Goal: Task Accomplishment & Management: Use online tool/utility

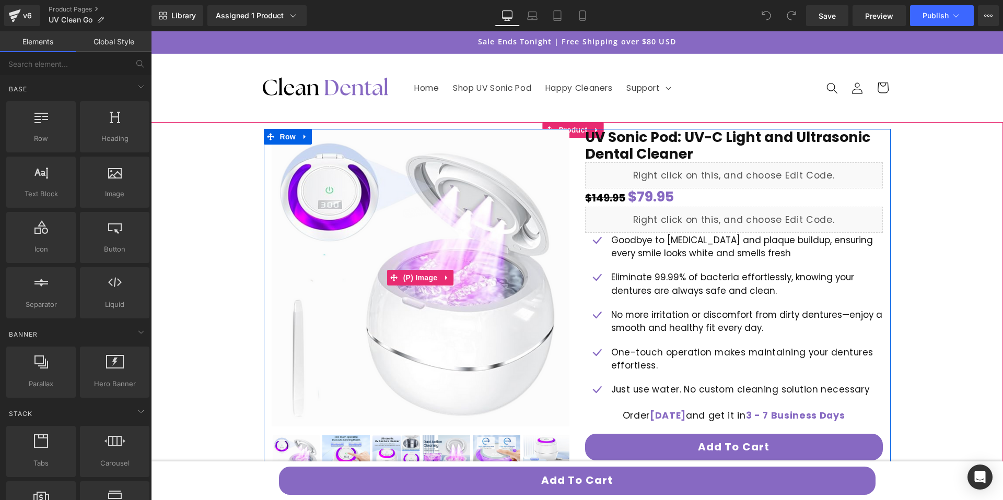
click at [471, 246] on img at bounding box center [421, 278] width 298 height 298
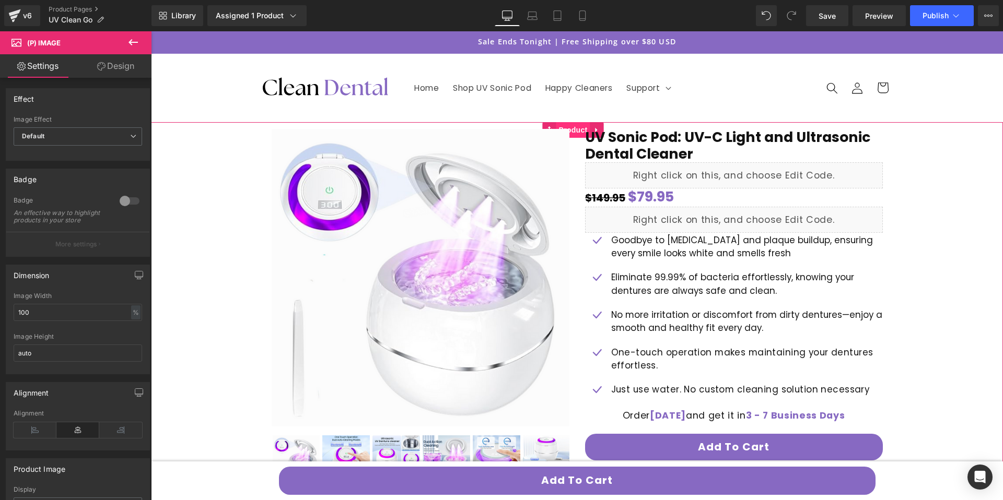
click at [582, 125] on span "Product" at bounding box center [573, 130] width 34 height 16
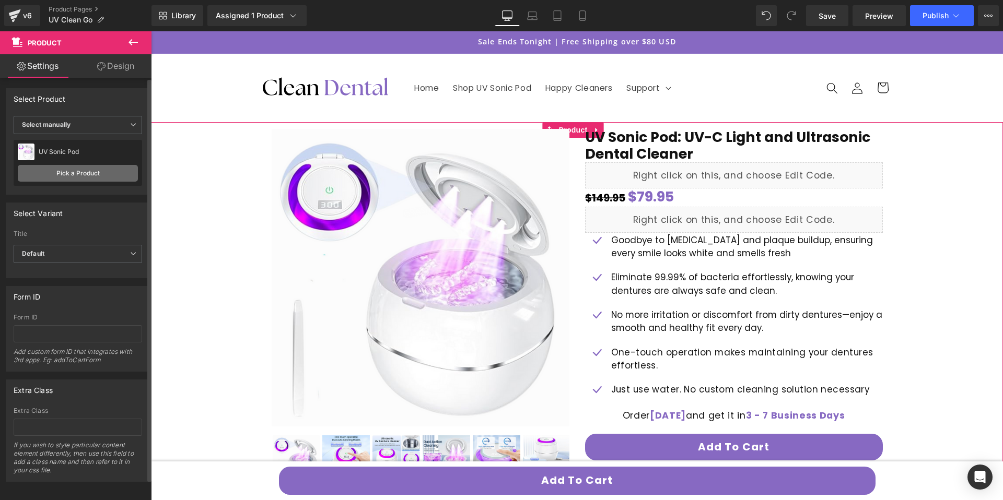
click at [107, 170] on link "Pick a Product" at bounding box center [78, 173] width 120 height 17
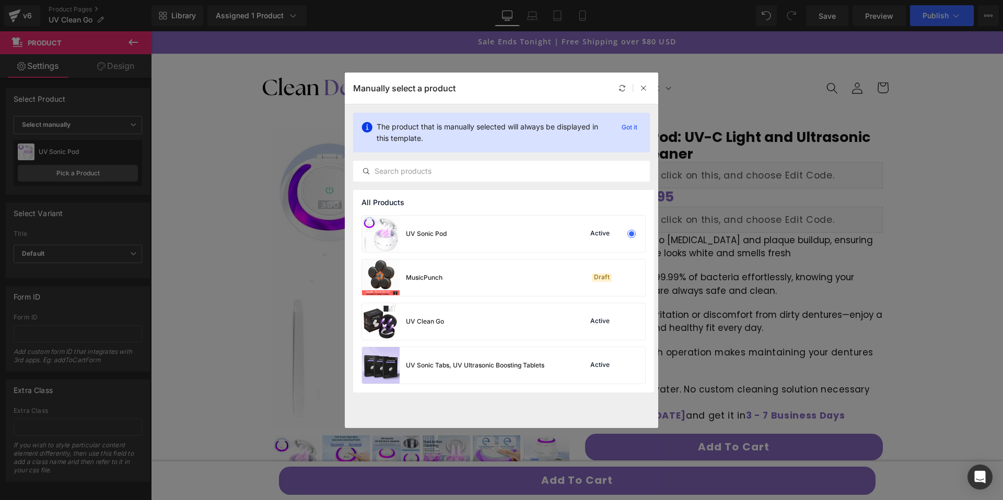
click at [481, 342] on div "UV Sonic Pod Active MusicPunch Draft UV Clean Go Active UV Sonic Tabs, UV Ultra…" at bounding box center [503, 304] width 301 height 178
click at [489, 324] on div "UV Clean Go Active" at bounding box center [503, 321] width 283 height 37
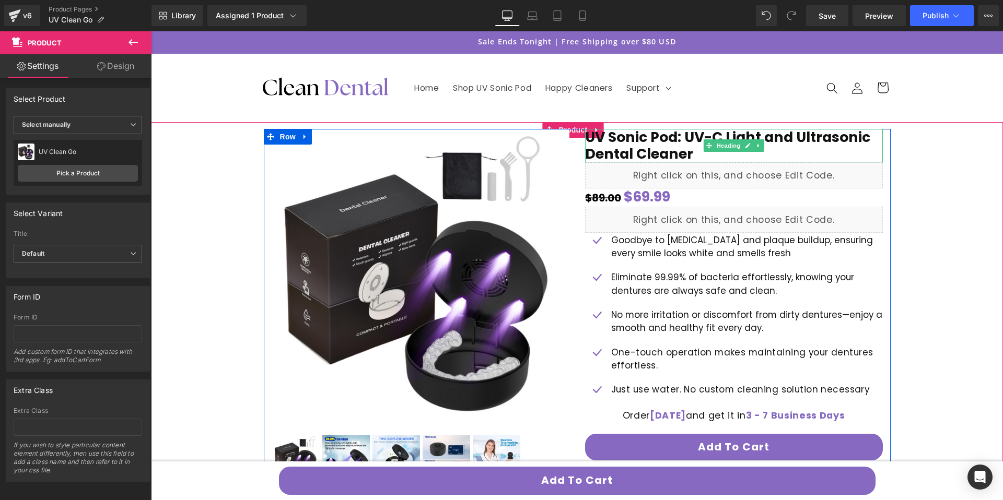
click at [650, 135] on h1 "UV Sonic Pod: UV-C Light and Ultrasonic Dental Cleaner" at bounding box center [734, 145] width 298 height 33
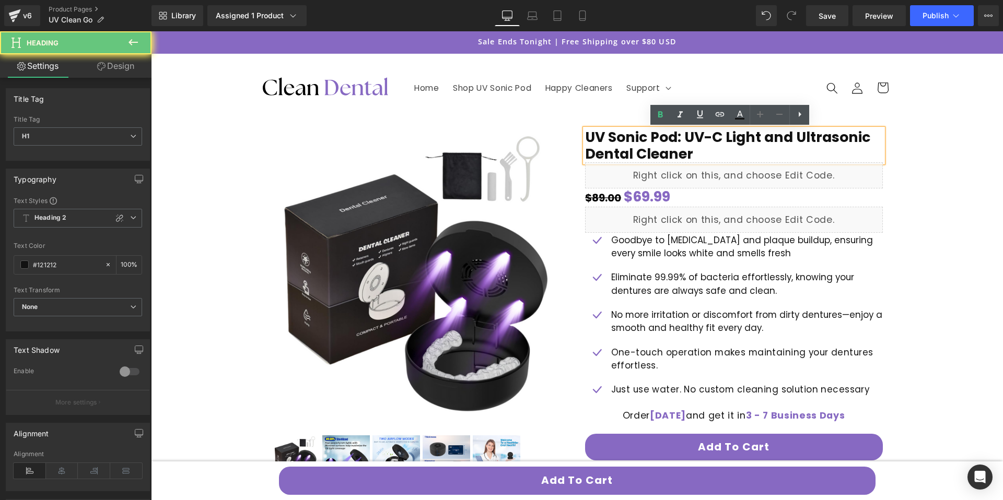
click at [651, 136] on h1 "UV Sonic Pod: UV-C Light and Ultrasonic Dental Cleaner" at bounding box center [734, 145] width 298 height 33
click at [633, 135] on h1 "UV Sonic Pod: UV-C Light and Ultrasonic Dental Cleaner" at bounding box center [734, 145] width 298 height 33
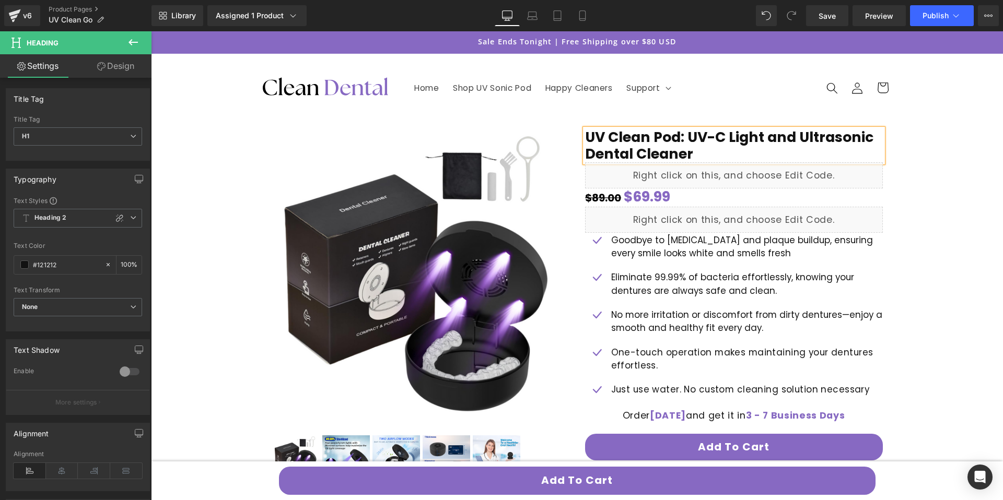
click at [654, 138] on h1 "UV Clean Pod: UV-C Light and Ultrasonic Dental Cleaner" at bounding box center [734, 145] width 298 height 33
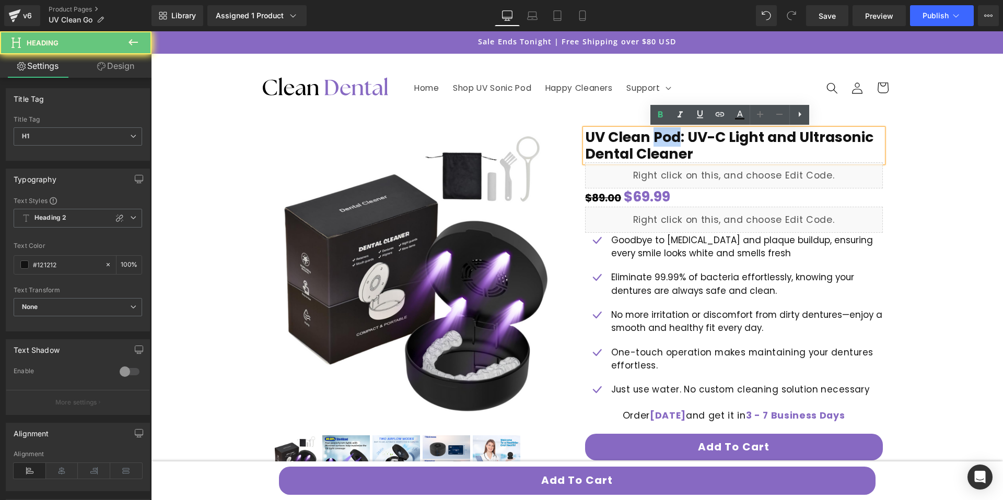
click at [654, 138] on h1 "UV Clean Pod: UV-C Light and Ultrasonic Dental Cleaner" at bounding box center [734, 145] width 298 height 33
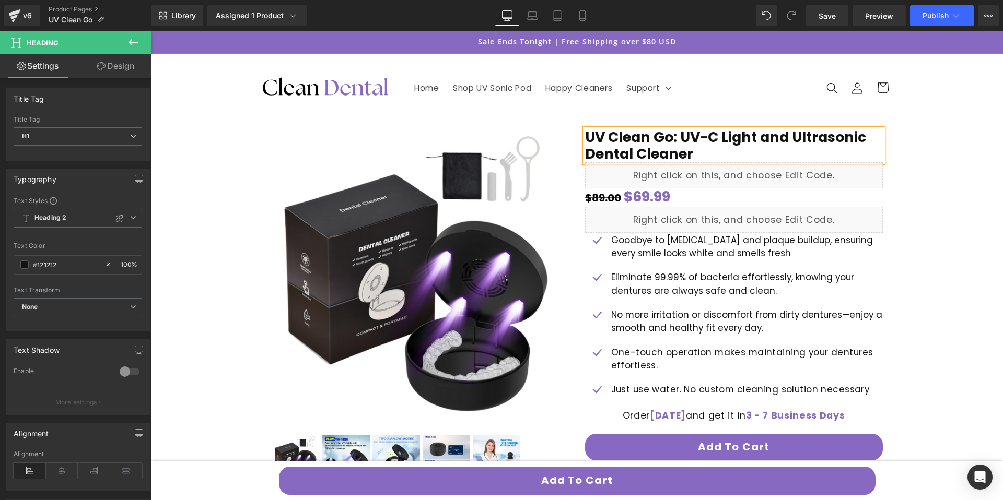
click at [806, 137] on h1 "UV Clean Go: UV-C Light and Ultrasonic Dental Cleaner" at bounding box center [734, 145] width 298 height 33
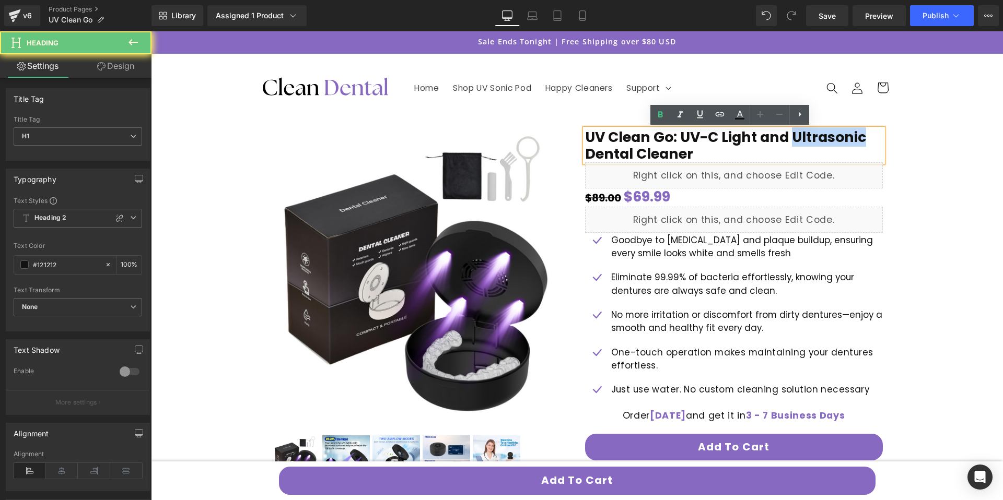
click at [806, 137] on h1 "UV Clean Go: UV-C Light and Ultrasonic Dental Cleaner" at bounding box center [734, 145] width 298 height 33
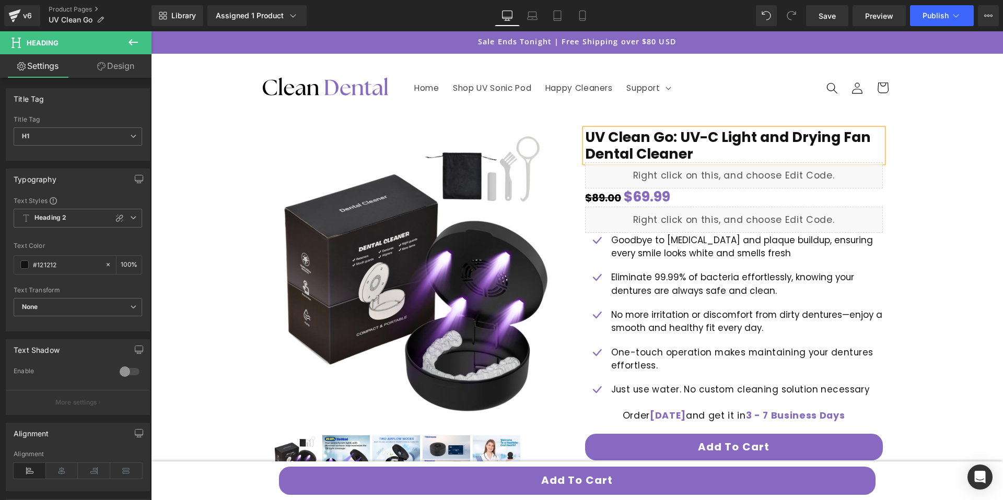
click at [618, 152] on h1 "UV Clean Go: UV-C Light and Drying Fan Dental Cleaner" at bounding box center [734, 145] width 298 height 33
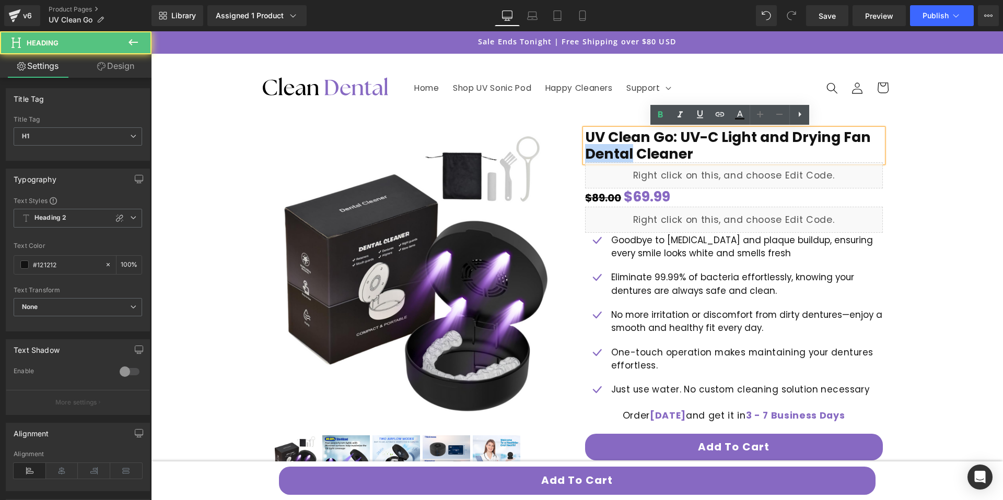
click at [618, 152] on h1 "UV Clean Go: UV-C Light and Drying Fan Dental Cleaner" at bounding box center [734, 145] width 298 height 33
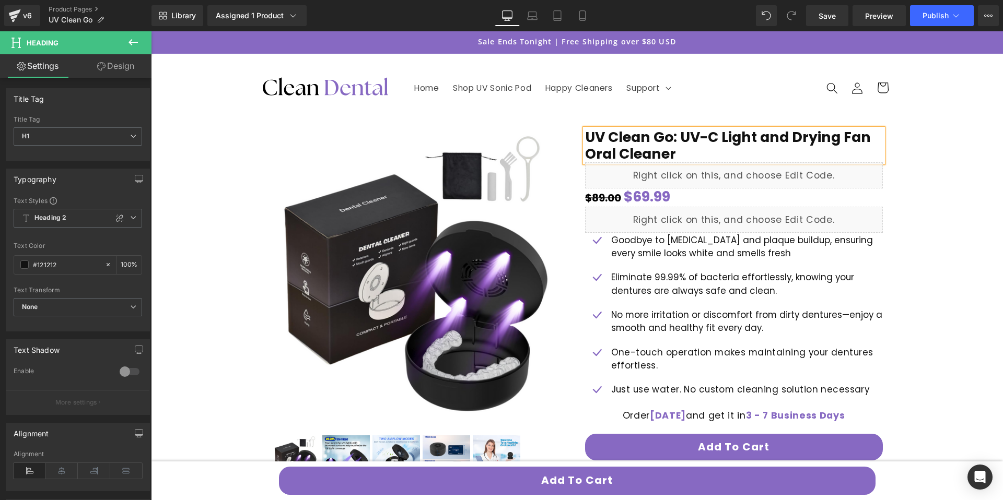
click at [640, 150] on h1 "UV Clean Go: UV-C Light and Drying Fan Oral Cleaner" at bounding box center [734, 145] width 298 height 33
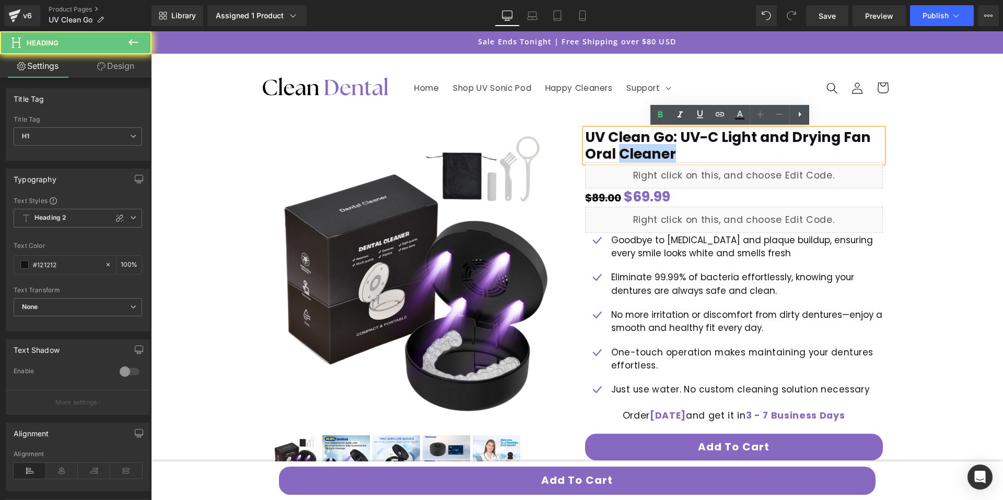
click at [640, 150] on h1 "UV Clean Go: UV-C Light and Drying Fan Oral Cleaner" at bounding box center [734, 145] width 298 height 33
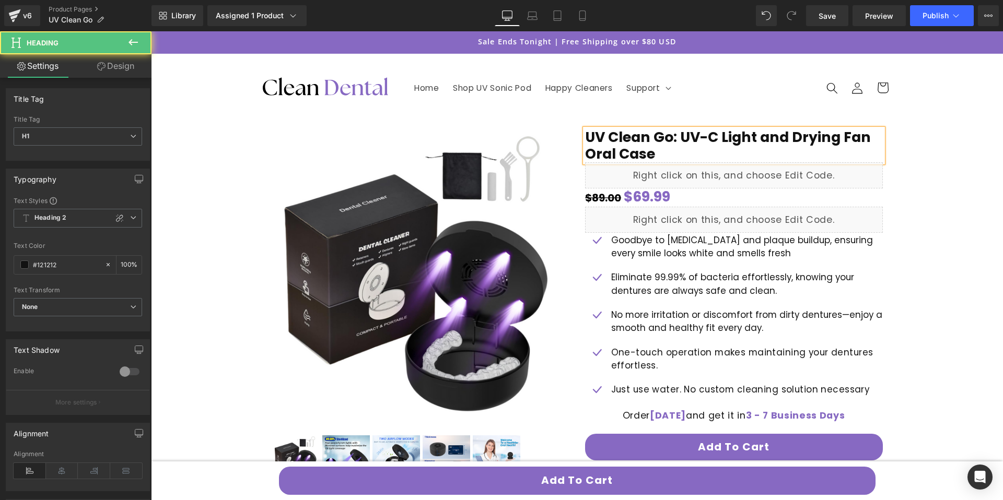
click at [616, 156] on h1 "UV Clean Go: UV-C Light and Drying Fan Oral Case" at bounding box center [734, 145] width 298 height 33
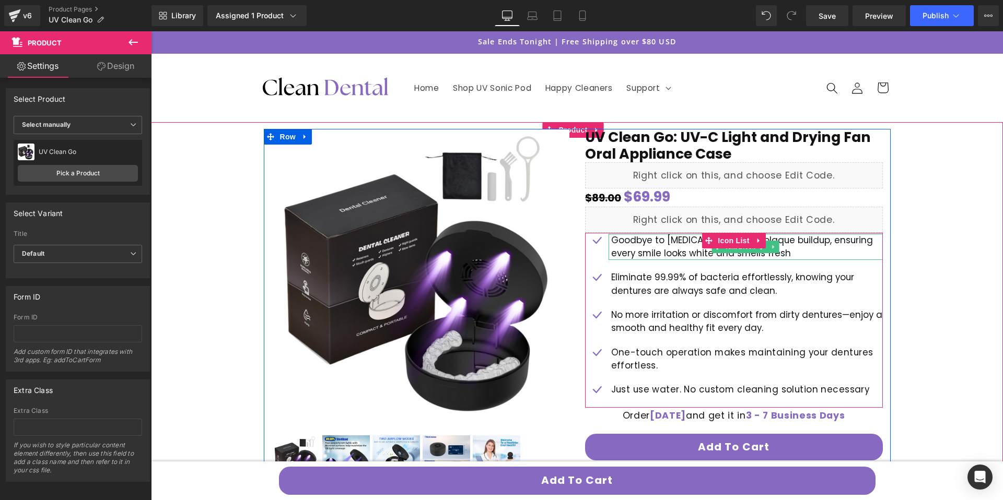
click at [802, 248] on p "Goodbye to [MEDICAL_DATA] and plaque buildup, ensuring every smile looks white …" at bounding box center [747, 247] width 272 height 27
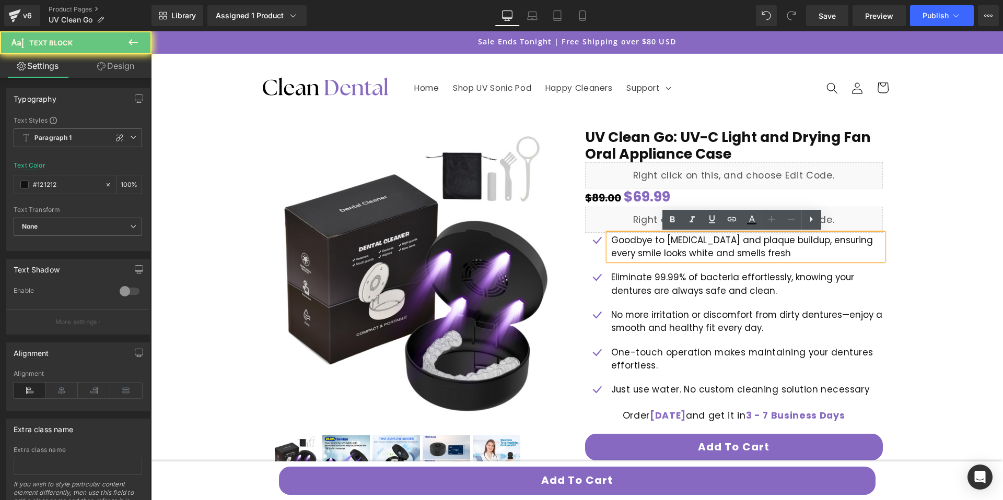
click at [803, 247] on p "Goodbye to [MEDICAL_DATA] and plaque buildup, ensuring every smile looks white …" at bounding box center [747, 247] width 272 height 27
click at [736, 240] on p "Goodbye to [MEDICAL_DATA] and plaque buildup, ensuring every smile looks white …" at bounding box center [747, 247] width 272 height 27
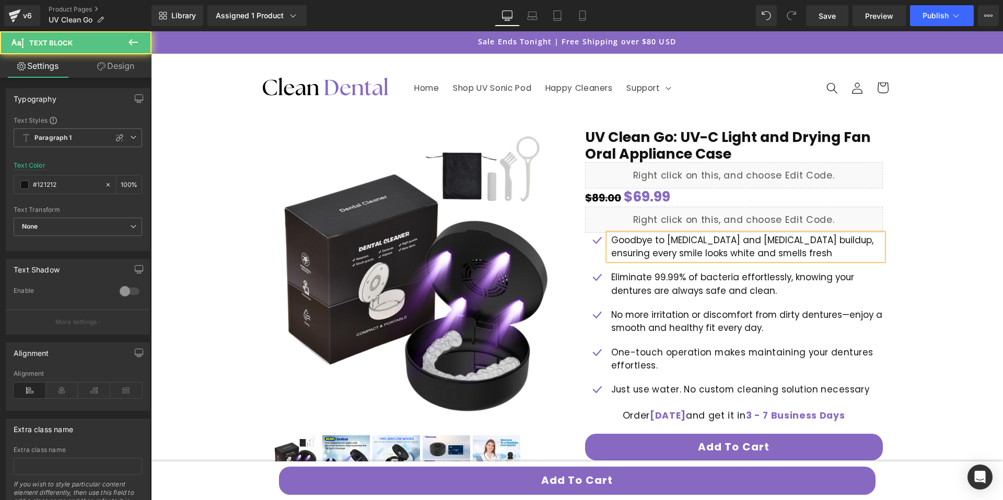
click at [782, 243] on p "Goodbye to [MEDICAL_DATA] and [MEDICAL_DATA] buildup, ensuring every smile look…" at bounding box center [747, 247] width 272 height 27
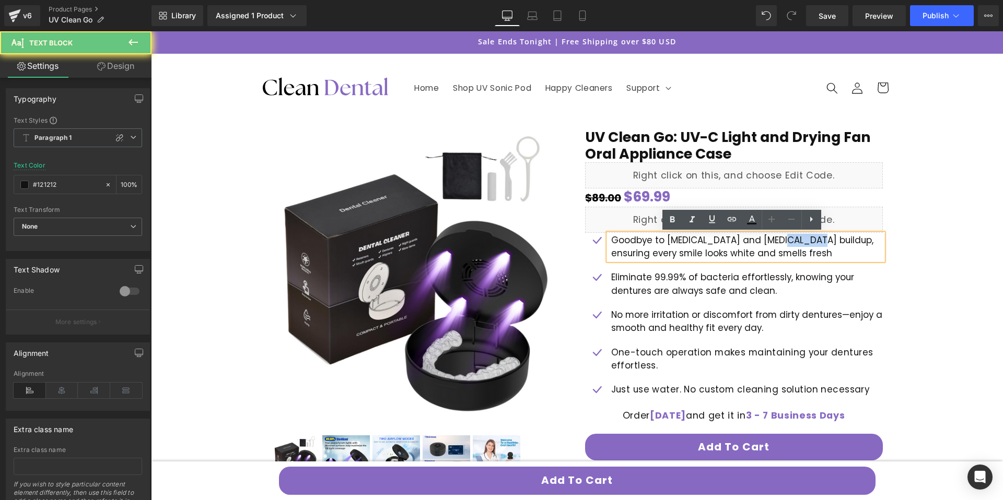
click at [782, 243] on p "Goodbye to [MEDICAL_DATA] and [MEDICAL_DATA] buildup, ensuring every smile look…" at bounding box center [747, 247] width 272 height 27
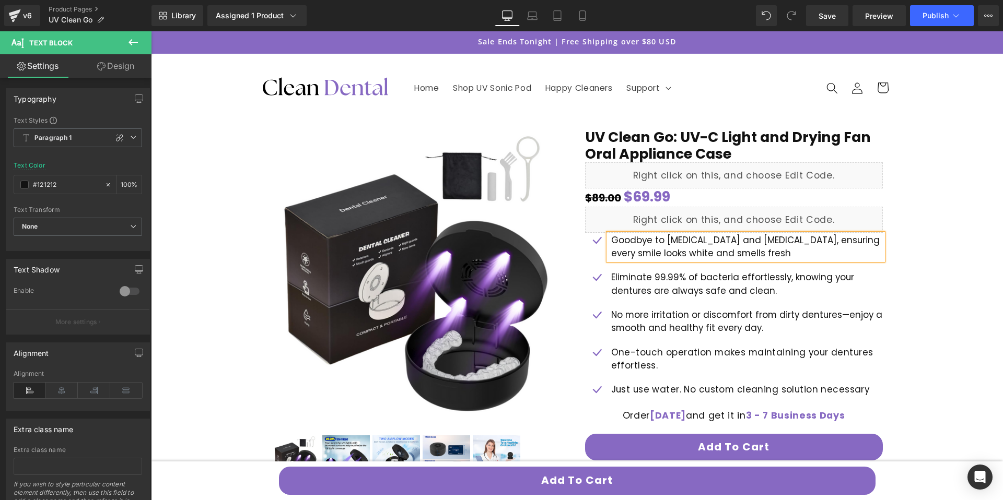
click at [757, 255] on p "Goodbye to [MEDICAL_DATA] and [MEDICAL_DATA], ensuring every smile looks white …" at bounding box center [747, 247] width 272 height 27
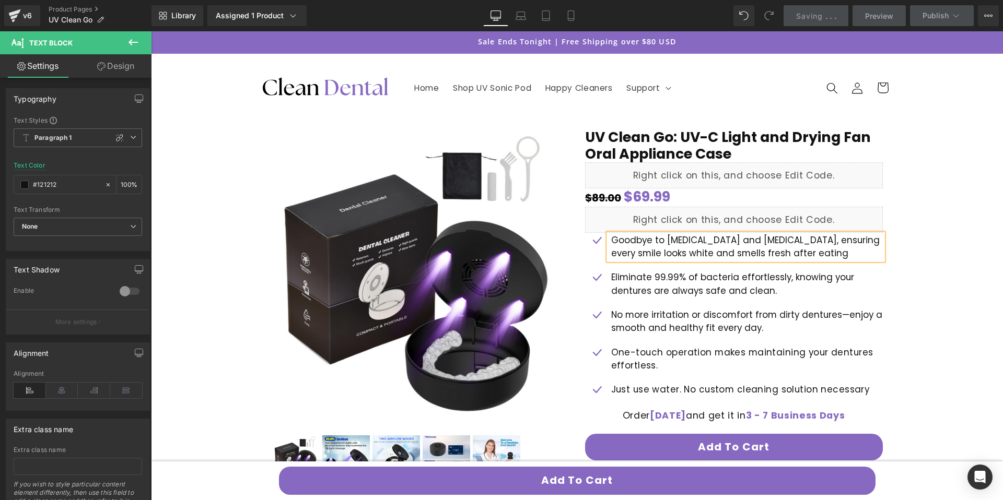
click at [624, 295] on div "Eliminate 99.99% of bacteria effortlessly, knowing your dentures are always saf…" at bounding box center [745, 284] width 274 height 27
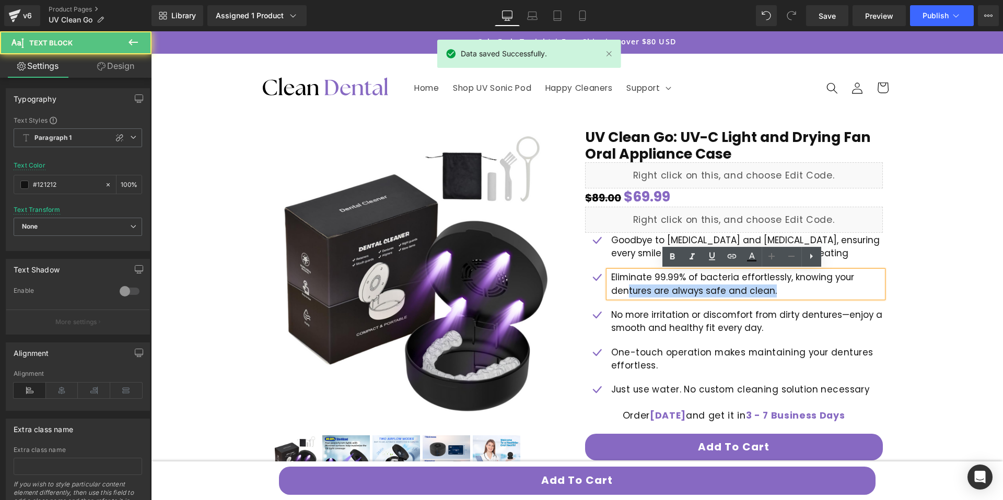
click at [626, 289] on p "Eliminate 99.99% of bacteria effortlessly, knowing your dentures are always saf…" at bounding box center [747, 284] width 272 height 27
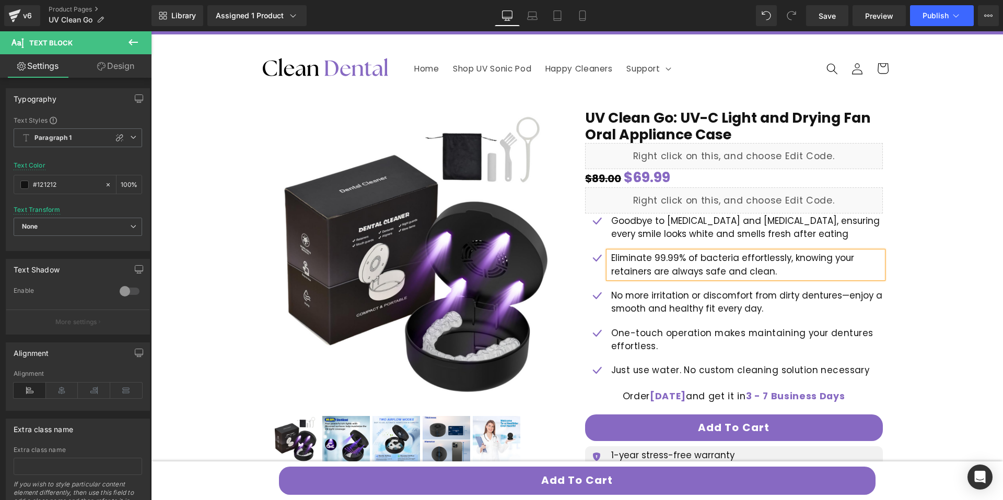
scroll to position [26, 0]
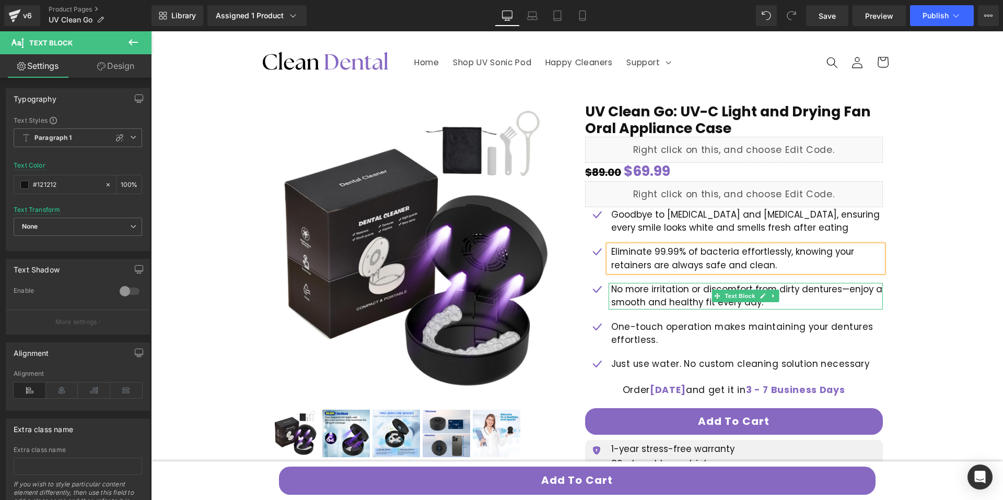
click at [805, 292] on p "No more irritation or discomfort from dirty dentures—enjoy a smooth and healthy…" at bounding box center [747, 296] width 272 height 27
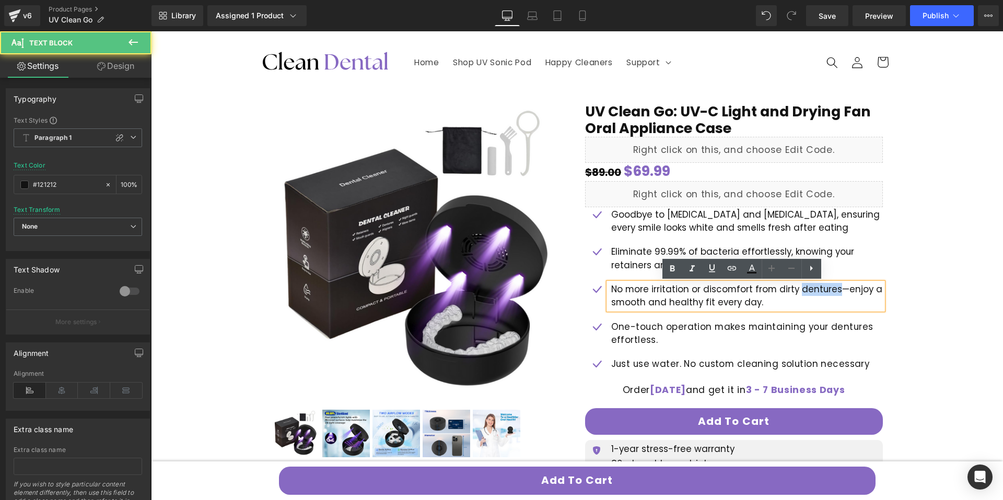
click at [805, 292] on p "No more irritation or discomfort from dirty dentures—enjoy a smooth and healthy…" at bounding box center [747, 296] width 272 height 27
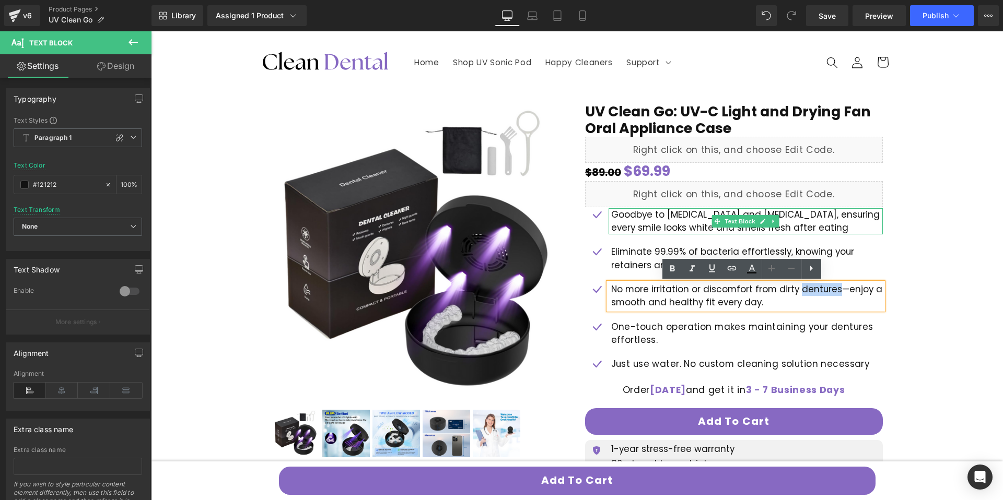
click at [637, 225] on p "Goodbye to [MEDICAL_DATA] and [MEDICAL_DATA], ensuring every smile looks white …" at bounding box center [747, 221] width 272 height 27
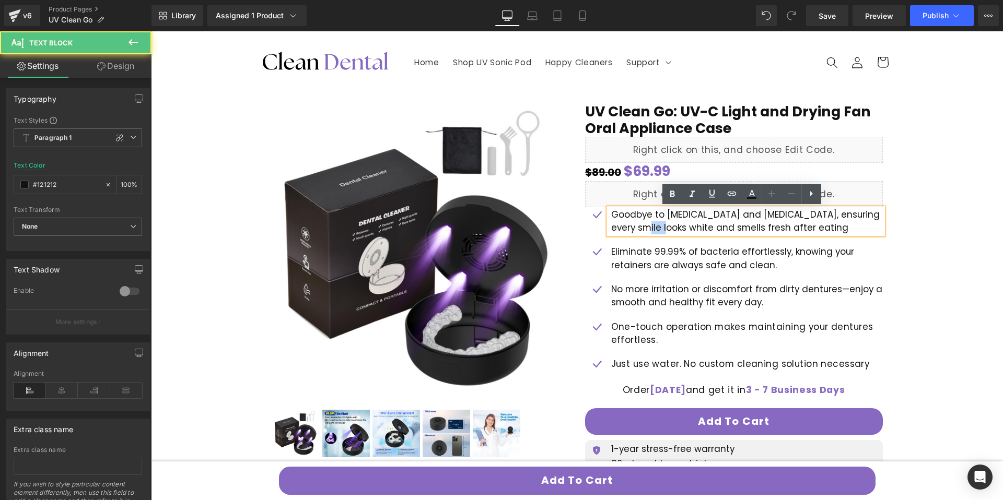
click at [637, 225] on p "Goodbye to [MEDICAL_DATA] and [MEDICAL_DATA], ensuring every smile looks white …" at bounding box center [747, 221] width 272 height 27
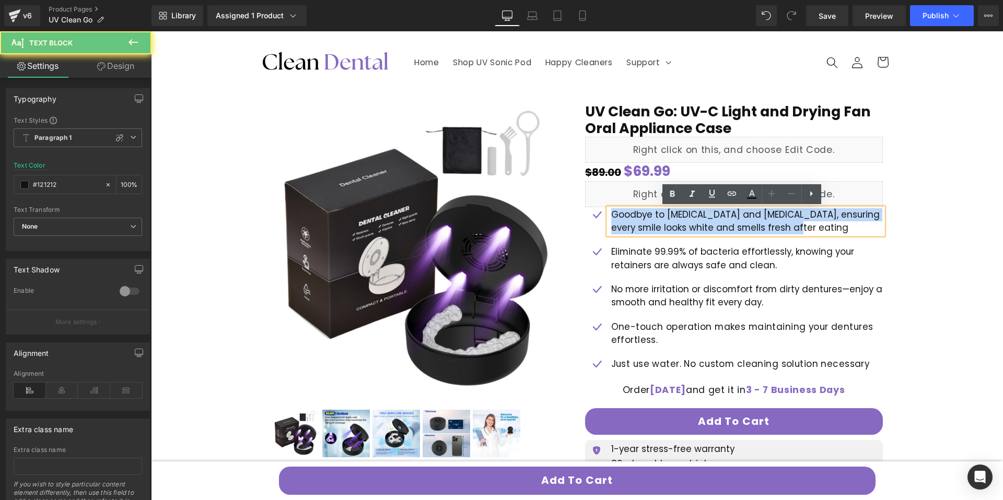
click at [637, 225] on p "Goodbye to [MEDICAL_DATA] and [MEDICAL_DATA], ensuring every smile looks white …" at bounding box center [747, 221] width 272 height 27
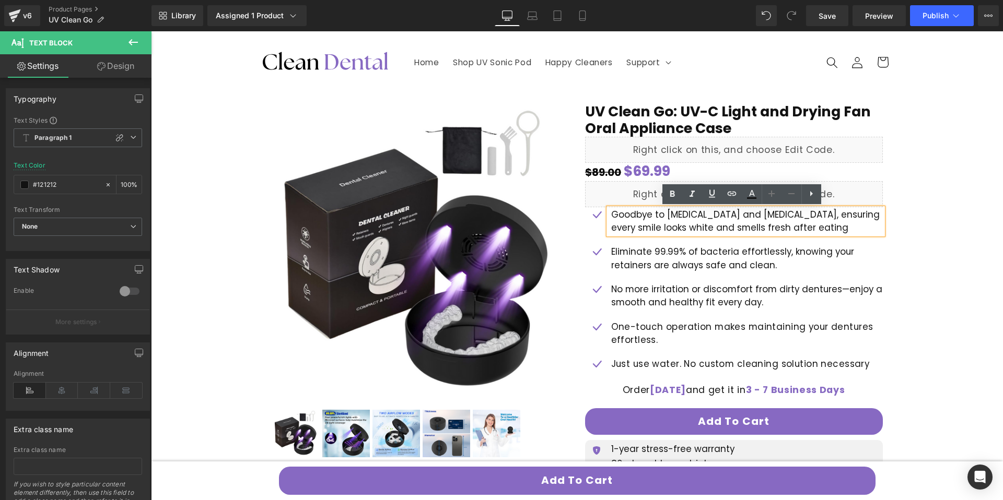
click at [766, 231] on p "Goodbye to [MEDICAL_DATA] and [MEDICAL_DATA], ensuring every smile looks white …" at bounding box center [747, 221] width 272 height 27
click at [766, 230] on p "Goodbye to [MEDICAL_DATA] and [MEDICAL_DATA], ensuring every smile looks white …" at bounding box center [747, 221] width 272 height 27
click at [689, 259] on p "Eliminate 99.99% of bacteria effortlessly, knowing your retainers are always sa…" at bounding box center [747, 258] width 272 height 27
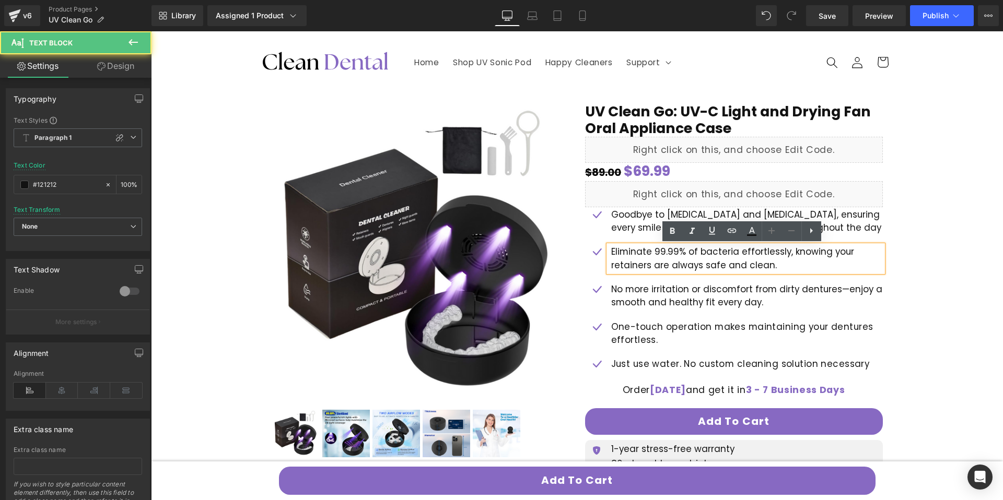
click at [726, 277] on ul "Icon Goodbye to [MEDICAL_DATA] and [MEDICAL_DATA], ensuring every smile looks w…" at bounding box center [734, 295] width 298 height 174
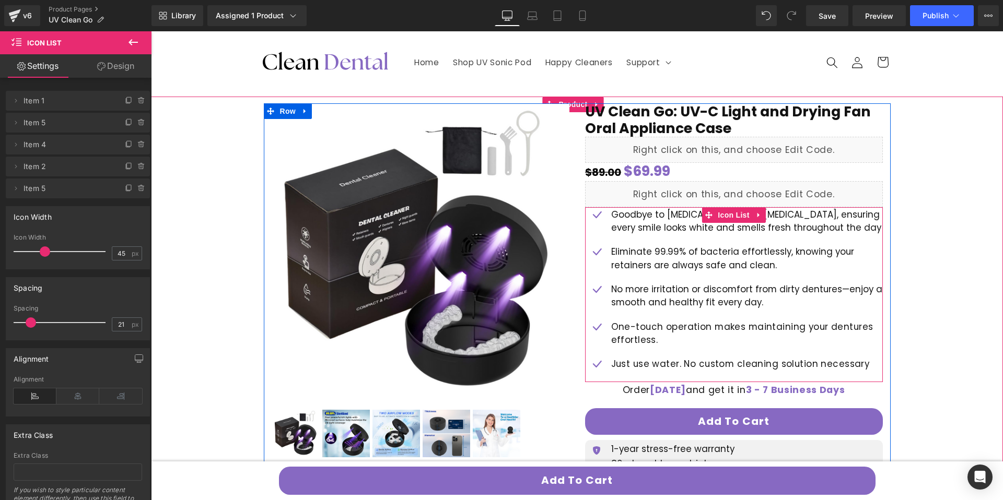
click at [725, 281] on ul "Icon Goodbye to [MEDICAL_DATA] and [MEDICAL_DATA], ensuring every smile looks w…" at bounding box center [734, 295] width 298 height 174
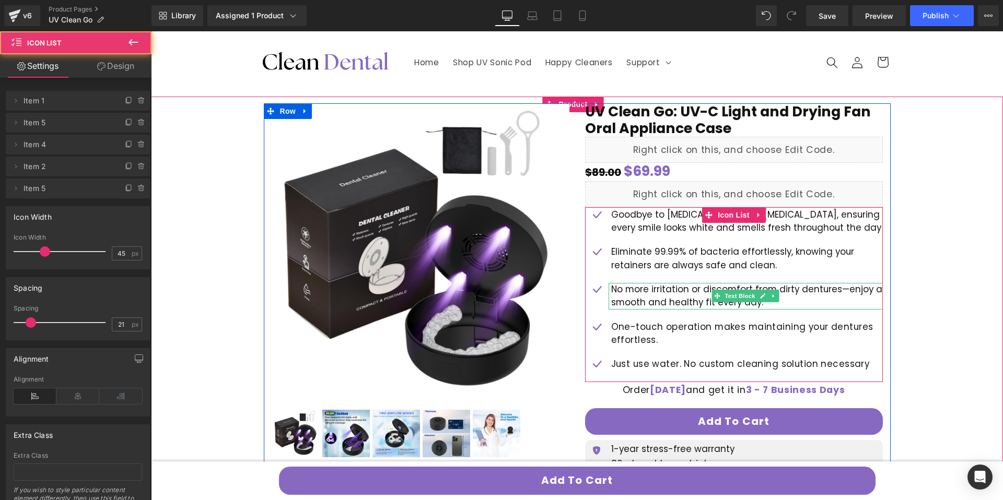
click at [692, 301] on p "No more irritation or discomfort from dirty dentures—enjoy a smooth and healthy…" at bounding box center [747, 296] width 272 height 27
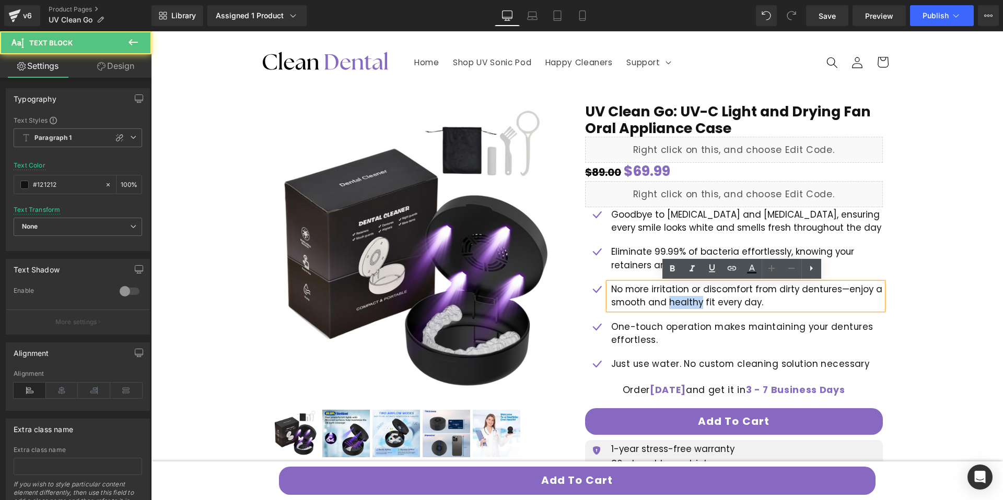
click at [692, 301] on p "No more irritation or discomfort from dirty dentures—enjoy a smooth and healthy…" at bounding box center [747, 296] width 272 height 27
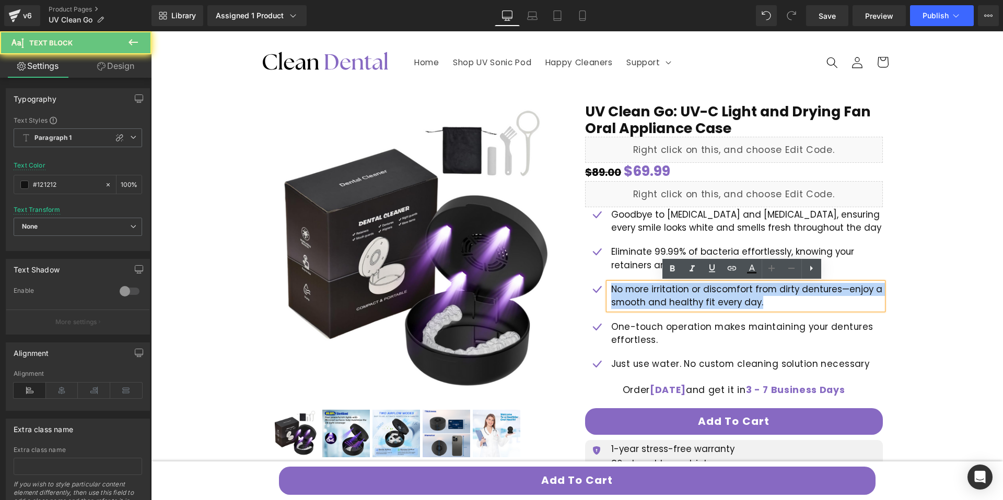
click at [692, 301] on p "No more irritation or discomfort from dirty dentures—enjoy a smooth and healthy…" at bounding box center [747, 296] width 272 height 27
click at [686, 341] on p "One-touch operation makes maintaining your dentures effortless." at bounding box center [747, 334] width 272 height 27
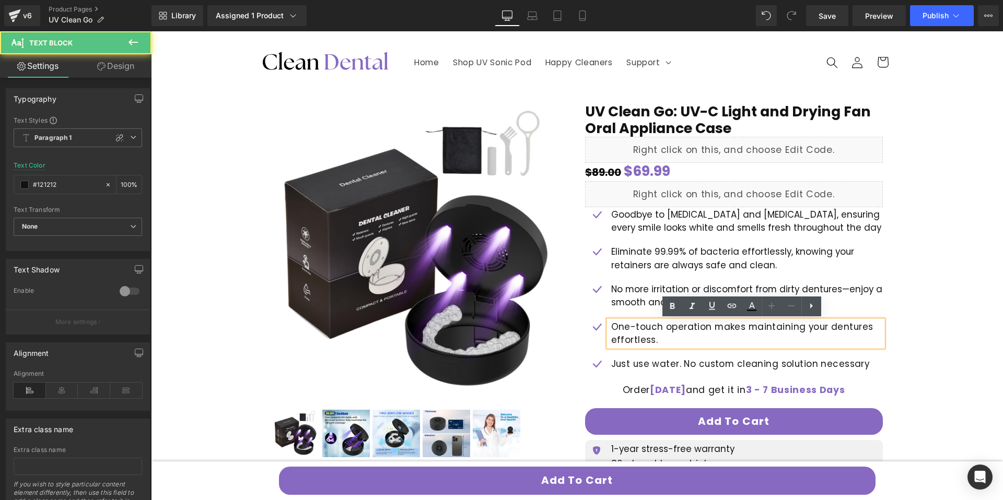
click at [683, 327] on span "One-touch operation makes maintaining your dentures effortless." at bounding box center [742, 334] width 262 height 26
click at [676, 365] on span "Just use water. No custom cleaning solution necessary" at bounding box center [740, 364] width 259 height 13
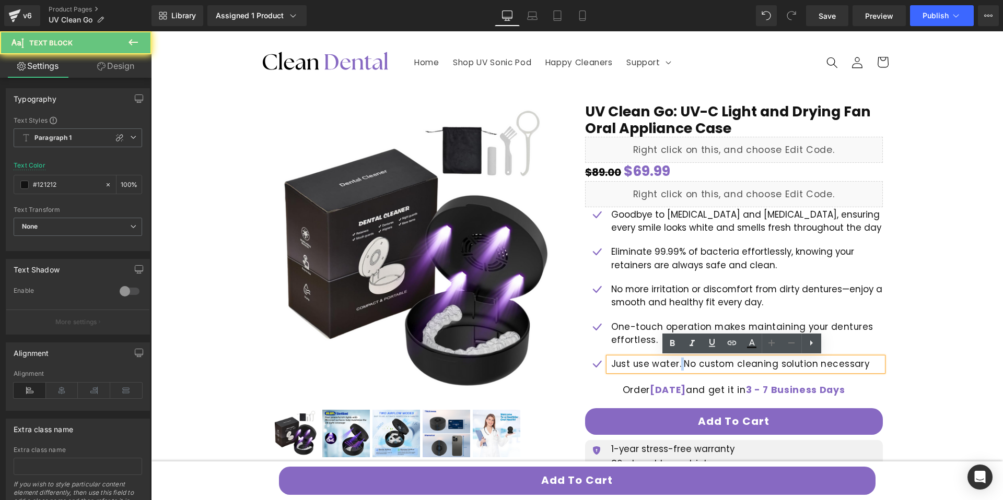
click at [676, 365] on span "Just use water. No custom cleaning solution necessary" at bounding box center [740, 364] width 259 height 13
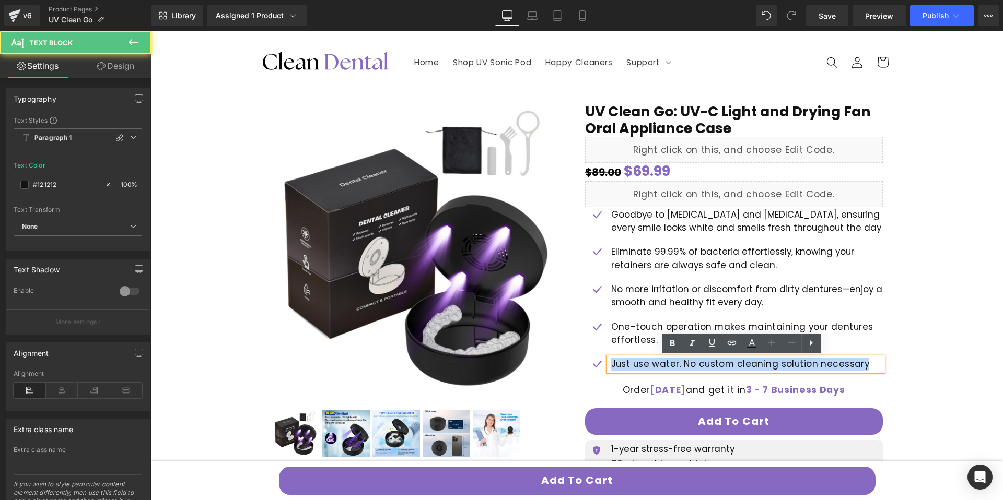
click at [676, 365] on span "Just use water. No custom cleaning solution necessary" at bounding box center [740, 364] width 259 height 13
paste div
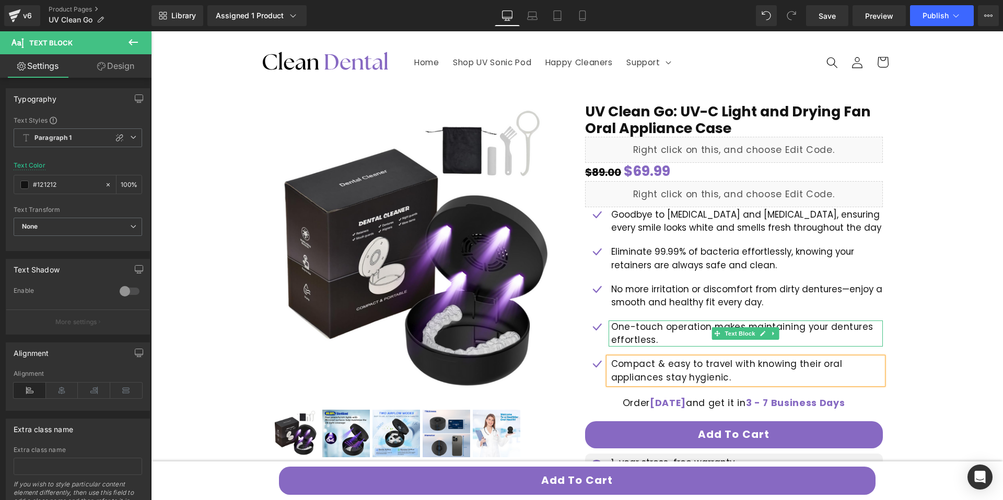
click at [848, 326] on span "One-touch operation makes maintaining your dentures effortless." at bounding box center [742, 334] width 262 height 26
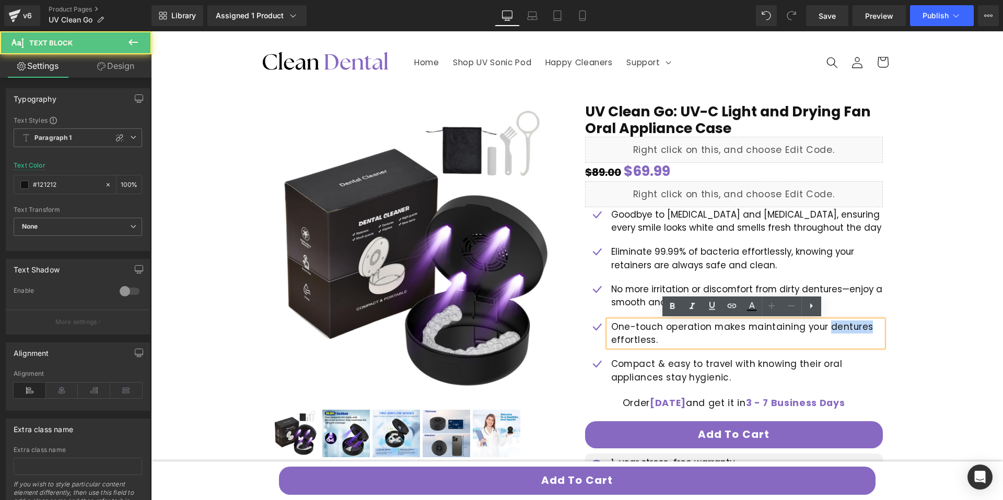
click at [848, 326] on span "One-touch operation makes maintaining your dentures effortless." at bounding box center [742, 334] width 262 height 26
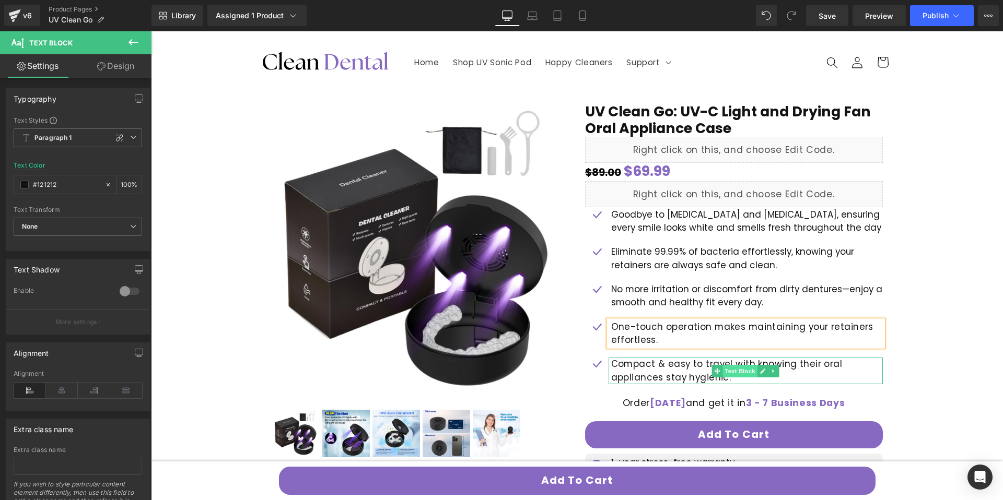
click at [743, 376] on span "Text Block" at bounding box center [739, 371] width 34 height 13
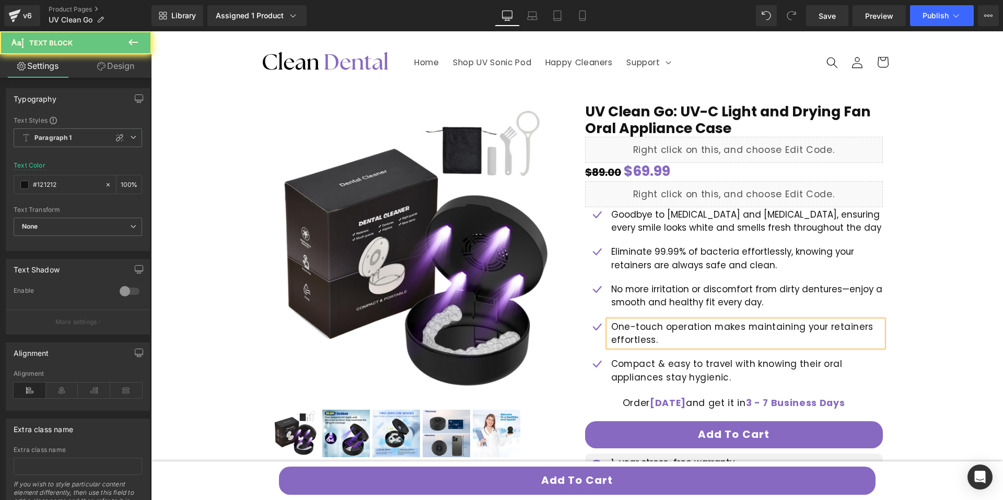
click at [726, 381] on p "Compact & easy to travel with knowing their oral appliances stay hygienic." at bounding box center [747, 371] width 272 height 27
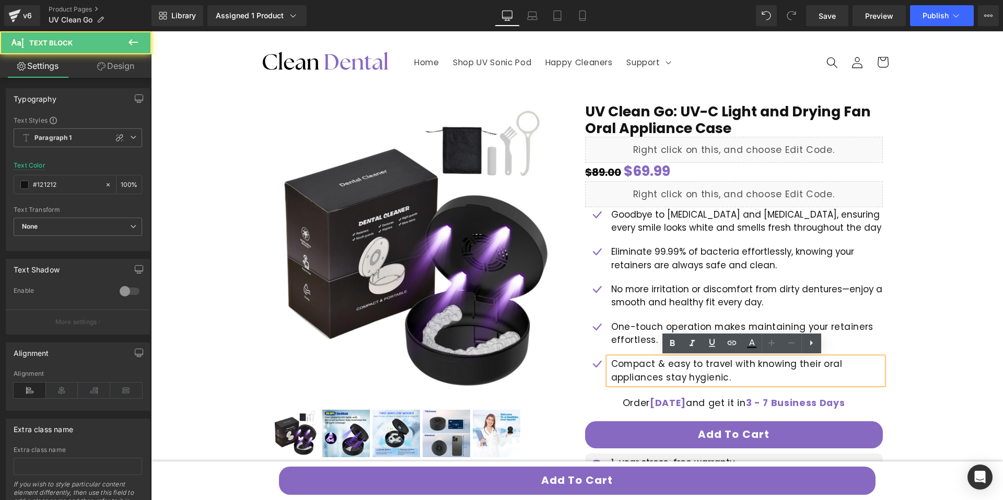
click at [683, 367] on span "Compact & easy to travel with knowing their oral appliances stay hygienic." at bounding box center [726, 371] width 231 height 26
click at [653, 361] on span "Compact & easy to travel with knowing their oral appliances stay hygienic." at bounding box center [726, 371] width 231 height 26
click at [644, 333] on span "One-touch operation makes maintaining your retainers effortless." at bounding box center [742, 334] width 262 height 26
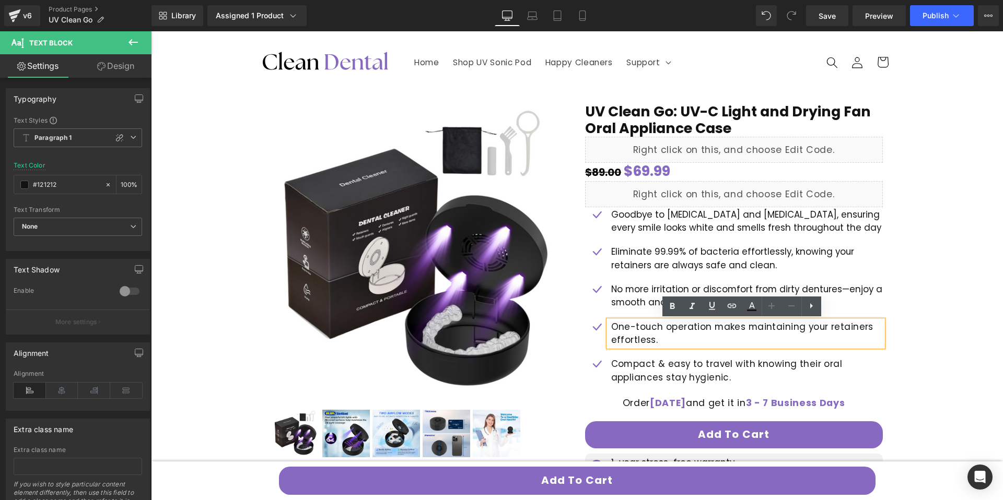
click at [654, 333] on span "One-touch operation makes maintaining your retainers effortless." at bounding box center [742, 334] width 262 height 26
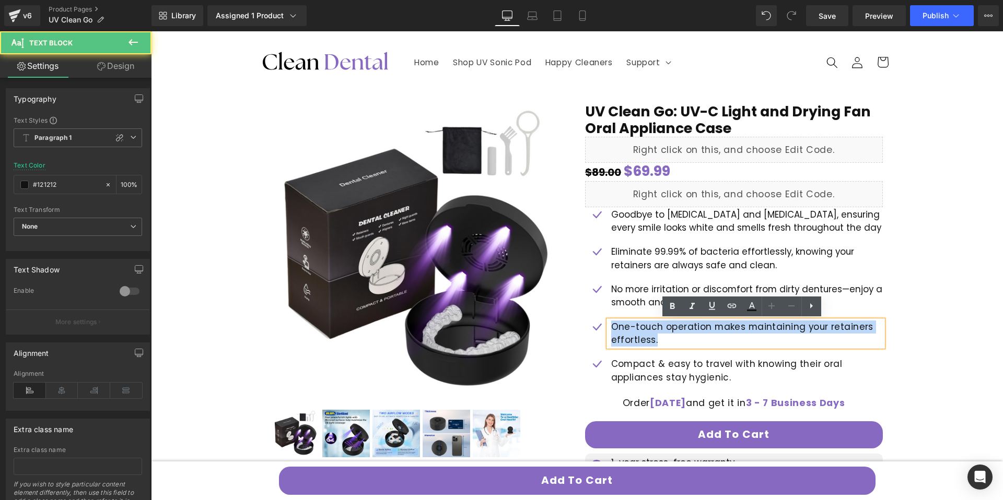
click at [654, 332] on span "One-touch operation makes maintaining your retainers effortless." at bounding box center [742, 334] width 262 height 26
click at [653, 342] on p "One-touch operation makes maintaining your retainers effortless." at bounding box center [747, 334] width 272 height 27
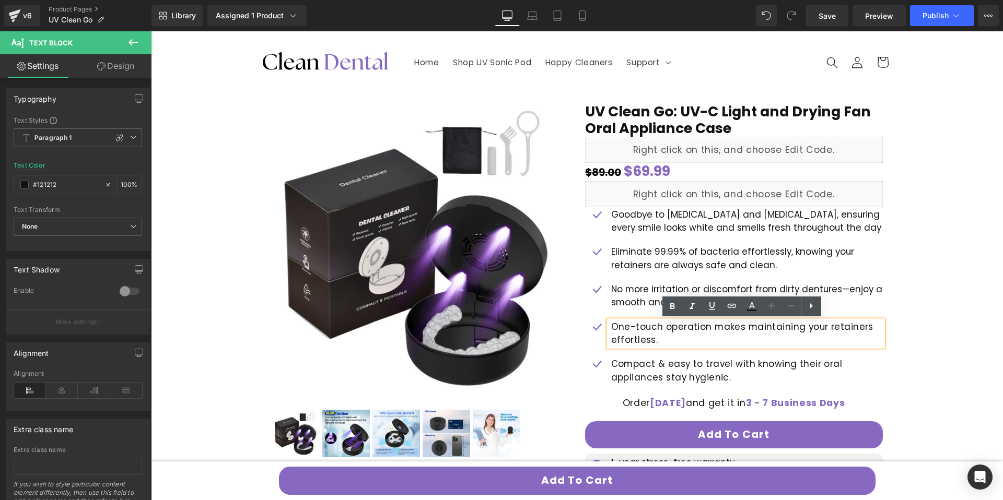
click at [645, 243] on ul "Icon Goodbye to [MEDICAL_DATA] and [MEDICAL_DATA], ensuring every smile looks w…" at bounding box center [734, 301] width 298 height 187
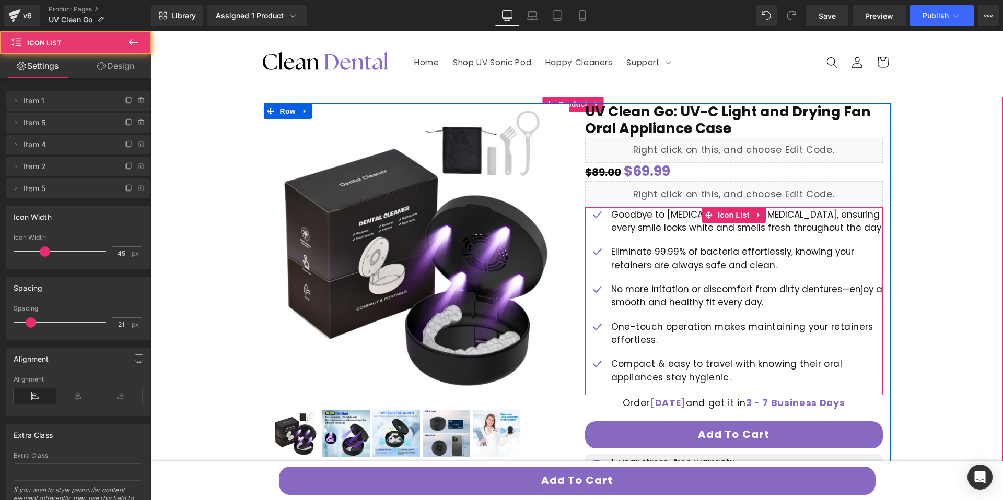
click at [643, 334] on span "One-touch operation makes maintaining your retainers effortless." at bounding box center [742, 334] width 262 height 26
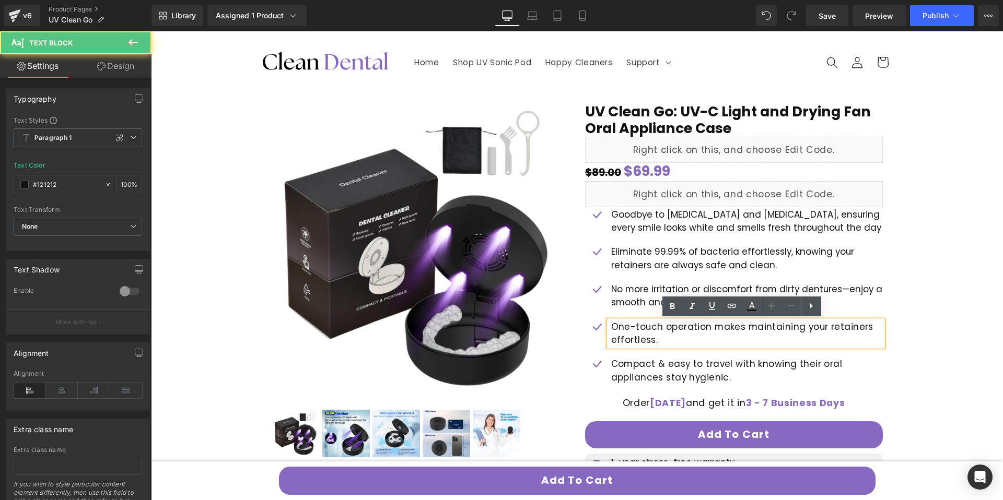
click at [639, 250] on p "Eliminate 99.99% of bacteria effortlessly, knowing your retainers are always sa…" at bounding box center [747, 258] width 272 height 27
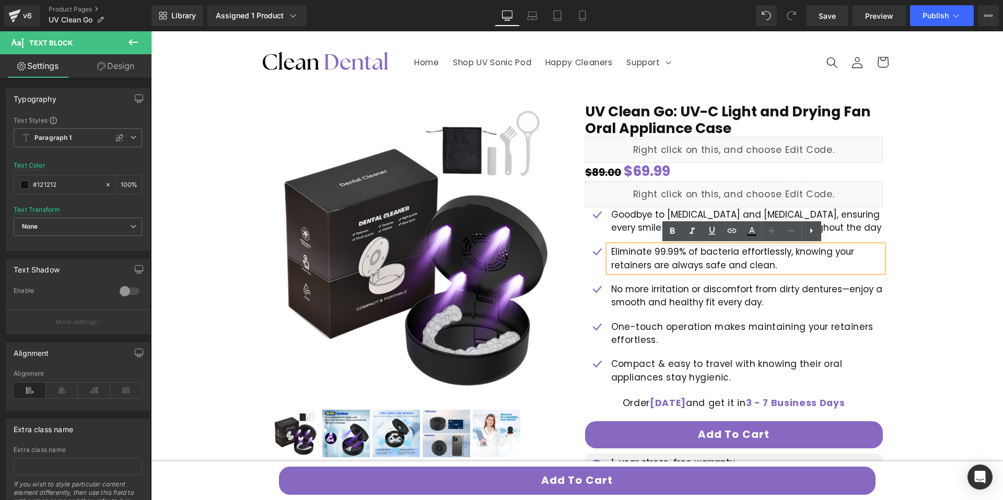
click at [643, 287] on p "No more irritation or discomfort from dirty dentures—enjoy a smooth and healthy…" at bounding box center [747, 296] width 272 height 27
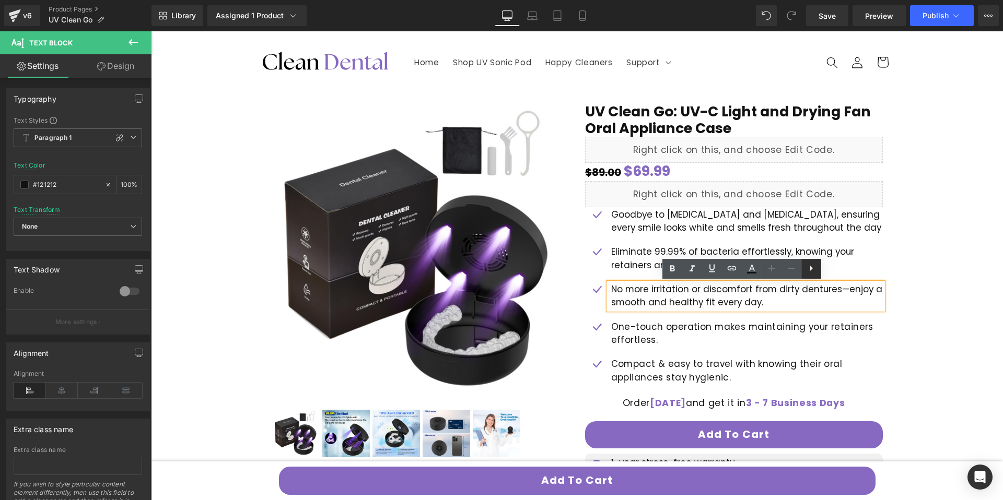
click at [817, 275] on link at bounding box center [811, 269] width 20 height 20
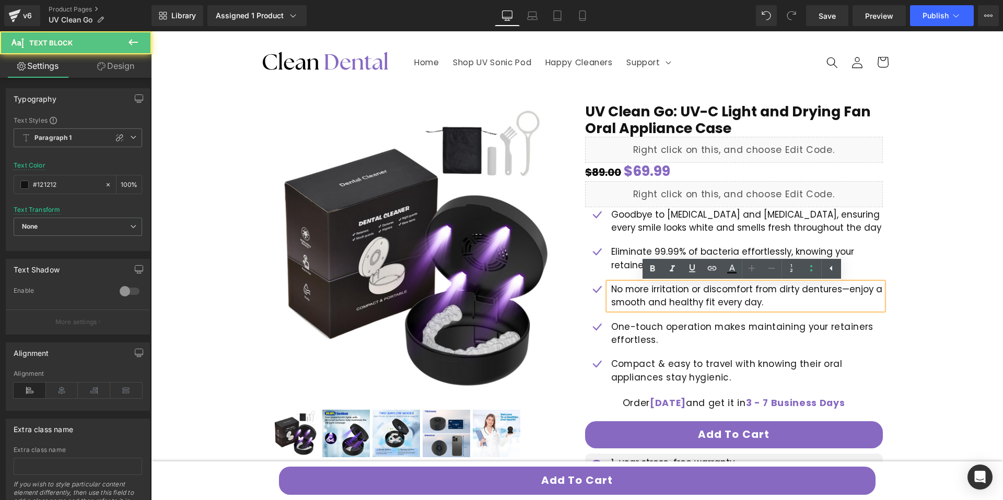
click at [823, 310] on div "No more irritation or discomfort from dirty dentures—enjoy a smooth and healthy…" at bounding box center [745, 296] width 274 height 27
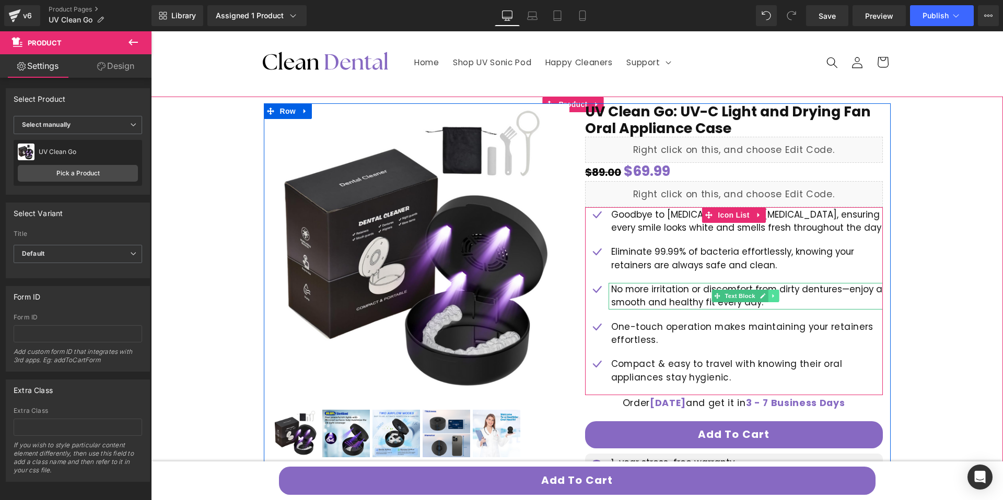
click at [771, 298] on icon at bounding box center [773, 296] width 6 height 6
click at [620, 286] on p "No more irritation or discomfort from dirty dentures—enjoy a smooth and healthy…" at bounding box center [747, 296] width 272 height 27
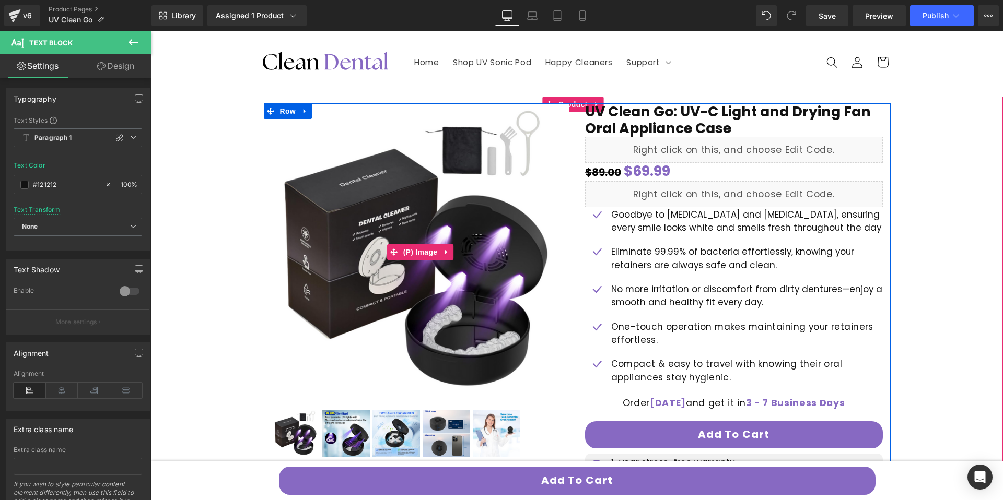
click at [546, 277] on img at bounding box center [421, 252] width 298 height 298
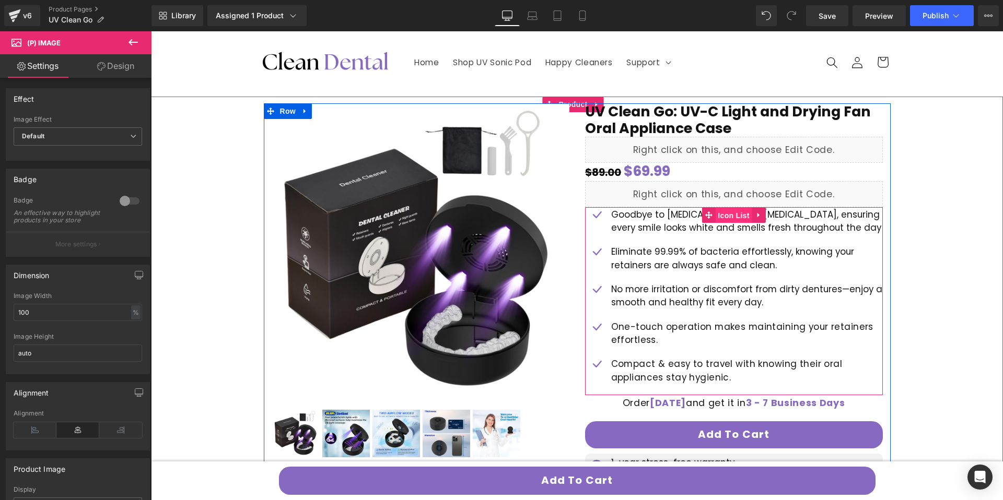
click at [717, 217] on span "Icon List" at bounding box center [733, 216] width 37 height 16
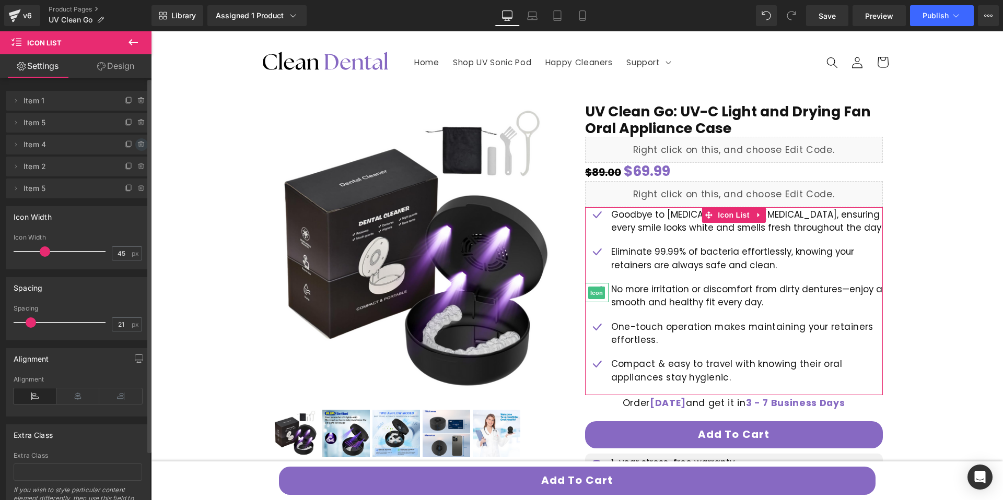
click at [139, 147] on icon at bounding box center [141, 145] width 4 height 5
click at [133, 146] on button "Delete" at bounding box center [130, 145] width 33 height 14
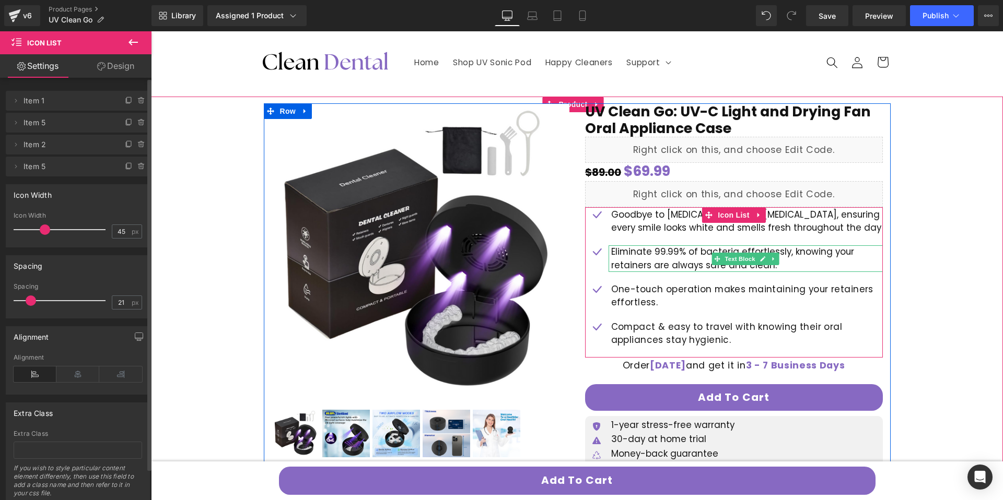
click at [687, 266] on p "Eliminate 99.99% of bacteria effortlessly, knowing your retainers are always sa…" at bounding box center [747, 258] width 272 height 27
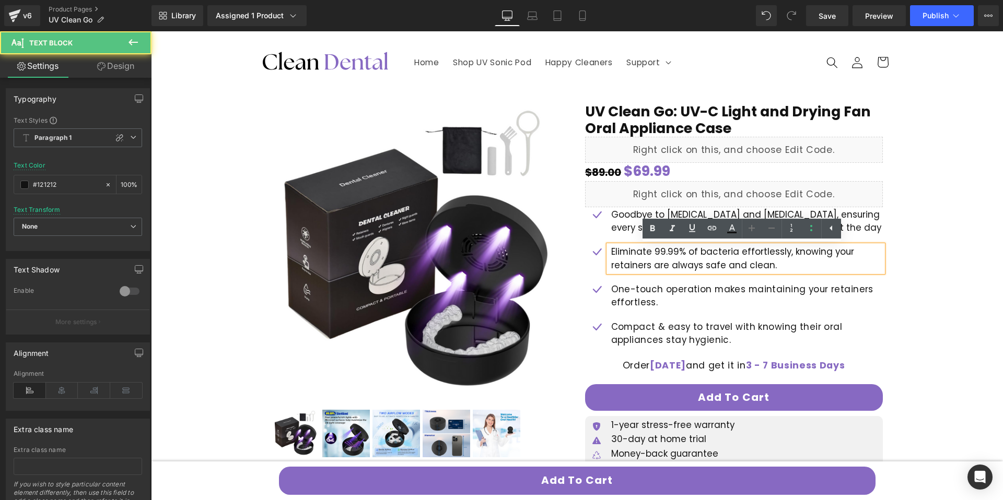
click at [651, 263] on p "Eliminate 99.99% of bacteria effortlessly, knowing your retainers are always sa…" at bounding box center [747, 258] width 272 height 27
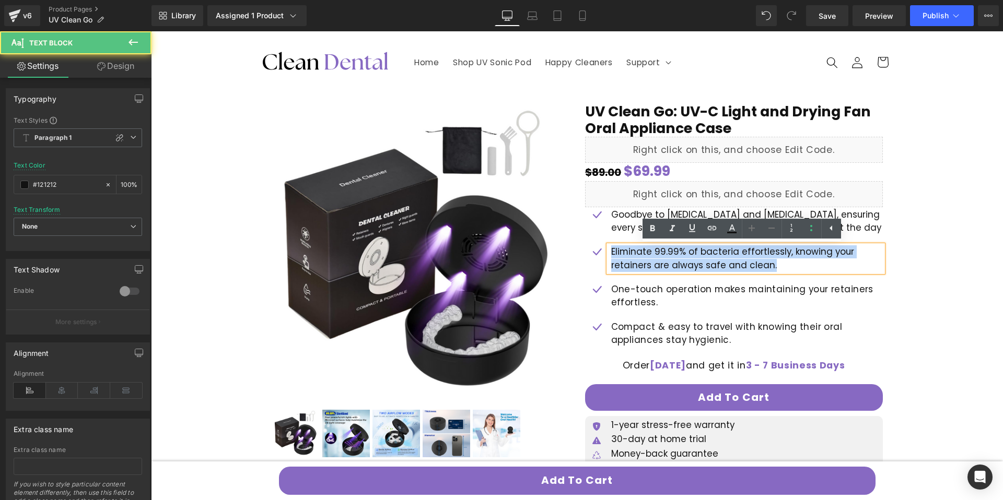
click at [651, 263] on p "Eliminate 99.99% of bacteria effortlessly, knowing your retainers are always sa…" at bounding box center [747, 258] width 272 height 27
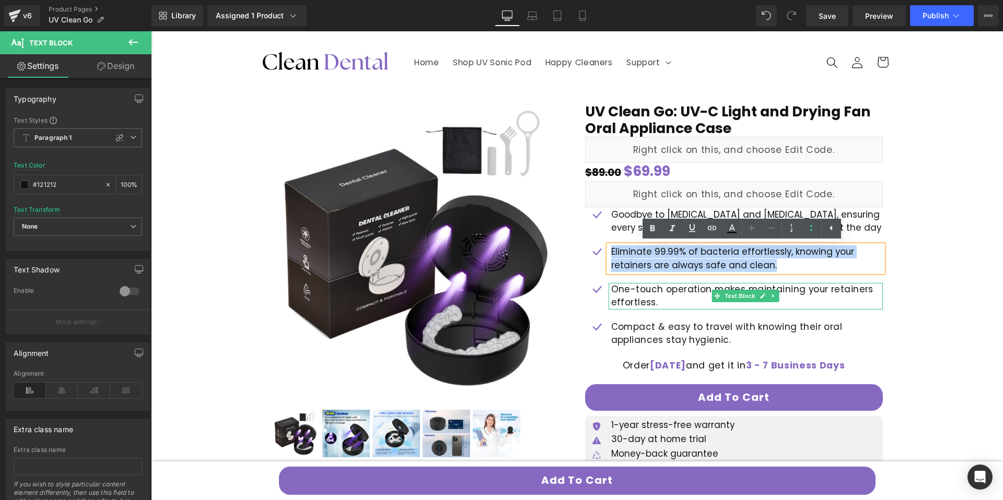
click at [661, 296] on p "One-touch operation makes maintaining your retainers effortless." at bounding box center [747, 296] width 272 height 27
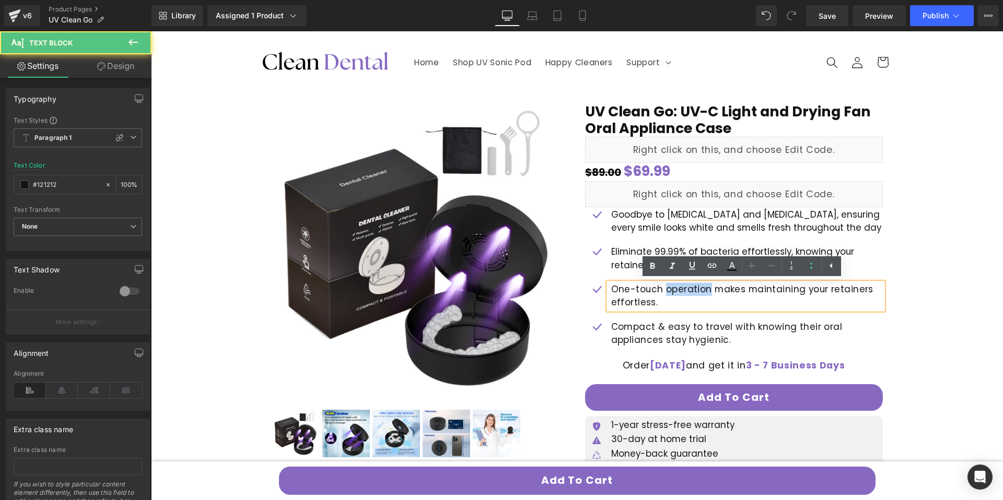
click at [661, 296] on p "One-touch operation makes maintaining your retainers effortless." at bounding box center [747, 296] width 272 height 27
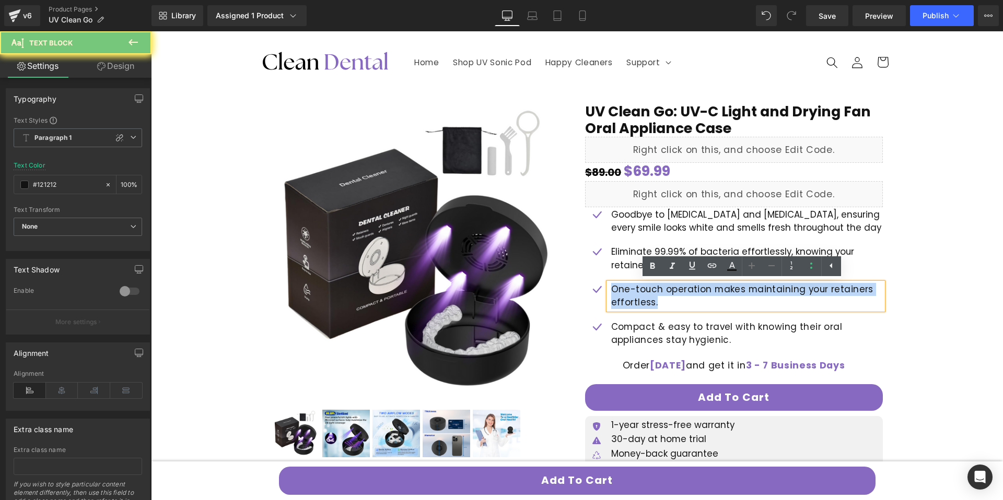
click at [661, 296] on p "One-touch operation makes maintaining your retainers effortless." at bounding box center [747, 296] width 272 height 27
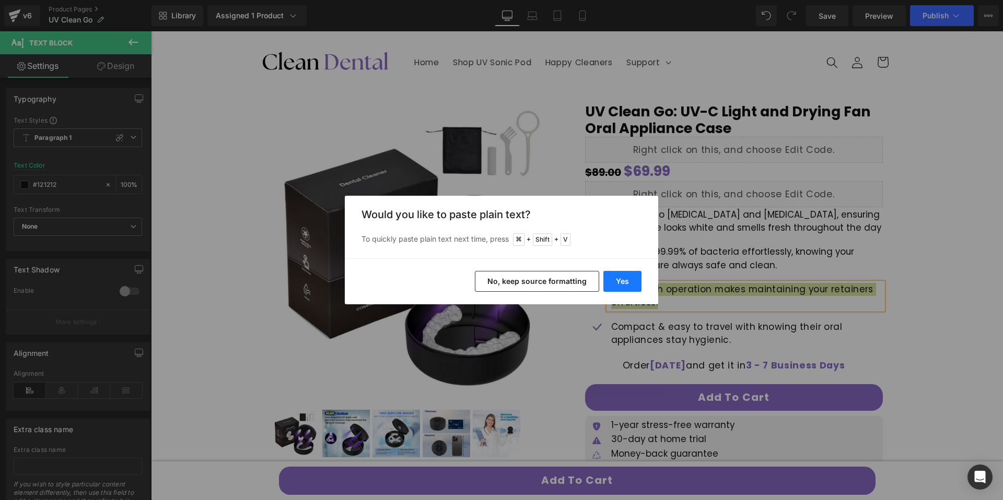
click at [626, 288] on button "Yes" at bounding box center [622, 281] width 38 height 21
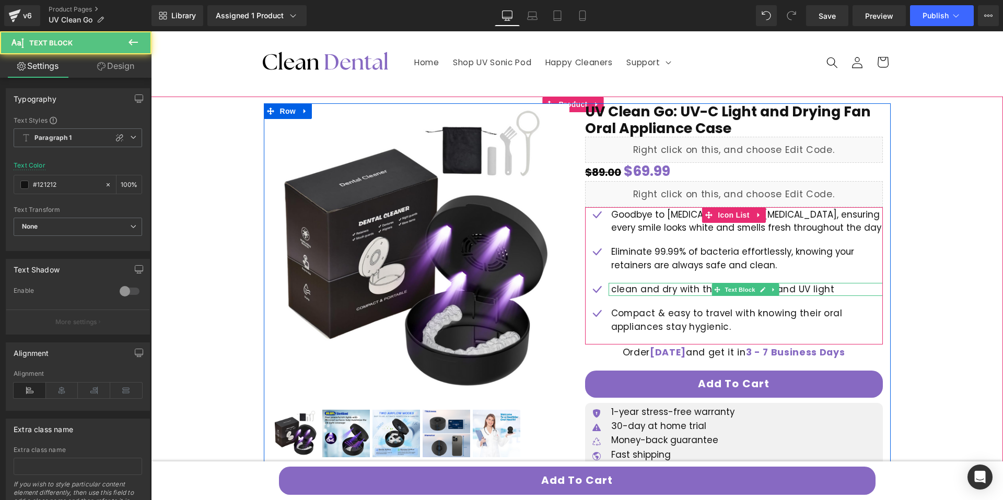
click at [624, 290] on span "clean and dry with the built-in fan and UV light" at bounding box center [723, 289] width 224 height 13
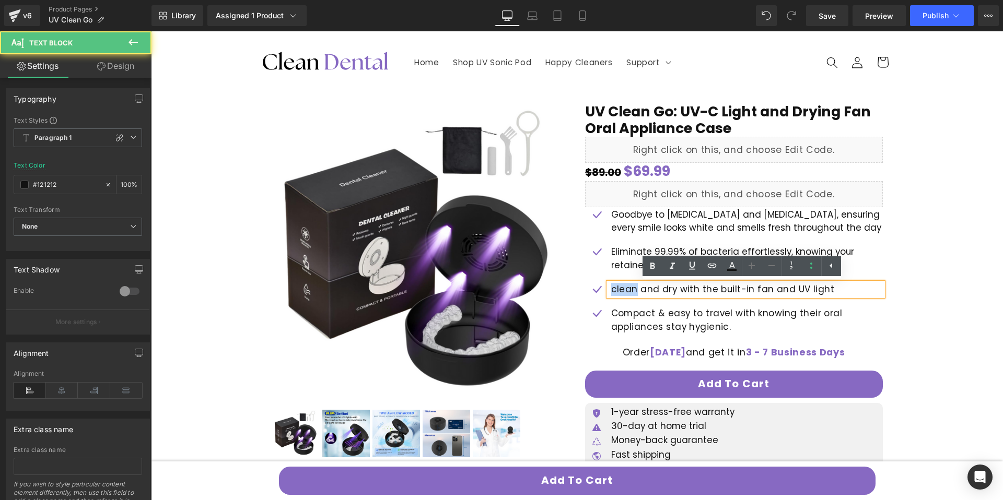
click at [624, 290] on span "clean and dry with the built-in fan and UV light" at bounding box center [723, 289] width 224 height 13
drag, startPoint x: 611, startPoint y: 288, endPoint x: 605, endPoint y: 288, distance: 6.3
click at [608, 288] on div "clean and dry with the built-in fan and UV light" at bounding box center [745, 289] width 274 height 13
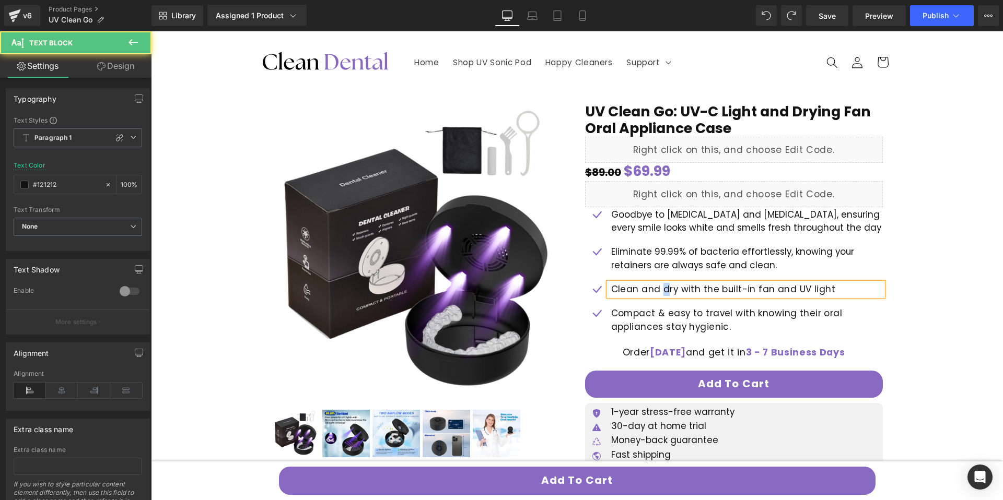
click at [661, 291] on span "Clean and dry with the built-in fan and UV light" at bounding box center [723, 289] width 225 height 13
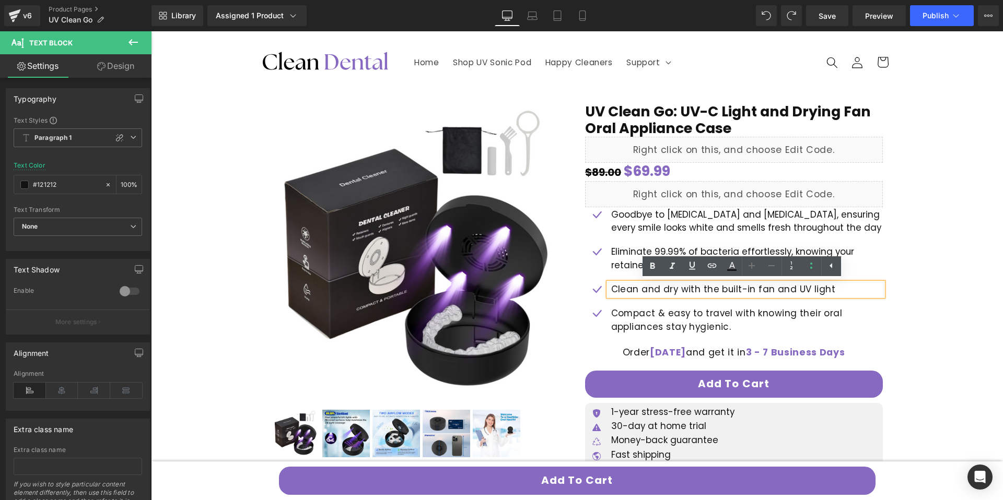
click at [704, 292] on span "Clean and dry with the built-in fan and UV light" at bounding box center [723, 289] width 225 height 13
click at [733, 293] on span "Clean and dry with built-in fan and UV light" at bounding box center [714, 289] width 206 height 13
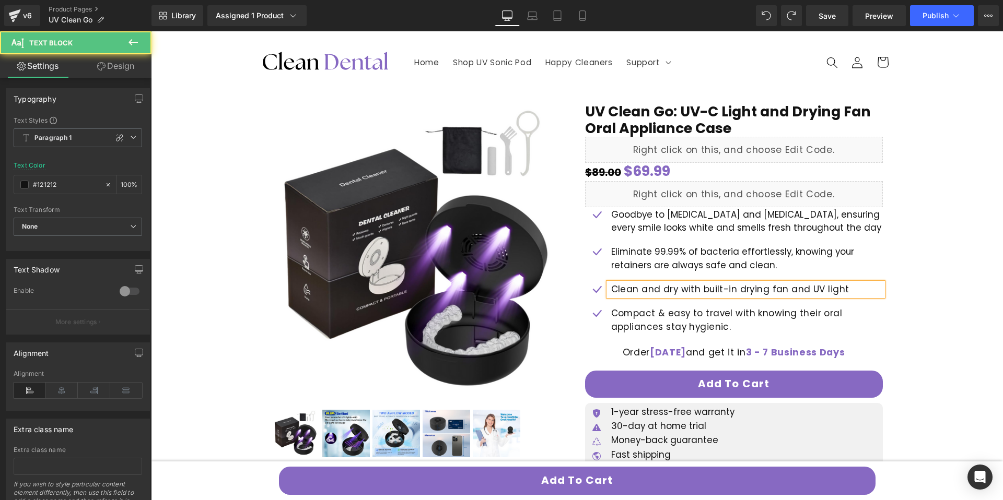
click at [839, 296] on p "Clean and dry with built-in drying fan and UV light" at bounding box center [747, 289] width 272 height 13
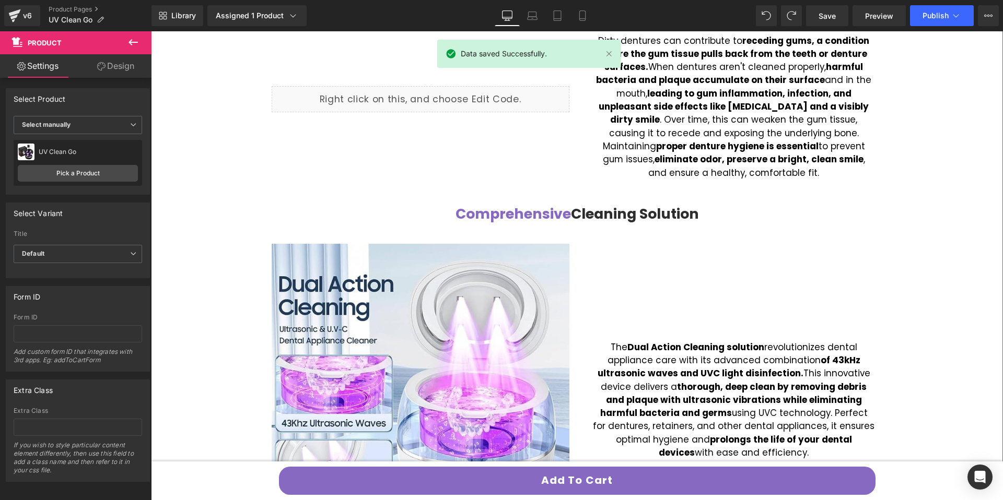
scroll to position [637, 0]
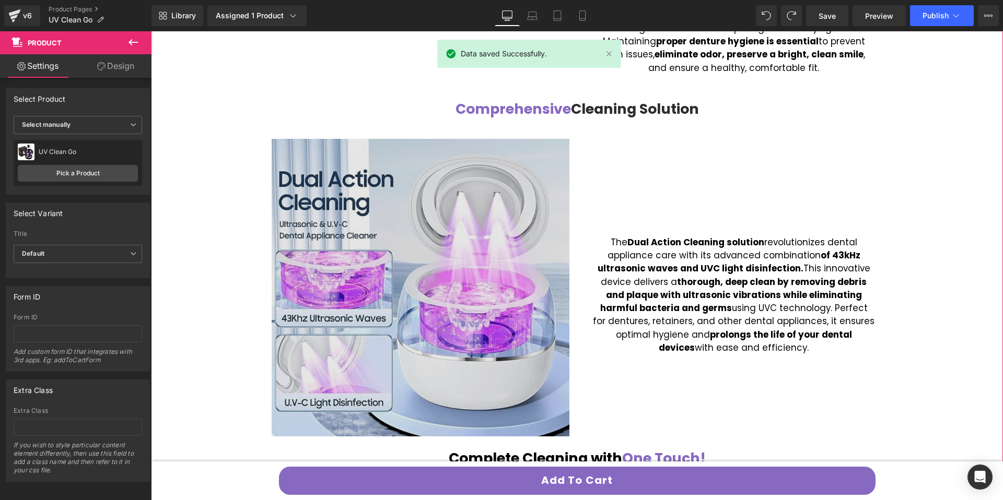
click at [474, 271] on img at bounding box center [421, 288] width 298 height 298
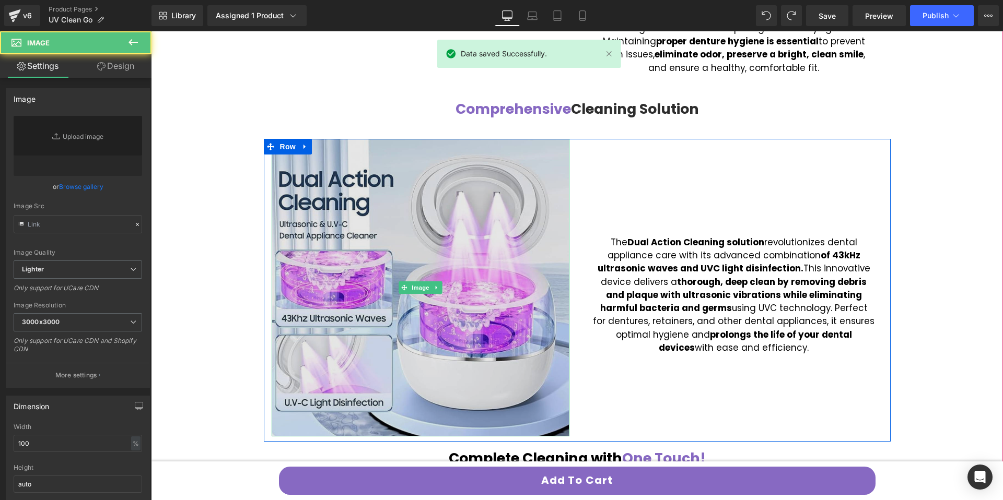
type input "[URL][DOMAIN_NAME]"
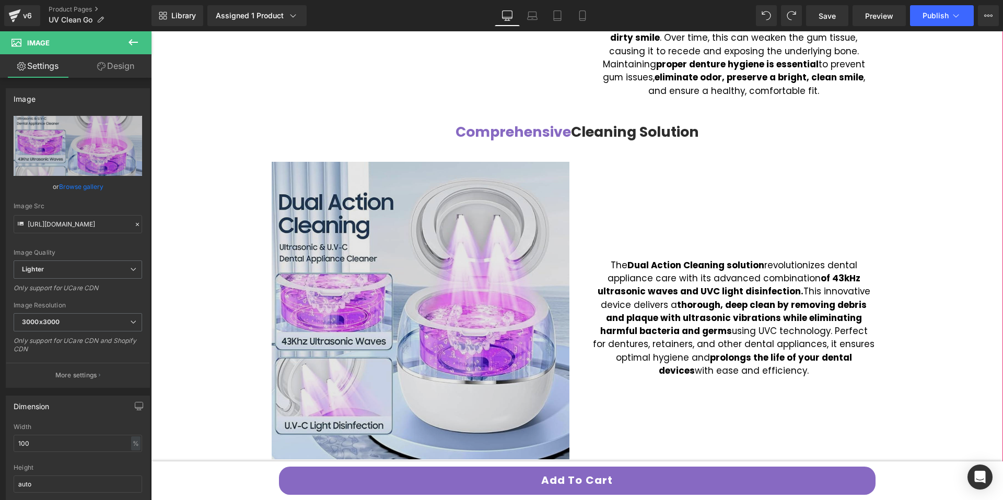
scroll to position [668, 0]
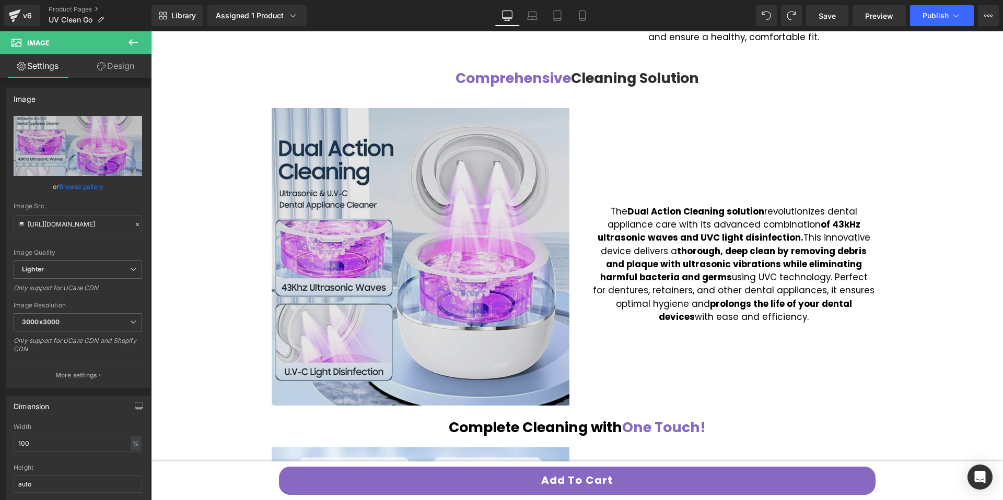
click at [457, 216] on img at bounding box center [421, 257] width 298 height 298
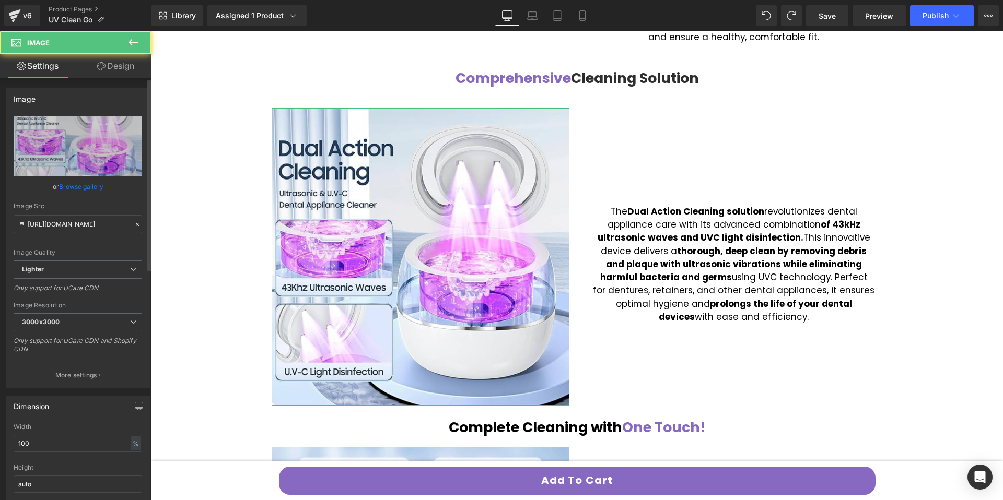
click at [89, 187] on link "Browse gallery" at bounding box center [81, 187] width 44 height 18
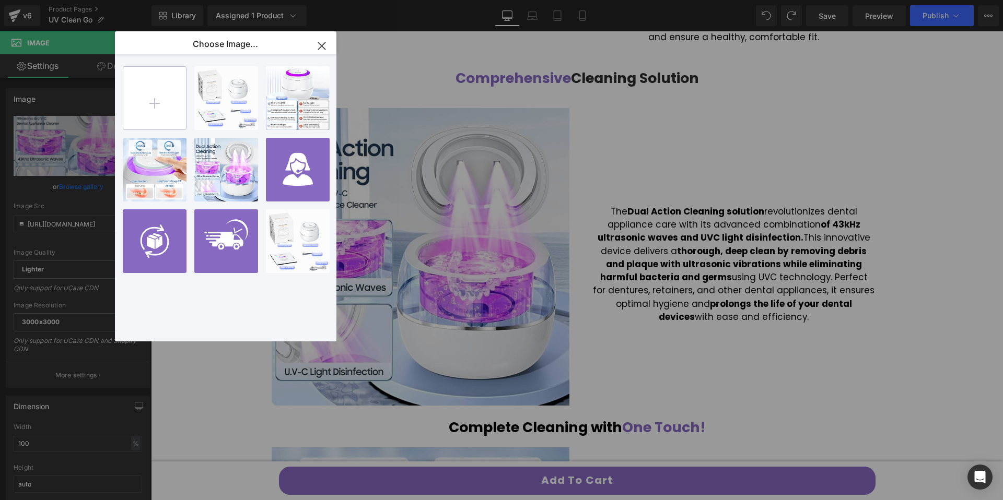
click at [173, 116] on input "file" at bounding box center [154, 98] width 63 height 63
type input "C:\fakepath\abb847f4-8b95-4604-8621-35ec28cf870e.__CR0,0,600,450_PT0_SX600_V1__…"
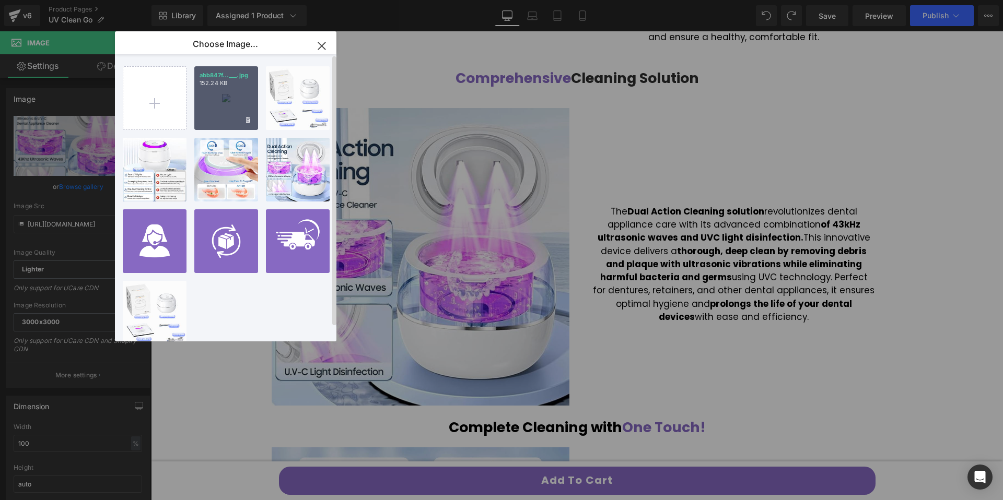
click at [250, 105] on div "abb847f...___.jpg 152.24 KB" at bounding box center [226, 98] width 64 height 64
type input "[URL][DOMAIN_NAME]"
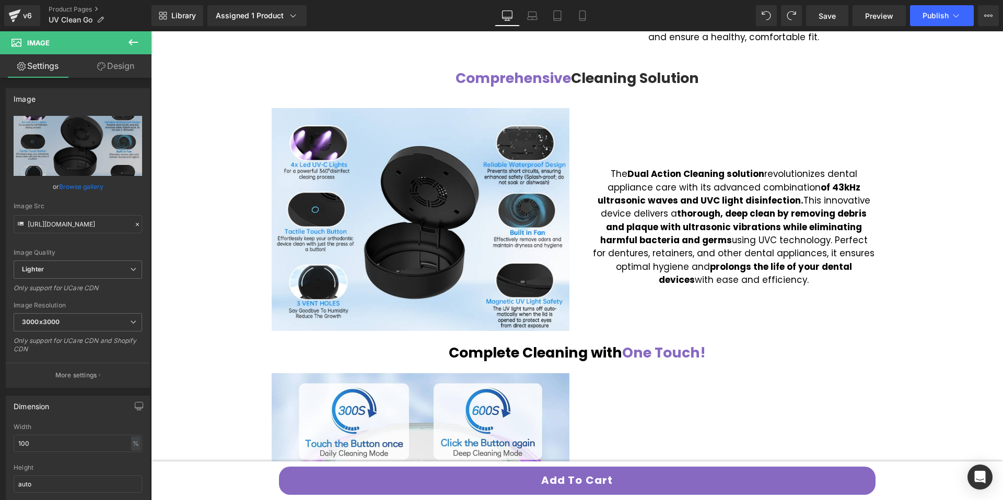
click at [631, 190] on span "The Dual Action Cleaning solution revolutionizes dental appliance care with its…" at bounding box center [733, 227] width 281 height 119
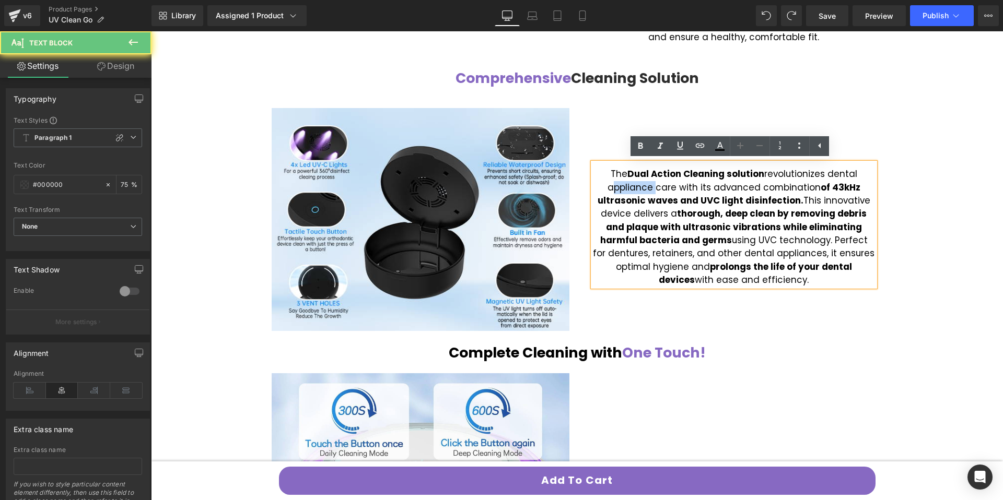
click at [631, 190] on span "The Dual Action Cleaning solution revolutionizes dental appliance care with its…" at bounding box center [733, 227] width 281 height 119
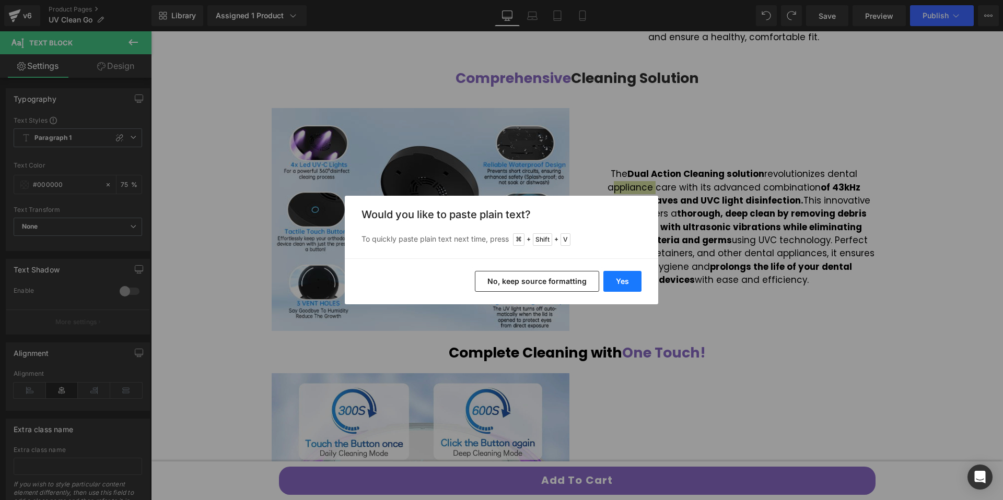
click at [627, 277] on button "Yes" at bounding box center [622, 281] width 38 height 21
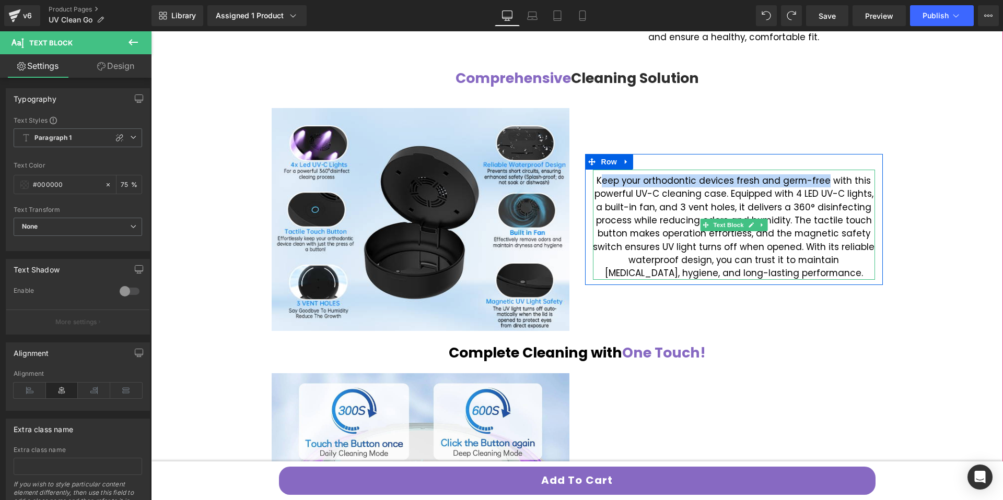
drag, startPoint x: 824, startPoint y: 181, endPoint x: 603, endPoint y: 175, distance: 221.0
click at [603, 175] on font "Keep your orthodontic devices fresh and germ-free with this powerful UV-C clean…" at bounding box center [733, 226] width 281 height 105
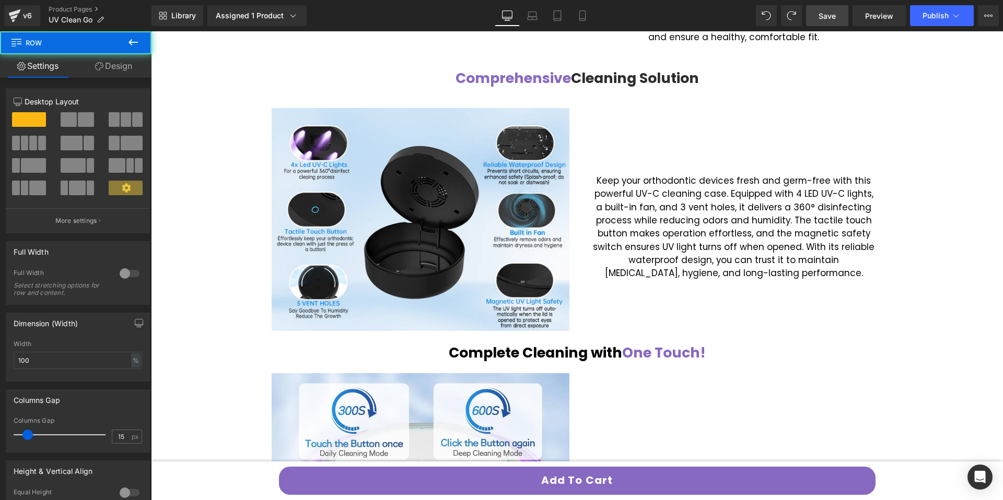
click at [829, 19] on span "Save" at bounding box center [826, 15] width 17 height 11
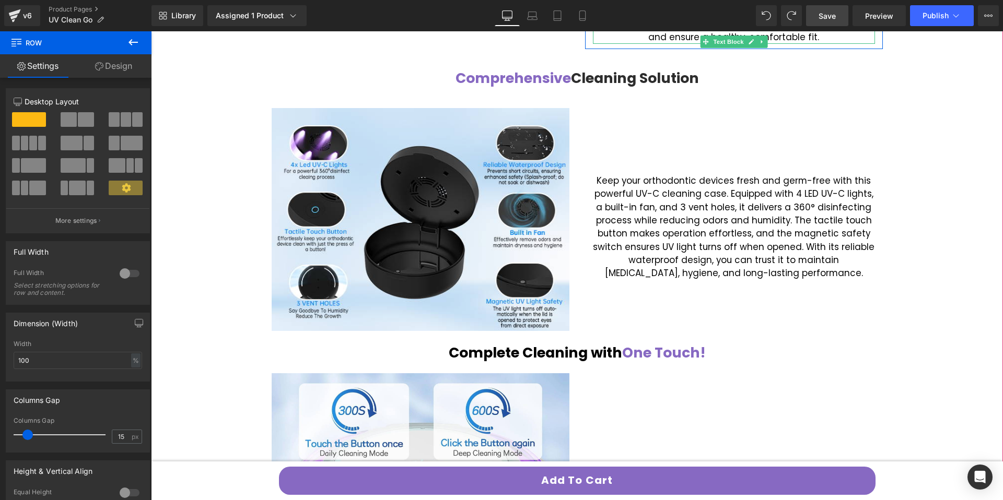
click at [825, 24] on link "Save" at bounding box center [827, 15] width 42 height 21
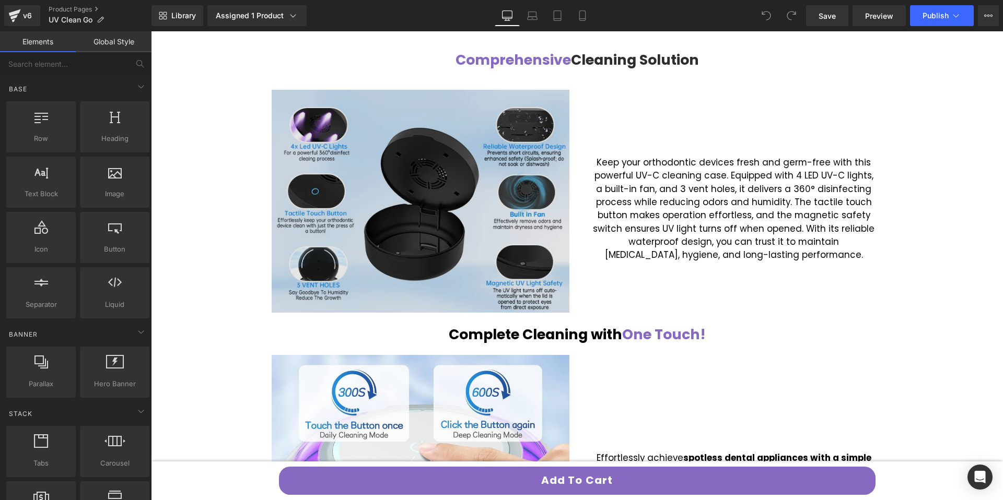
scroll to position [679, 0]
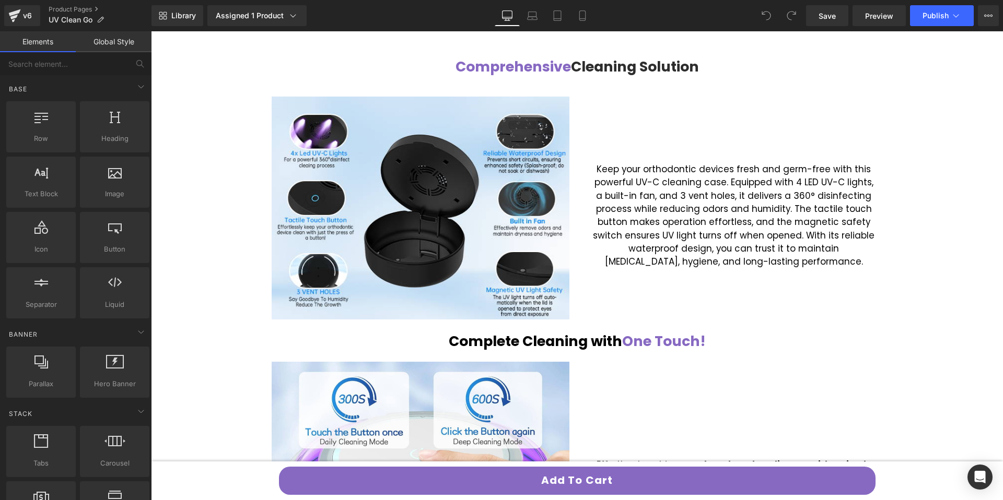
click at [658, 208] on font "Keep your orthodontic devices fresh and germ-free with this powerful UV-C clean…" at bounding box center [733, 215] width 281 height 105
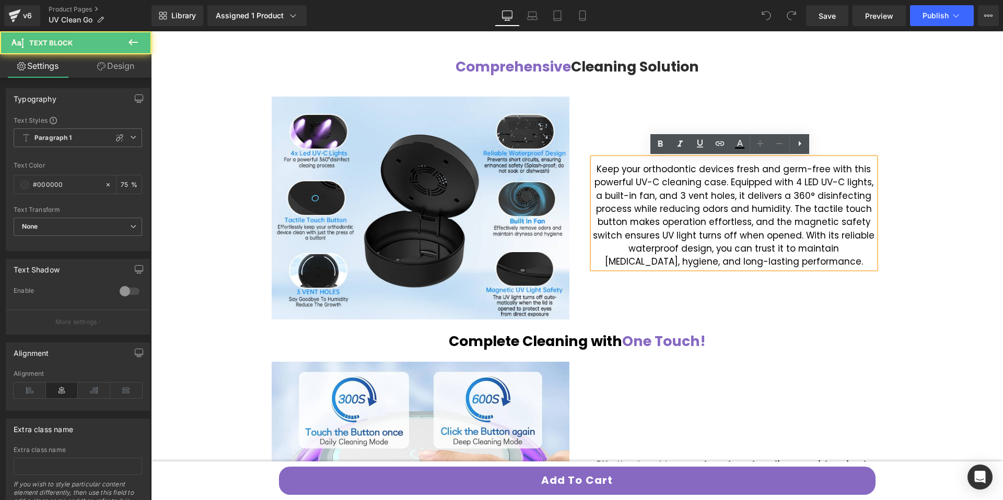
click at [631, 180] on font "Keep your orthodontic devices fresh and germ-free with this powerful UV-C clean…" at bounding box center [733, 215] width 281 height 105
click at [638, 170] on font "Keep your orthodontic devices fresh and germ-free with this powerful UV-C clean…" at bounding box center [733, 215] width 281 height 105
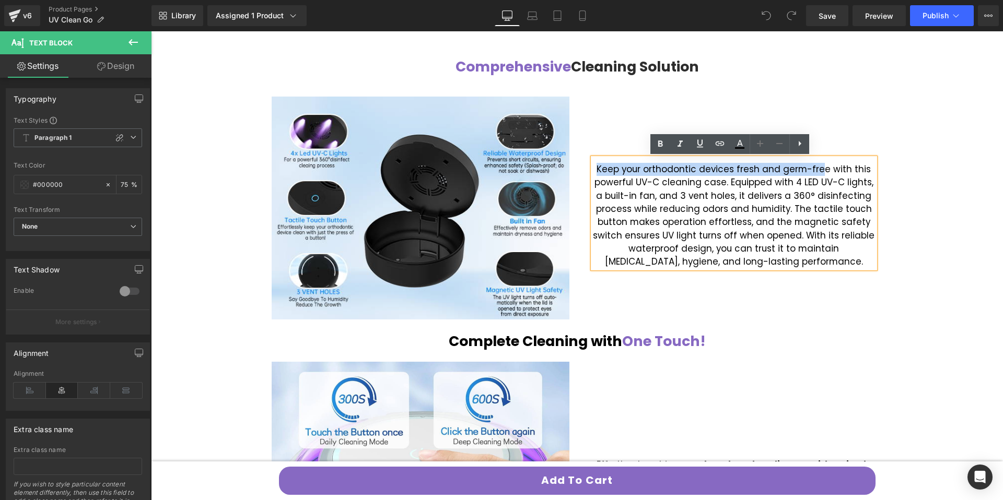
drag, startPoint x: 820, startPoint y: 170, endPoint x: 592, endPoint y: 167, distance: 228.2
click at [593, 167] on p "Keep your orthodontic devices fresh and germ-free with this powerful UV-C clean…" at bounding box center [734, 216] width 282 height 106
click at [782, 167] on font "Keep your orthodontic devices fresh and germ-free with this powerful UV-C clean…" at bounding box center [733, 215] width 281 height 105
drag, startPoint x: 823, startPoint y: 169, endPoint x: 589, endPoint y: 166, distance: 234.0
click at [593, 166] on p "Keep your orthodontic devices fresh and germ-free with this powerful UV-C clean…" at bounding box center [734, 216] width 282 height 106
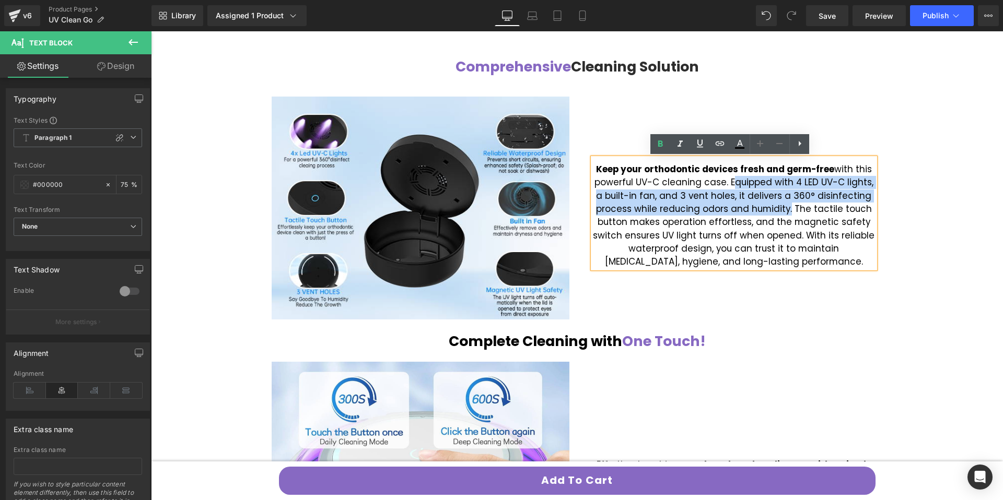
drag, startPoint x: 724, startPoint y: 185, endPoint x: 786, endPoint y: 212, distance: 67.6
click at [786, 212] on font "Keep your orthodontic devices fresh and germ-free with this powerful UV-C clean…" at bounding box center [733, 215] width 281 height 105
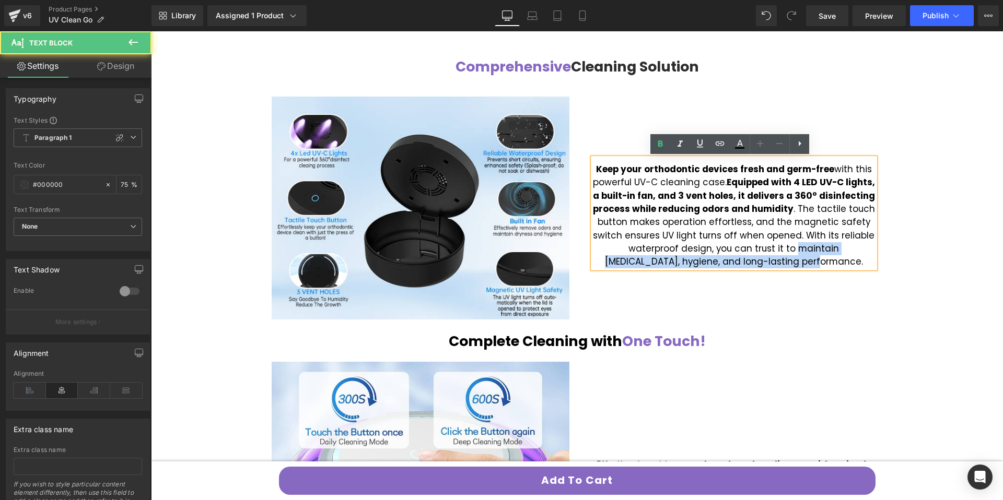
drag, startPoint x: 754, startPoint y: 250, endPoint x: 795, endPoint y: 259, distance: 42.1
click at [795, 259] on font "Keep your orthodontic devices fresh and germ-free with this powerful UV-C clean…" at bounding box center [734, 215] width 282 height 105
click at [819, 263] on p "Keep your orthodontic devices fresh and germ-free with this powerful UV-C clean…" at bounding box center [734, 216] width 282 height 106
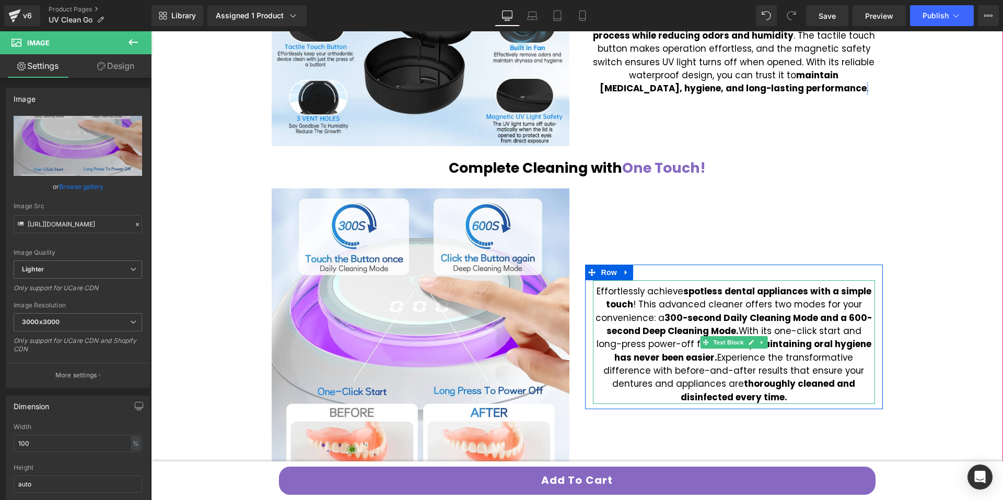
click at [656, 323] on span "Effortlessly achieve spotless dental appliances with a simple touch ! This adva…" at bounding box center [733, 344] width 276 height 119
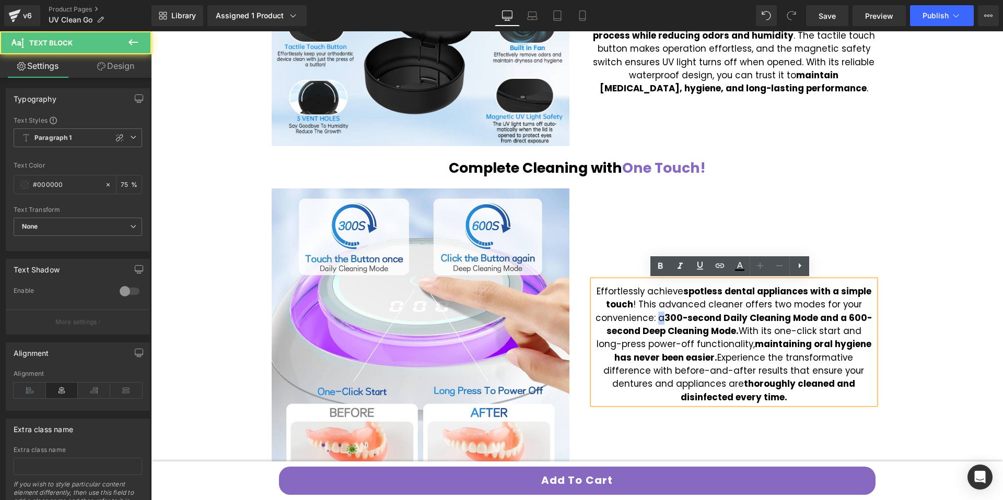
click at [656, 323] on span "Effortlessly achieve spotless dental appliances with a simple touch ! This adva…" at bounding box center [733, 344] width 276 height 119
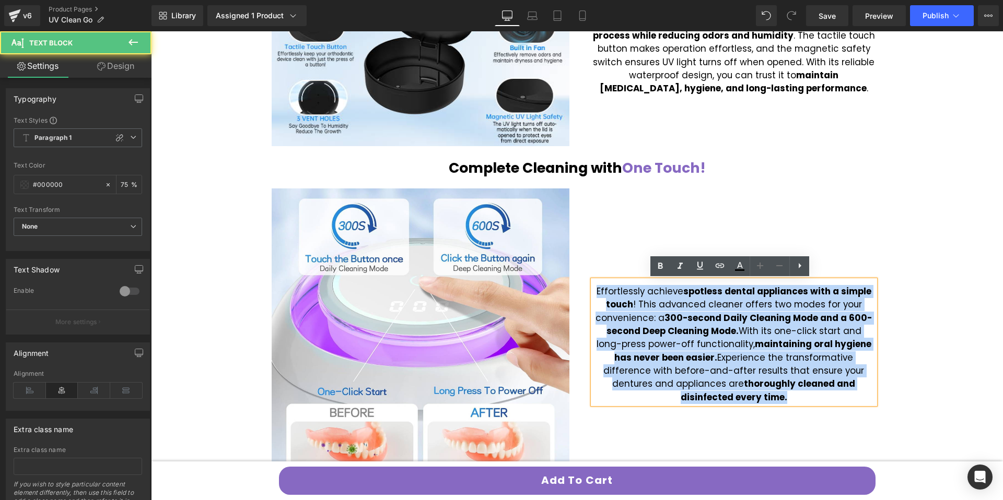
click at [656, 323] on span "Effortlessly achieve spotless dental appliances with a simple touch ! This adva…" at bounding box center [733, 344] width 276 height 119
paste div
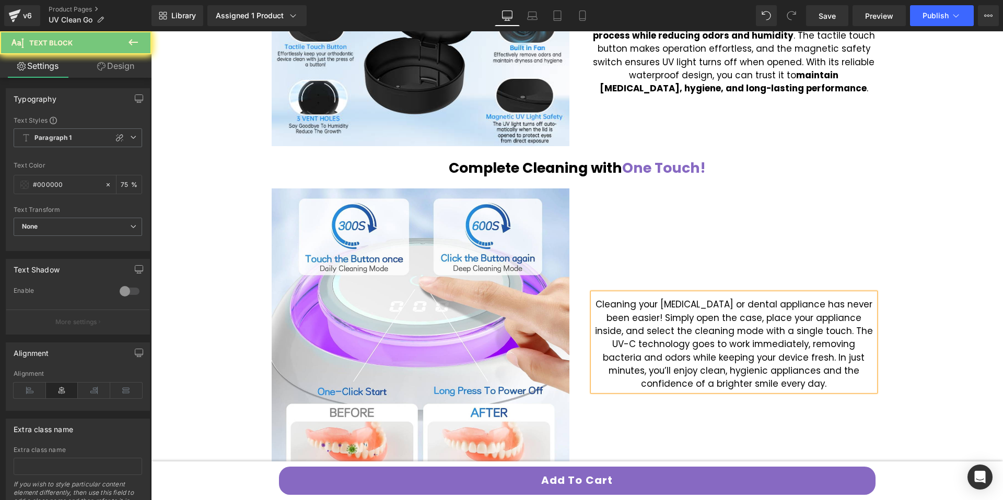
scroll to position [866, 0]
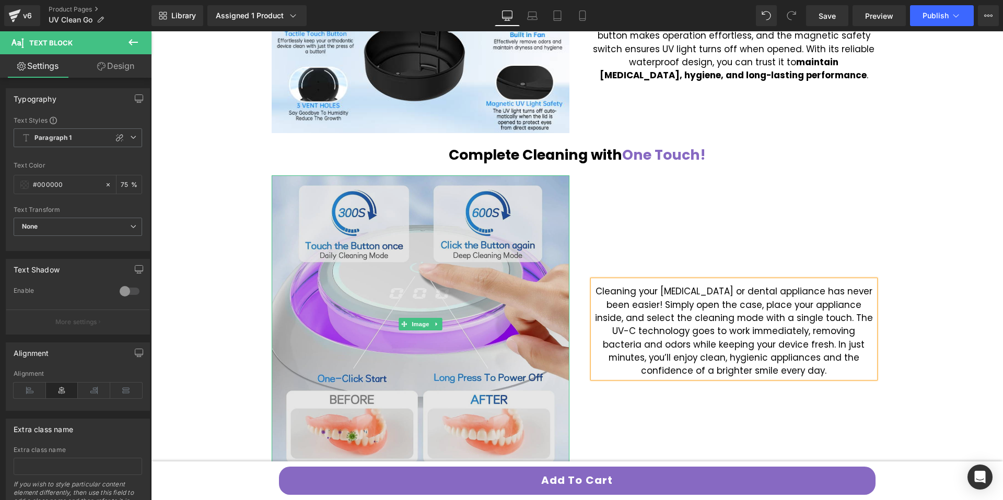
click at [431, 342] on img at bounding box center [421, 324] width 298 height 298
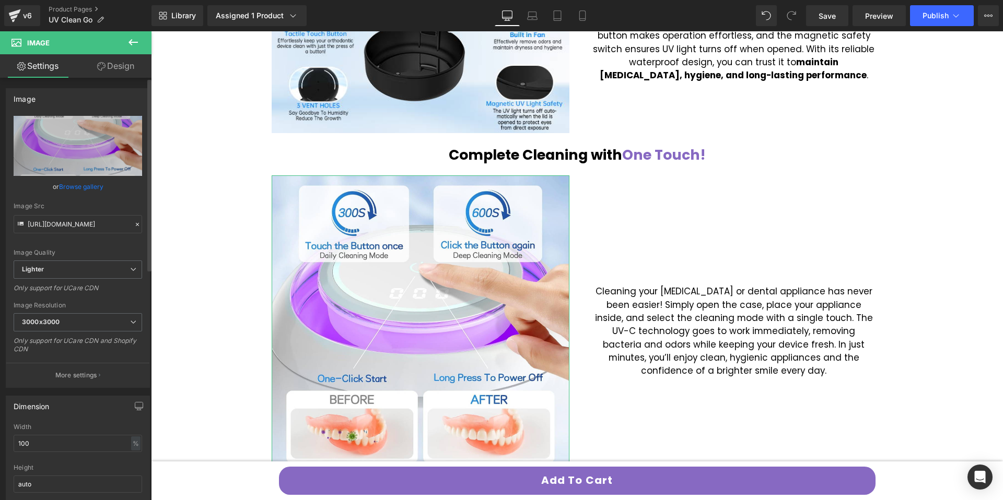
click at [95, 182] on link "Browse gallery" at bounding box center [81, 187] width 44 height 18
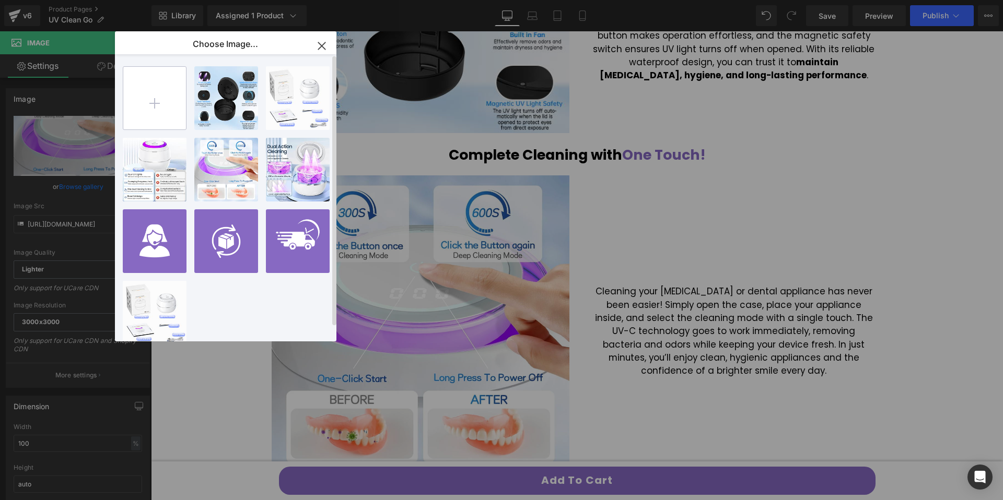
click at [141, 120] on input "file" at bounding box center [154, 98] width 63 height 63
type input "C:\fakepath\6ca14dc5-849a-4595-b2f2-5f577328a727.__CR0,0,600,450_PT0_SX600_V1__…"
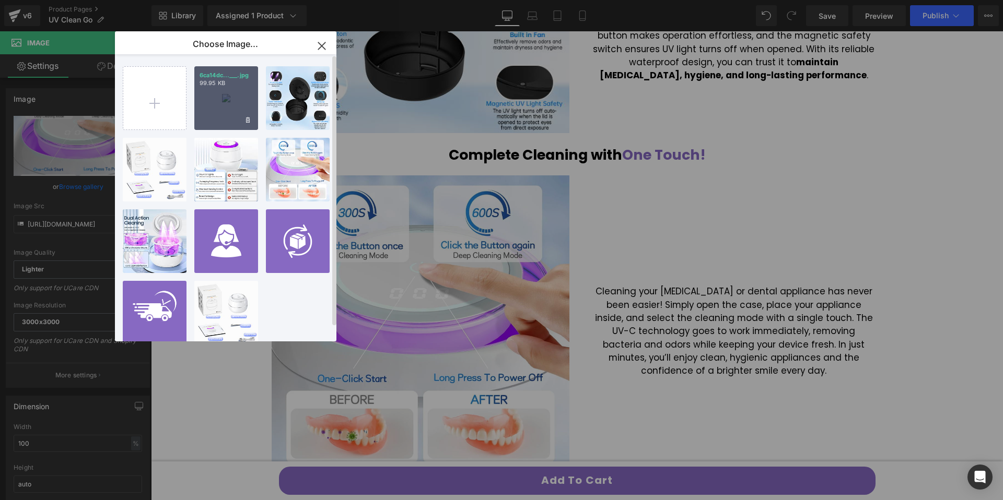
click at [209, 106] on div "6ca14dc...___.jpg 99.95 KB" at bounding box center [226, 98] width 64 height 64
type input "https://ucarecdn.com/a4a31099-b844-4340-a10c-1428154d8ec2/-/format/auto/-/previ…"
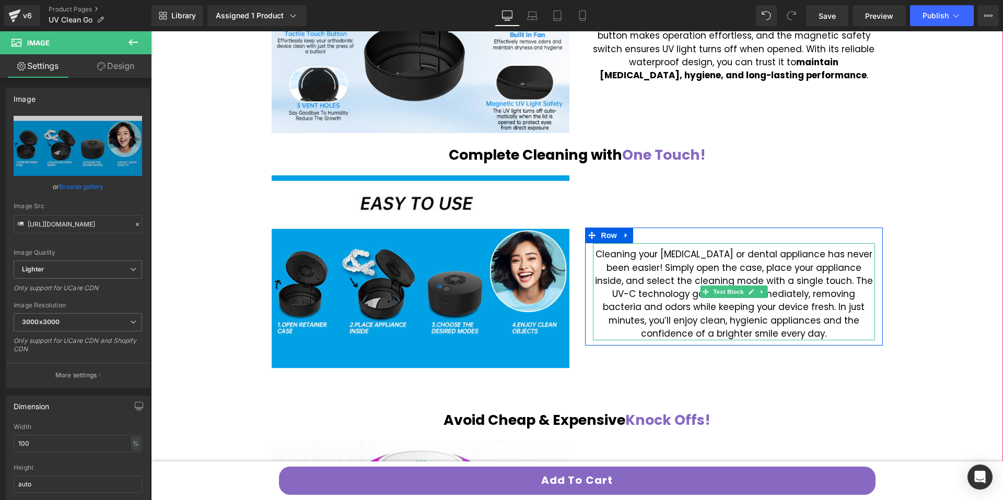
click at [628, 277] on font "Cleaning your retainer or dental appliance has never been easier! Simply open t…" at bounding box center [734, 294] width 278 height 92
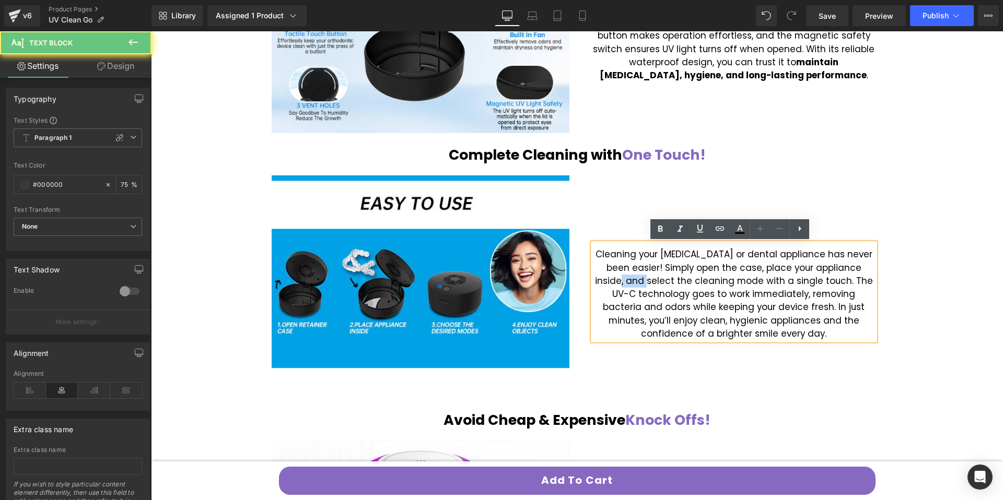
click at [628, 277] on font "Cleaning your retainer or dental appliance has never been easier! Simply open t…" at bounding box center [734, 294] width 278 height 92
click at [625, 269] on font "Cleaning your retainer or dental appliance has never been easier! Simply open t…" at bounding box center [734, 294] width 278 height 92
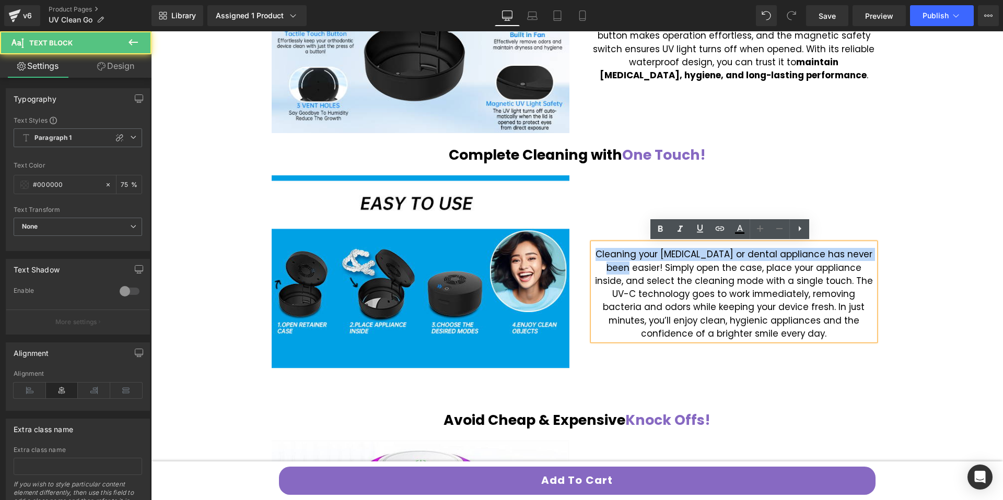
drag, startPoint x: 617, startPoint y: 268, endPoint x: 603, endPoint y: 259, distance: 16.7
click at [603, 259] on font "Cleaning your retainer or dental appliance has never been easier! Simply open t…" at bounding box center [734, 294] width 278 height 92
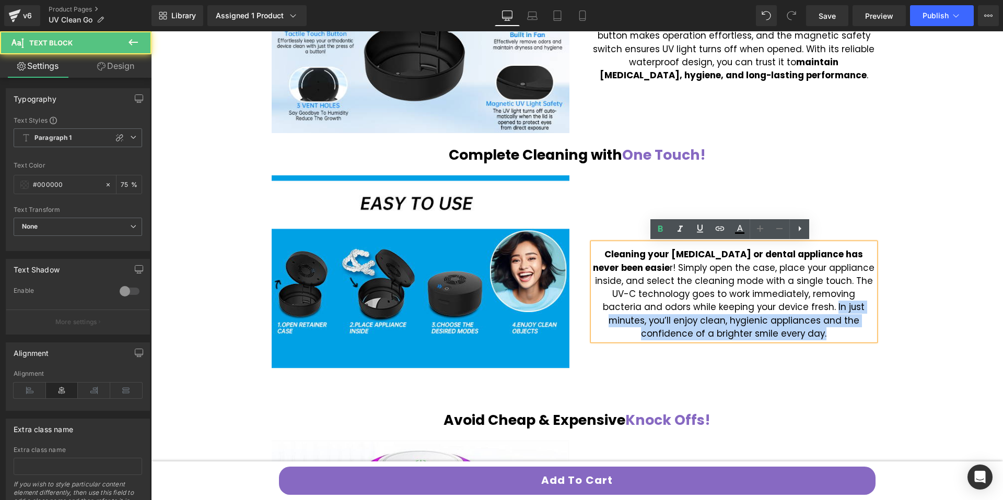
drag, startPoint x: 774, startPoint y: 308, endPoint x: 790, endPoint y: 334, distance: 30.7
click at [790, 334] on p "Cleaning your retainer or dental appliance has never been easie r! Simply open …" at bounding box center [734, 294] width 282 height 92
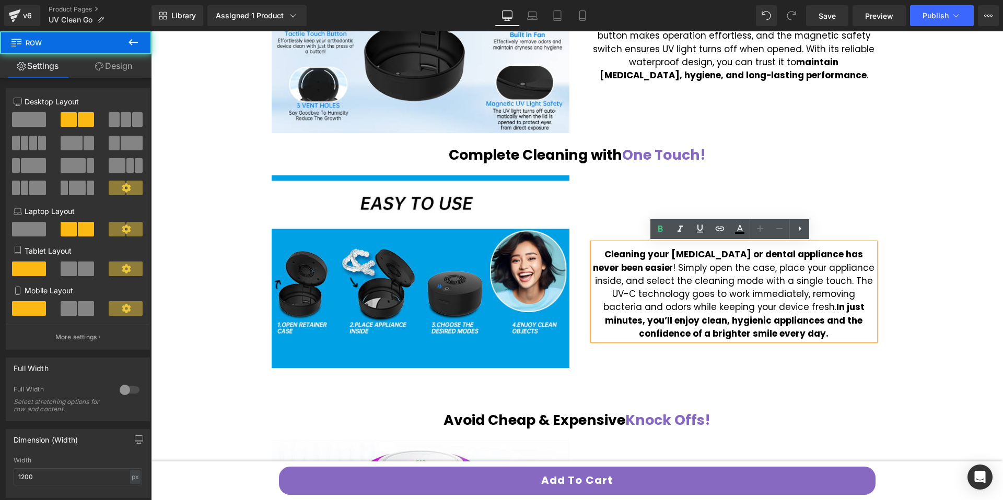
click at [789, 360] on div "Cleaning your retainer or dental appliance has never been easie r! Simply open …" at bounding box center [733, 287] width 313 height 224
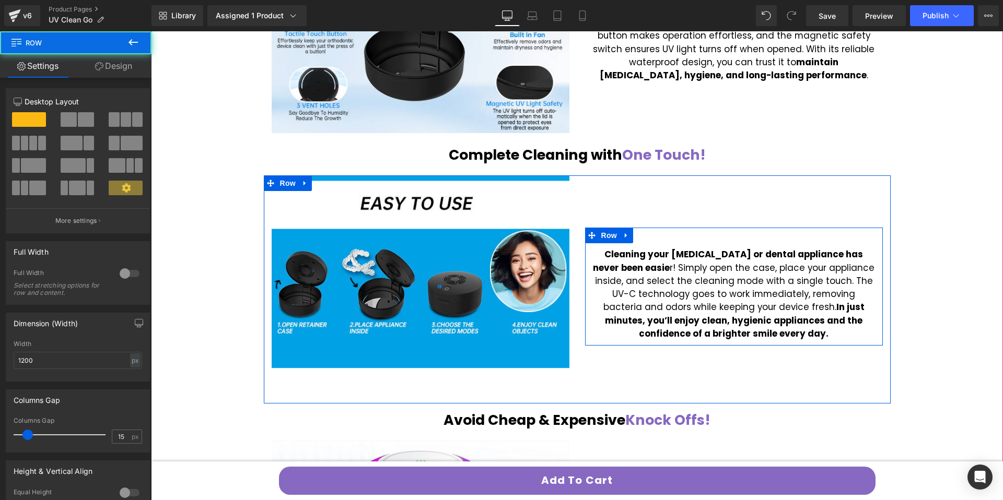
click at [723, 234] on div "Cleaning your retainer or dental appliance has never been easie r! Simply open …" at bounding box center [734, 287] width 298 height 118
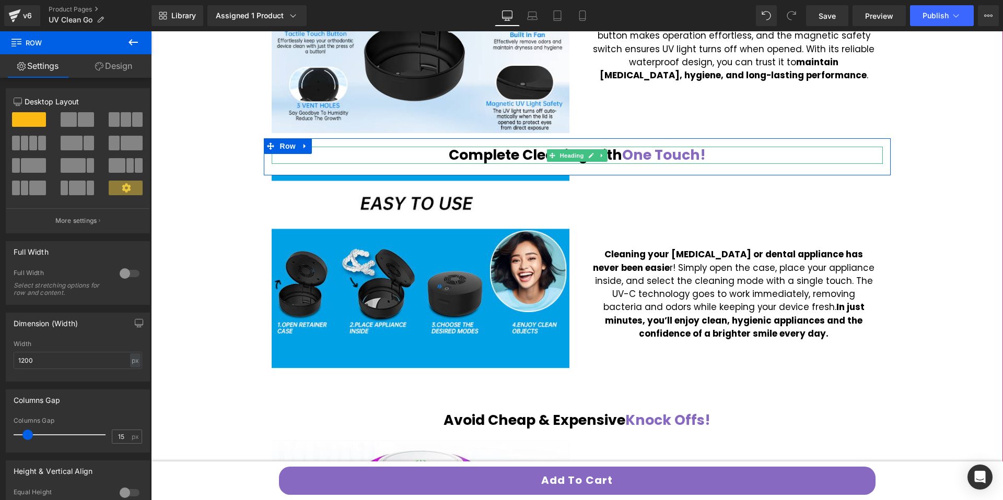
click at [638, 156] on span "One Touch!" at bounding box center [664, 154] width 84 height 19
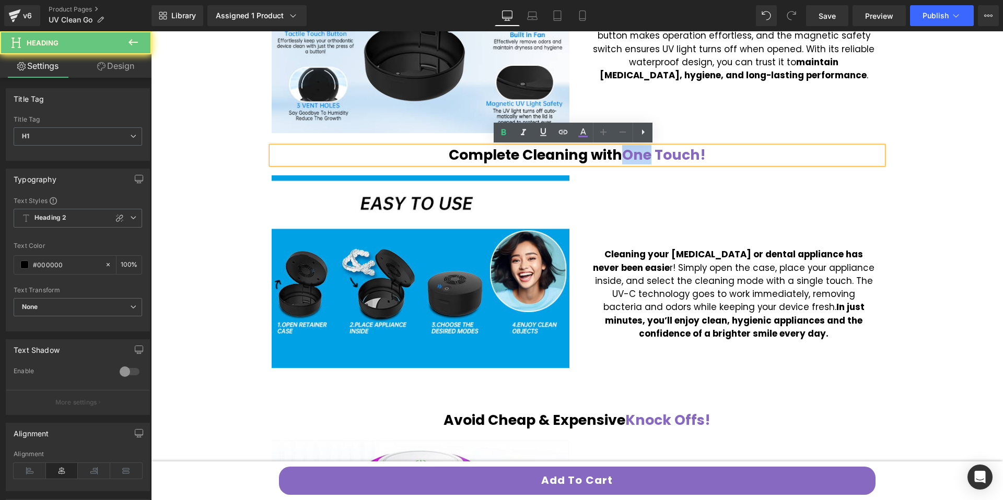
click at [638, 156] on span "One Touch!" at bounding box center [664, 154] width 84 height 19
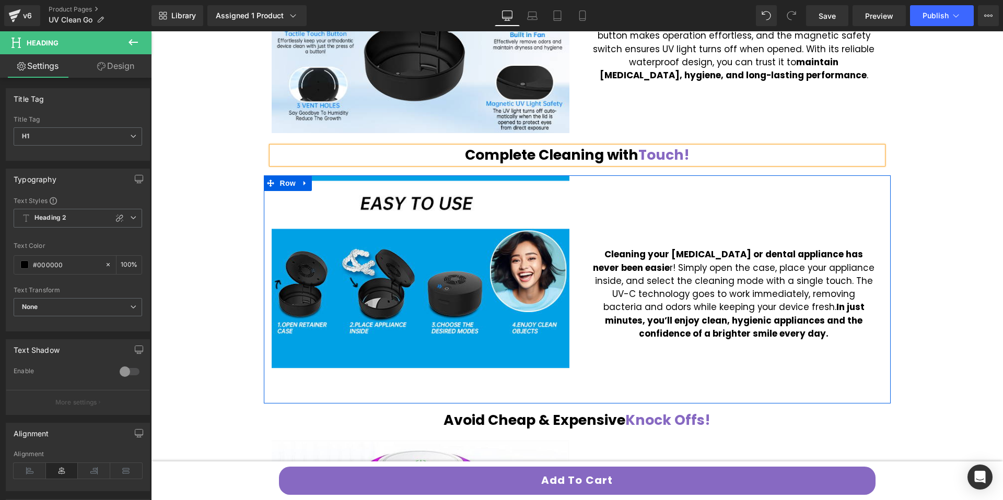
click at [151, 31] on div at bounding box center [151, 31] width 0 height 0
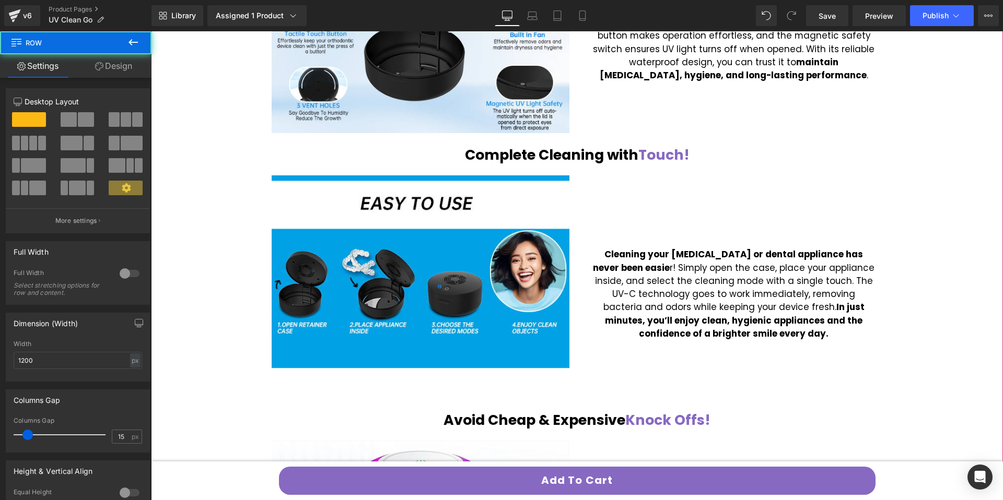
click at [922, 190] on div "Dirty Dentures Cause Receding Gums & Bad Breath Heading Row Liquid Dirty dentur…" at bounding box center [577, 401] width 852 height 1541
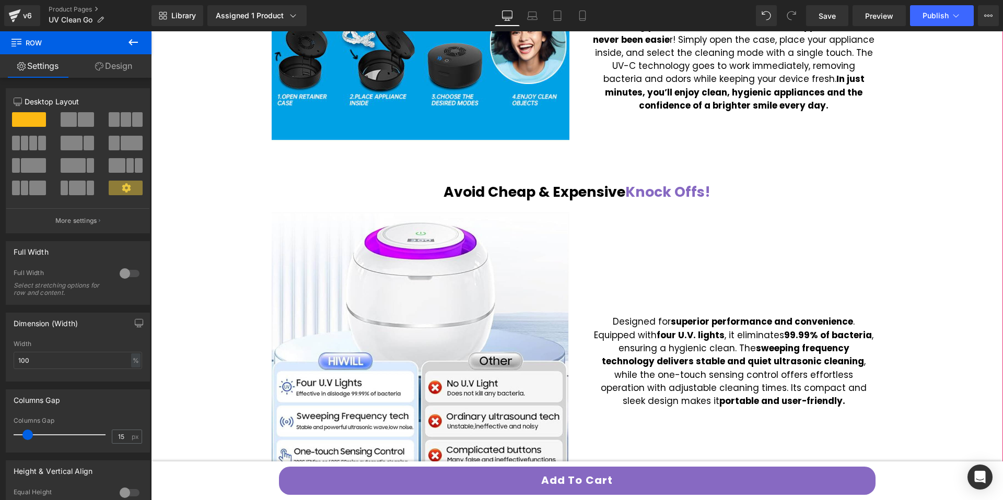
scroll to position [1147, 0]
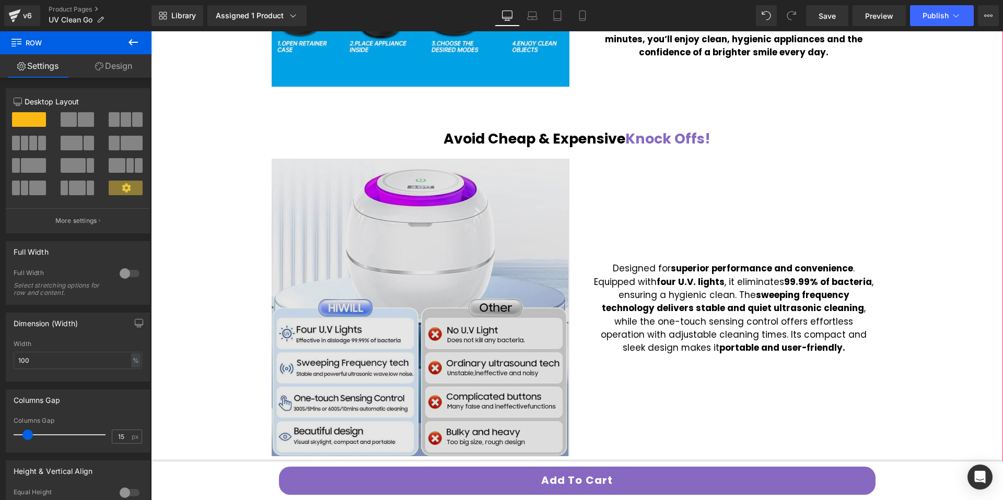
click at [480, 278] on img at bounding box center [421, 308] width 298 height 298
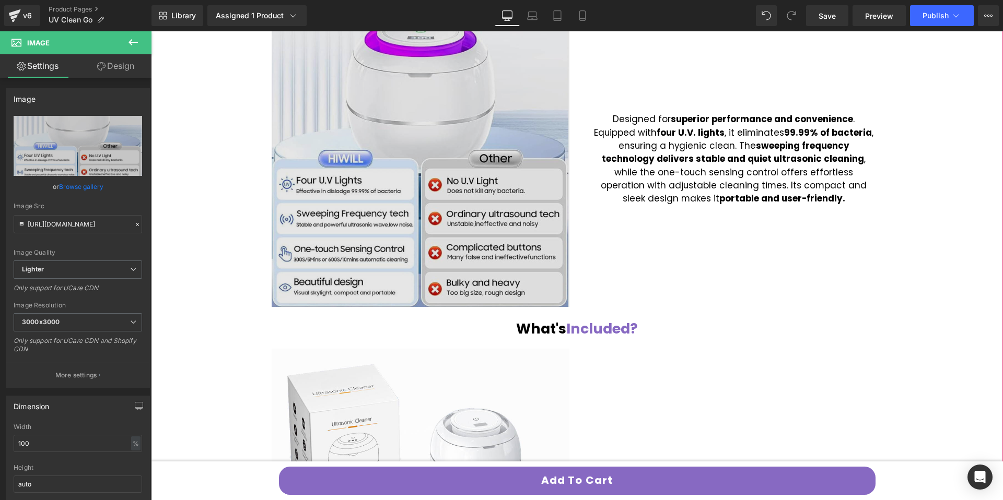
scroll to position [1189, 0]
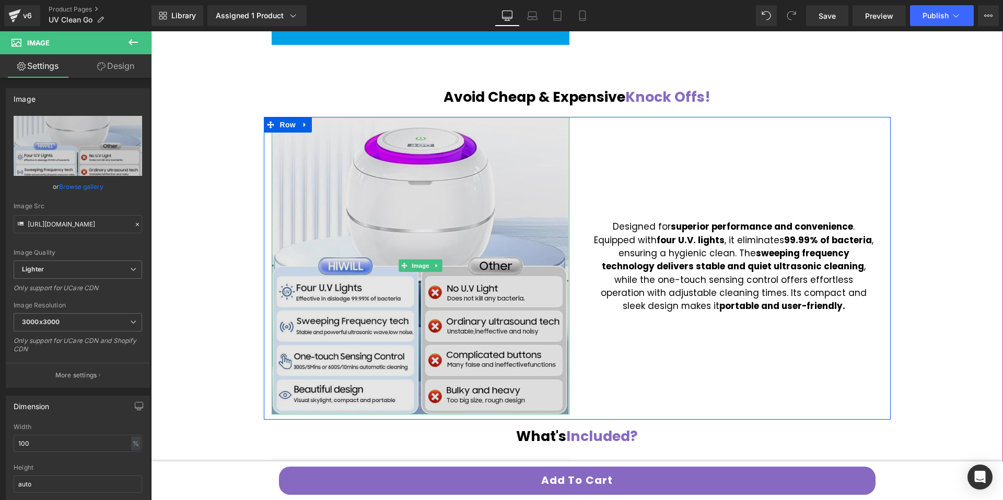
click at [415, 190] on img at bounding box center [421, 266] width 298 height 298
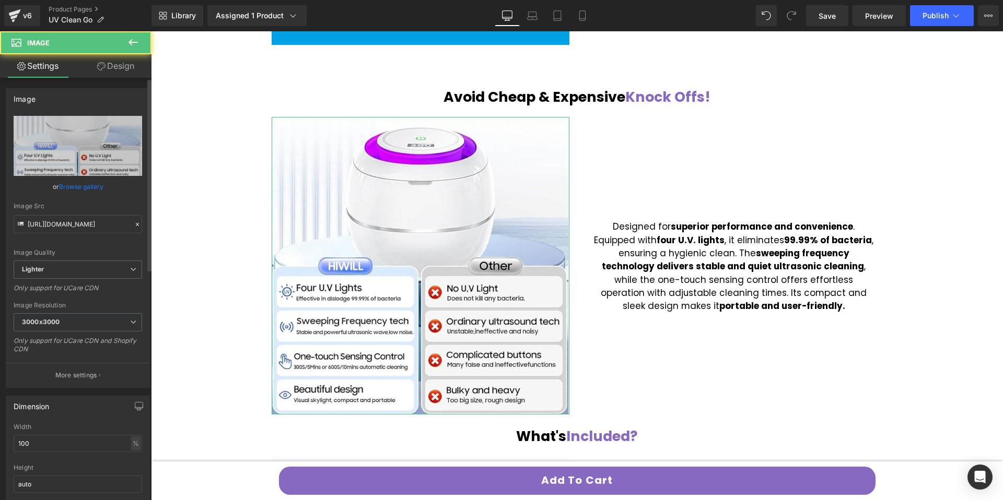
click at [87, 187] on link "Browse gallery" at bounding box center [81, 187] width 44 height 18
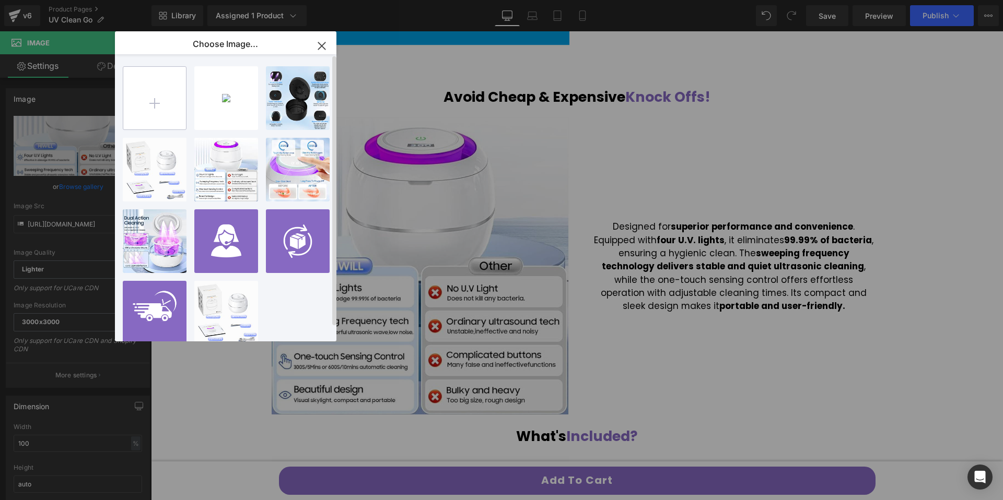
click at [169, 101] on input "file" at bounding box center [154, 98] width 63 height 63
type input "C:\fakepath\33b4cc1d-9056-47cf-adde-25b6d74cb3d6.__CR0,0,600,450_PT0_SX600_V1__…"
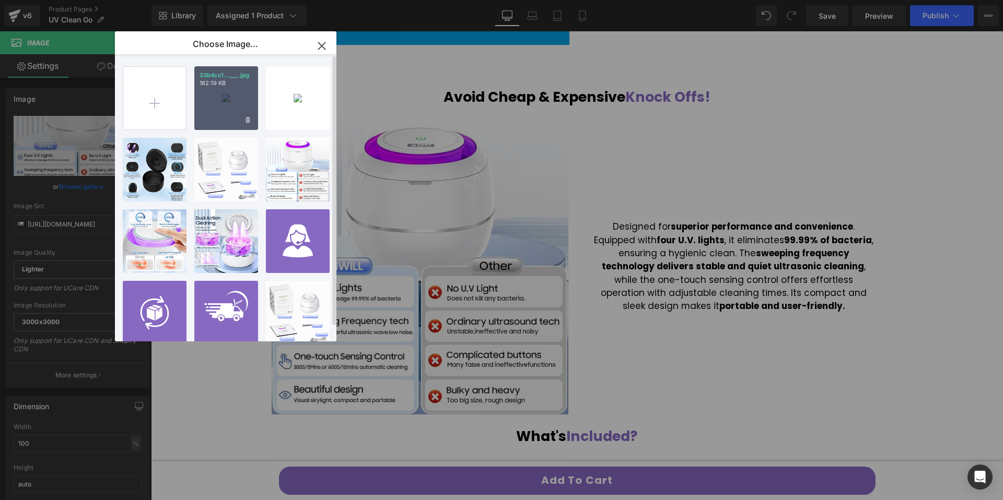
click at [244, 104] on div "33b4cc1...___.jpg 182.19 KB" at bounding box center [226, 98] width 64 height 64
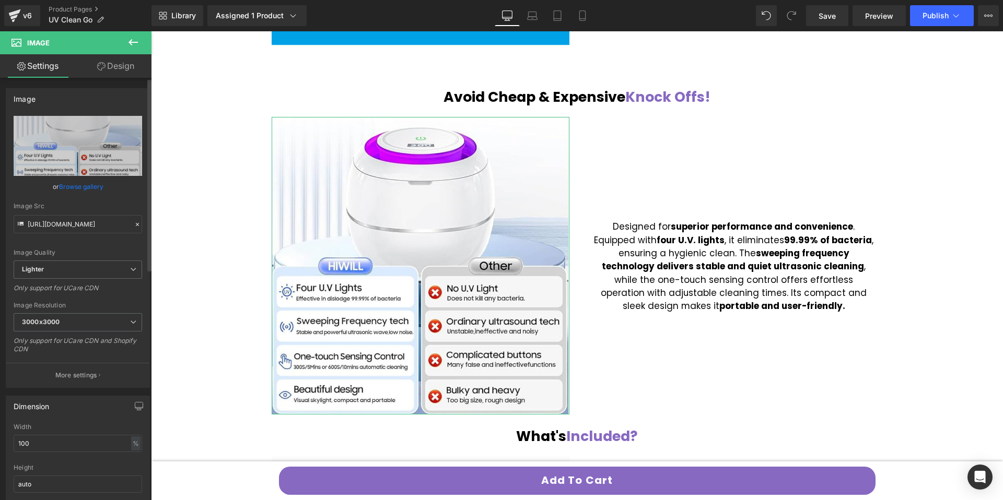
click at [87, 190] on link "Browse gallery" at bounding box center [81, 187] width 44 height 18
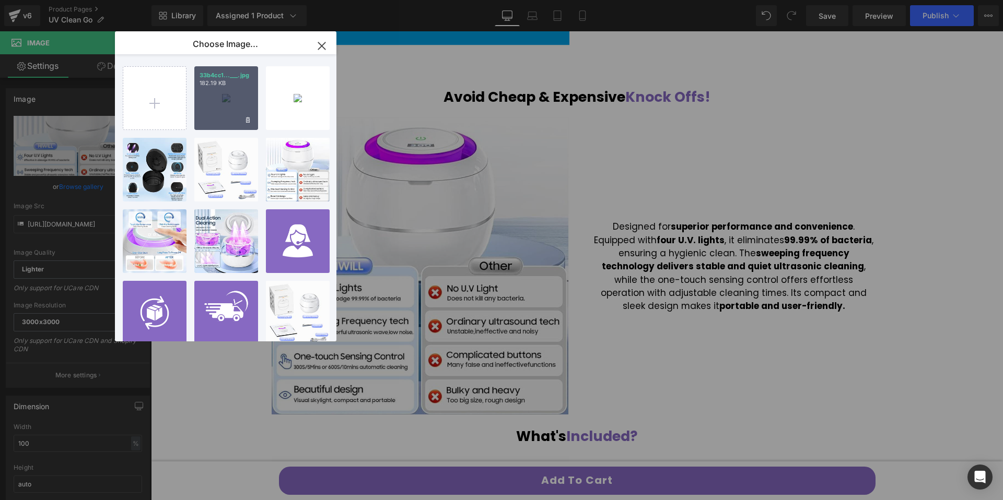
click at [226, 104] on div "33b4cc1...___.jpg 182.19 KB" at bounding box center [226, 98] width 64 height 64
type input "https://ucarecdn.com/dfb2e698-6940-4a50-9c03-14b6a8ce68e8/-/format/auto/-/previ…"
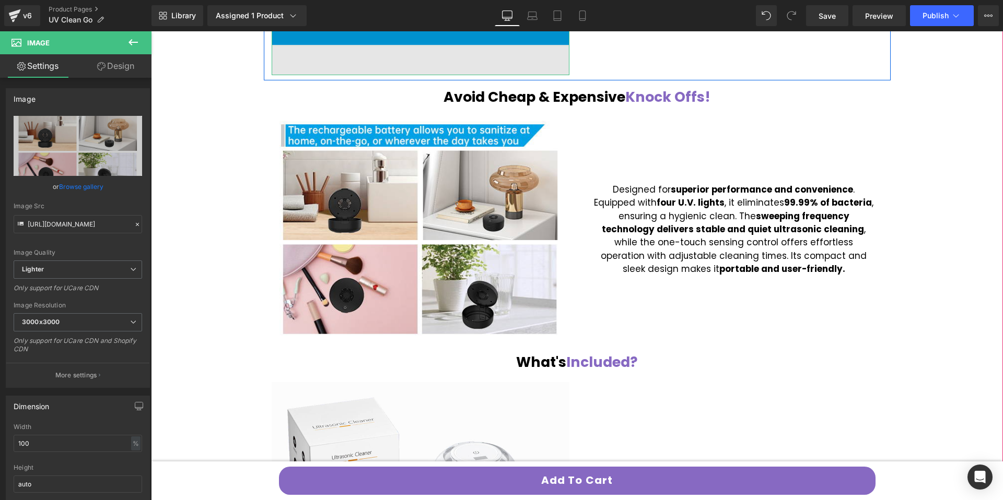
scroll to position [1195, 0]
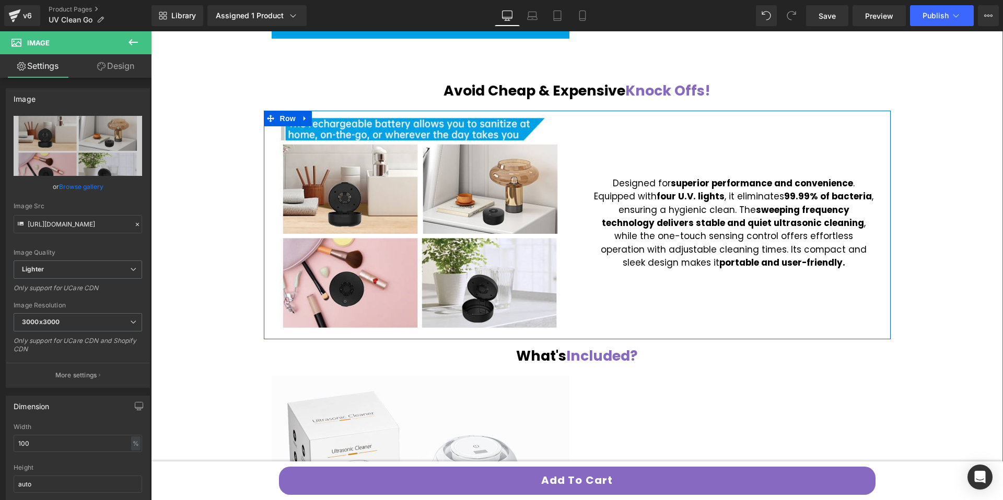
click at [705, 232] on div "Designed for superior performance and convenience . Equipped with four U.V. lig…" at bounding box center [734, 227] width 282 height 111
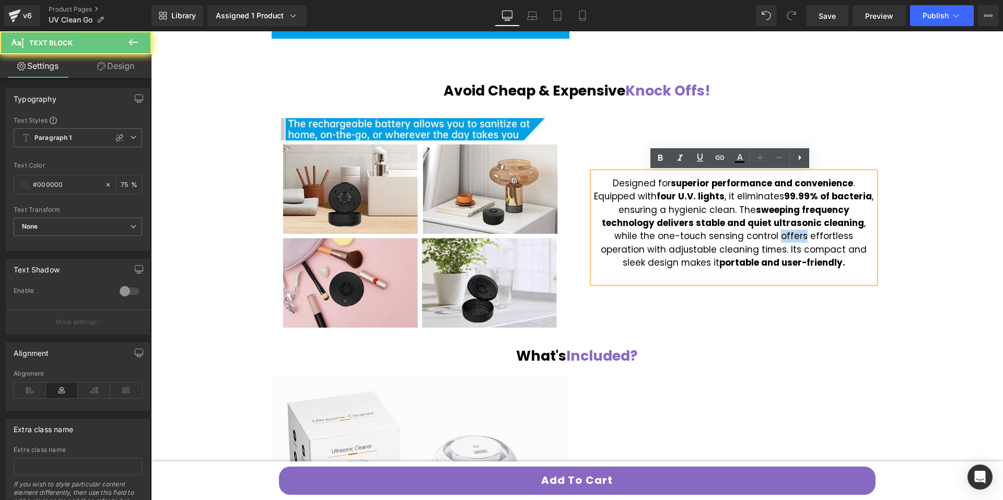
click at [705, 232] on span "Designed for superior performance and convenience . Equipped with four U.V. lig…" at bounding box center [733, 223] width 279 height 92
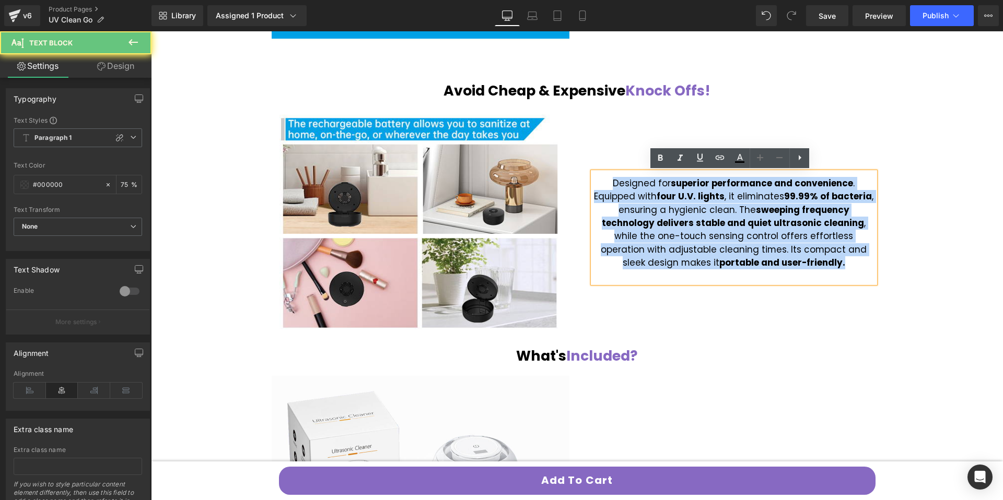
click at [705, 232] on span "Designed for superior performance and convenience . Equipped with four U.V. lig…" at bounding box center [733, 223] width 279 height 92
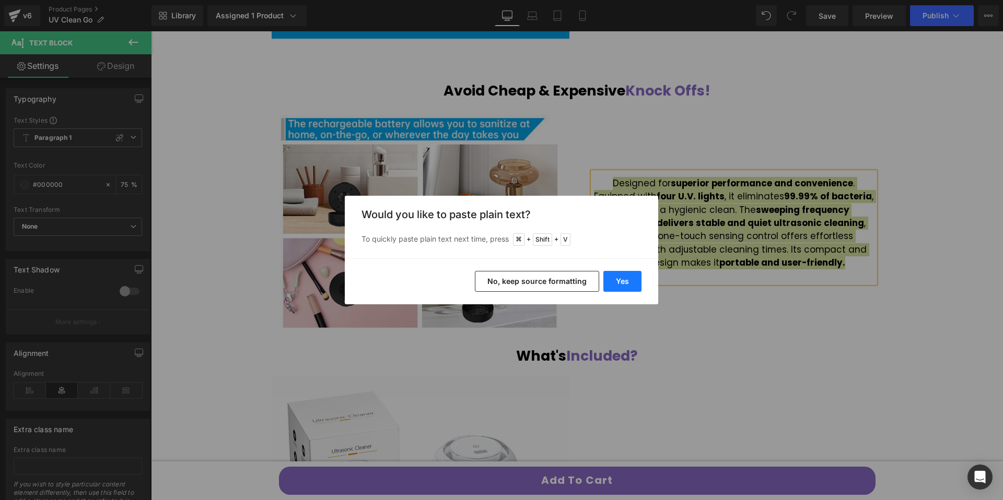
click at [607, 283] on button "Yes" at bounding box center [622, 281] width 38 height 21
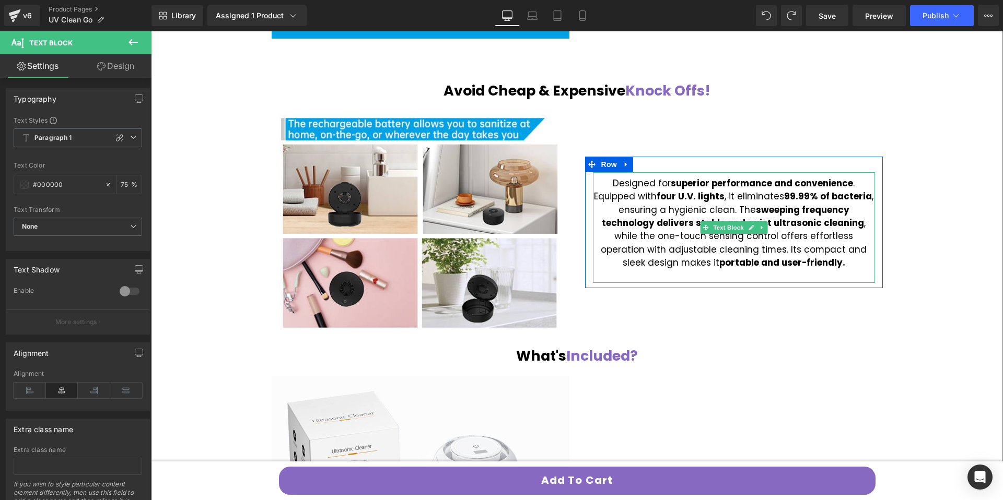
click at [662, 206] on span "Designed for superior performance and convenience . Equipped with four U.V. lig…" at bounding box center [733, 223] width 279 height 92
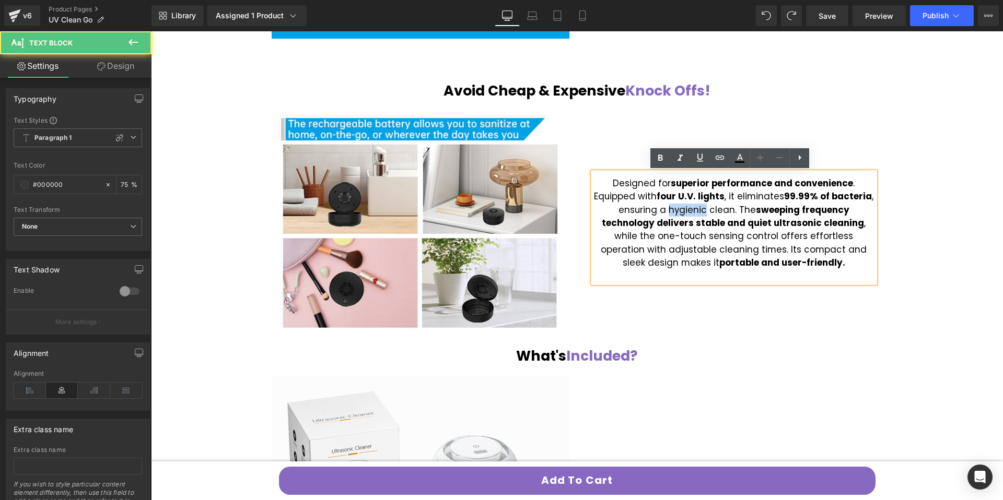
click at [662, 206] on span "Designed for superior performance and convenience . Equipped with four U.V. lig…" at bounding box center [733, 223] width 279 height 92
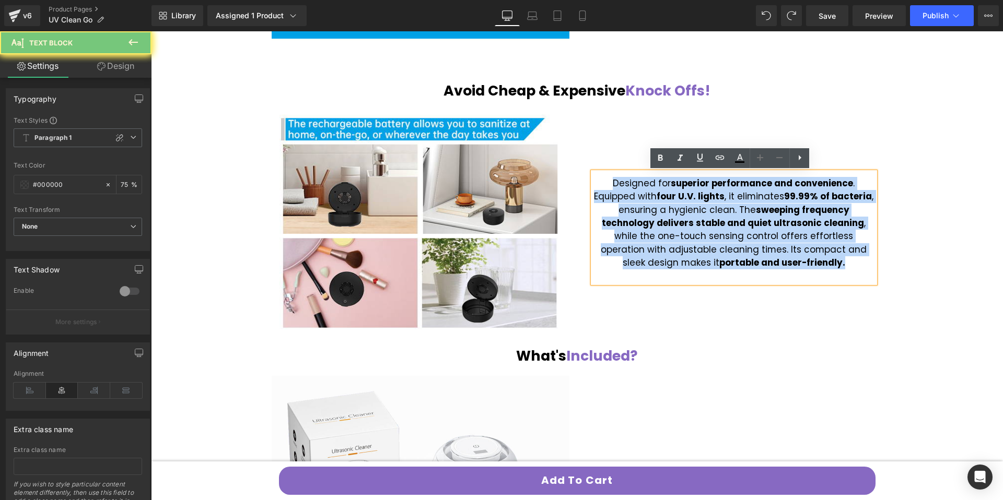
click at [662, 206] on span "Designed for superior performance and convenience . Equipped with four U.V. lig…" at bounding box center [733, 223] width 279 height 92
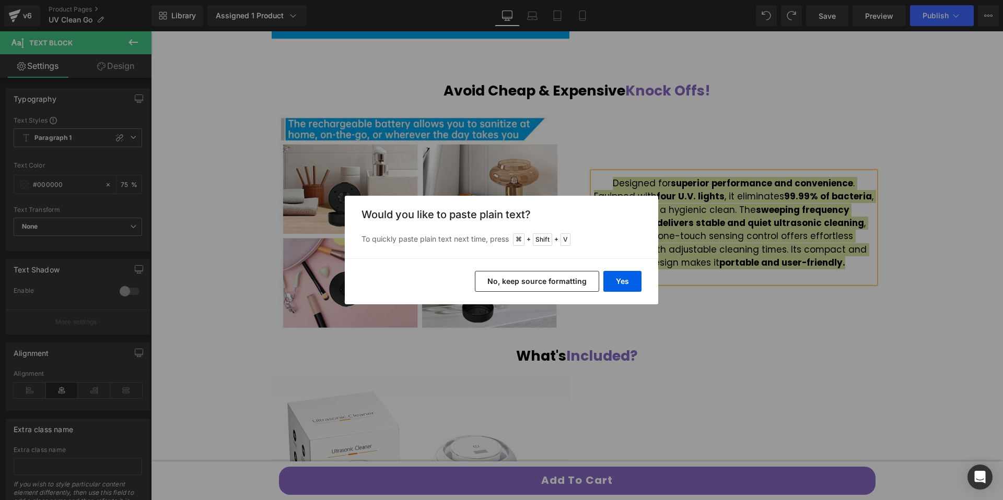
click at [625, 292] on div "Yes No, keep source formatting" at bounding box center [501, 282] width 313 height 46
click at [626, 285] on button "Yes" at bounding box center [622, 281] width 38 height 21
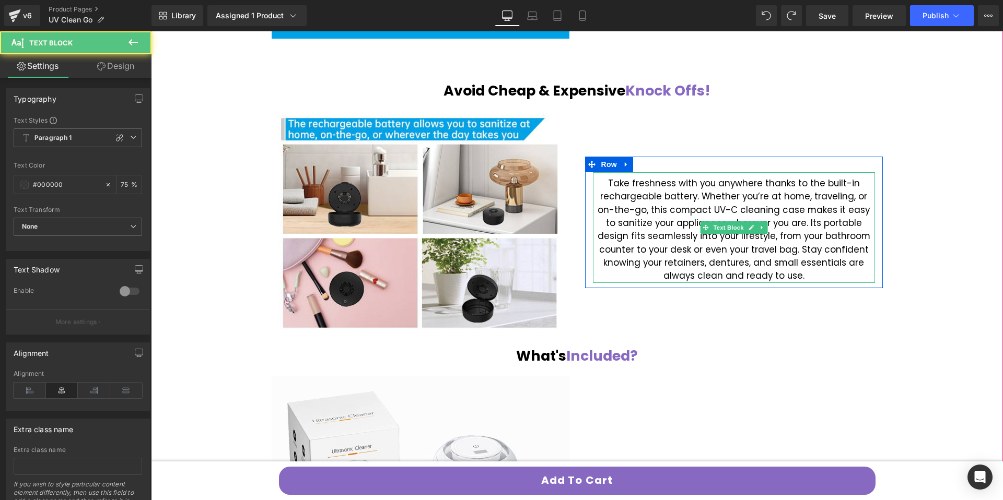
click at [646, 257] on span "Take freshness with you anywhere thanks to the built-in rechargeable battery. W…" at bounding box center [733, 229] width 273 height 105
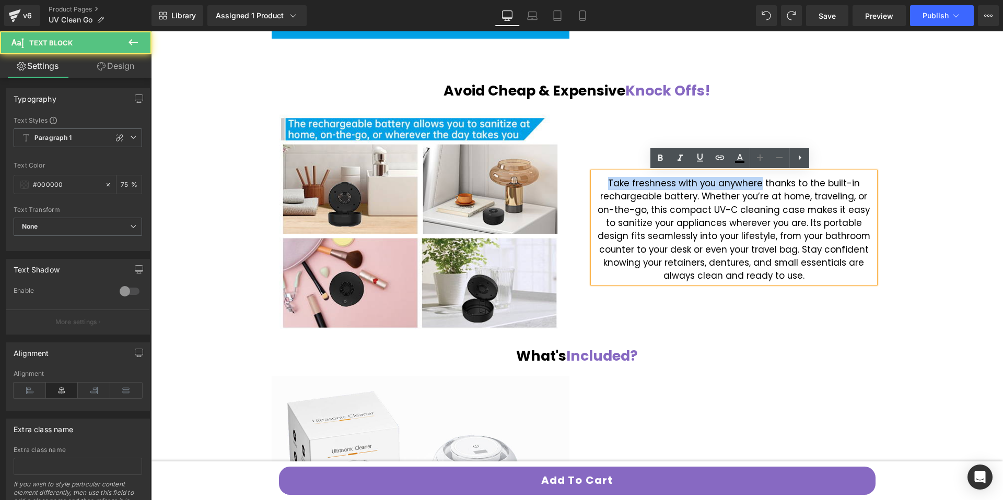
drag, startPoint x: 608, startPoint y: 185, endPoint x: 757, endPoint y: 186, distance: 148.8
click at [757, 186] on span "Take freshness with you anywhere thanks to the built-in rechargeable battery. W…" at bounding box center [733, 229] width 273 height 105
click at [738, 214] on span "Take freshness with you anywhere thanks to the built-in rechargeable battery. W…" at bounding box center [733, 229] width 273 height 105
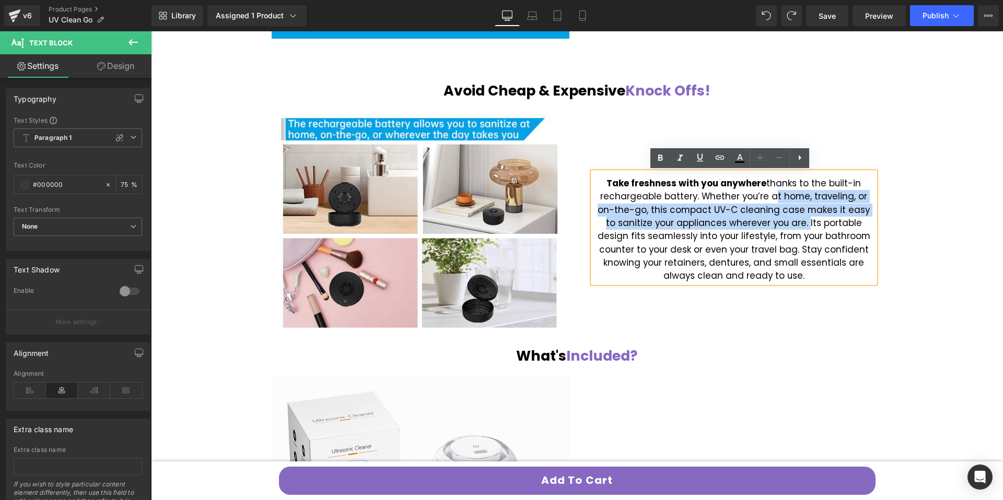
drag, startPoint x: 760, startPoint y: 198, endPoint x: 780, endPoint y: 226, distance: 34.8
click at [780, 226] on span "Take freshness with you anywhere thanks to the built-in rechargeable battery. W…" at bounding box center [733, 229] width 273 height 105
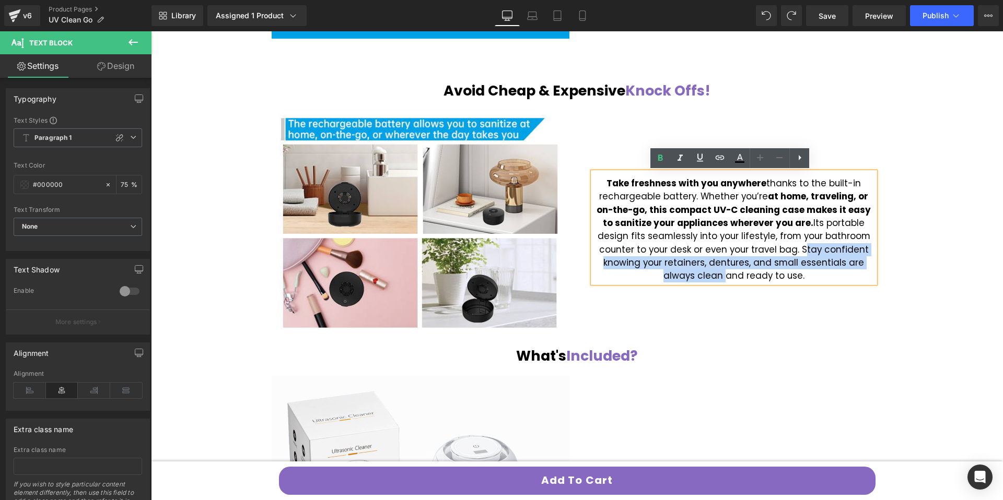
drag, startPoint x: 744, startPoint y: 249, endPoint x: 847, endPoint y: 266, distance: 104.8
click at [847, 266] on span "Take freshness with you anywhere thanks to the built-in rechargeable battery. W…" at bounding box center [733, 229] width 274 height 105
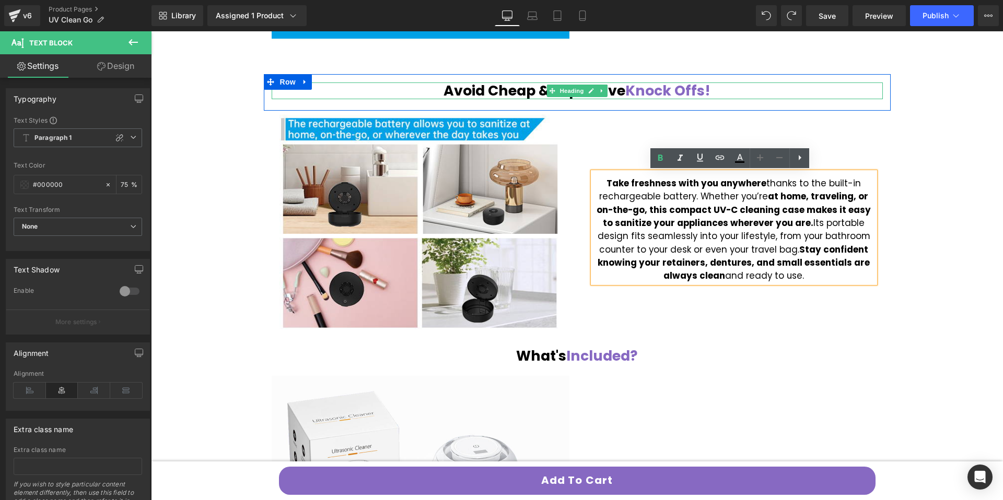
click at [628, 94] on span "Knock Offs!" at bounding box center [667, 90] width 85 height 19
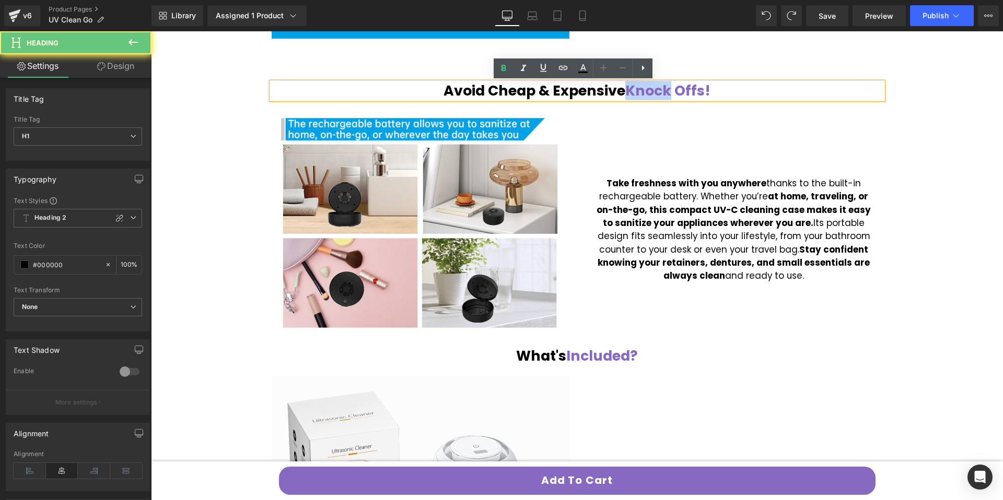
click at [628, 94] on span "Knock Offs!" at bounding box center [667, 90] width 85 height 19
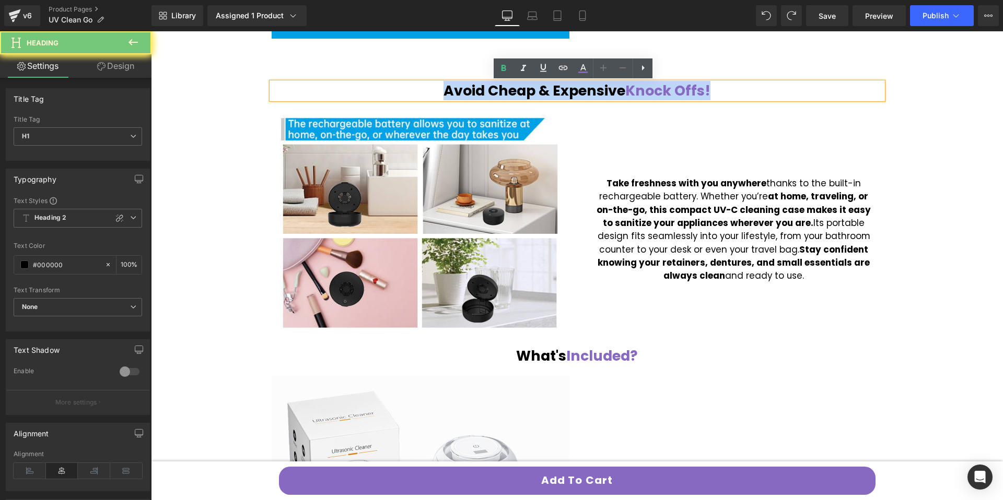
click at [628, 94] on span "Knock Offs!" at bounding box center [667, 90] width 85 height 19
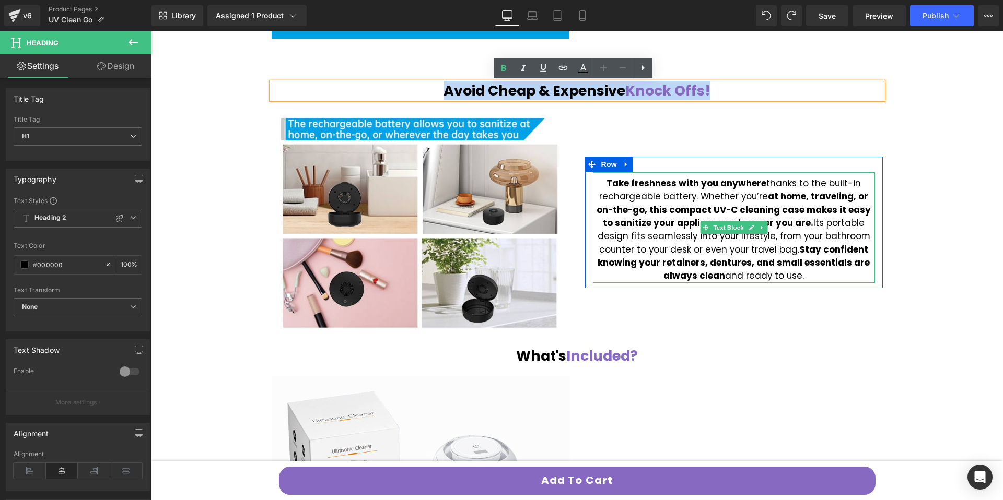
click at [663, 214] on strong "at home, traveling, or on-the-go, this compact UV-C cleaning case makes it easy…" at bounding box center [733, 209] width 274 height 39
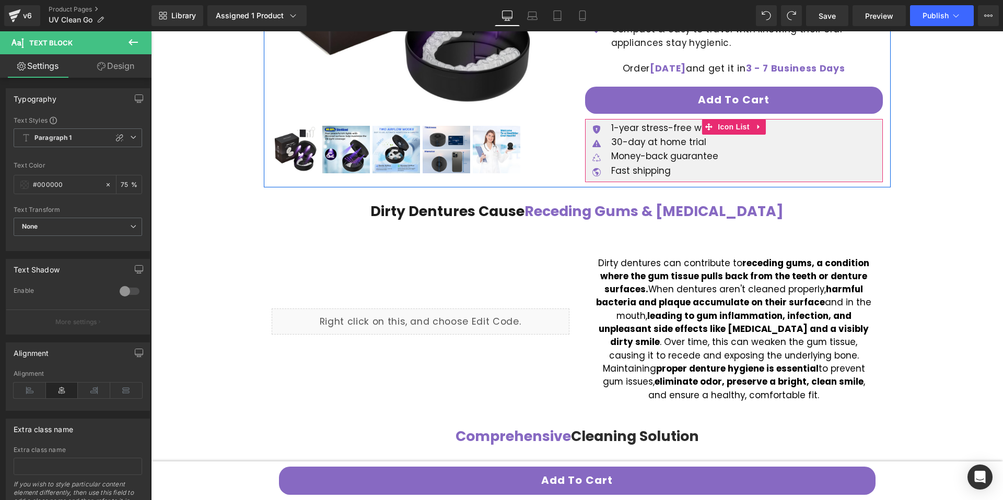
scroll to position [186, 0]
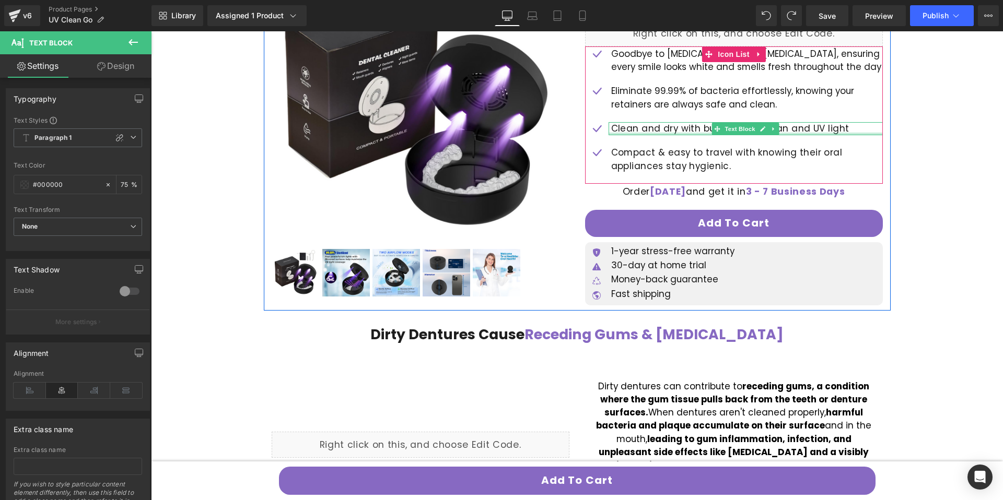
click at [661, 133] on div at bounding box center [745, 134] width 274 height 3
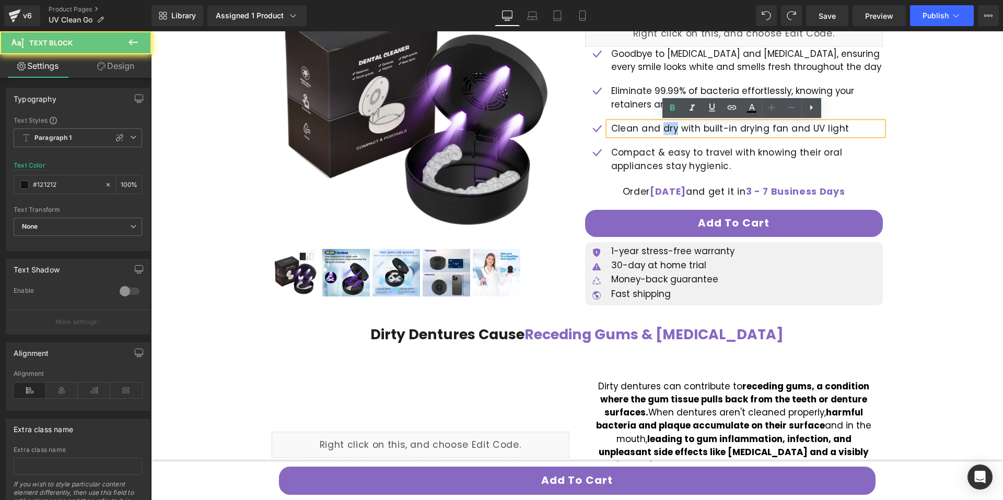
click at [661, 133] on span "Clean and dry with built-in drying fan and UV light" at bounding box center [730, 128] width 238 height 13
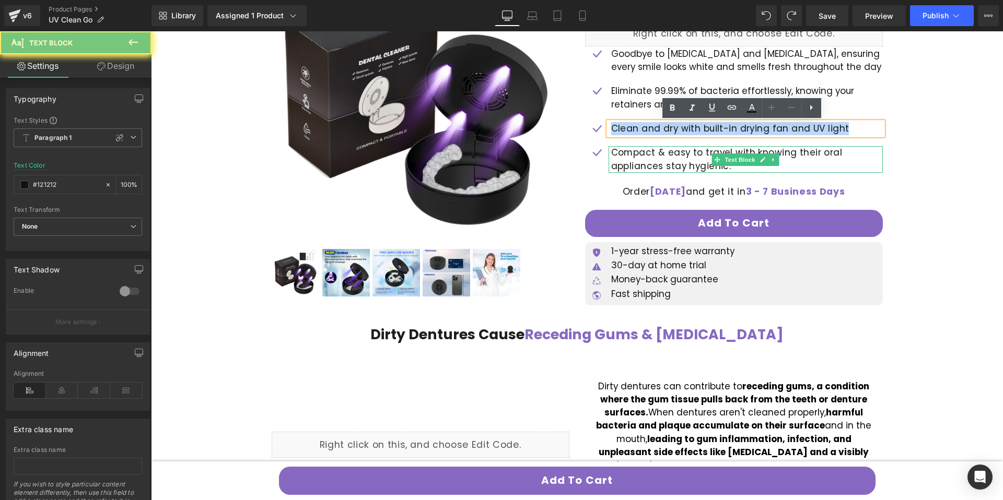
click at [654, 168] on span "Compact & easy to travel with knowing their oral appliances stay hygienic." at bounding box center [726, 159] width 231 height 26
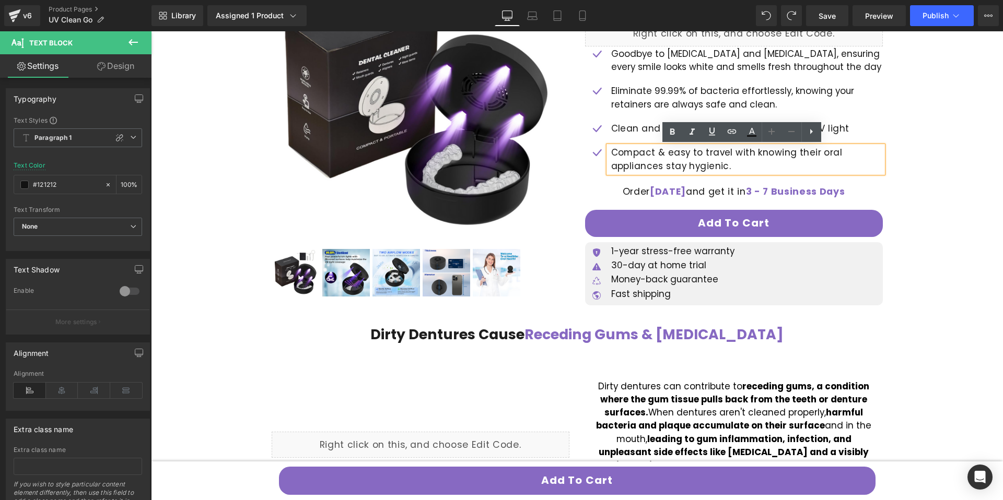
click at [653, 158] on span "Compact & easy to travel with knowing their oral appliances stay hygienic." at bounding box center [726, 159] width 231 height 26
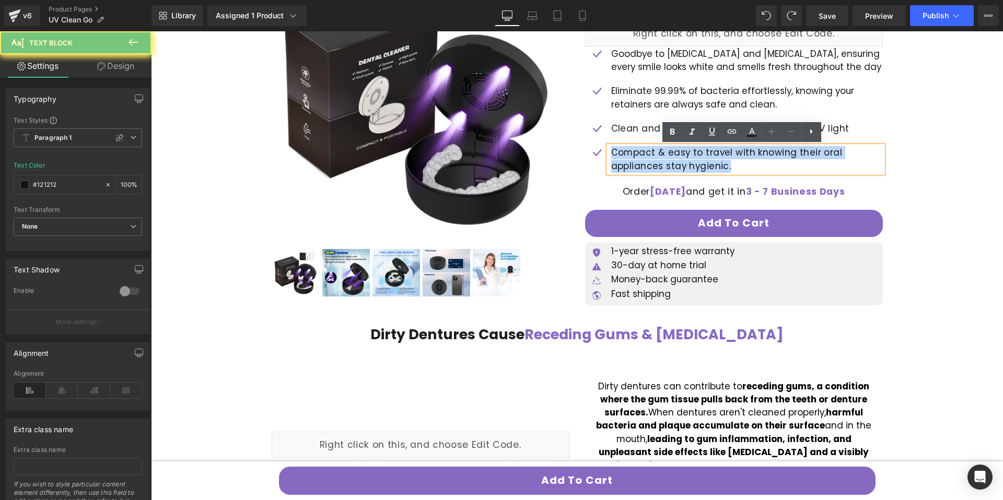
click at [653, 158] on span "Compact & easy to travel with knowing their oral appliances stay hygienic." at bounding box center [726, 159] width 231 height 26
copy span "Compact & easy to travel with knowing their oral appliances stay hygienic."
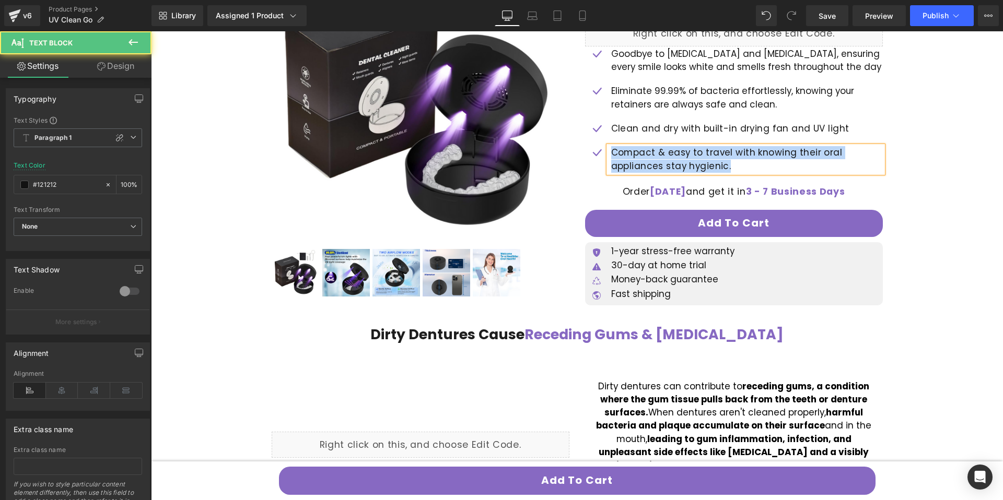
click at [770, 152] on span "Compact & easy to travel with knowing their oral appliances stay hygienic." at bounding box center [726, 159] width 231 height 26
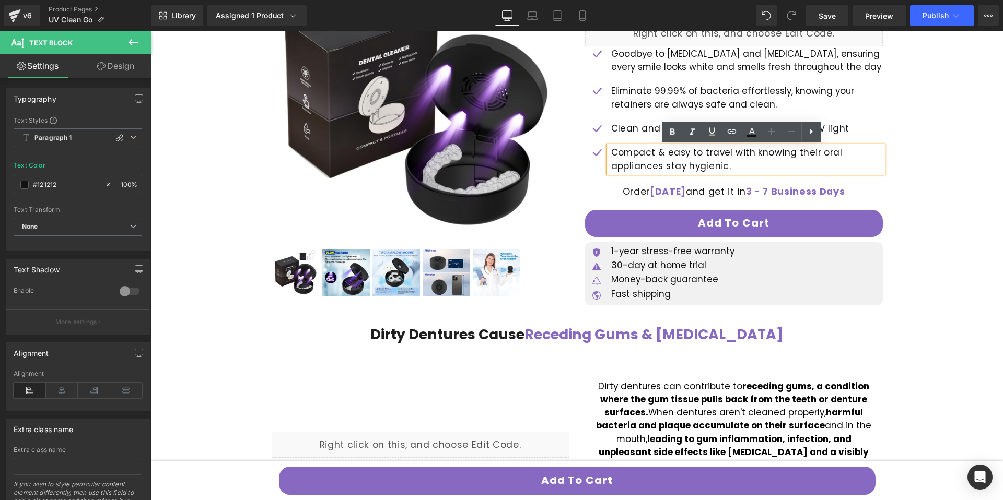
click at [738, 155] on span "Compact & easy to travel with knowing their oral appliances stay hygienic." at bounding box center [726, 159] width 231 height 26
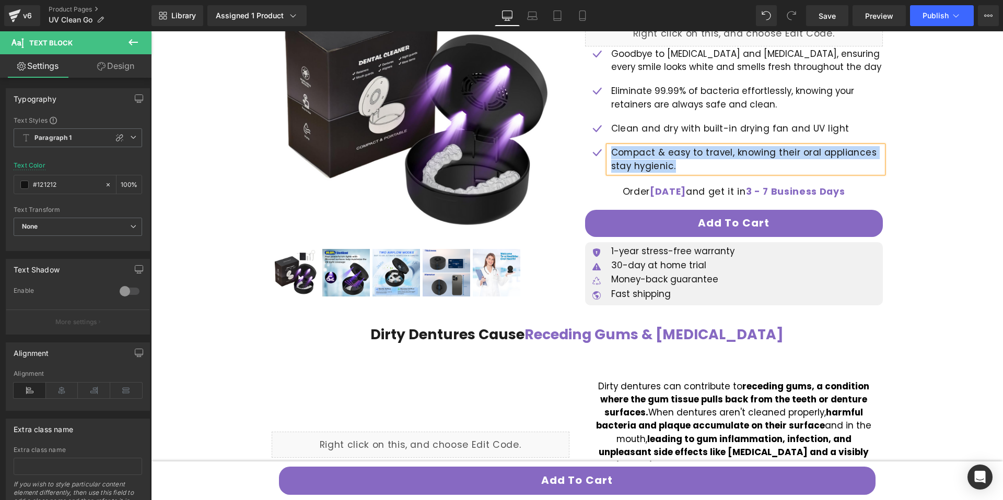
copy span "Compact & easy to travel, knowing their oral appliances stay hygienic."
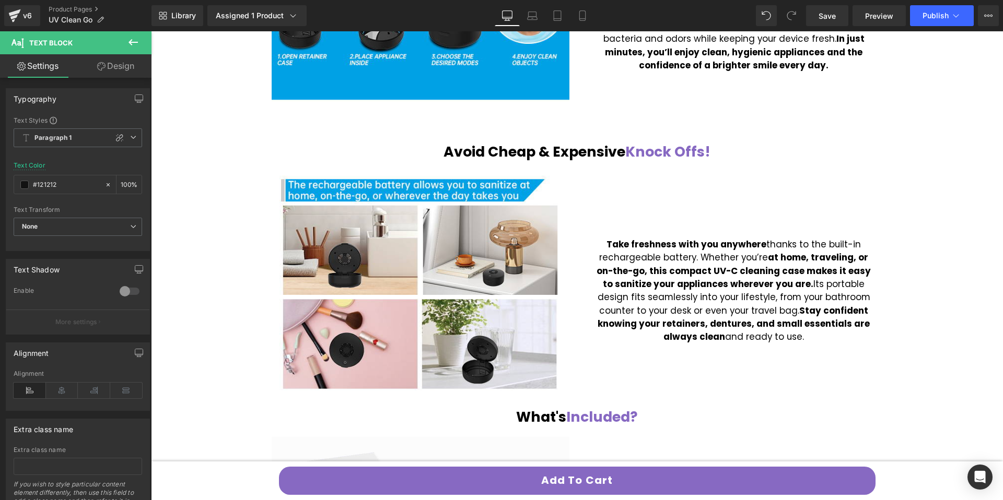
scroll to position [1121, 0]
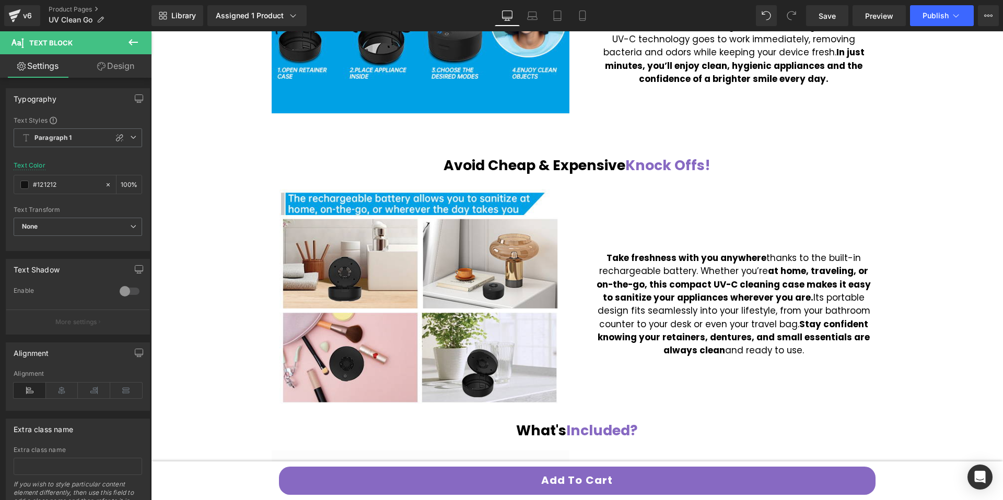
click at [551, 162] on div "Avoid Cheap & Expensive Knock Offs! Heading" at bounding box center [577, 165] width 611 height 17
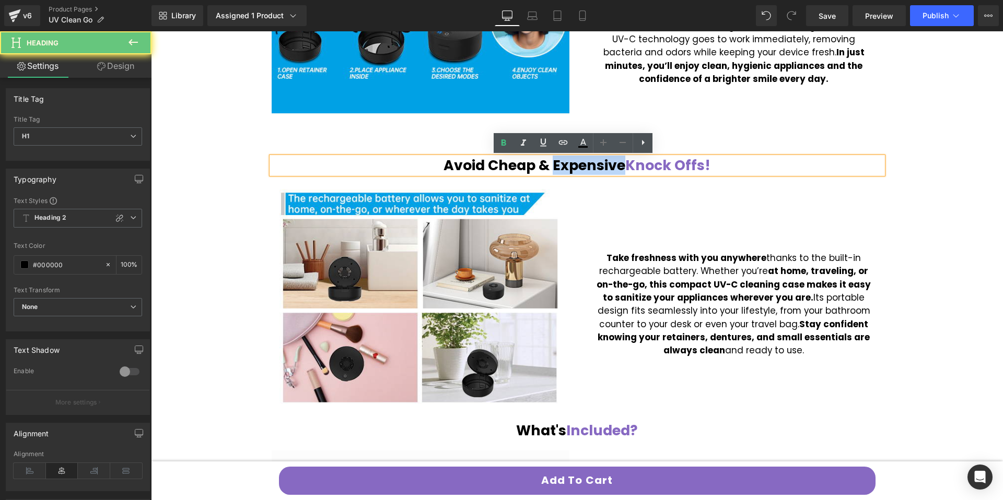
click at [551, 162] on h1 "Avoid Cheap & Expensive Knock Offs!" at bounding box center [577, 165] width 611 height 17
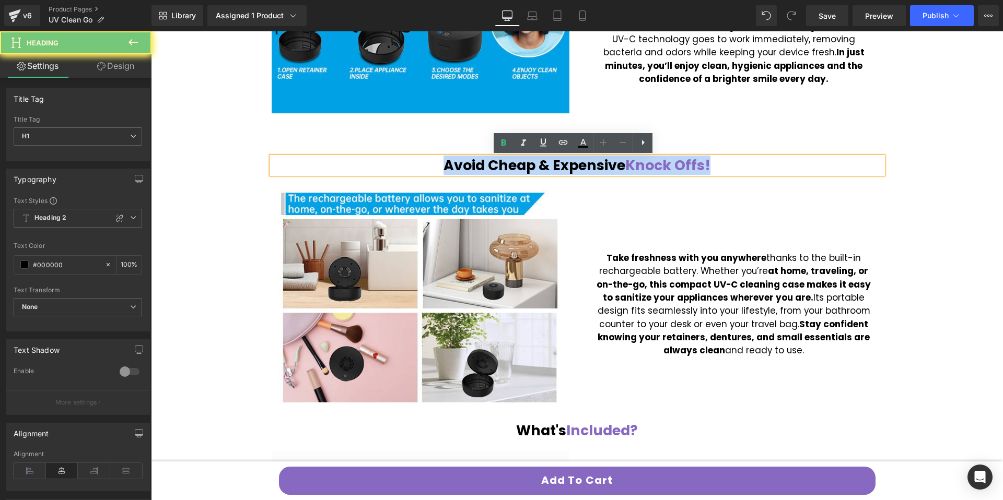
paste div
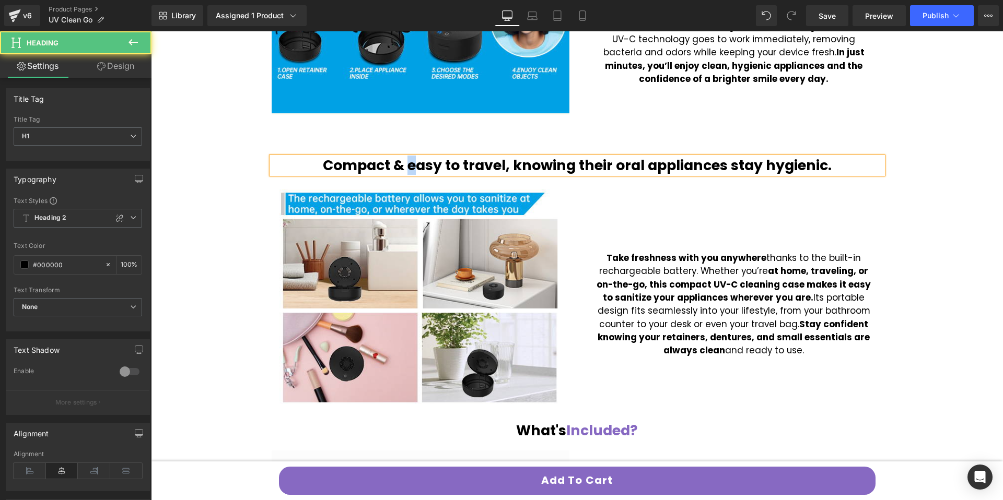
drag, startPoint x: 414, startPoint y: 169, endPoint x: 405, endPoint y: 168, distance: 8.9
click at [405, 168] on h1 "Compact & easy to travel, knowing their oral appliances stay hygienic." at bounding box center [577, 165] width 611 height 17
click at [457, 164] on h1 "Compact & Easy to travel, knowing their oral appliances stay hygienic." at bounding box center [577, 165] width 611 height 17
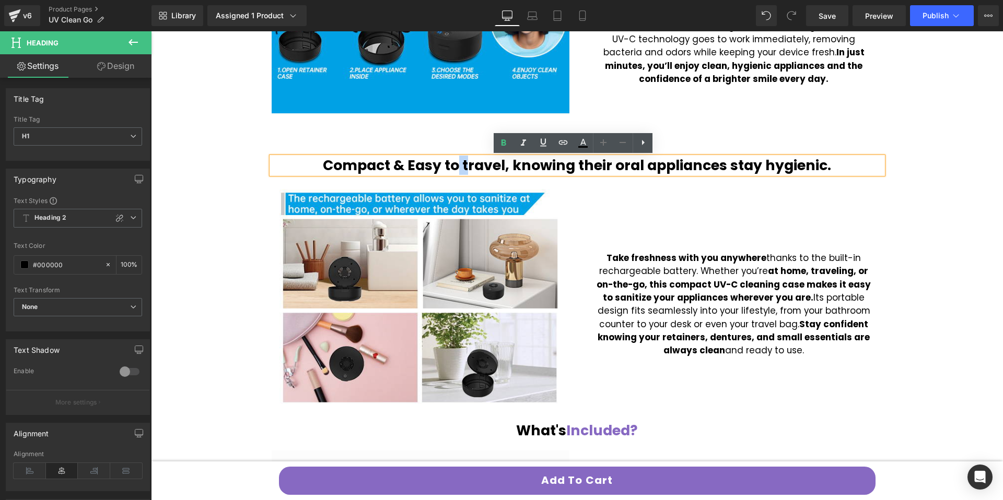
click at [462, 165] on h1 "Compact & Easy to travel, knowing their oral appliances stay hygienic." at bounding box center [577, 165] width 611 height 17
click at [793, 165] on h1 "Compact & Easy to travel, knowing their oral appliances stay hygienic." at bounding box center [577, 165] width 611 height 17
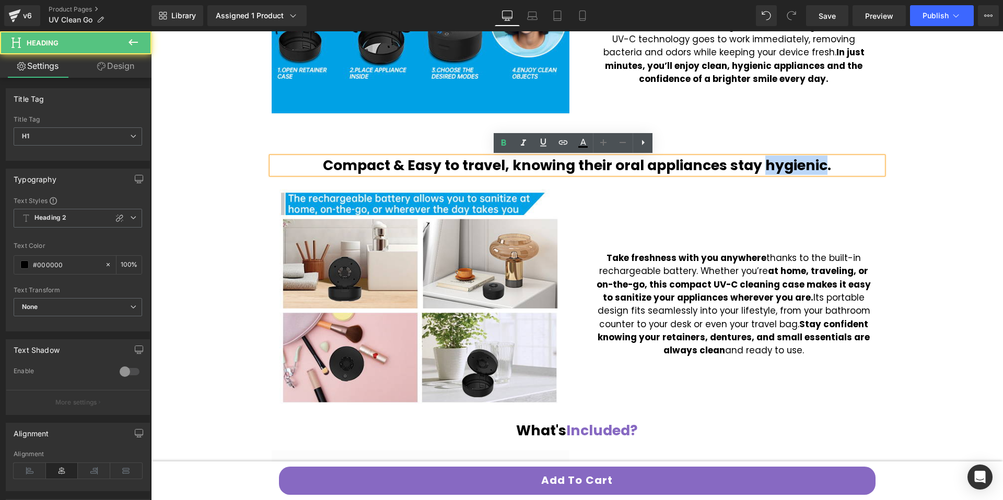
click at [793, 165] on h1 "Compact & Easy to travel, knowing their oral appliances stay hygienic." at bounding box center [577, 165] width 611 height 17
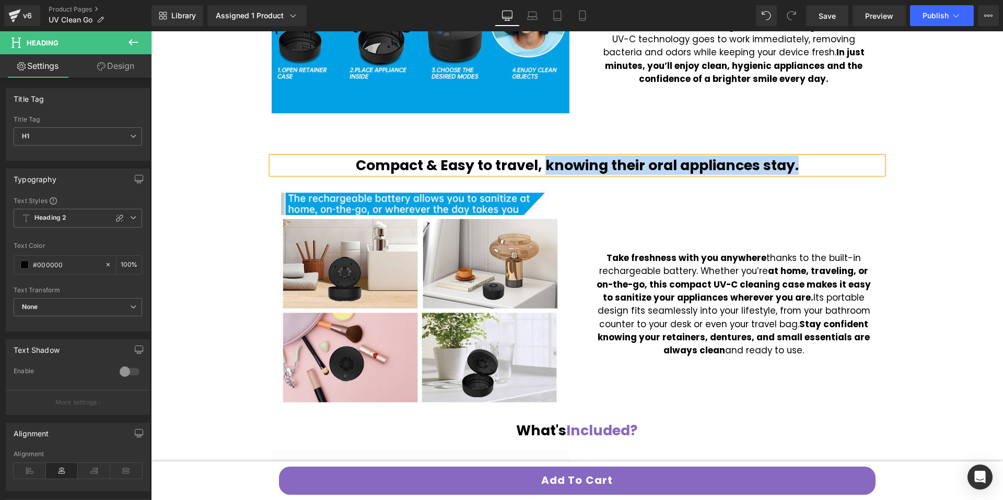
drag, startPoint x: 539, startPoint y: 167, endPoint x: 806, endPoint y: 177, distance: 266.5
click at [806, 177] on div "Compact & Easy to travel, knowing their oral appliances stay. Heading Row" at bounding box center [577, 167] width 627 height 37
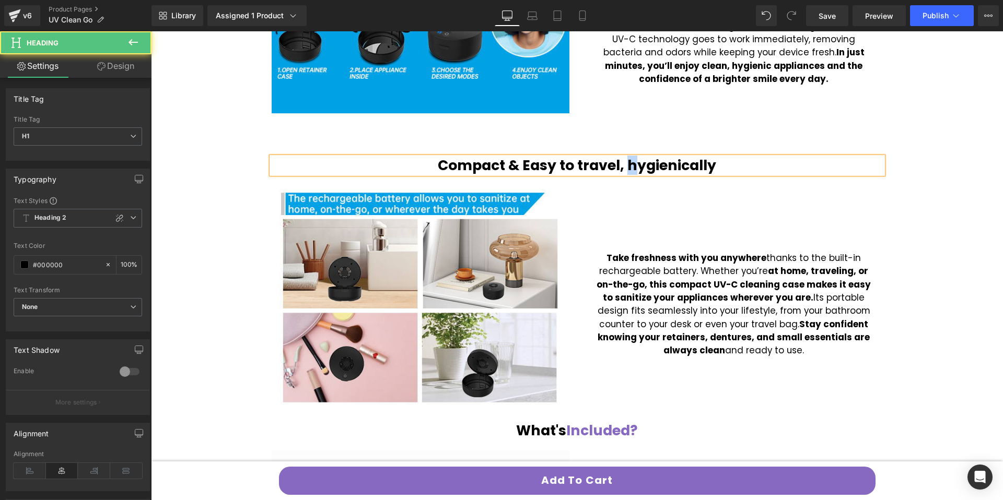
drag, startPoint x: 624, startPoint y: 167, endPoint x: 629, endPoint y: 167, distance: 5.2
click at [629, 167] on h1 "Compact & Easy to travel, hygienically" at bounding box center [577, 165] width 611 height 17
click at [578, 166] on h1 "Compact & Easy to travel, Hygienically" at bounding box center [577, 165] width 611 height 17
click at [619, 163] on h1 "Compact & Easy to Travel, Hygienically" at bounding box center [577, 165] width 611 height 17
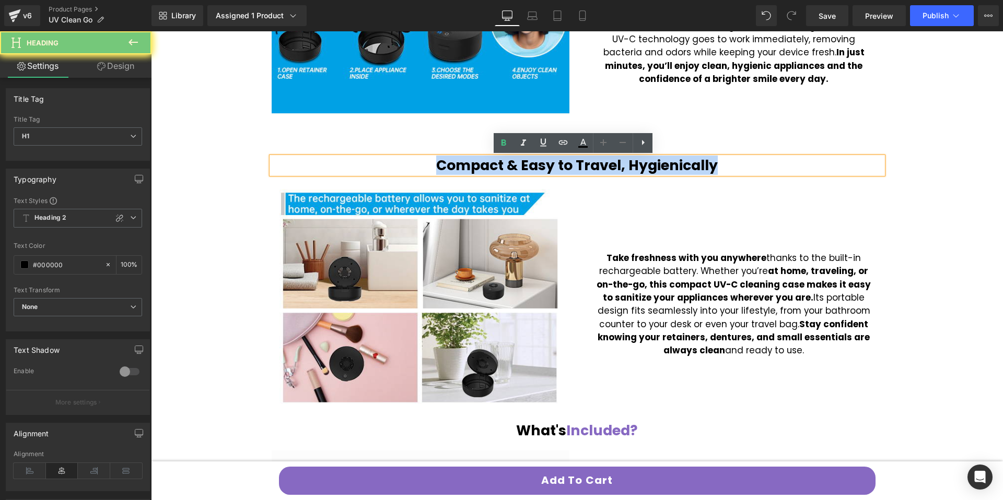
click at [619, 163] on h1 "Compact & Easy to Travel, Hygienically" at bounding box center [577, 165] width 611 height 17
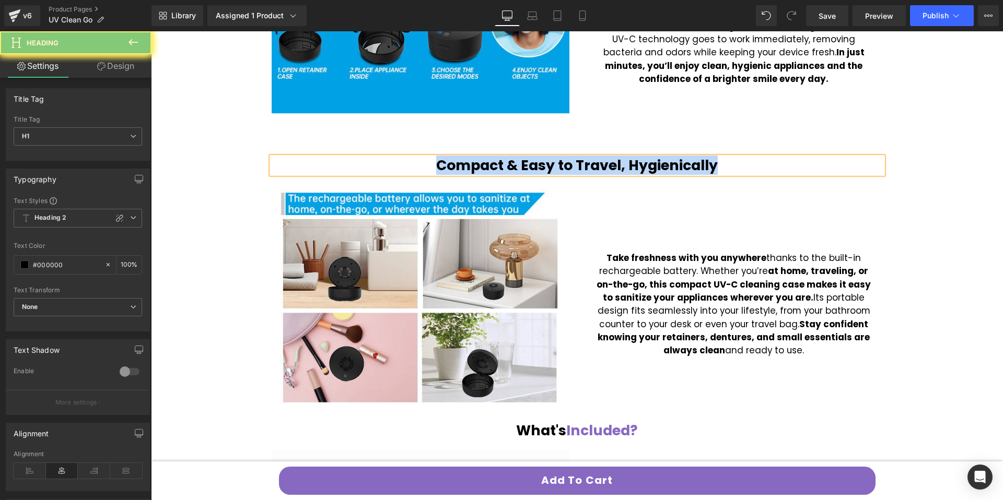
copy h1 "Compact & Easy to Travel, Hygienically"
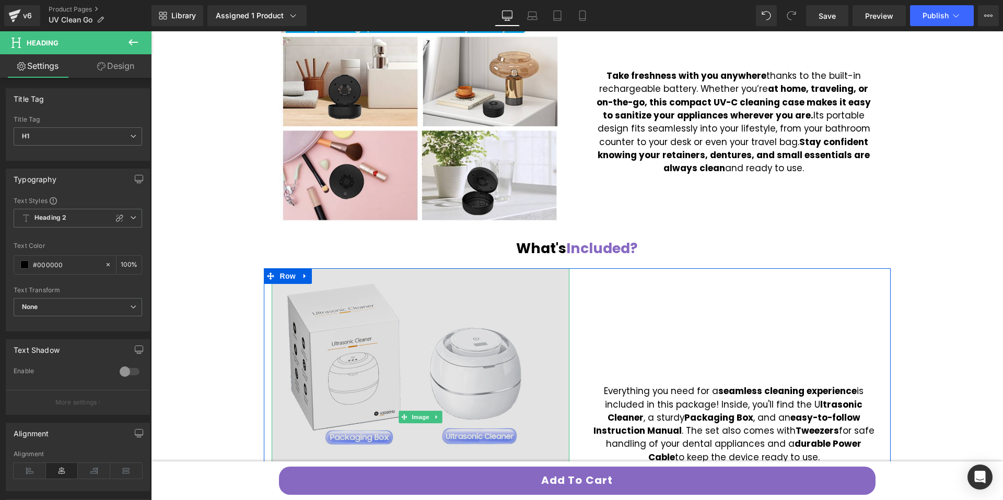
click at [379, 367] on img at bounding box center [421, 417] width 298 height 298
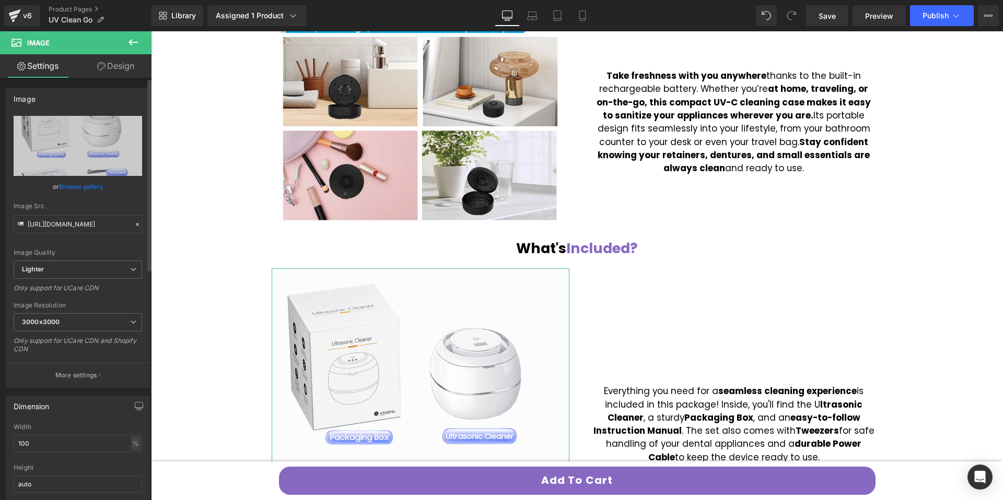
click at [90, 191] on link "Browse gallery" at bounding box center [81, 187] width 44 height 18
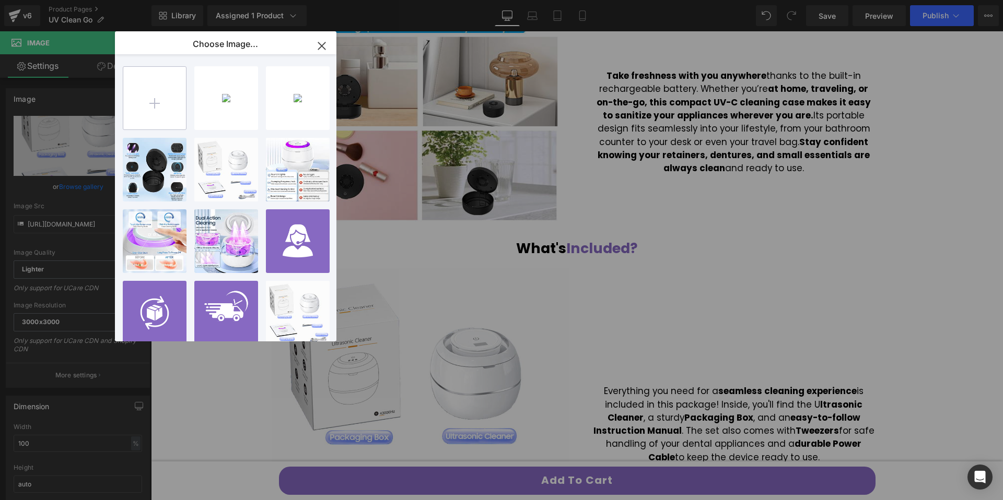
click at [146, 107] on input "file" at bounding box center [154, 98] width 63 height 63
type input "C:\fakepath\c7d8626f-511b-49b3-8bbb-54097b2acaf2.__CR0,0,600,450_PT0_SX600_V1__…"
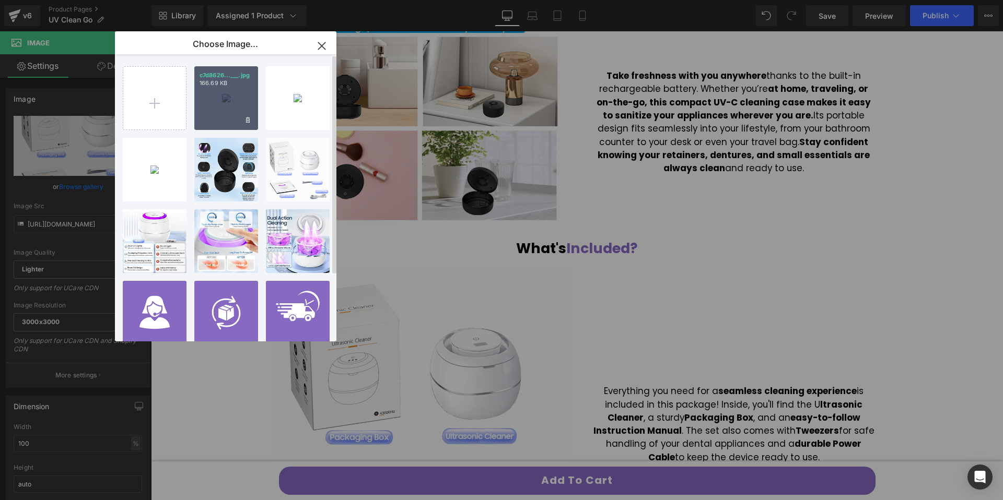
drag, startPoint x: 221, startPoint y: 103, endPoint x: 65, endPoint y: 79, distance: 157.9
click at [221, 103] on div "c7d8626...___.jpg 166.69 KB" at bounding box center [226, 98] width 64 height 64
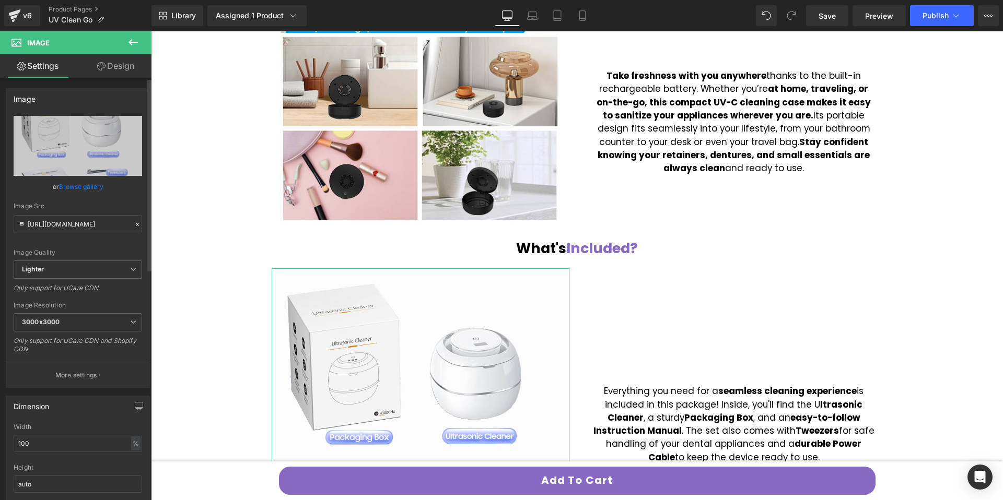
click at [89, 186] on link "Browse gallery" at bounding box center [81, 187] width 44 height 18
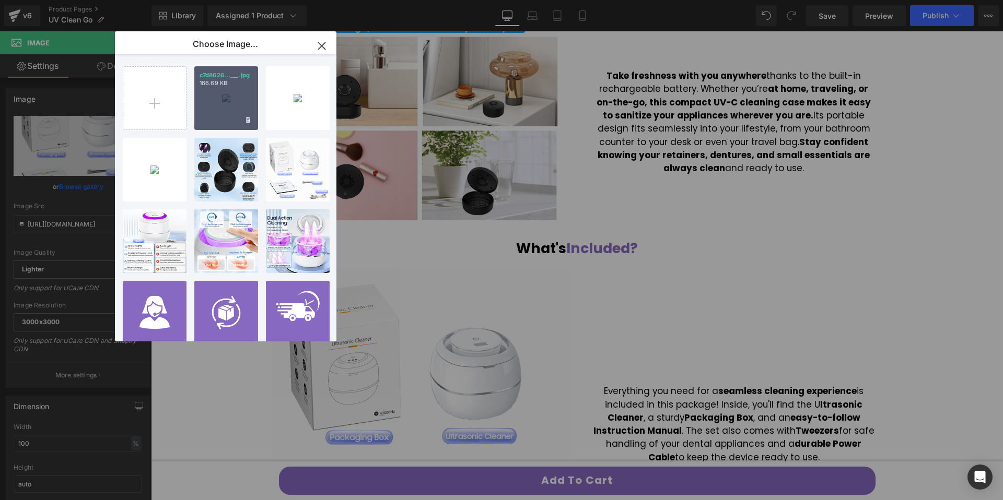
click at [239, 96] on div "c7d8626...___.jpg 166.69 KB" at bounding box center [226, 98] width 64 height 64
type input "https://ucarecdn.com/2d61710a-ebb4-4b90-82f8-a0d74aded91e/-/format/auto/-/previ…"
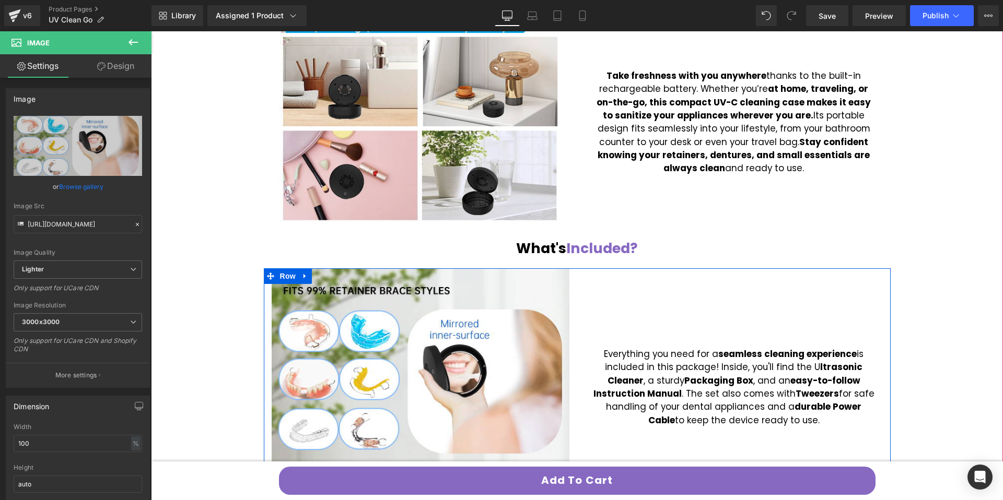
click at [684, 377] on span "Packaging Box" at bounding box center [718, 380] width 69 height 13
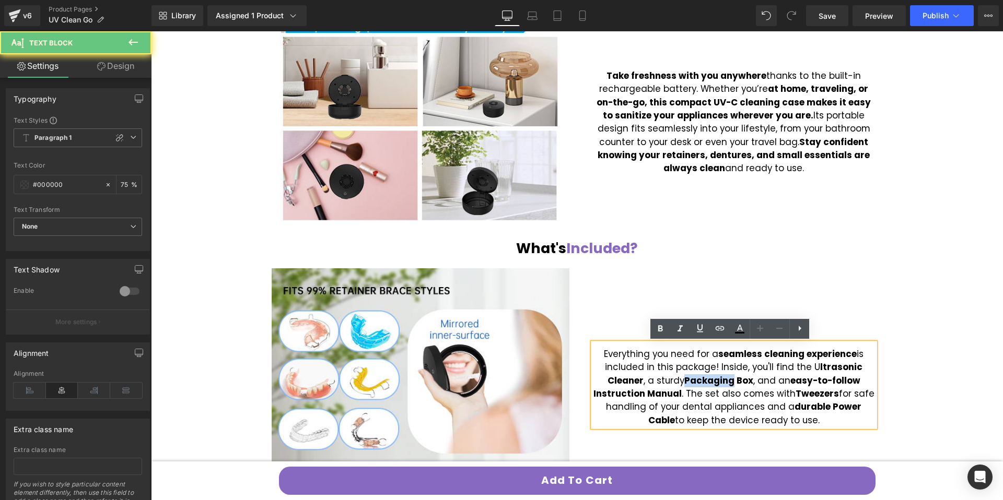
click at [684, 378] on span "Packaging Box" at bounding box center [718, 380] width 69 height 13
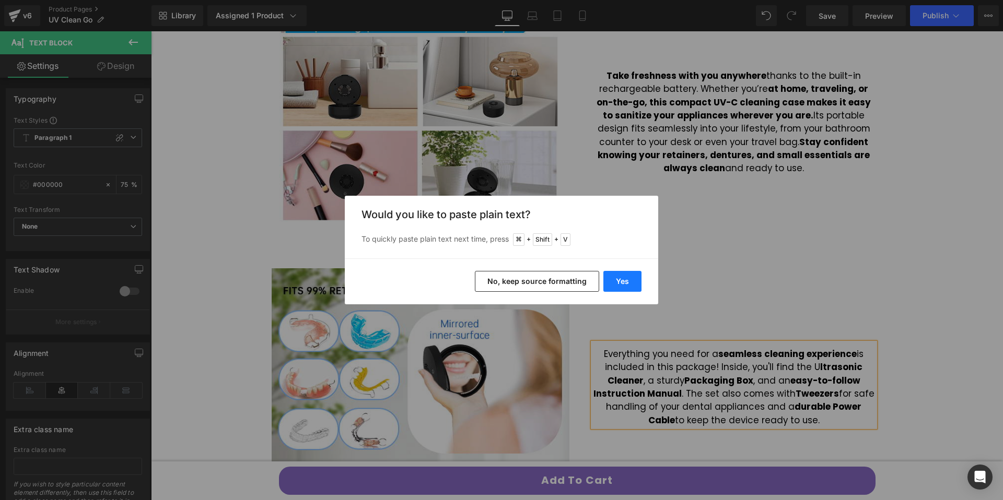
click at [623, 273] on button "Yes" at bounding box center [622, 281] width 38 height 21
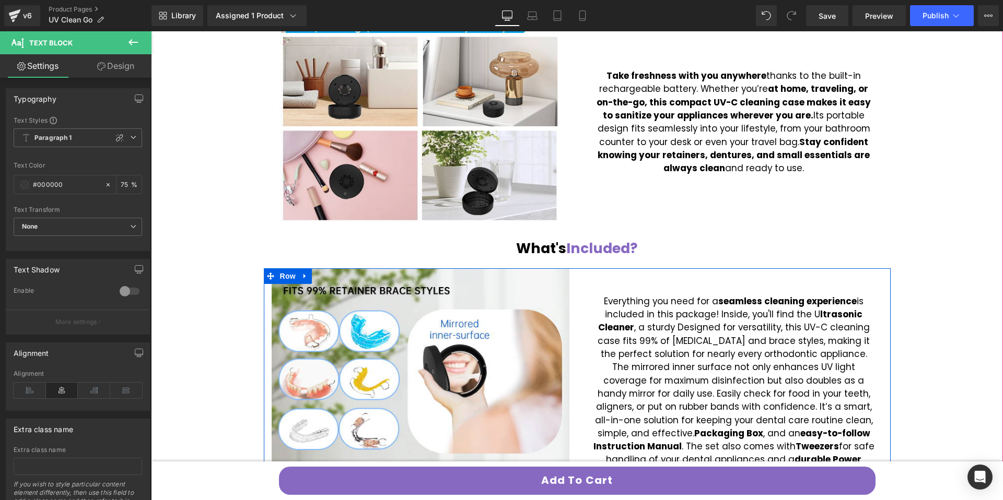
click at [678, 365] on span "Everything you need for a seamless cleaning experience is included in this pack…" at bounding box center [733, 387] width 281 height 184
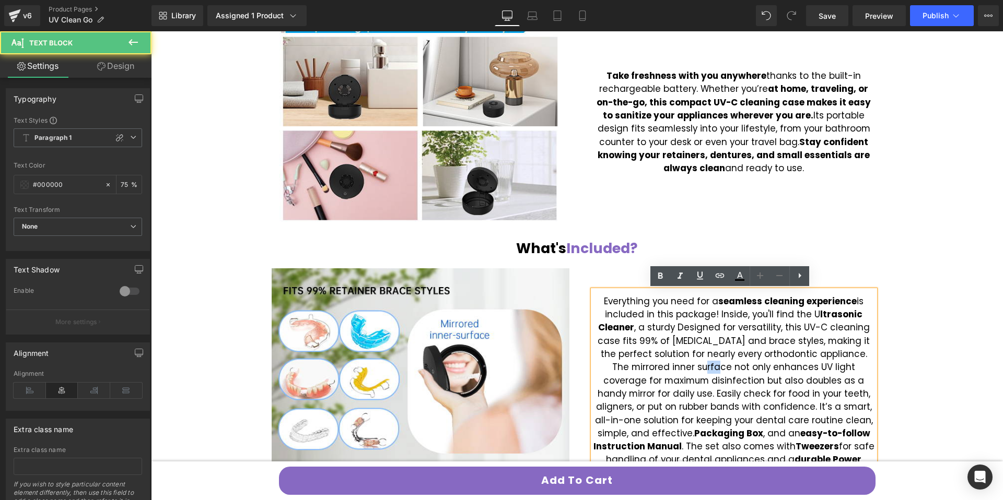
click at [678, 365] on span "Everything you need for a seamless cleaning experience is included in this pack…" at bounding box center [733, 387] width 281 height 184
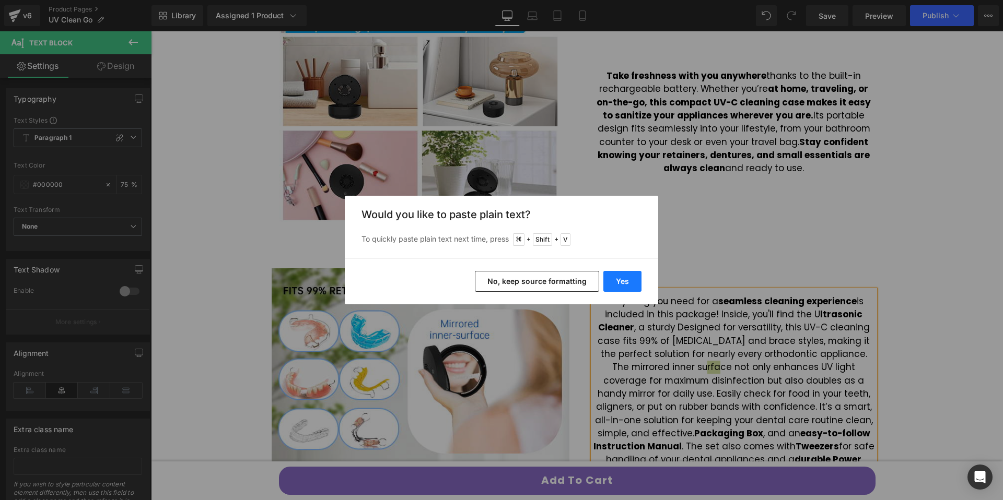
click at [617, 284] on button "Yes" at bounding box center [622, 281] width 38 height 21
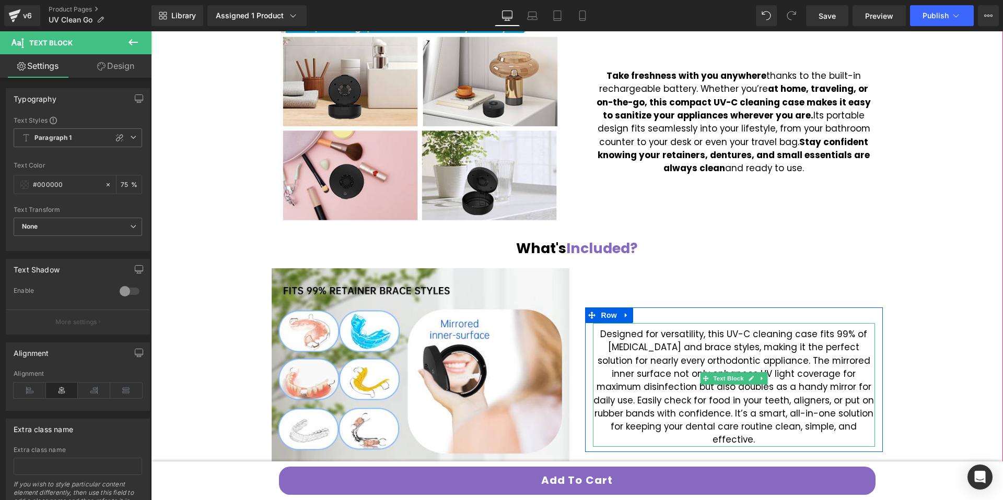
click at [650, 347] on font "Designed for versatility, this UV-C cleaning case fits 99% of retainer and brac…" at bounding box center [733, 387] width 280 height 119
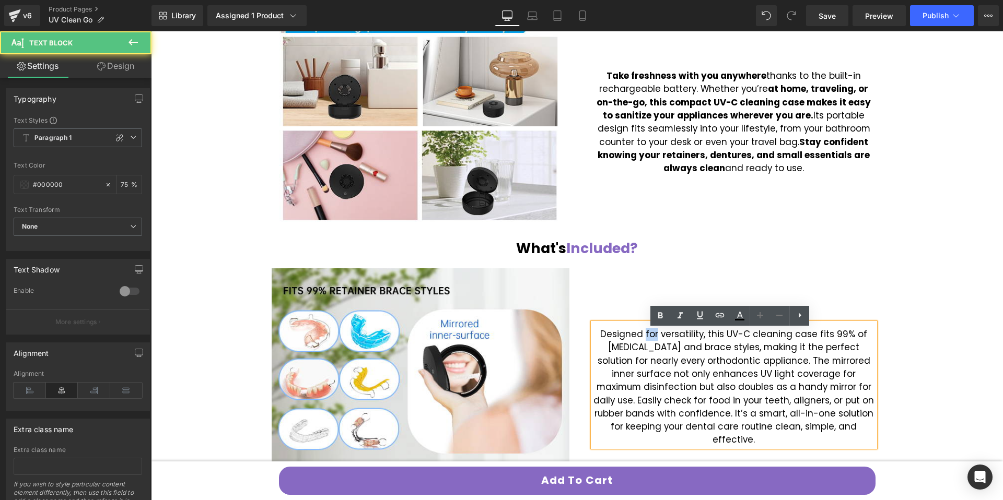
click at [650, 347] on font "Designed for versatility, this UV-C cleaning case fits 99% of retainer and brac…" at bounding box center [733, 387] width 280 height 119
click at [757, 348] on font "Designed for versatility, this UV-C cleaning case fits 99% of retainer and brac…" at bounding box center [733, 387] width 280 height 119
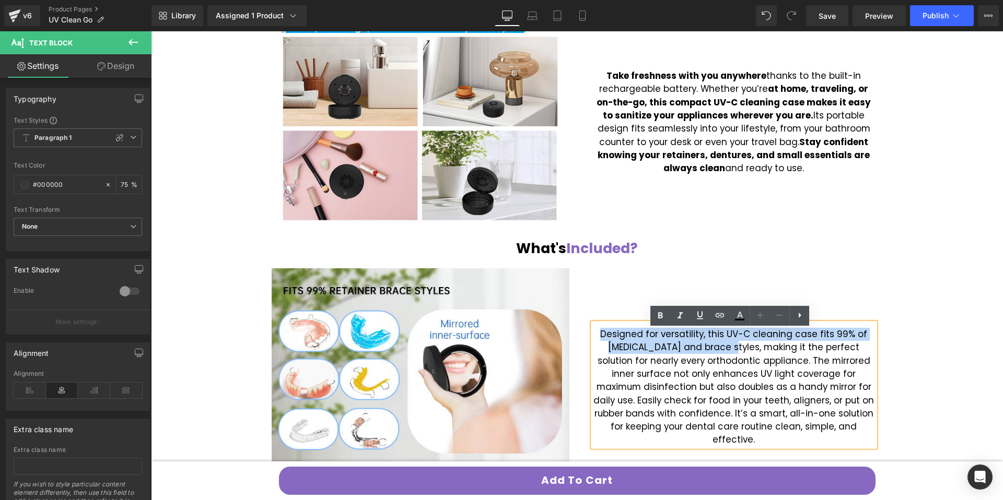
drag, startPoint x: 605, startPoint y: 343, endPoint x: 713, endPoint y: 350, distance: 108.3
click at [713, 350] on font "Designed for versatility, this UV-C cleaning case fits 99% of retainer and brac…" at bounding box center [733, 387] width 280 height 119
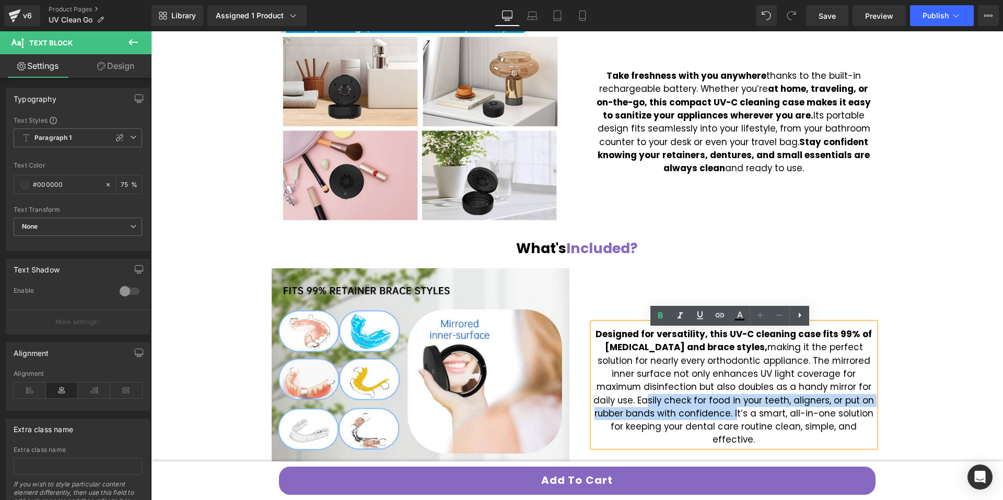
drag, startPoint x: 805, startPoint y: 394, endPoint x: 653, endPoint y: 420, distance: 154.1
click at [653, 420] on font "Designed for versatility, this UV-C cleaning case fits 99% of retainer and brac…" at bounding box center [733, 387] width 280 height 119
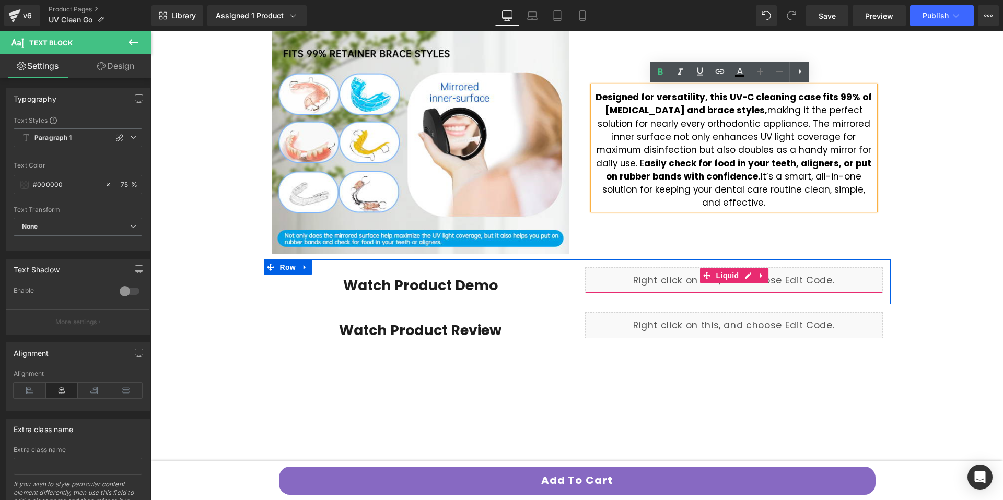
scroll to position [1547, 0]
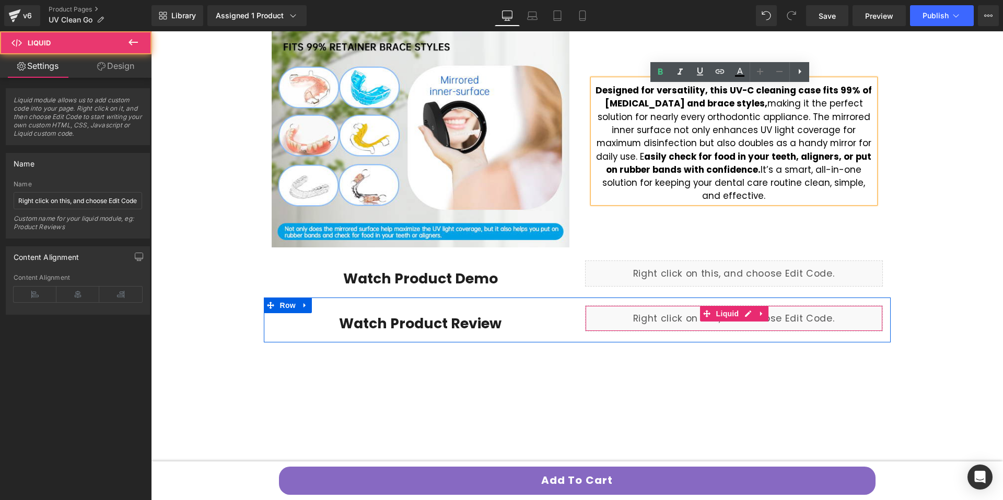
click at [680, 324] on div "Liquid" at bounding box center [734, 319] width 298 height 26
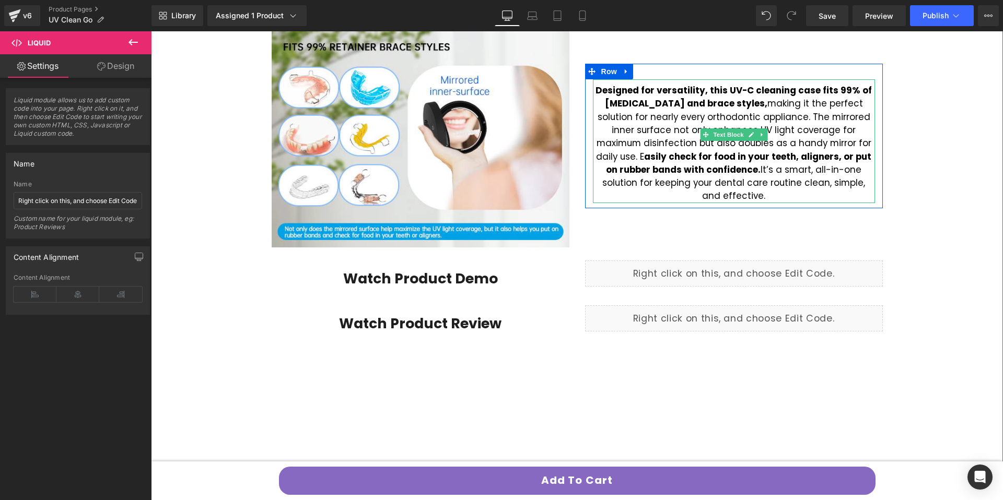
click at [784, 165] on strong "asily check for food in your teeth, aligners, or put on rubber bands with confi…" at bounding box center [738, 163] width 265 height 26
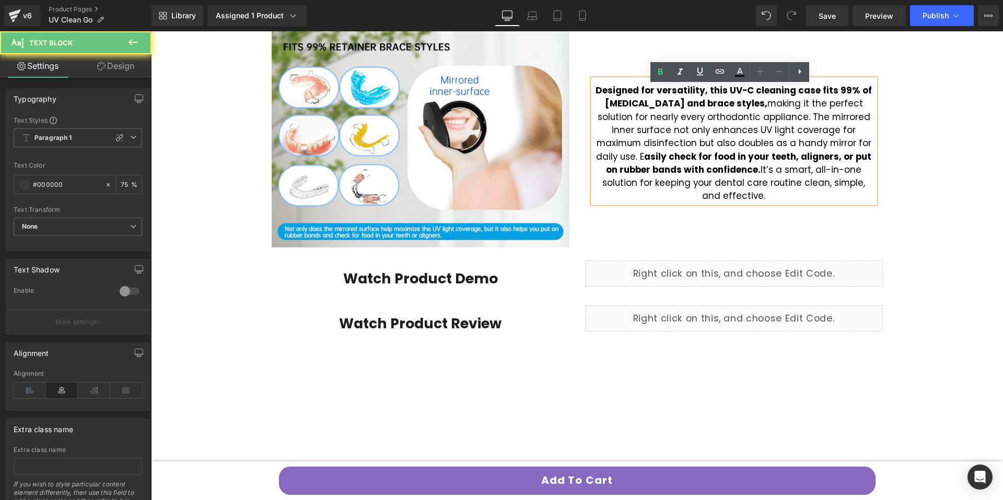
click at [793, 157] on strong "asily check for food in your teeth, aligners, or put on rubber bands with confi…" at bounding box center [738, 163] width 265 height 26
click at [735, 138] on font "Designed for versatility, this UV-C cleaning case fits 99% of retainer and brac…" at bounding box center [733, 143] width 276 height 119
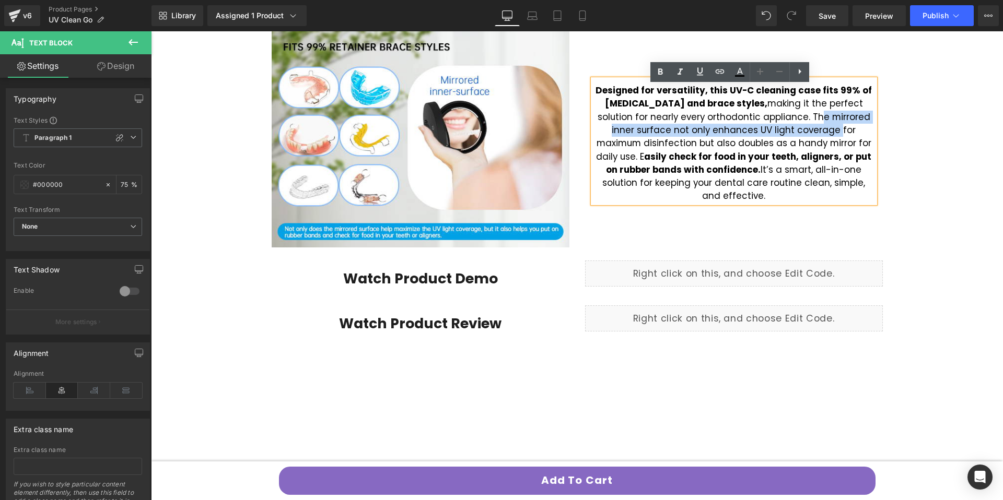
drag, startPoint x: 757, startPoint y: 121, endPoint x: 752, endPoint y: 139, distance: 18.5
click at [752, 139] on font "Designed for versatility, this UV-C cleaning case fits 99% of retainer and brac…" at bounding box center [733, 143] width 276 height 119
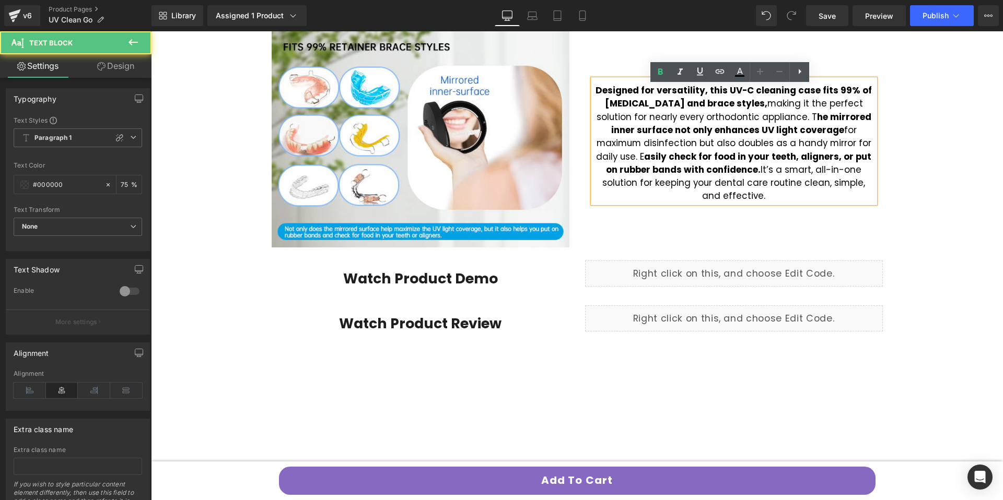
click at [749, 123] on font "Designed for versatility, this UV-C cleaning case fits 99% of retainer and brac…" at bounding box center [733, 143] width 276 height 119
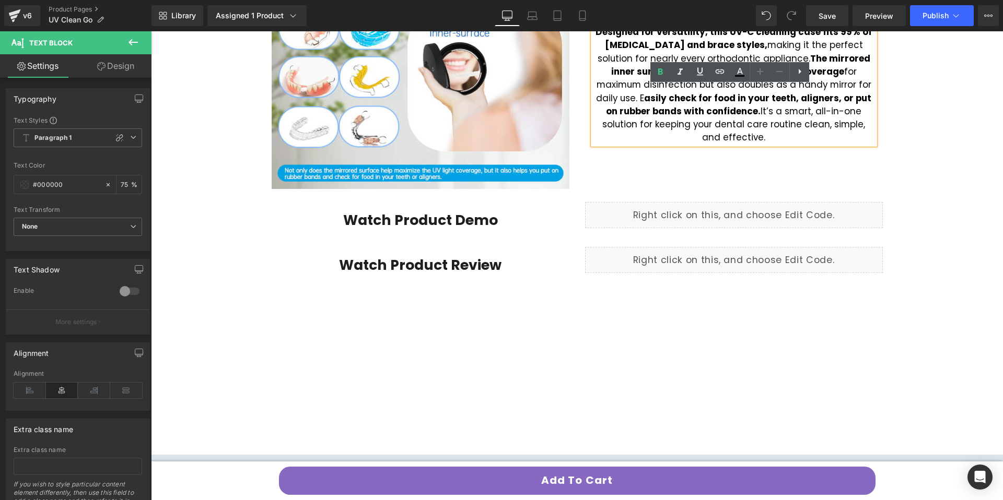
scroll to position [1659, 0]
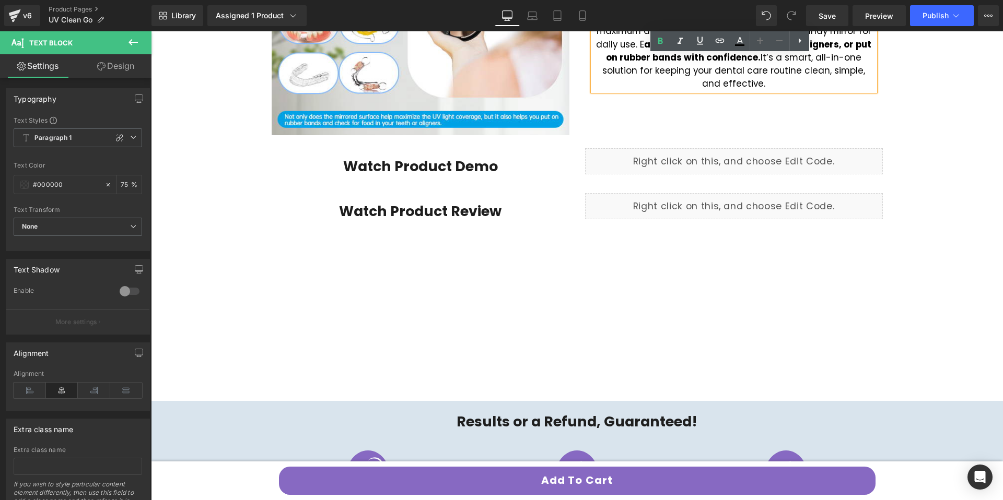
click at [503, 171] on h1 "Watch Product Demo" at bounding box center [420, 166] width 282 height 17
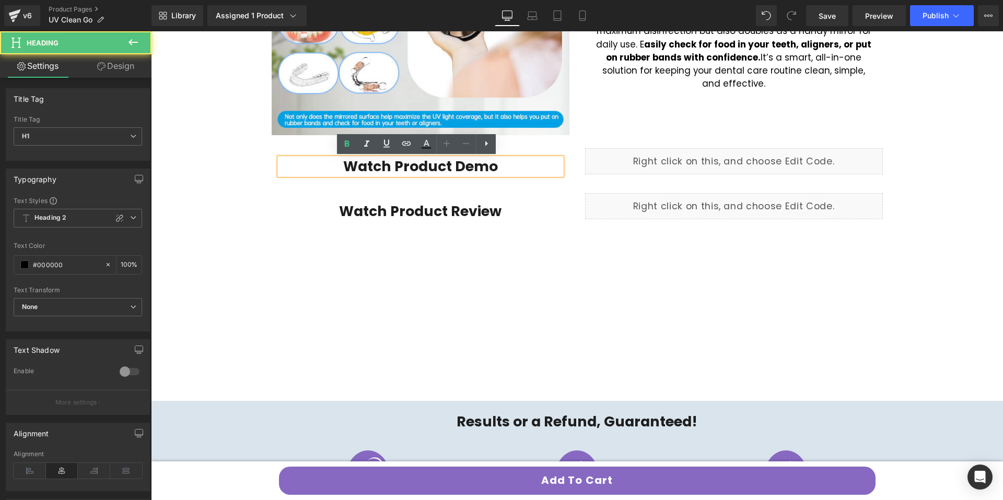
click at [508, 215] on h1 "Watch Product Review" at bounding box center [420, 211] width 282 height 17
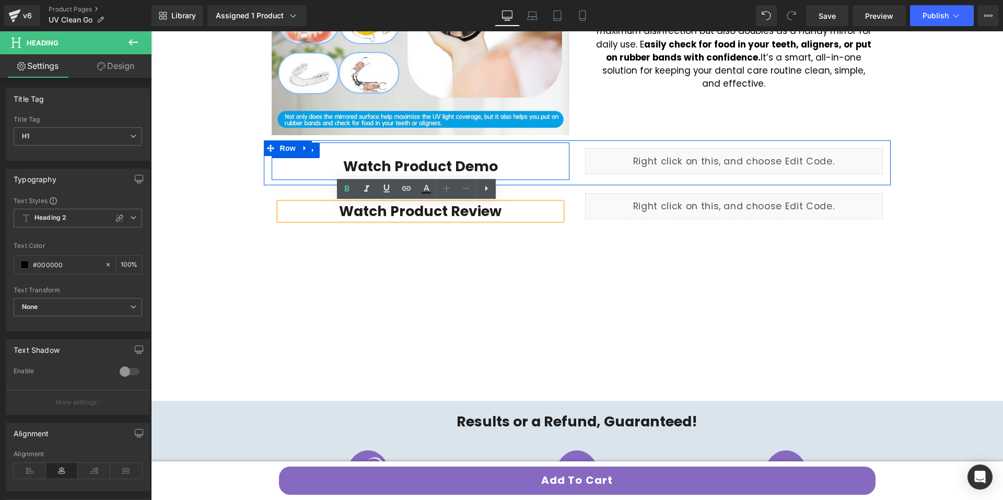
click at [555, 147] on div "Watch Product Demo Heading Row" at bounding box center [421, 162] width 298 height 38
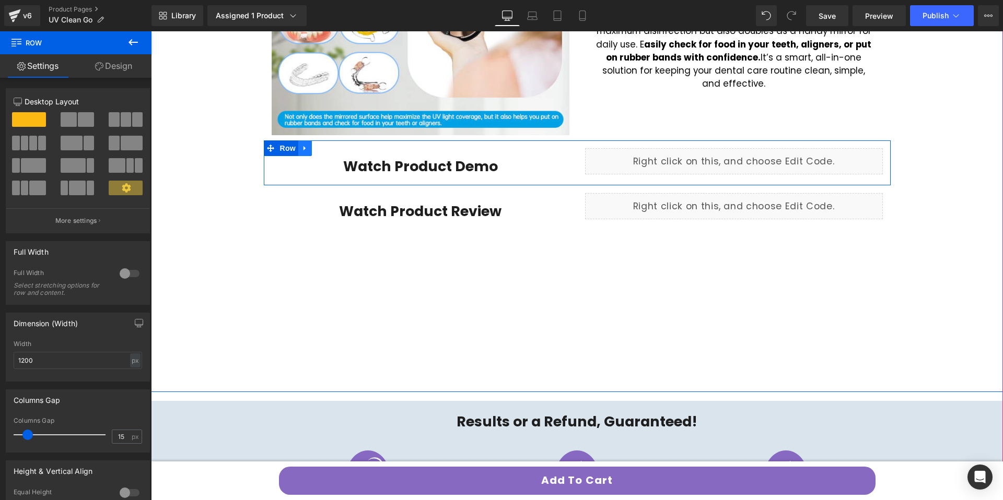
click at [304, 149] on icon at bounding box center [304, 149] width 7 height 8
click at [332, 148] on link at bounding box center [332, 148] width 14 height 16
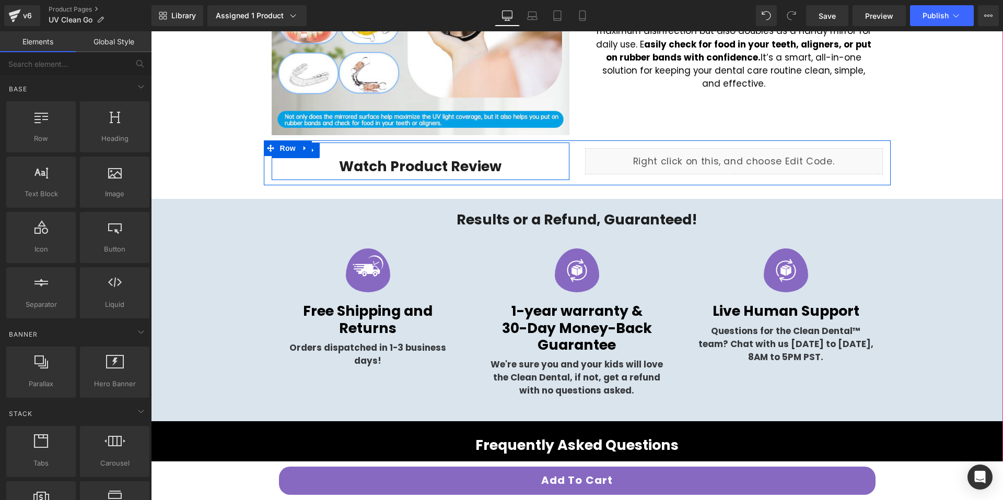
click at [536, 169] on h1 "Watch Product Review" at bounding box center [420, 166] width 282 height 17
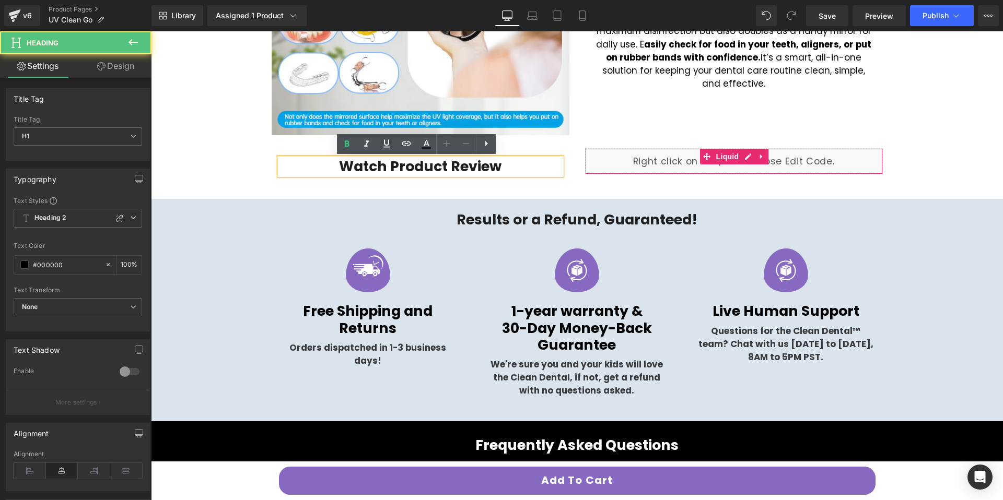
click at [642, 166] on div "Liquid" at bounding box center [734, 161] width 298 height 26
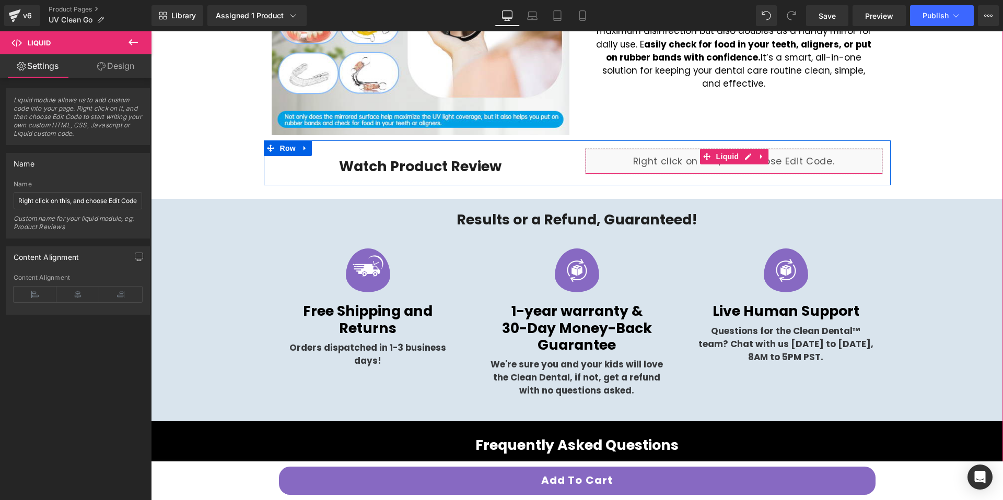
click at [740, 156] on div "Liquid" at bounding box center [734, 161] width 298 height 26
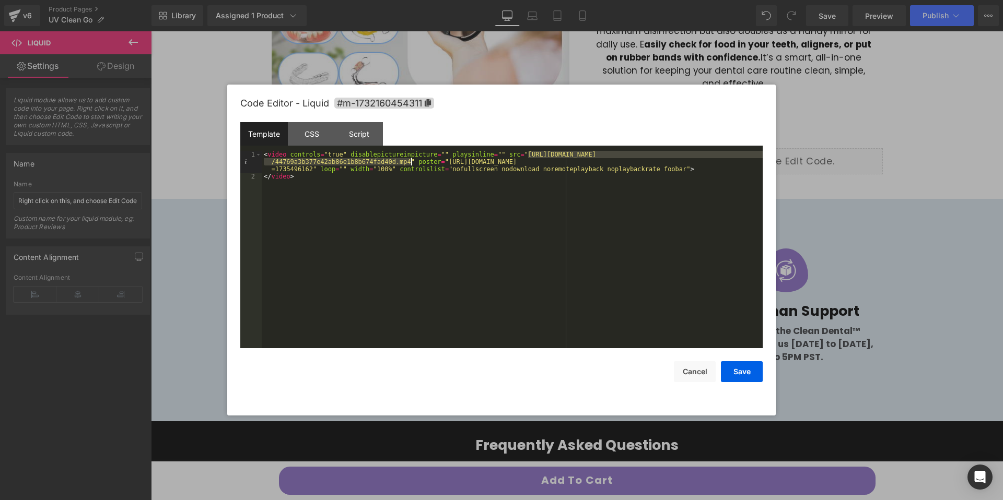
drag, startPoint x: 530, startPoint y: 156, endPoint x: 412, endPoint y: 163, distance: 117.7
click at [412, 163] on div "< video controls = "true" disablepictureinpicture = "" playsinline = "" src = "…" at bounding box center [512, 264] width 501 height 227
click at [750, 367] on button "Save" at bounding box center [742, 371] width 42 height 21
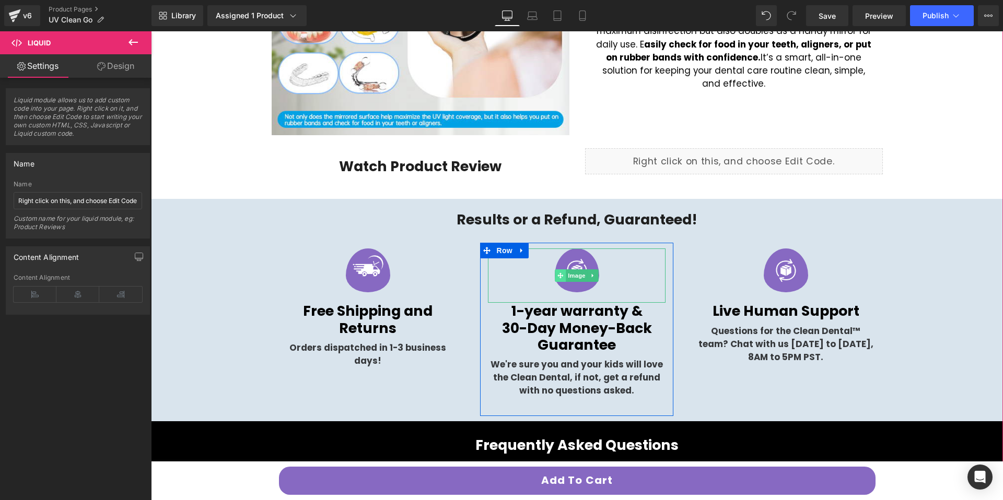
scroll to position [1647, 0]
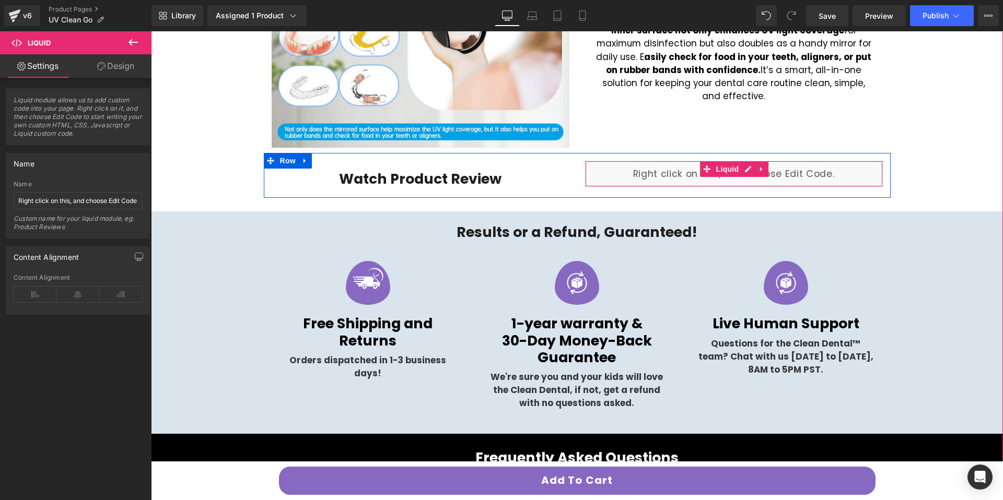
click at [699, 181] on div "Liquid" at bounding box center [734, 174] width 298 height 26
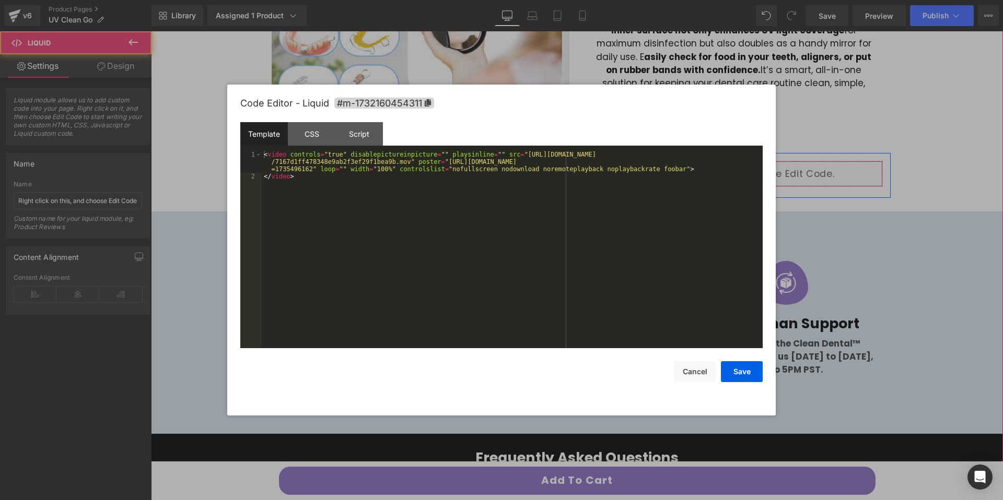
click at [741, 171] on div "Liquid" at bounding box center [734, 174] width 298 height 26
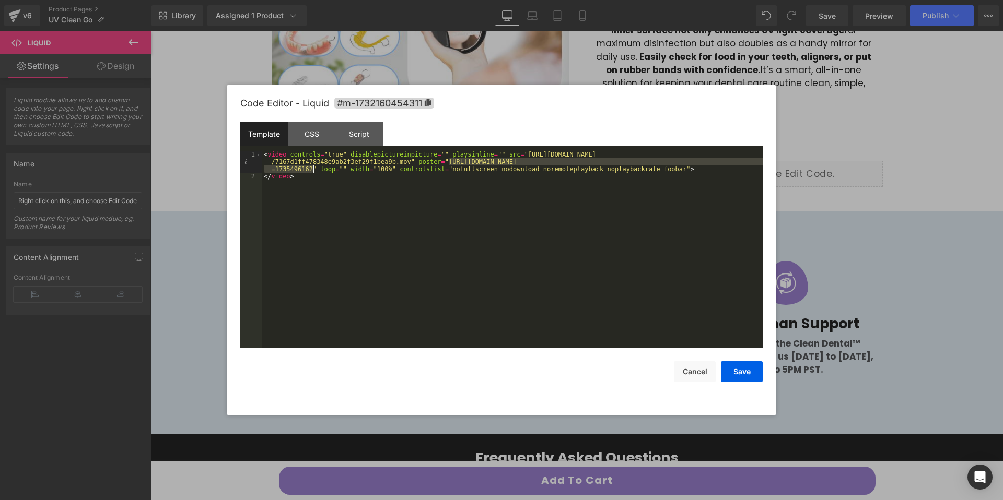
drag, startPoint x: 448, startPoint y: 161, endPoint x: 311, endPoint y: 170, distance: 137.2
click at [311, 170] on div "< video controls = "true" disablepictureinpicture = "" playsinline = "" src = "…" at bounding box center [512, 264] width 501 height 227
click at [745, 363] on button "Save" at bounding box center [742, 371] width 42 height 21
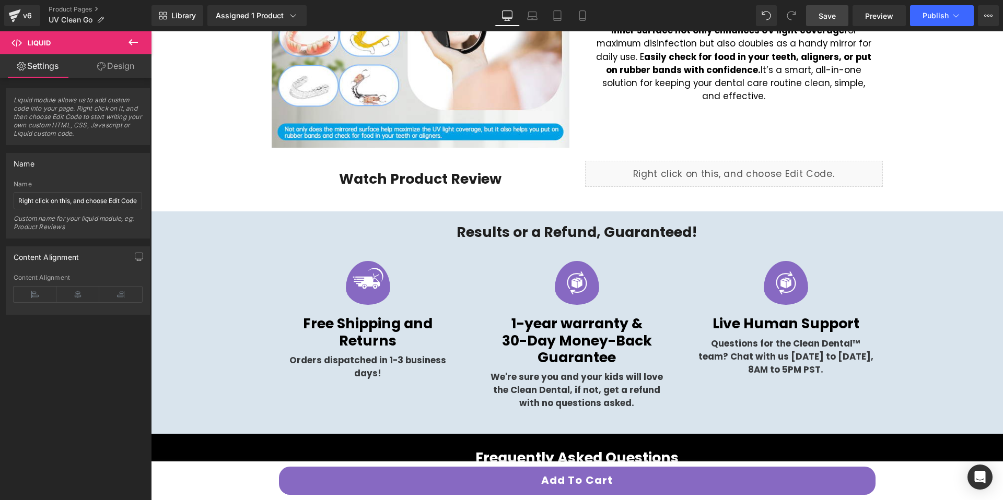
click at [826, 21] on link "Save" at bounding box center [827, 15] width 42 height 21
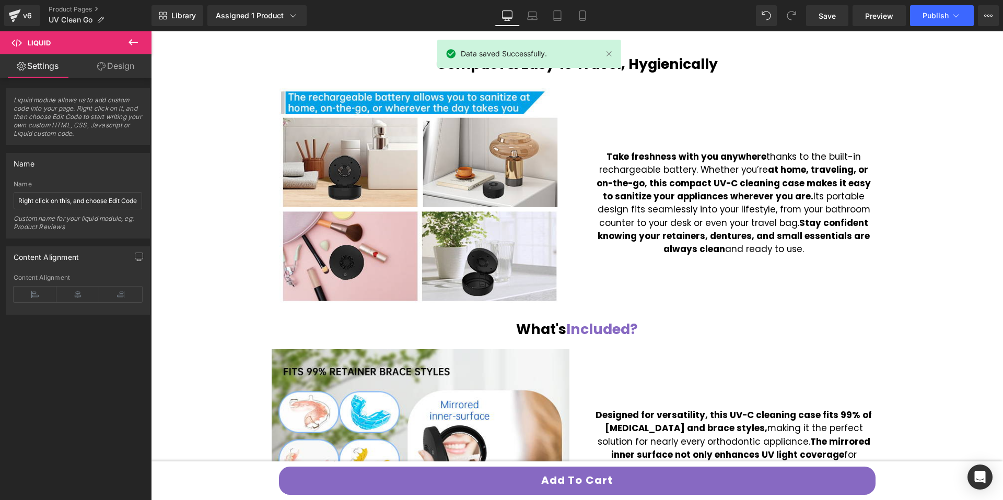
scroll to position [1402, 0]
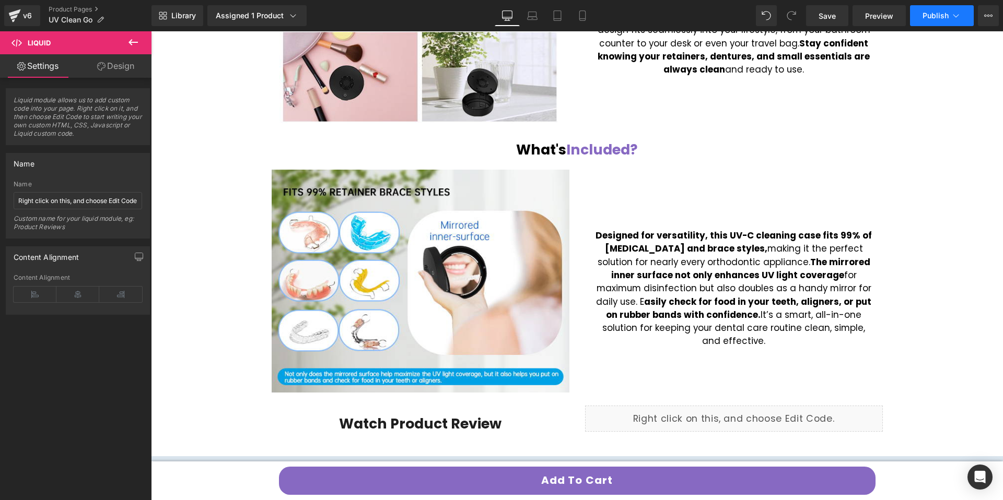
click at [938, 16] on span "Publish" at bounding box center [935, 15] width 26 height 8
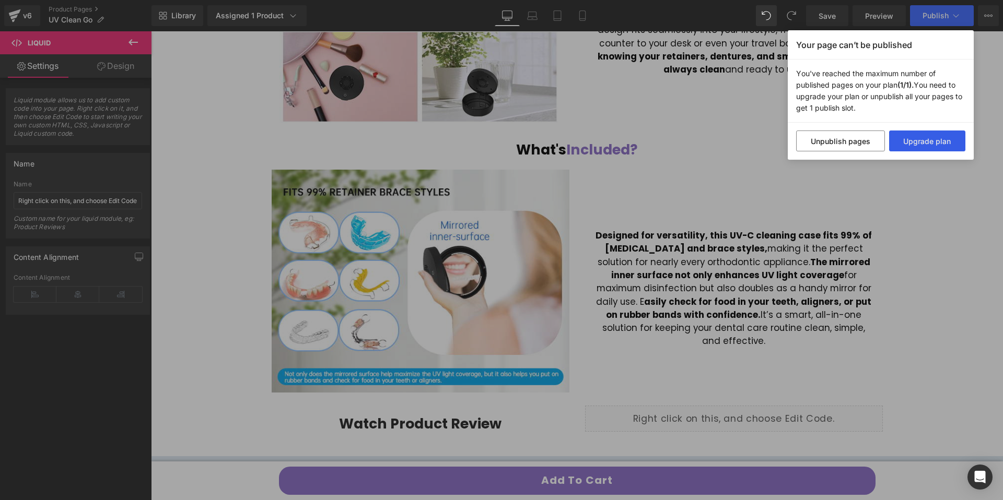
click at [930, 147] on button "Upgrade plan" at bounding box center [927, 141] width 77 height 21
click at [391, 30] on div "Your page can’t be published You've reached the maximum number of published pag…" at bounding box center [501, 250] width 1003 height 500
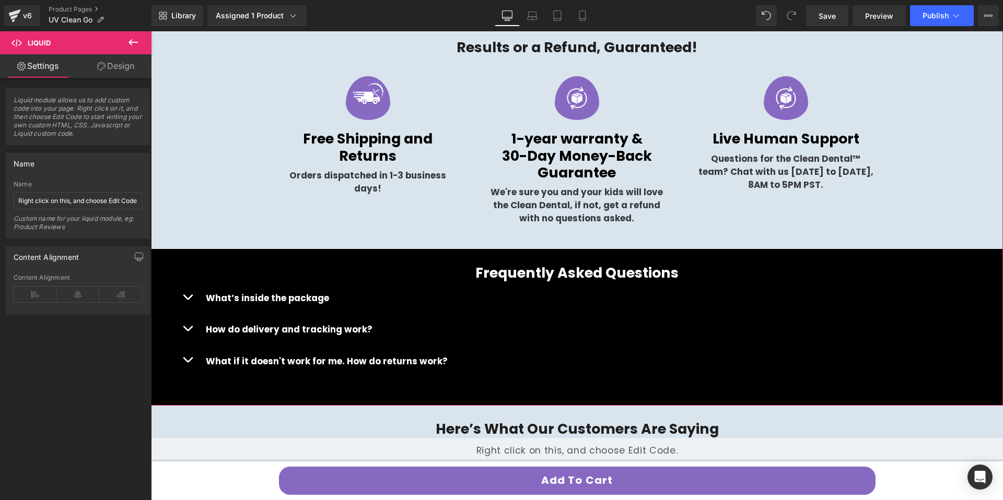
scroll to position [1992, 0]
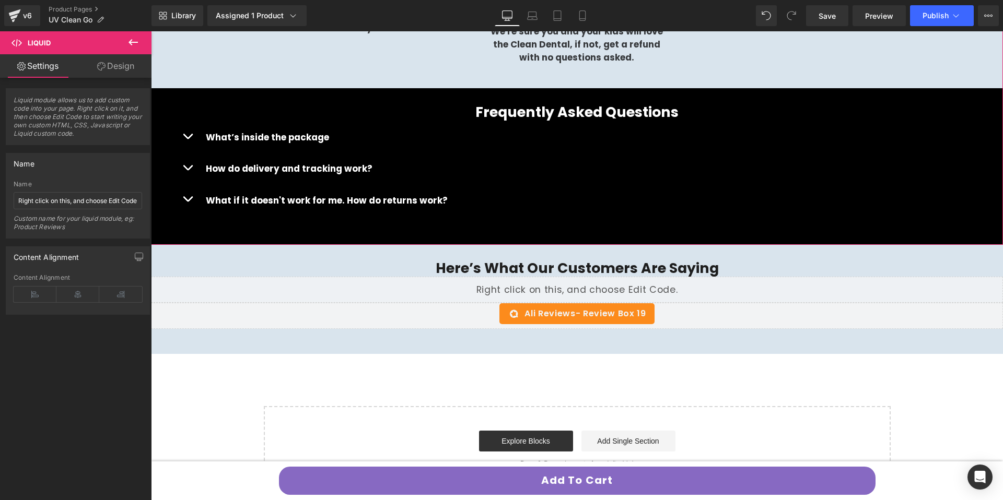
click at [299, 138] on b "What’s inside the package" at bounding box center [267, 137] width 123 height 13
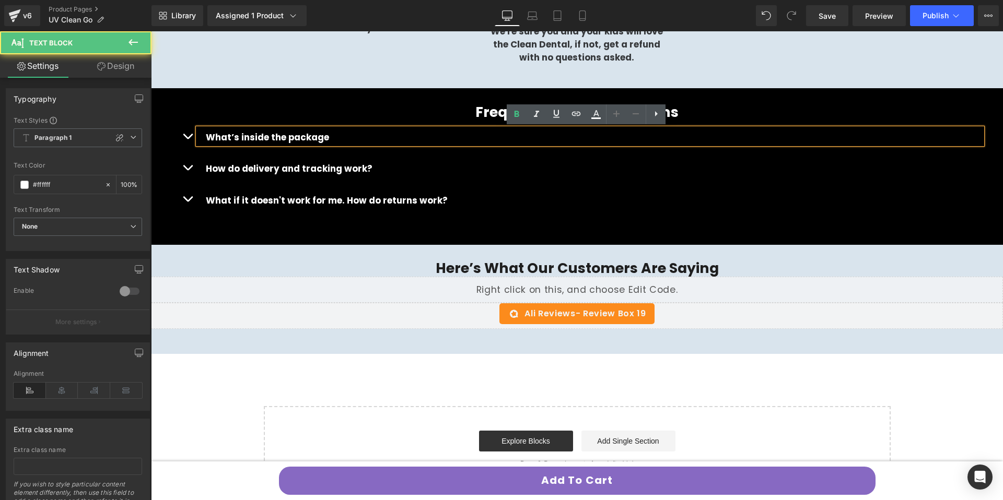
click at [186, 139] on button "button" at bounding box center [187, 136] width 21 height 31
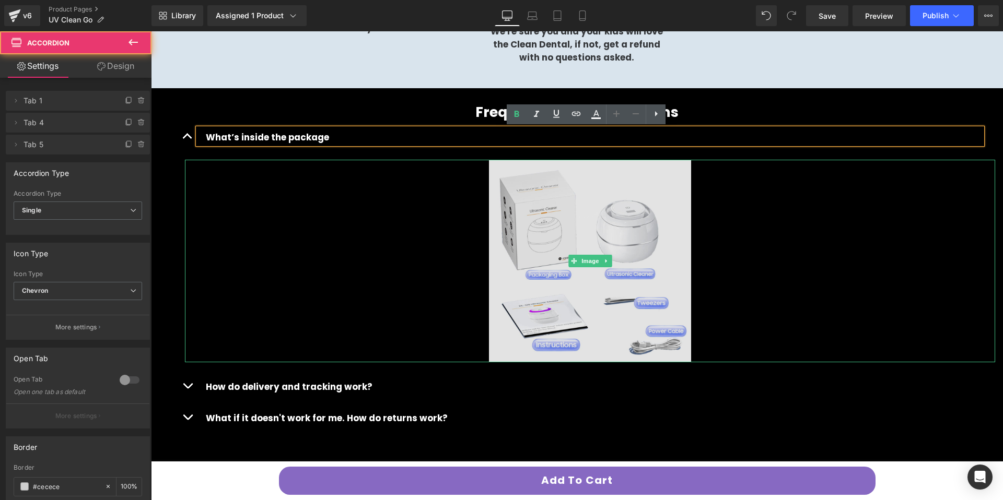
click at [558, 205] on img at bounding box center [590, 261] width 203 height 203
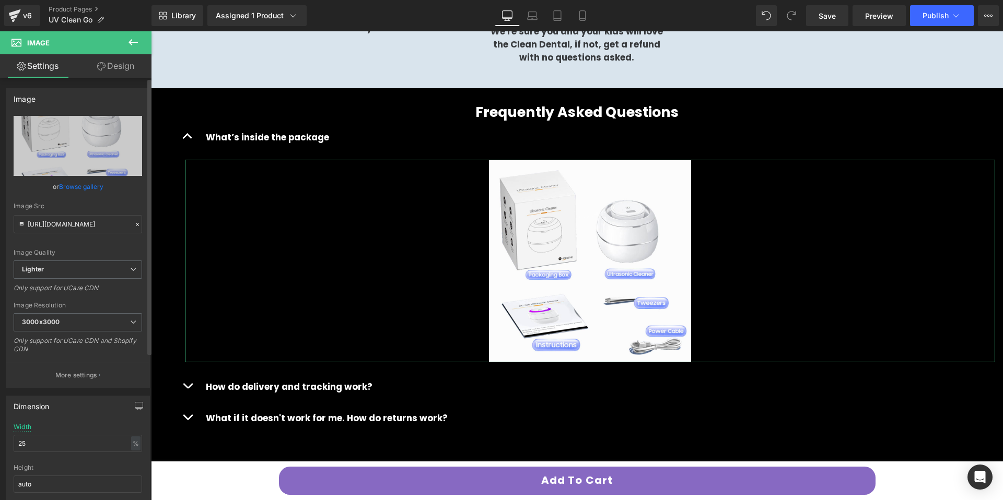
click at [88, 192] on link "Browse gallery" at bounding box center [81, 187] width 44 height 18
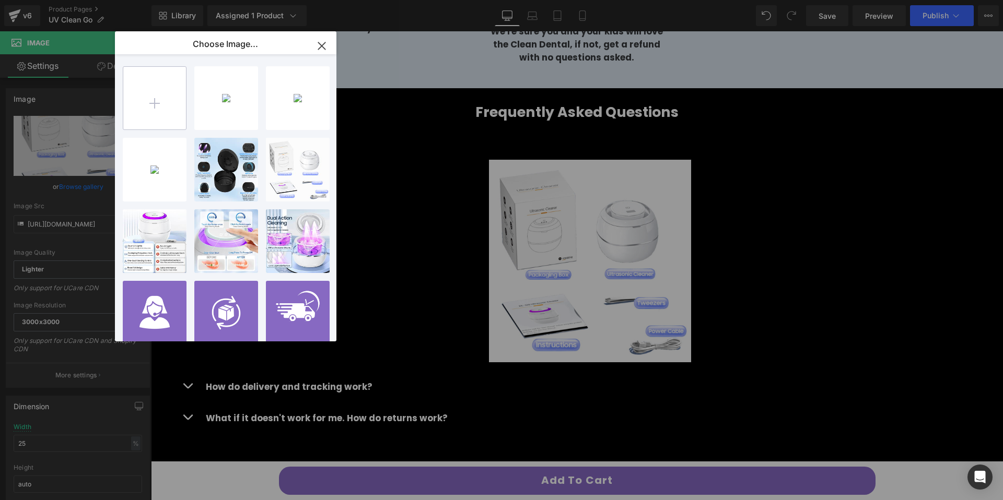
click at [156, 109] on input "file" at bounding box center [154, 98] width 63 height 63
type input "C:\fakepath\61UB9Ie+OgL._SL1500_.jpg"
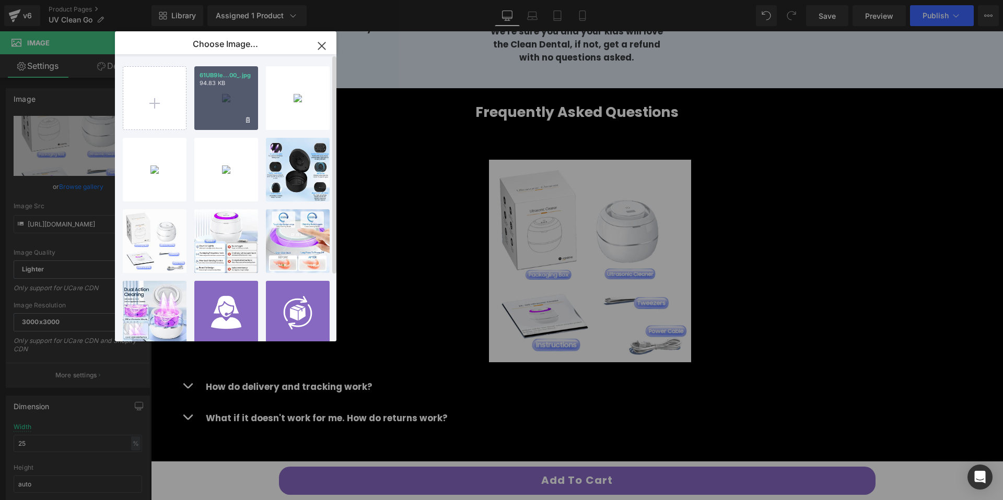
click at [236, 107] on div "61UB9Ie...00_.jpg 94.83 KB" at bounding box center [226, 98] width 64 height 64
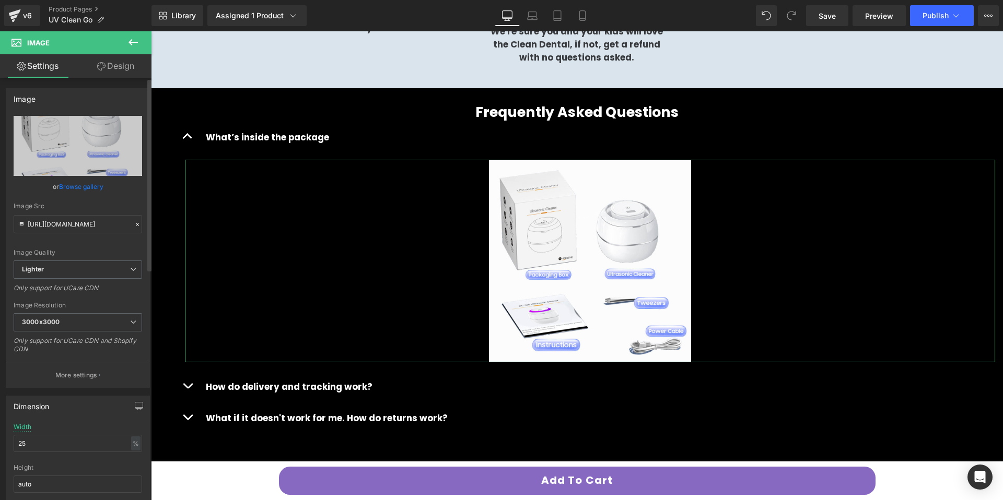
click at [71, 187] on link "Browse gallery" at bounding box center [81, 187] width 44 height 18
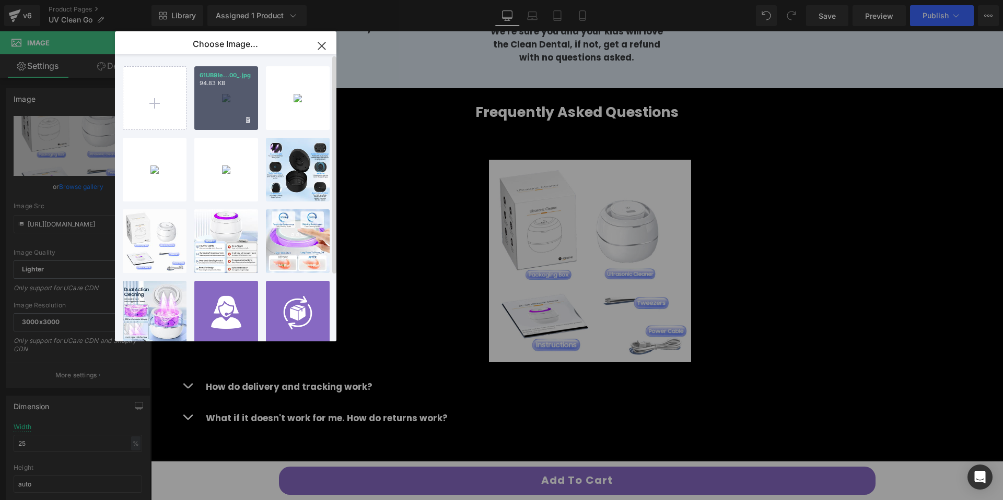
click at [206, 106] on div "61UB9Ie...00_.jpg 94.83 KB" at bounding box center [226, 98] width 64 height 64
type input "https://ucarecdn.com/7edbc2b4-1002-4ecf-a1ac-4bc7af8683ab/-/format/auto/-/previ…"
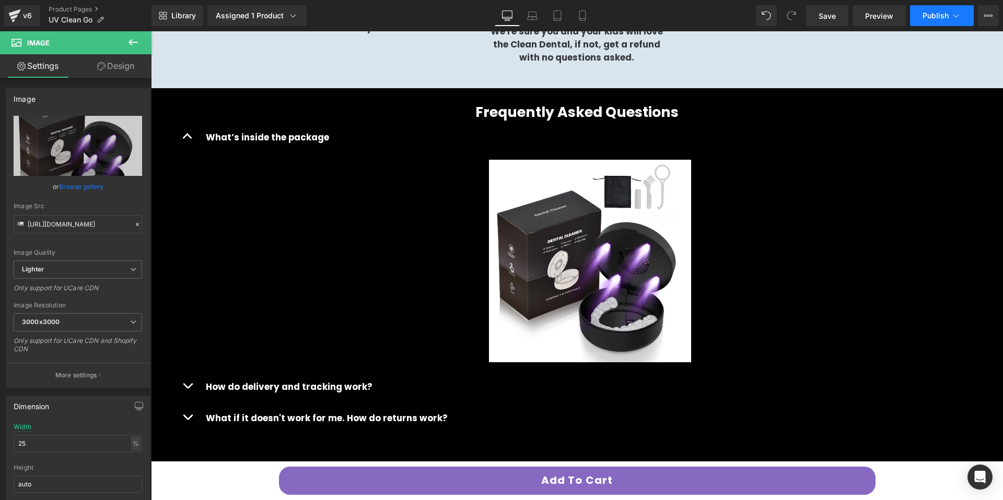
click at [938, 19] on span "Publish" at bounding box center [935, 15] width 26 height 8
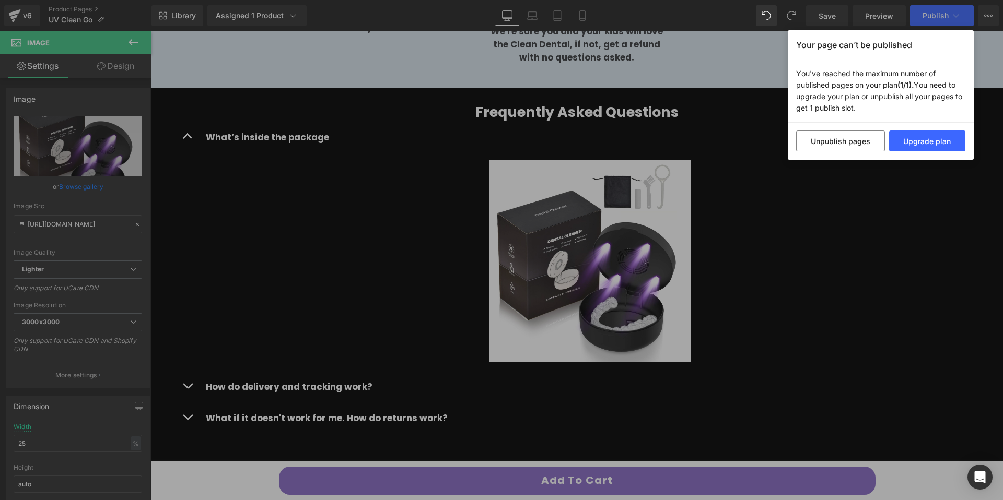
click at [838, 45] on h4 "Your page can’t be published" at bounding box center [881, 44] width 186 height 29
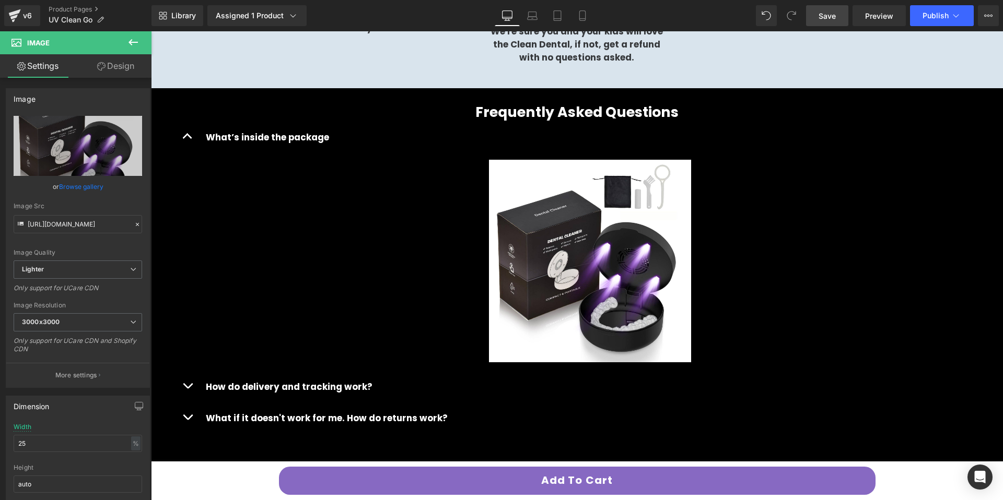
click at [832, 24] on link "Save" at bounding box center [827, 15] width 42 height 21
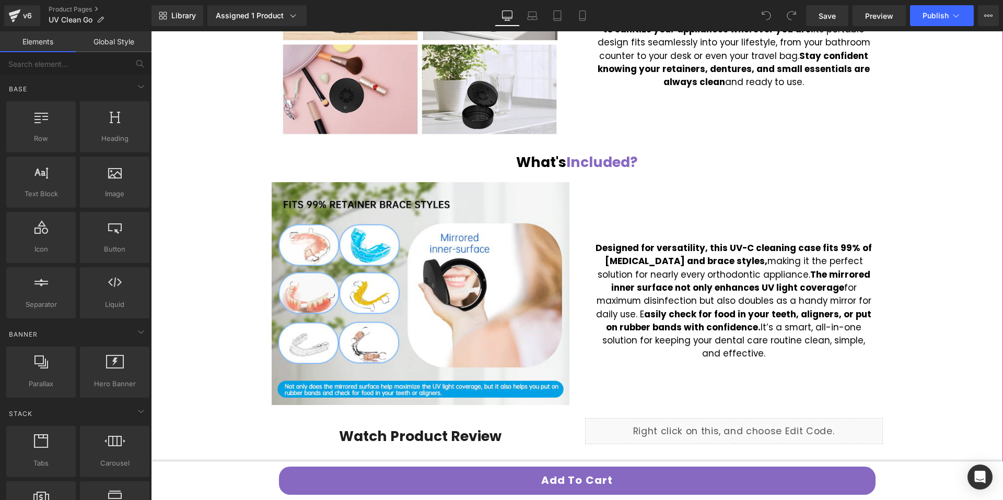
scroll to position [1621, 0]
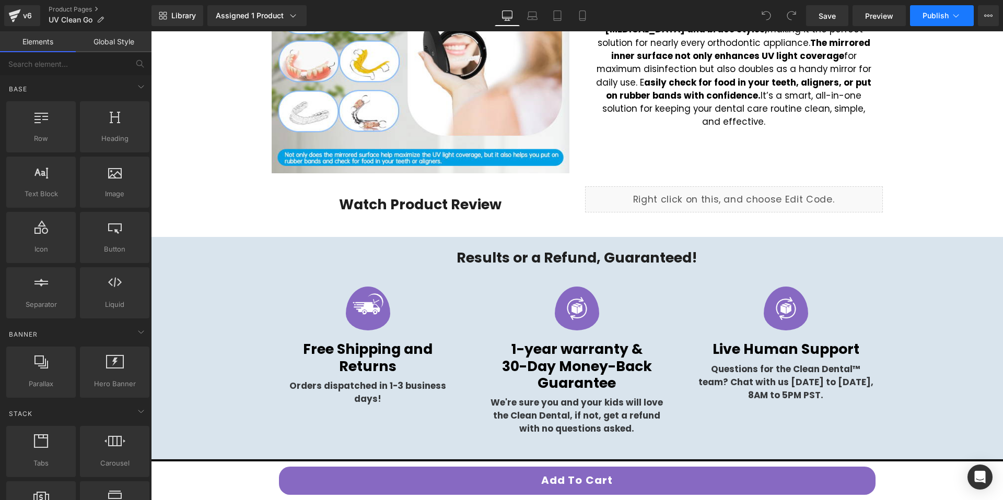
click at [925, 12] on span "Publish" at bounding box center [935, 15] width 26 height 8
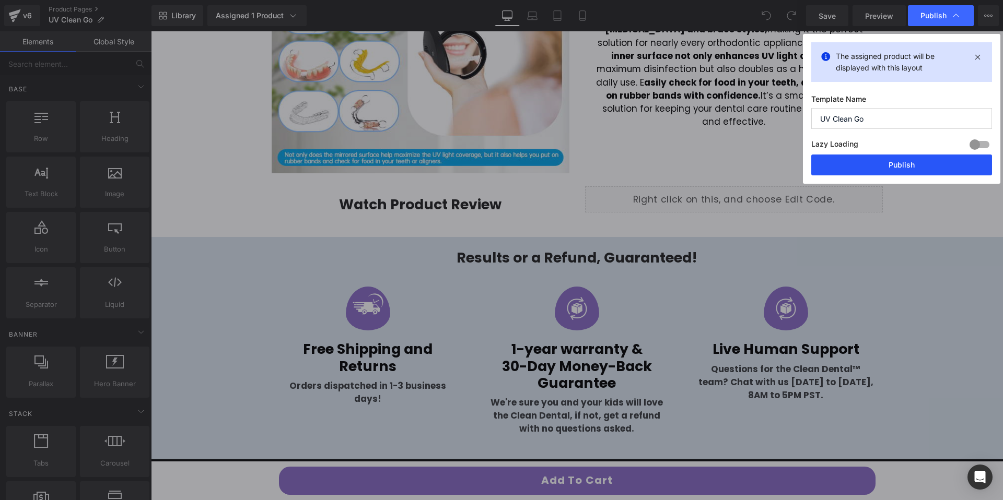
drag, startPoint x: 875, startPoint y: 167, endPoint x: 572, endPoint y: 145, distance: 303.7
click at [875, 167] on button "Publish" at bounding box center [901, 165] width 181 height 21
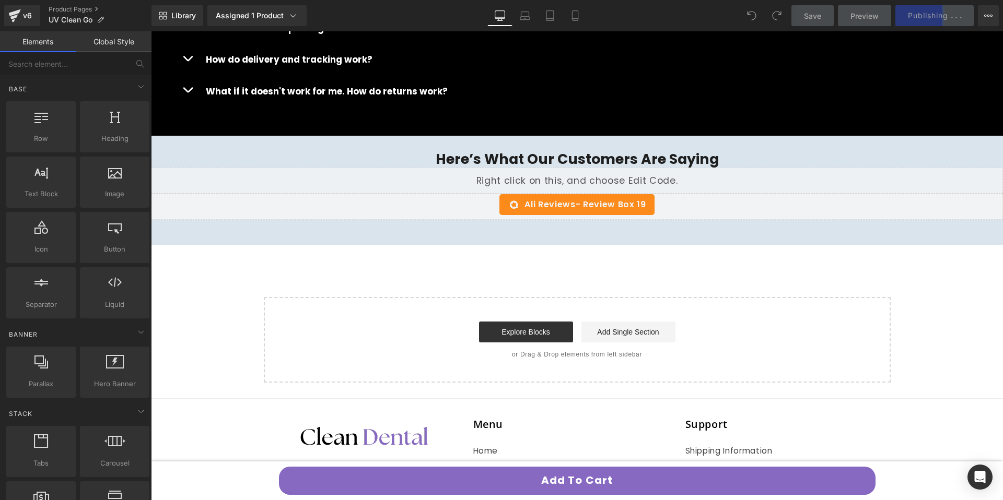
scroll to position [2072, 0]
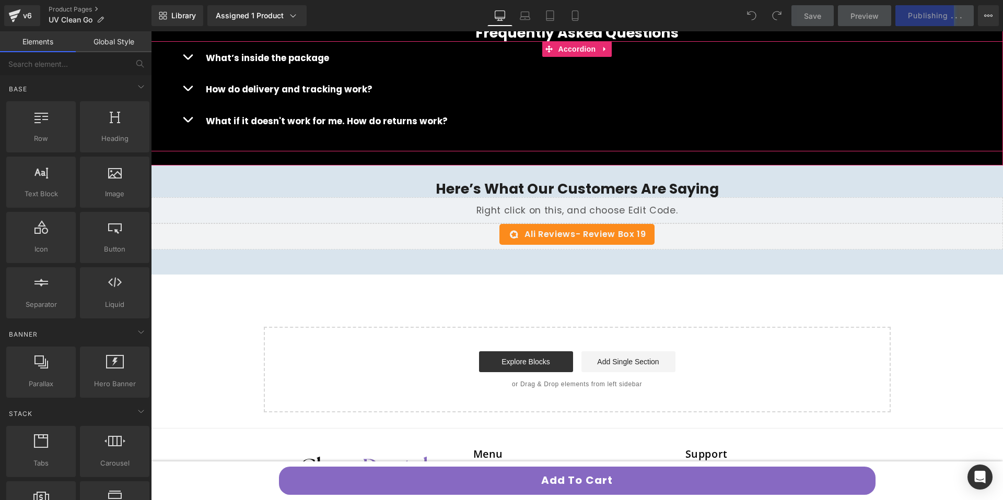
click at [322, 64] on div "What’s inside the package Text Block" at bounding box center [590, 57] width 784 height 16
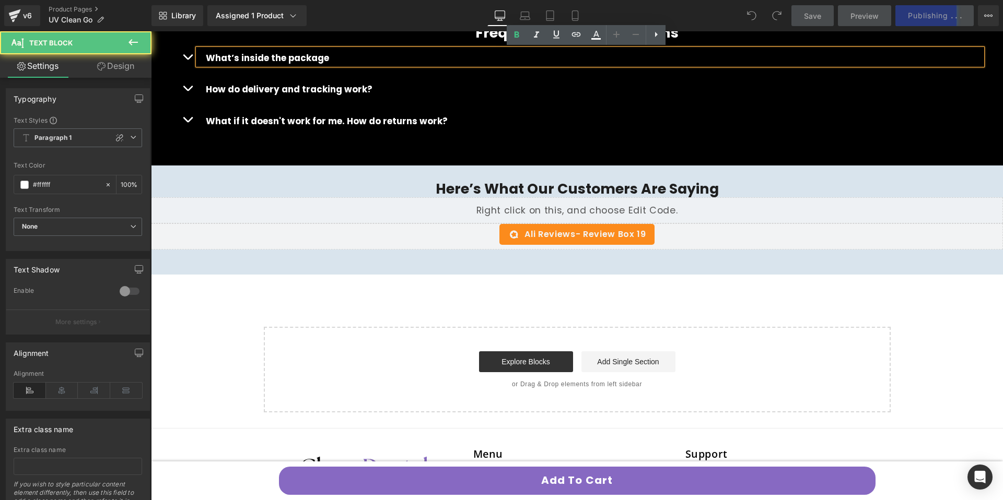
click at [184, 62] on button "button" at bounding box center [187, 56] width 21 height 31
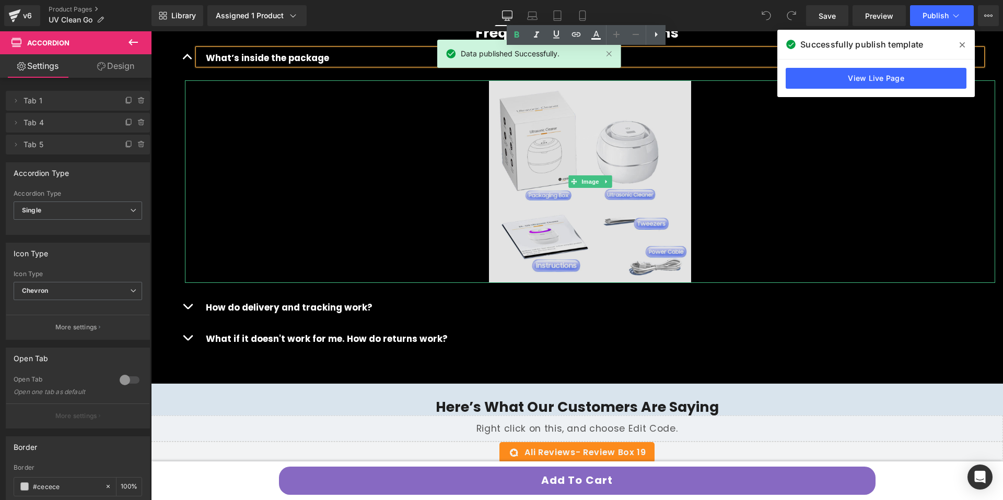
click at [546, 180] on img at bounding box center [590, 181] width 203 height 203
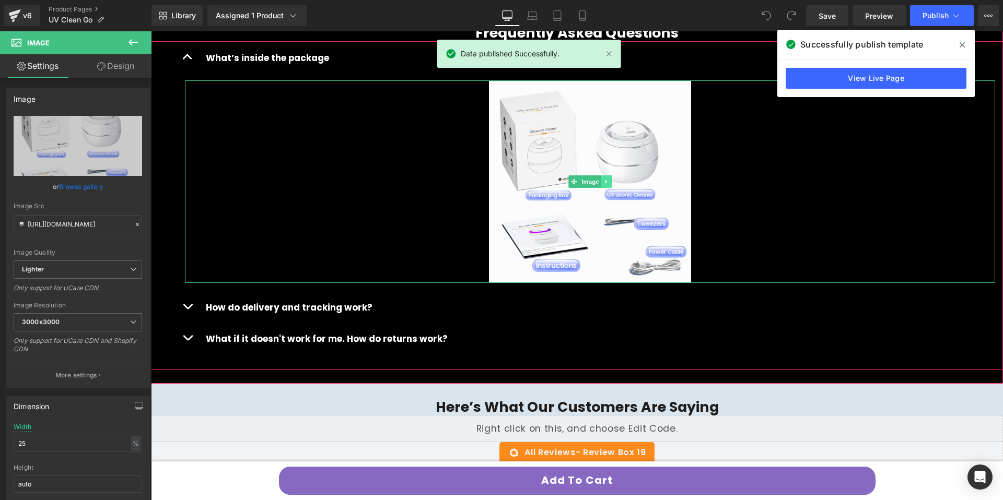
click at [605, 182] on icon at bounding box center [606, 182] width 2 height 4
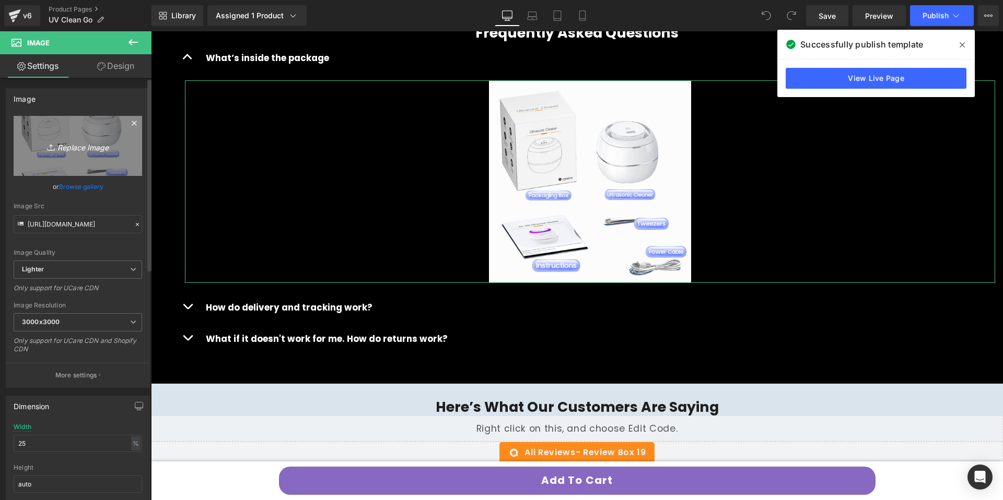
click at [57, 142] on icon "Replace Image" at bounding box center [78, 145] width 84 height 13
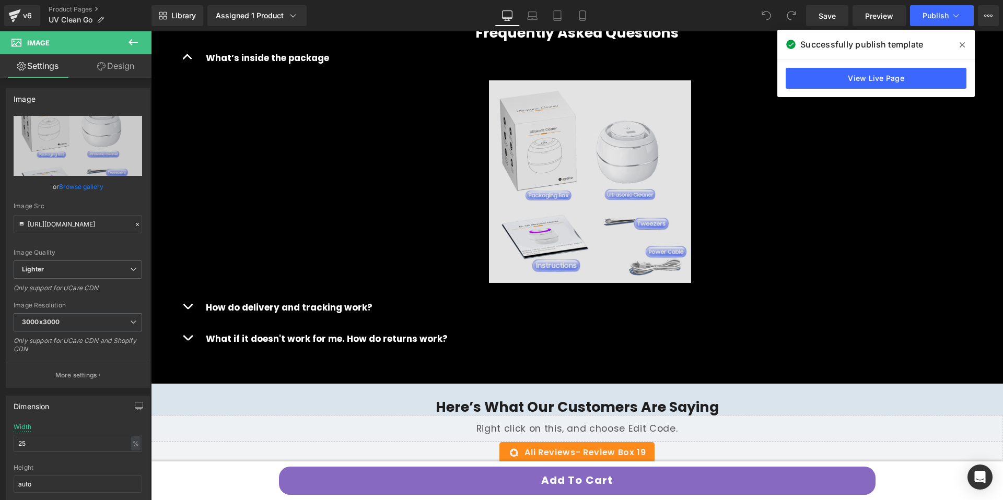
click at [572, 168] on img at bounding box center [590, 181] width 203 height 203
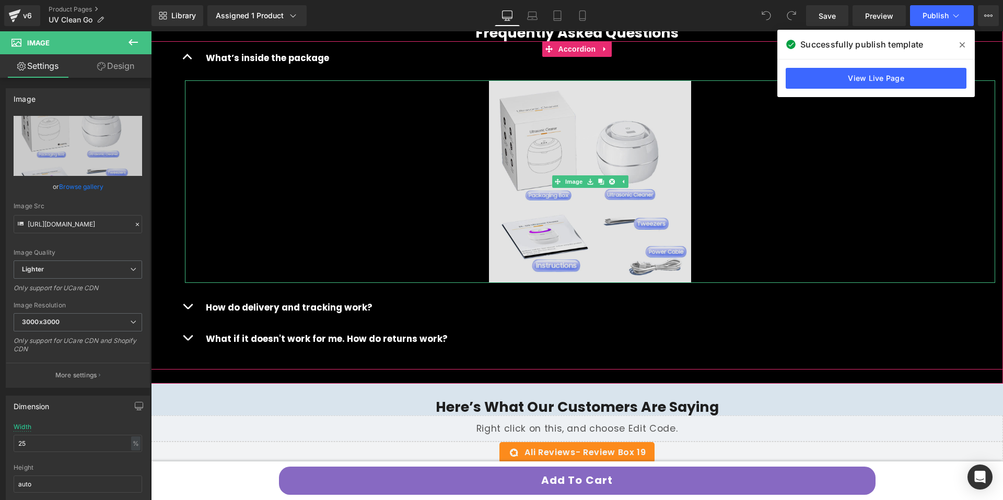
click at [583, 194] on img at bounding box center [590, 181] width 203 height 203
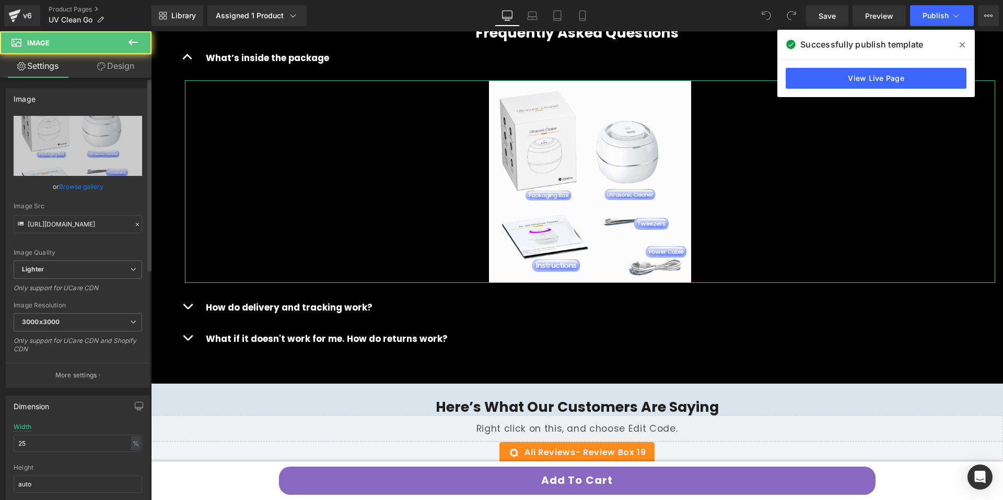
click at [99, 182] on link "Browse gallery" at bounding box center [81, 187] width 44 height 18
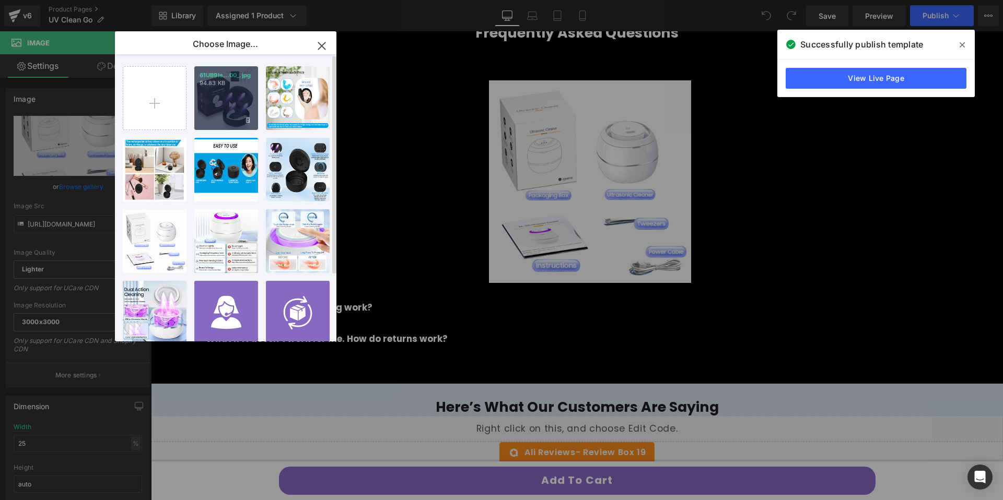
click at [220, 109] on div "61UB9Ie...00_.jpg 94.83 KB" at bounding box center [226, 98] width 64 height 64
type input "https://ucarecdn.com/7edbc2b4-1002-4ecf-a1ac-4bc7af8683ab/-/format/auto/-/previ…"
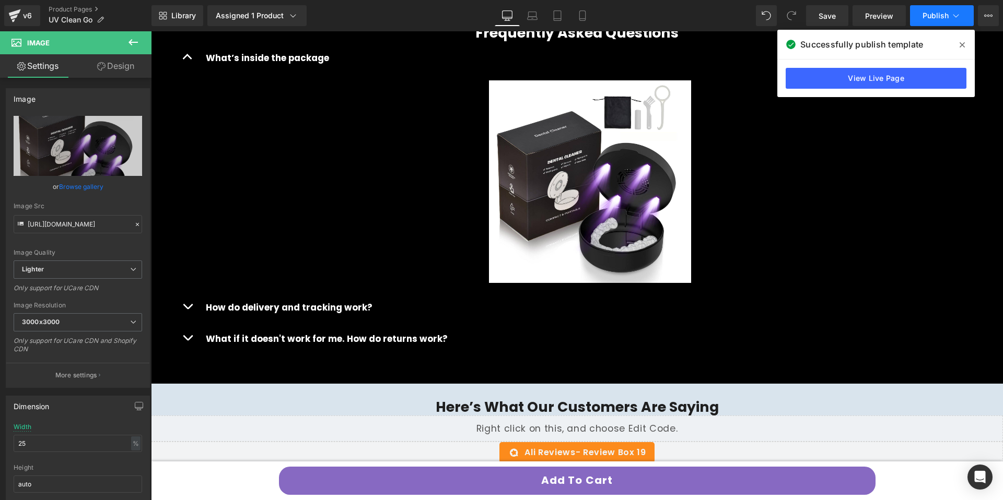
click at [944, 25] on button "Publish" at bounding box center [942, 15] width 64 height 21
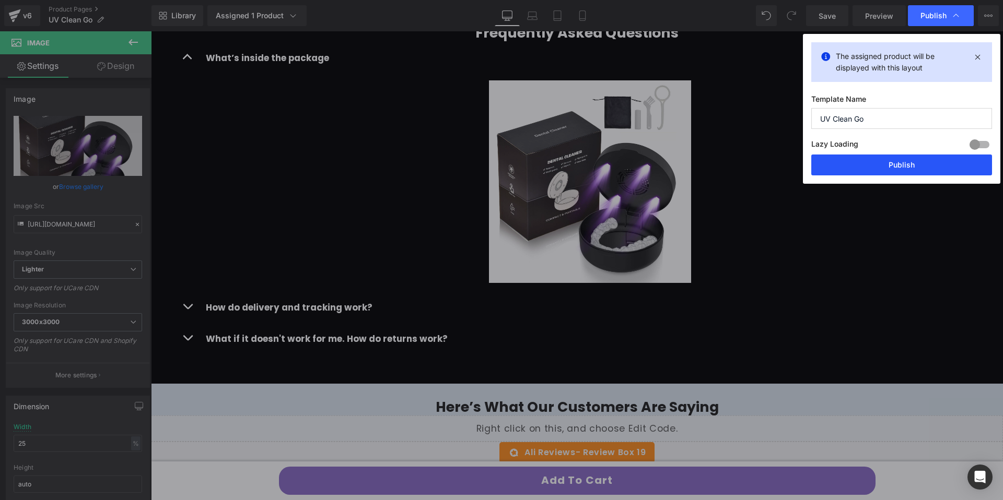
drag, startPoint x: 920, startPoint y: 164, endPoint x: 260, endPoint y: 234, distance: 663.3
click at [920, 164] on button "Publish" at bounding box center [901, 165] width 181 height 21
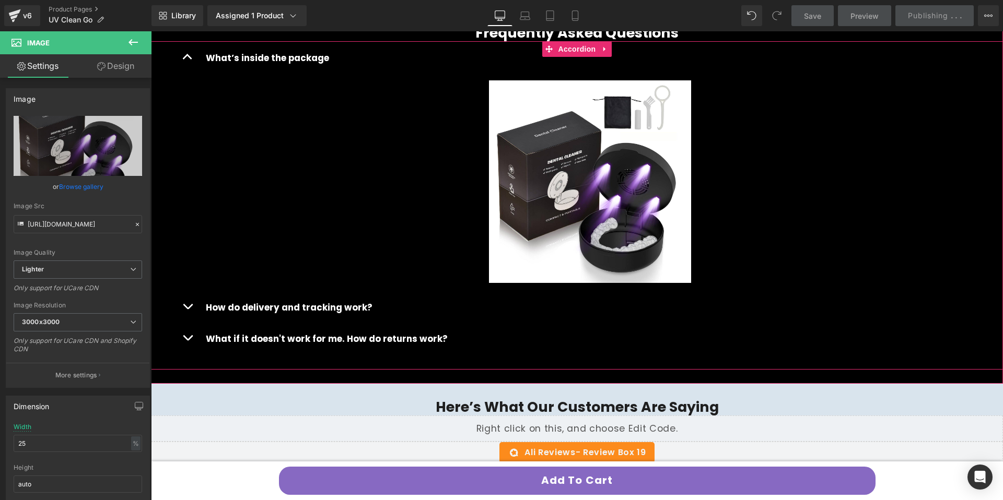
click at [367, 324] on div "What if it doesn't work for me. How do returns work? Text Block" at bounding box center [590, 337] width 826 height 31
click at [366, 313] on div "How do delivery and tracking work? Text Block" at bounding box center [590, 307] width 784 height 16
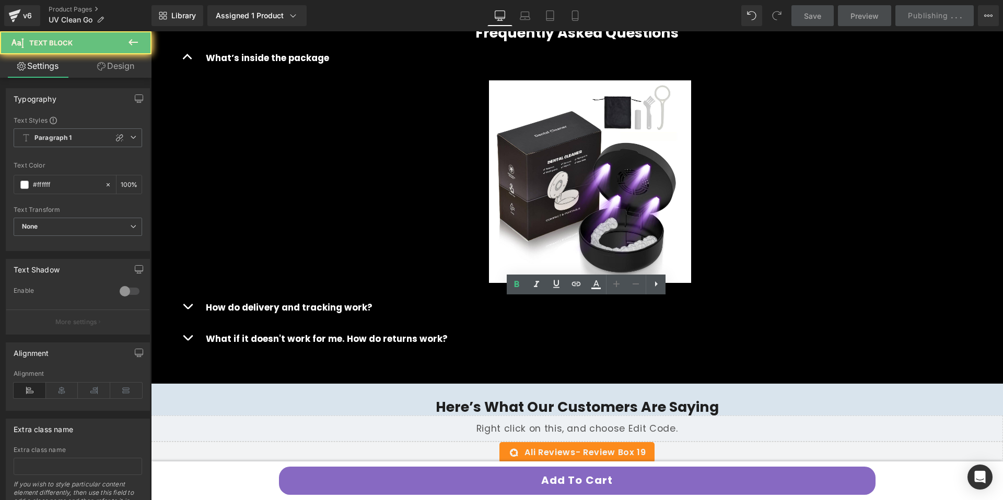
click at [177, 313] on button "button" at bounding box center [187, 306] width 21 height 31
click at [182, 311] on button "button" at bounding box center [187, 306] width 21 height 31
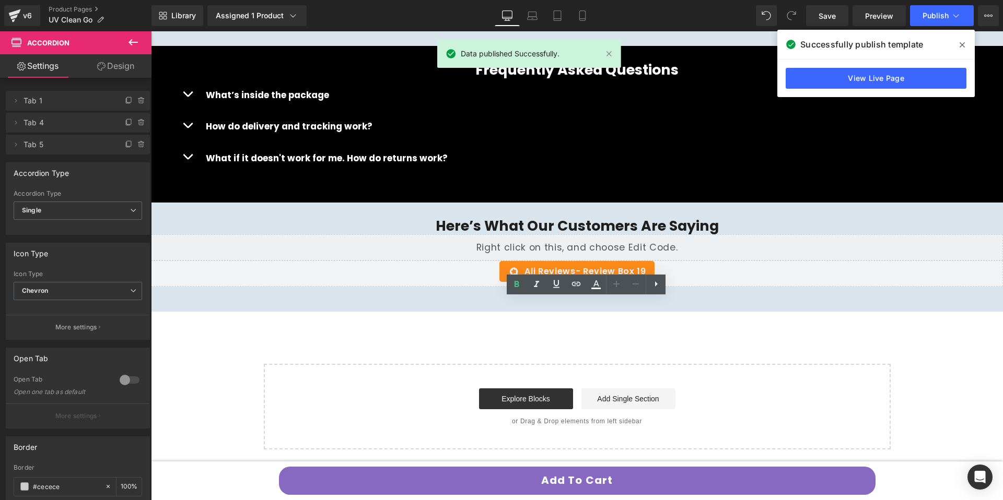
scroll to position [1964, 0]
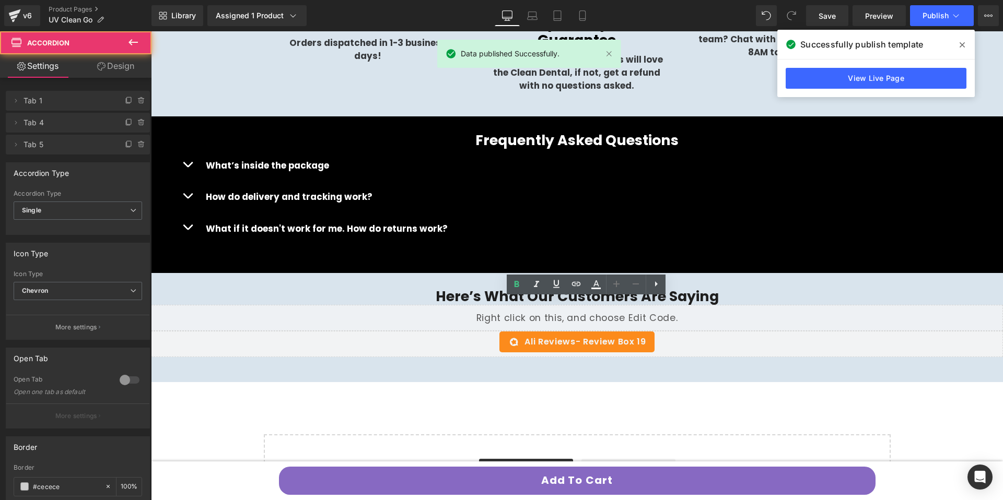
click at [190, 193] on button "button" at bounding box center [187, 195] width 21 height 31
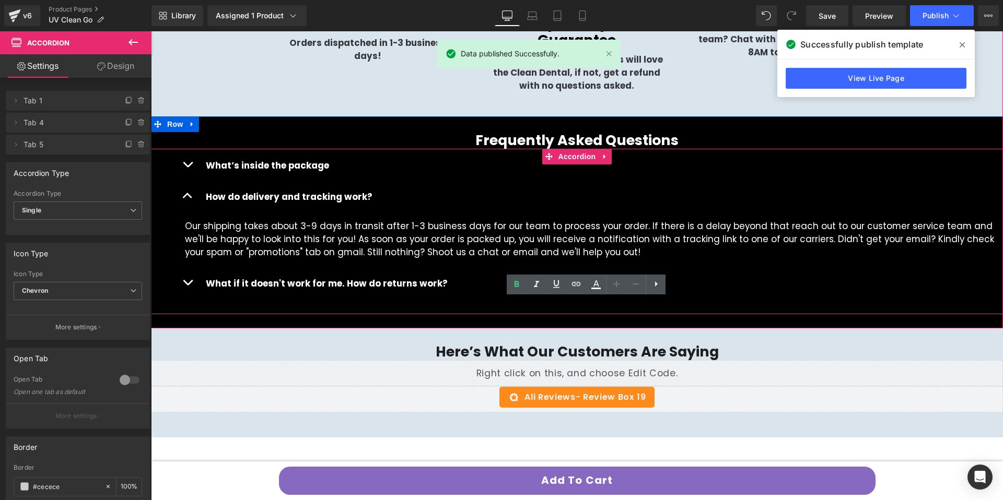
click at [190, 283] on button "button" at bounding box center [187, 282] width 21 height 31
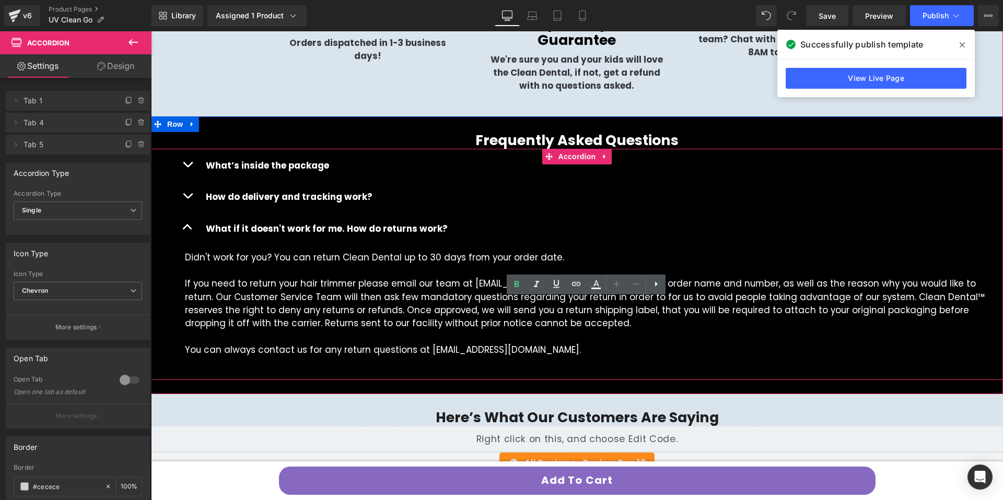
click at [182, 228] on button "button" at bounding box center [187, 227] width 21 height 31
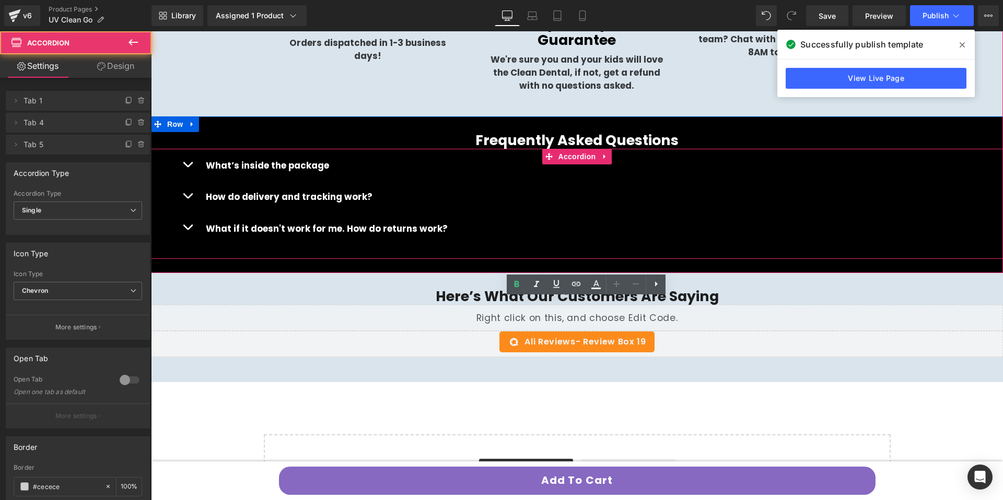
click at [183, 222] on button "button" at bounding box center [187, 227] width 21 height 31
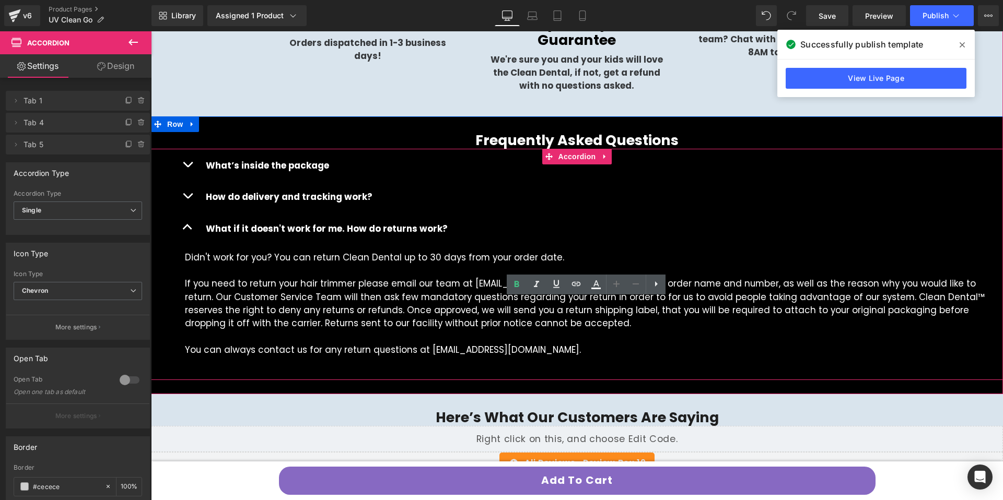
click at [186, 201] on button "button" at bounding box center [187, 195] width 21 height 31
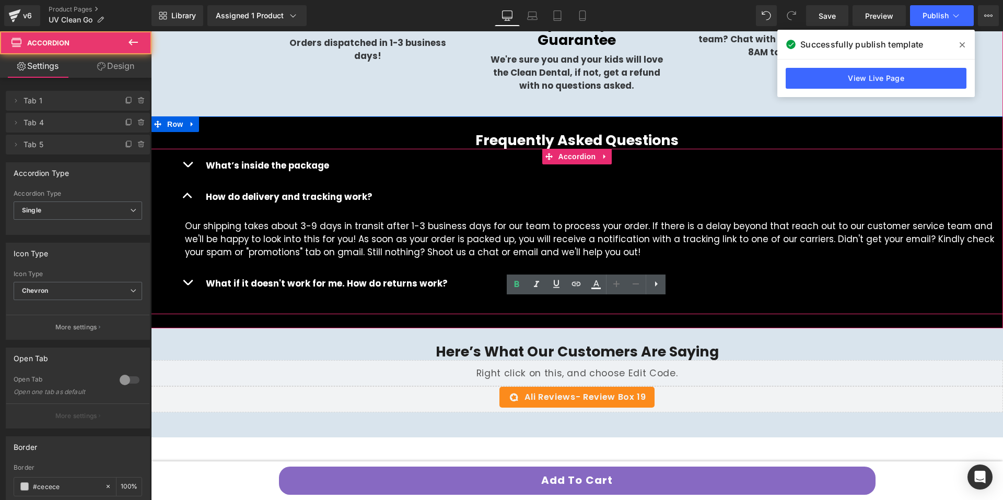
click at [189, 186] on button "button" at bounding box center [187, 195] width 21 height 31
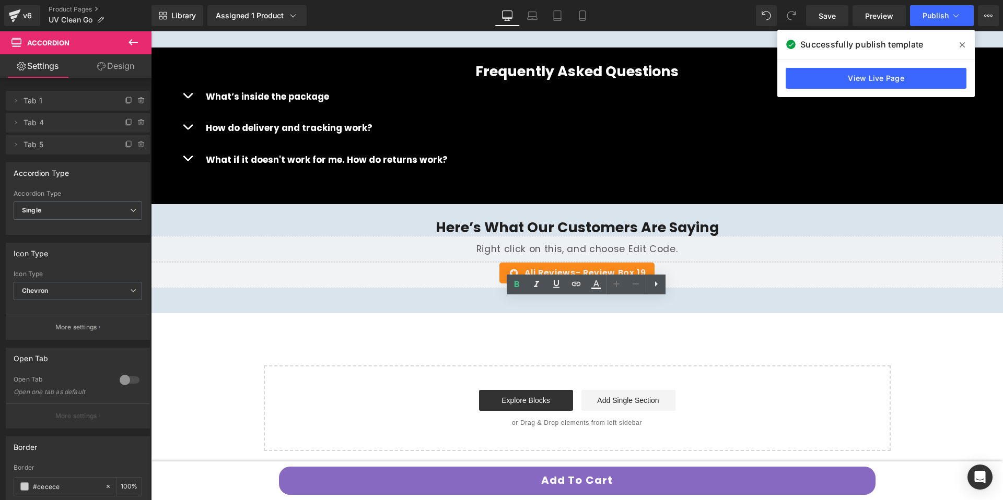
scroll to position [1926, 0]
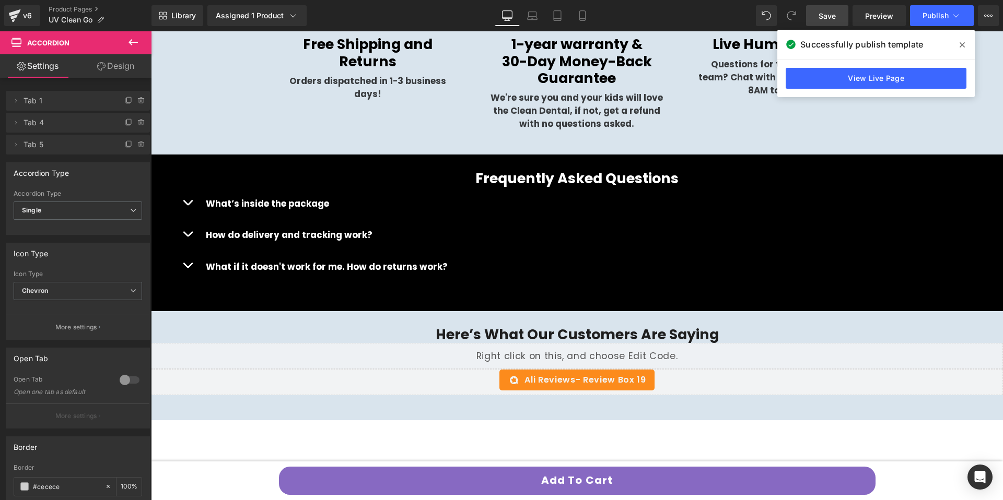
click at [848, 11] on link "Save" at bounding box center [827, 15] width 42 height 21
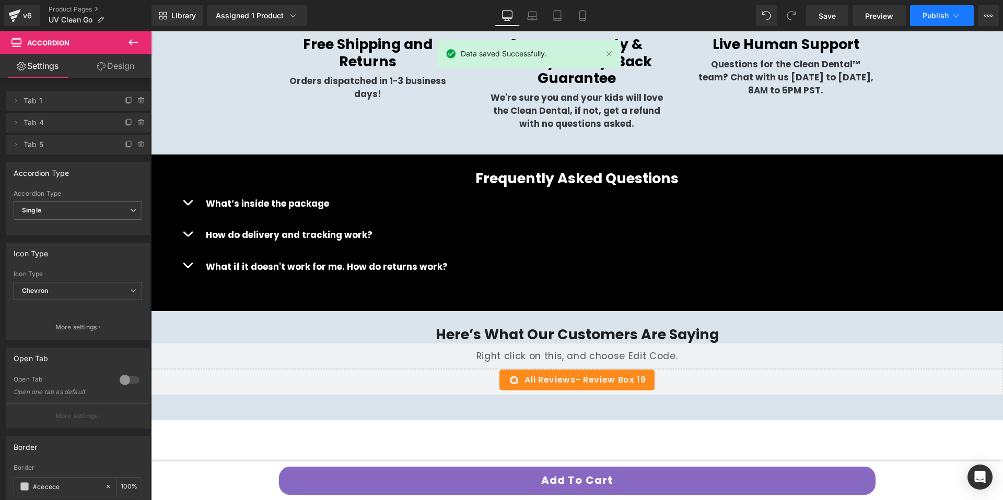
click at [936, 21] on button "Publish" at bounding box center [942, 15] width 64 height 21
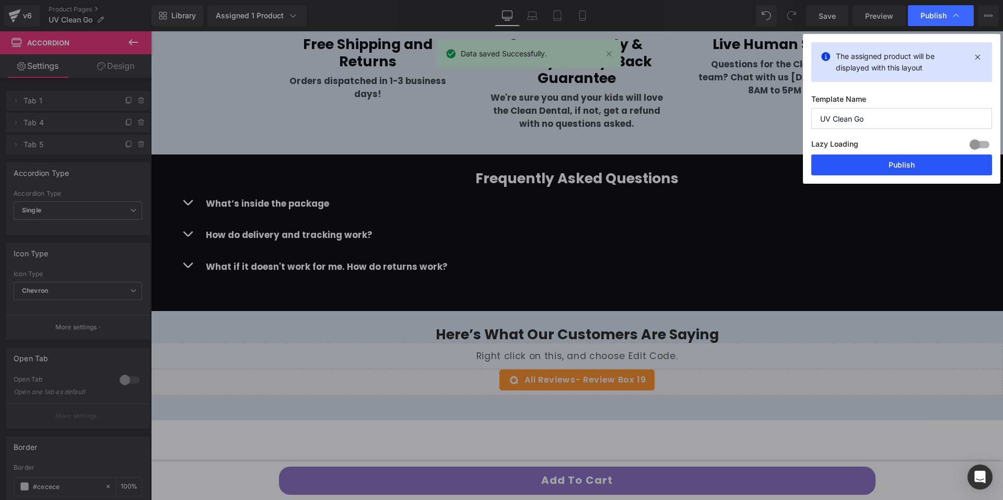
click at [891, 155] on button "Publish" at bounding box center [901, 165] width 181 height 21
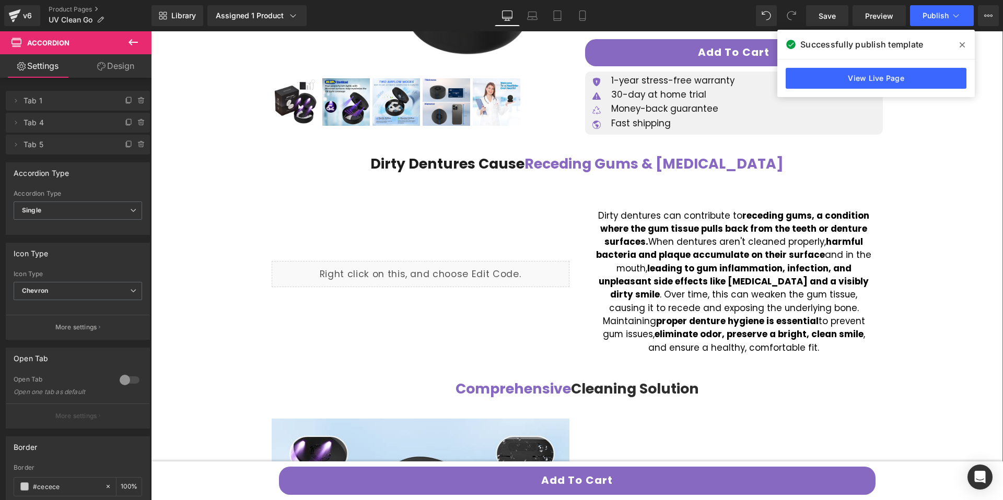
scroll to position [0, 0]
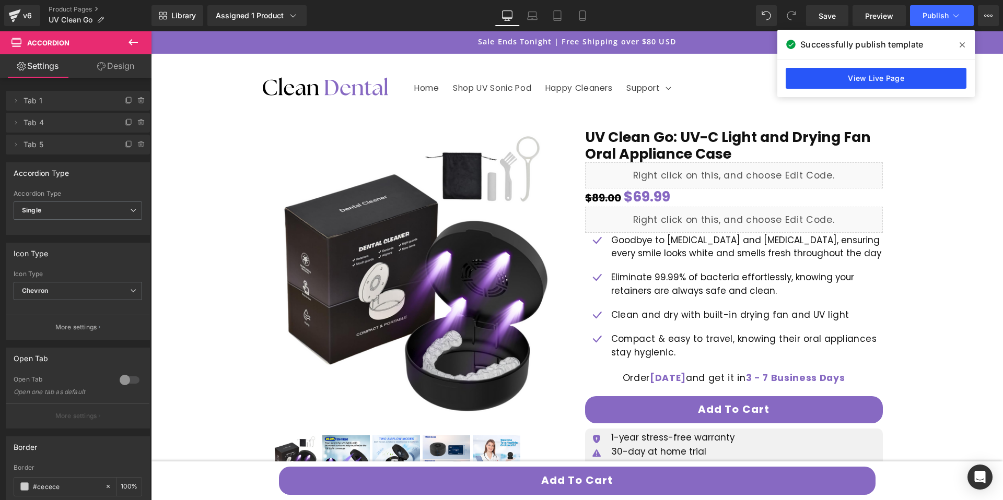
click at [889, 79] on link "View Live Page" at bounding box center [875, 78] width 181 height 21
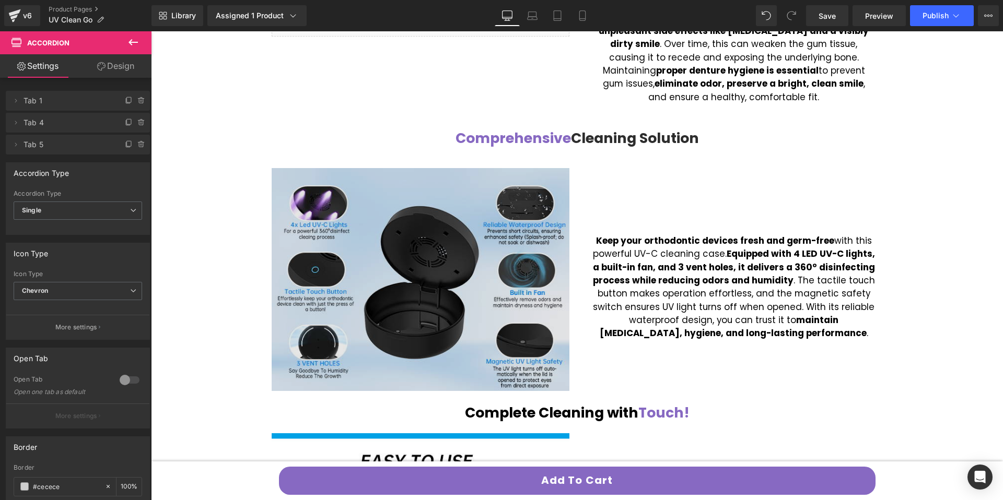
scroll to position [595, 0]
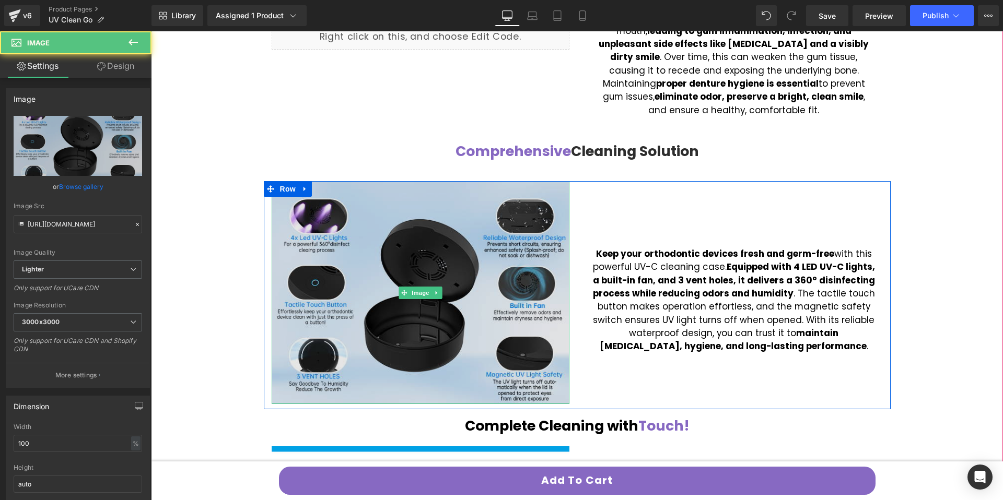
click at [430, 261] on img at bounding box center [421, 293] width 298 height 224
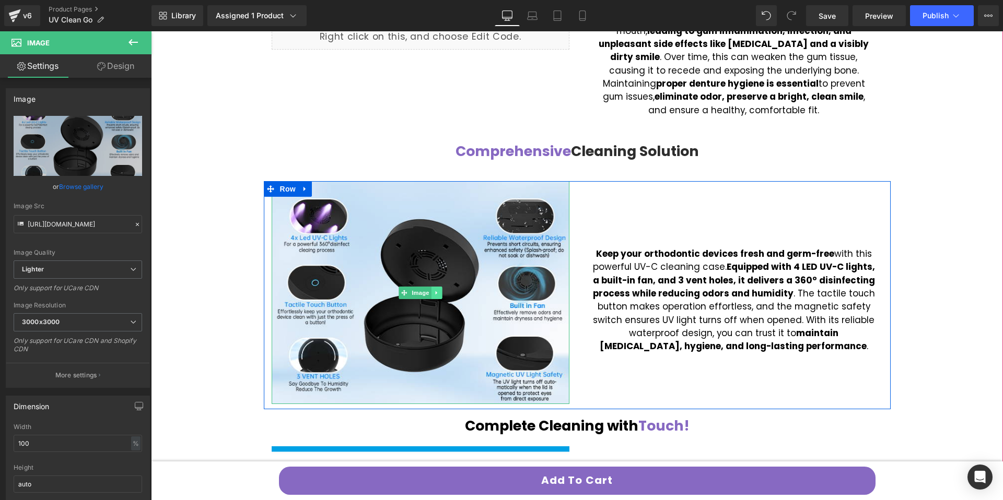
click at [433, 295] on icon at bounding box center [436, 293] width 6 height 6
click at [428, 298] on link at bounding box center [431, 293] width 11 height 13
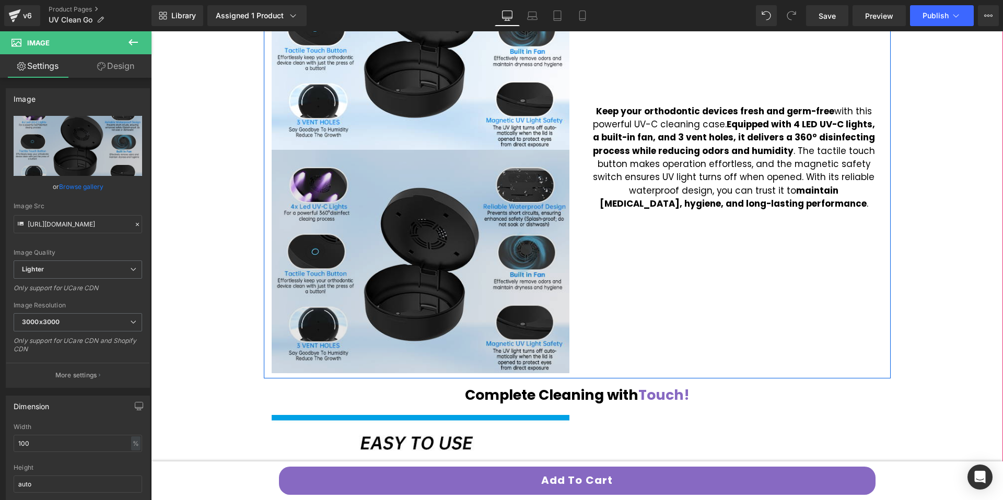
click at [407, 311] on img at bounding box center [421, 262] width 298 height 224
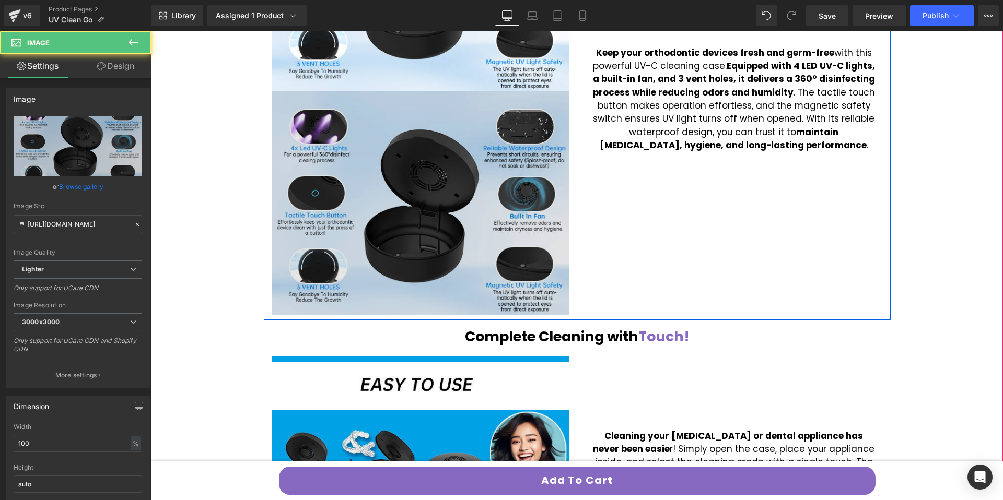
scroll to position [926, 0]
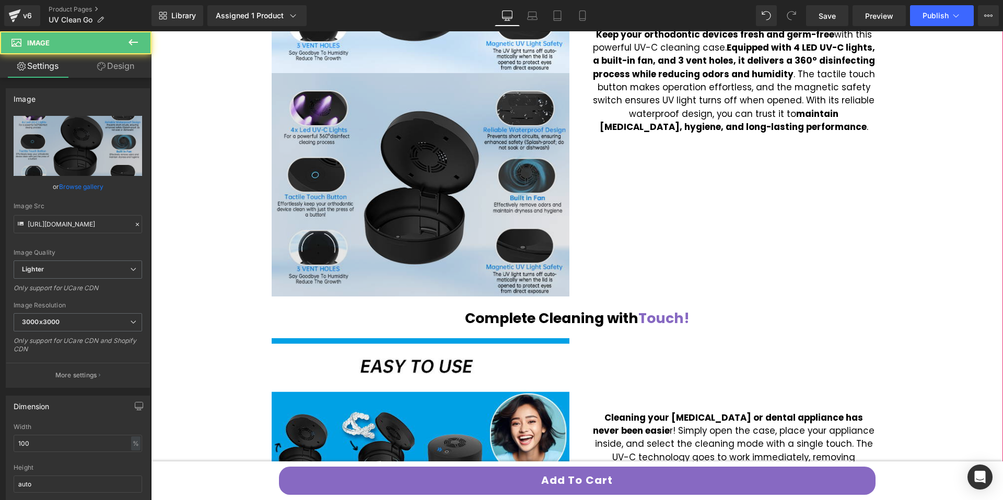
click at [355, 206] on img at bounding box center [421, 185] width 298 height 224
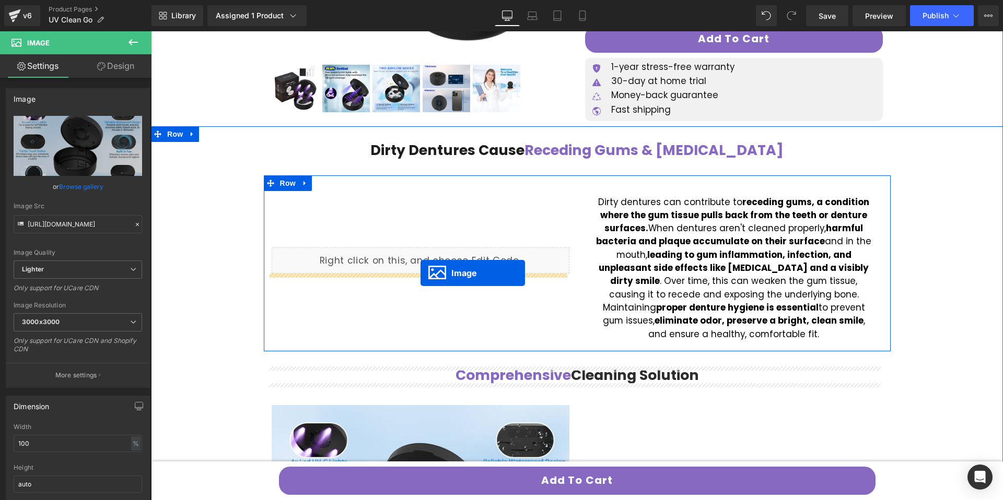
scroll to position [424, 0]
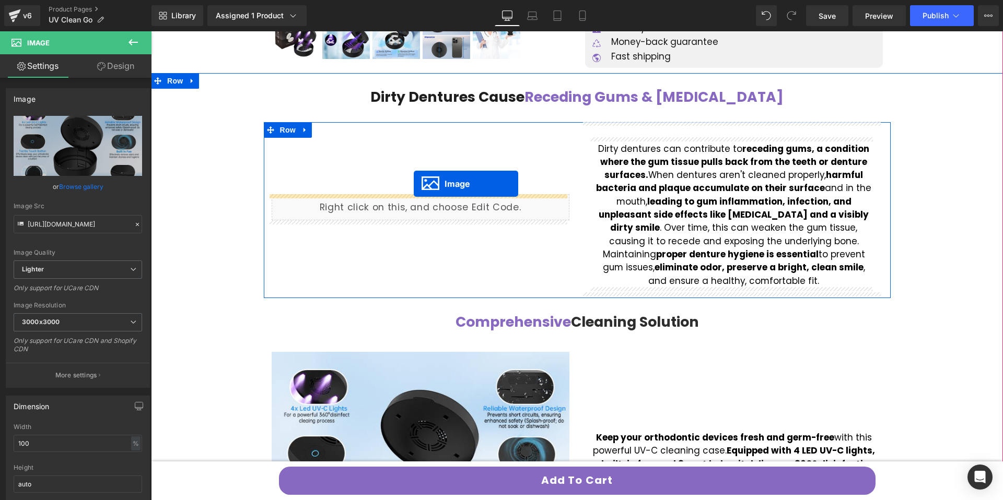
drag, startPoint x: 407, startPoint y: 183, endPoint x: 414, endPoint y: 184, distance: 6.3
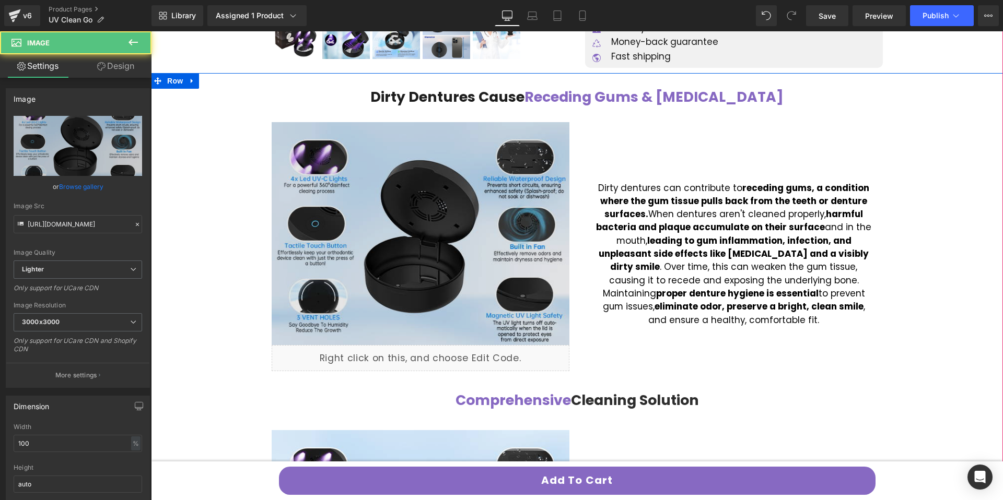
click at [438, 204] on img at bounding box center [421, 234] width 298 height 224
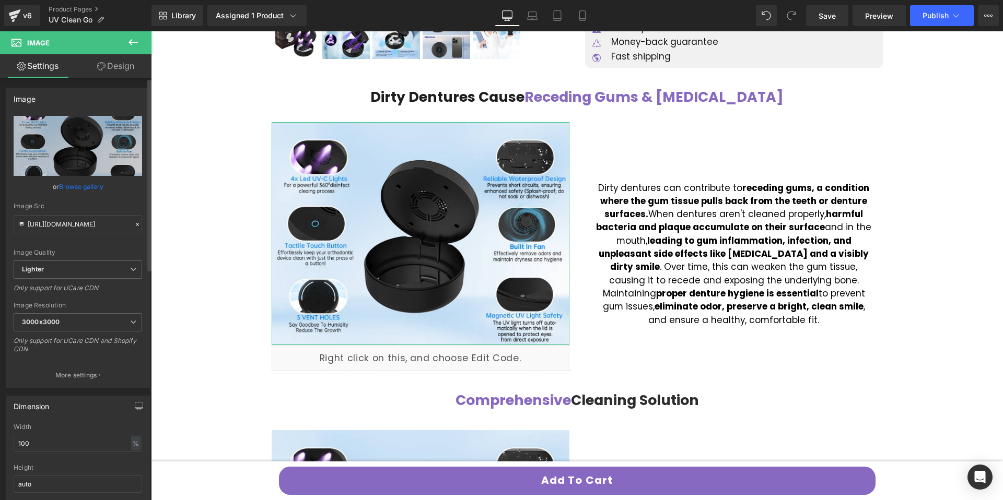
click at [99, 182] on link "Browse gallery" at bounding box center [81, 187] width 44 height 18
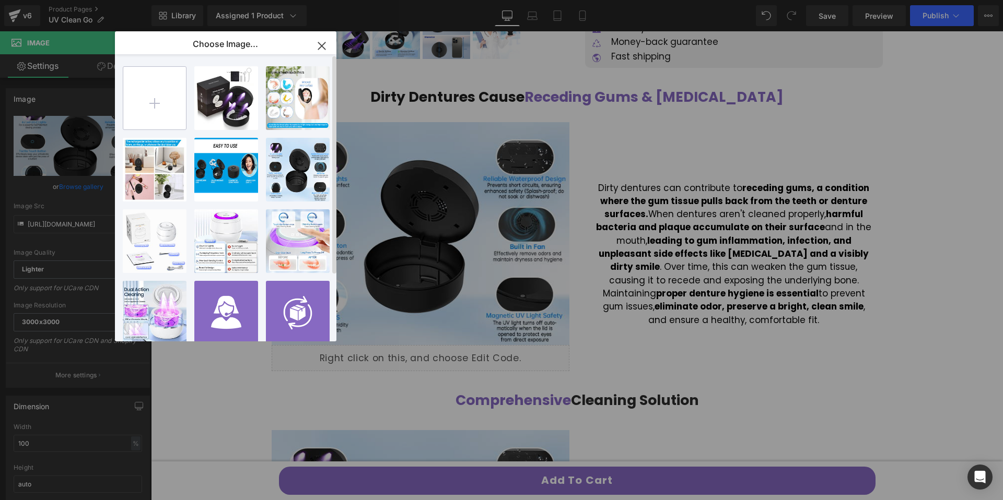
click at [175, 95] on input "file" at bounding box center [154, 98] width 63 height 63
click at [173, 109] on input "file" at bounding box center [154, 98] width 63 height 63
type input "C:\fakepath\ypWWKhy.jpeg"
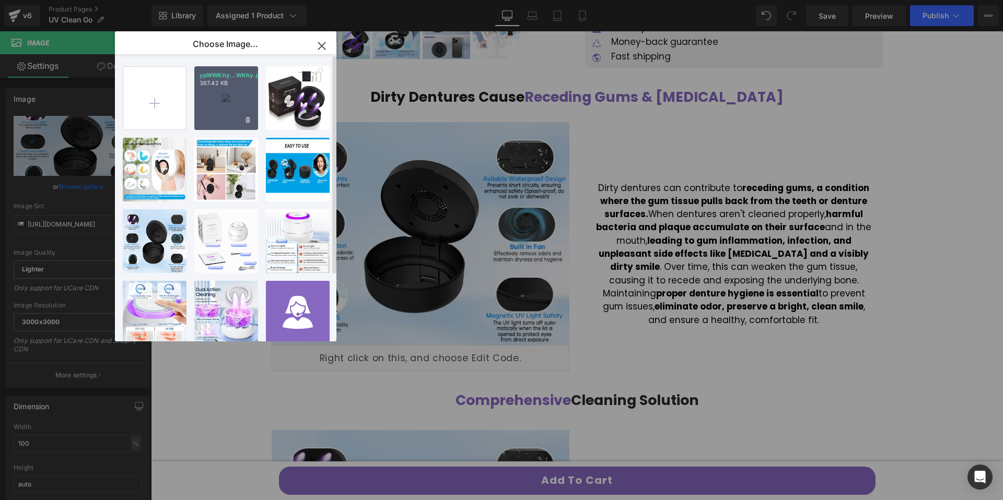
click at [237, 118] on div "ypWWKhy...WKhy.jpeg 367.42 KB" at bounding box center [226, 98] width 64 height 64
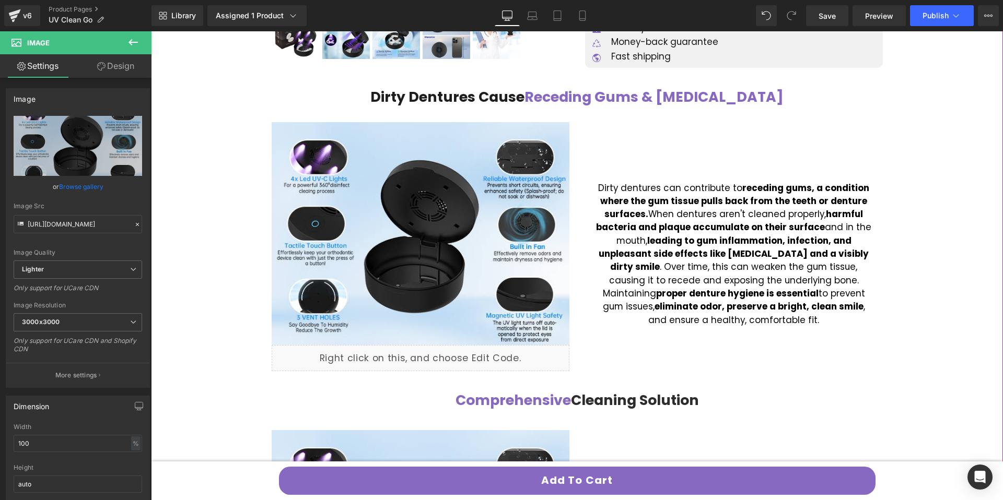
click at [430, 103] on div "Dirty Dentures Cause Receding Gums & Bad Breath Heading" at bounding box center [577, 97] width 611 height 17
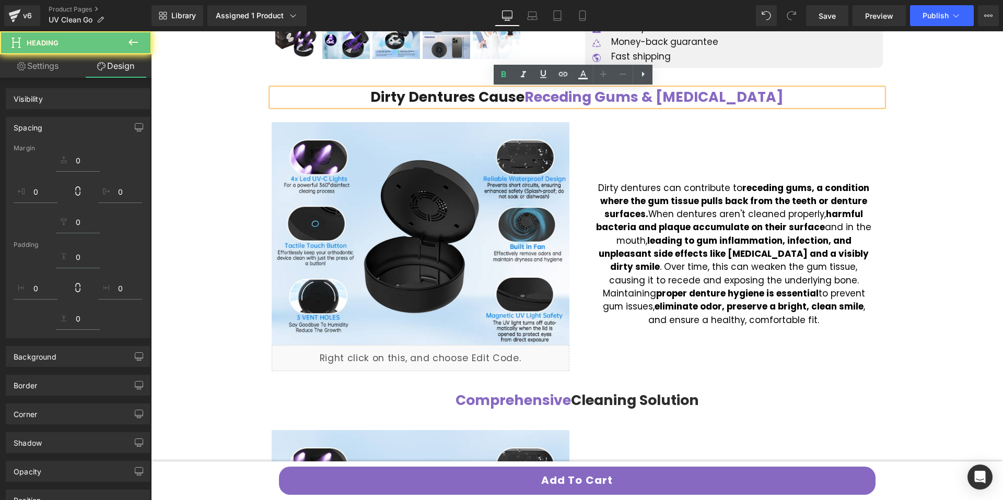
click at [437, 100] on span "Dirty Dentures Cause" at bounding box center [447, 96] width 154 height 19
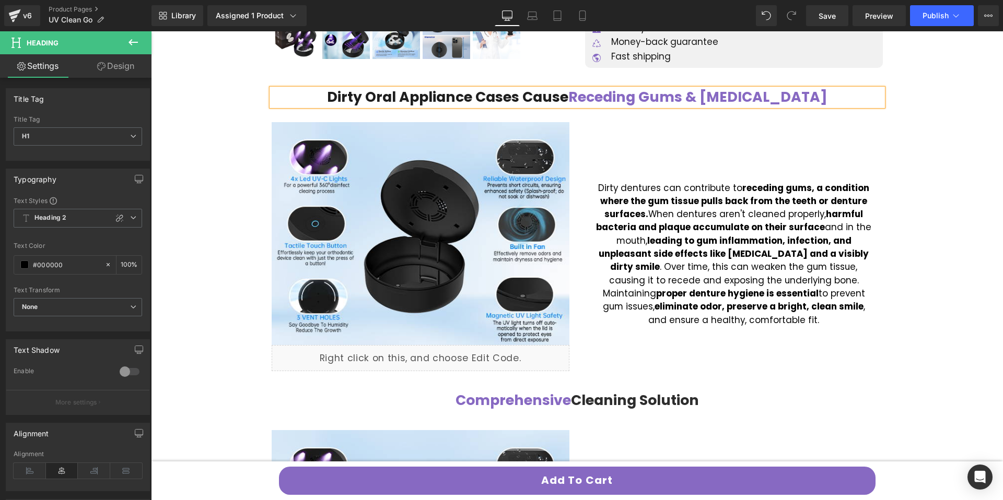
click at [606, 99] on span "Receding Gums & [MEDICAL_DATA]" at bounding box center [697, 96] width 259 height 19
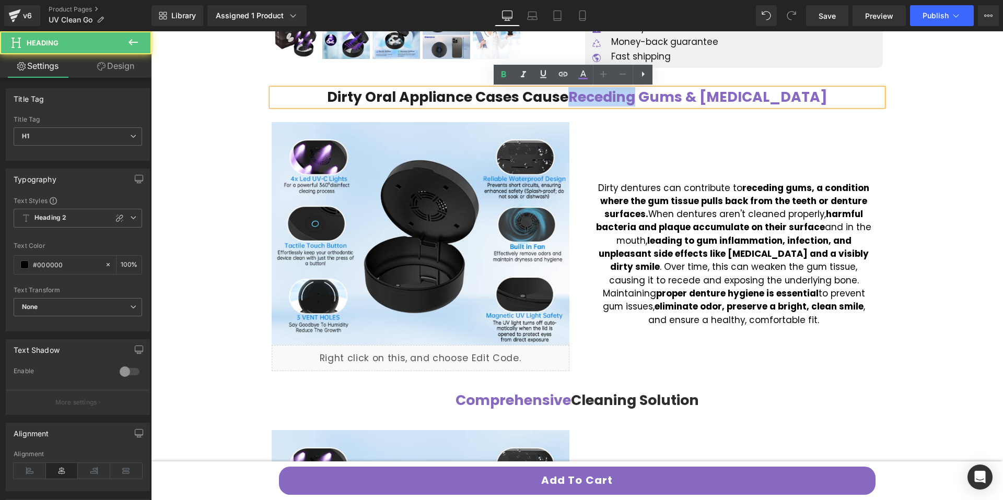
click at [606, 99] on span "Receding Gums & [MEDICAL_DATA]" at bounding box center [697, 96] width 259 height 19
click at [713, 101] on span "Receding Gums & [MEDICAL_DATA]" at bounding box center [697, 96] width 259 height 19
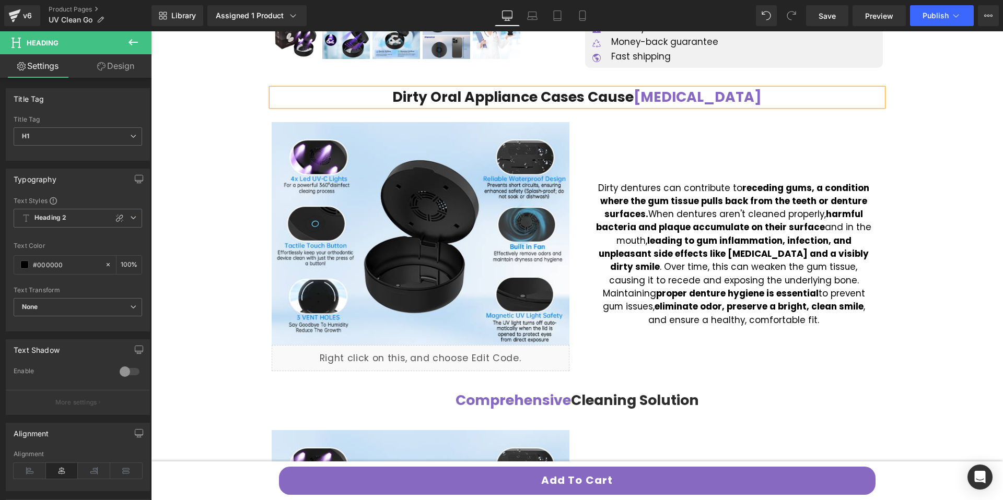
click at [737, 100] on h1 "Dirty Oral Appliance Cases Cause Bad Breath" at bounding box center [577, 97] width 611 height 17
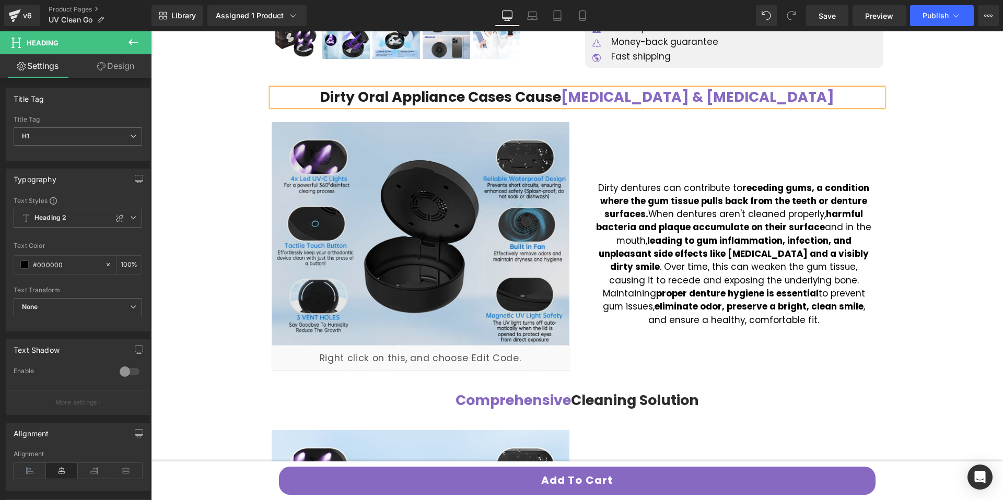
click at [398, 185] on img at bounding box center [421, 234] width 298 height 224
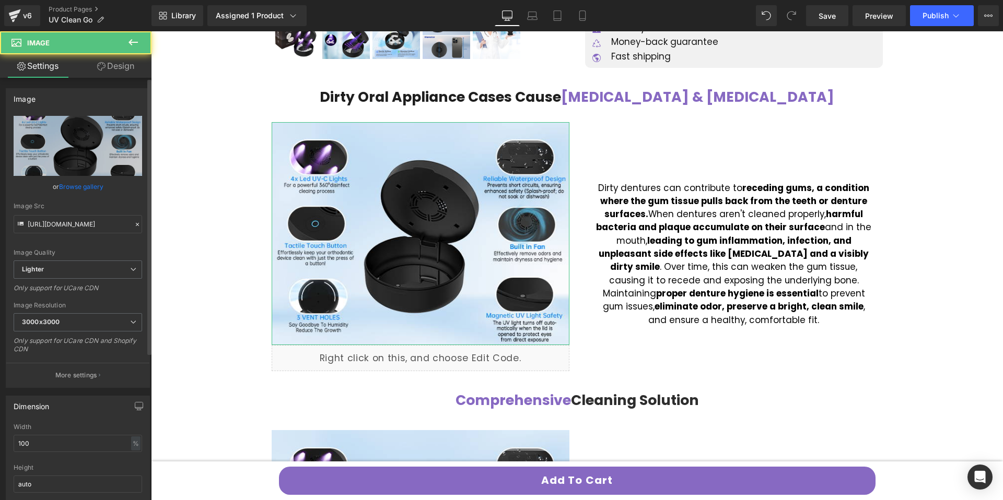
click at [90, 189] on link "Browse gallery" at bounding box center [81, 187] width 44 height 18
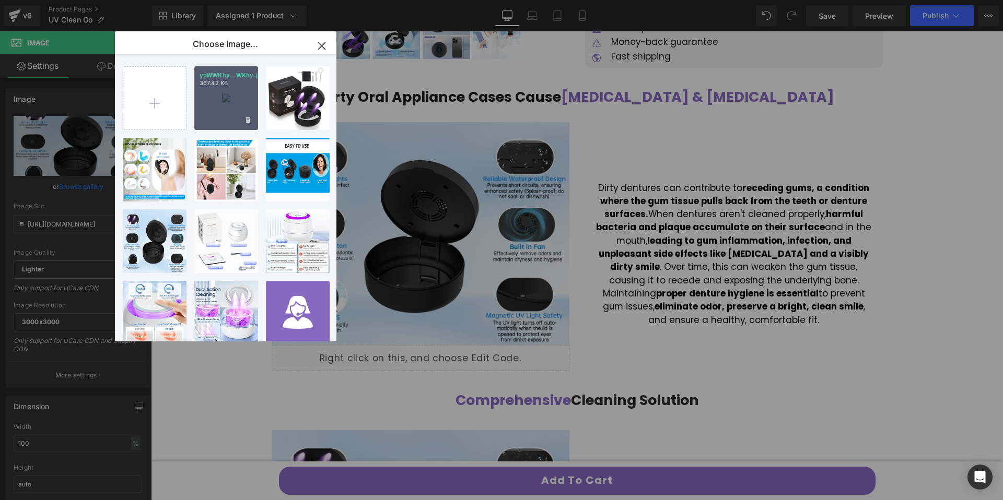
drag, startPoint x: 217, startPoint y: 116, endPoint x: 119, endPoint y: 159, distance: 107.1
click at [217, 116] on div "ypWWKhy...WKhy.jpeg 367.42 KB" at bounding box center [226, 98] width 64 height 64
type input "https://ucarecdn.com/73dca3bd-84ea-4f87-8395-031d709a6c06/-/format/auto/-/previ…"
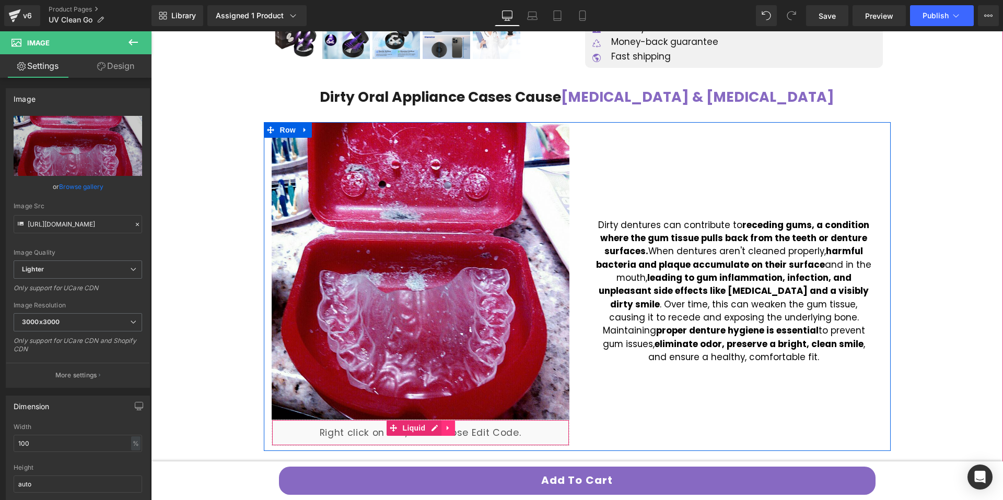
click at [450, 431] on link at bounding box center [448, 428] width 14 height 16
click at [451, 429] on icon at bounding box center [454, 428] width 7 height 7
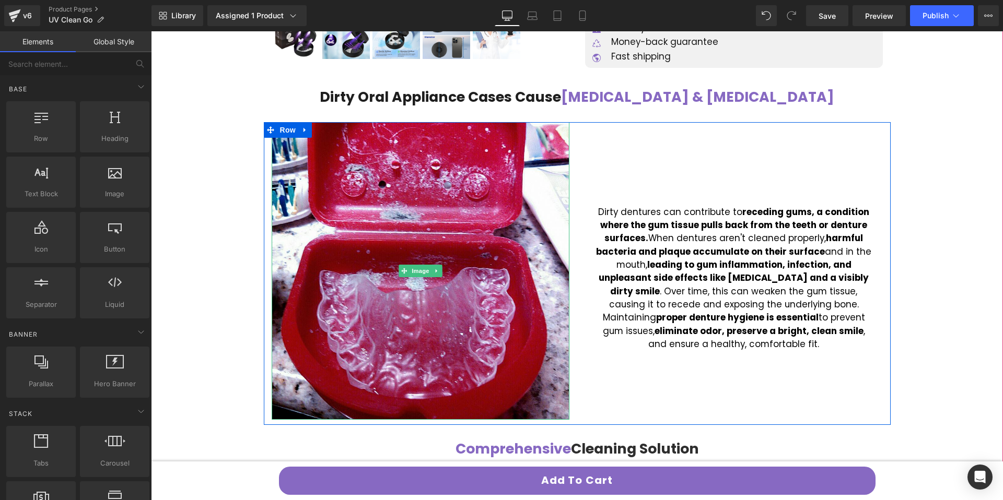
scroll to position [430, 0]
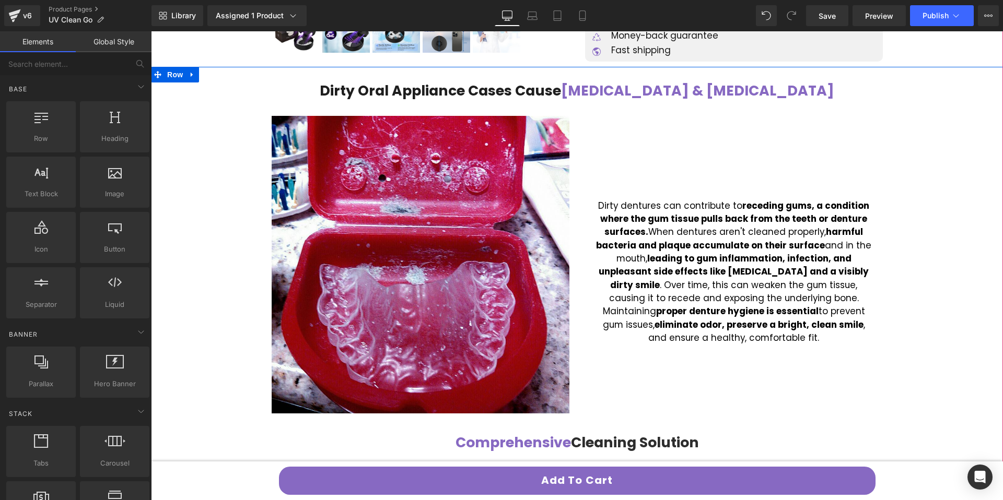
click at [623, 248] on strong "harmful bacteria and plaque accumulate on their surface" at bounding box center [729, 239] width 267 height 26
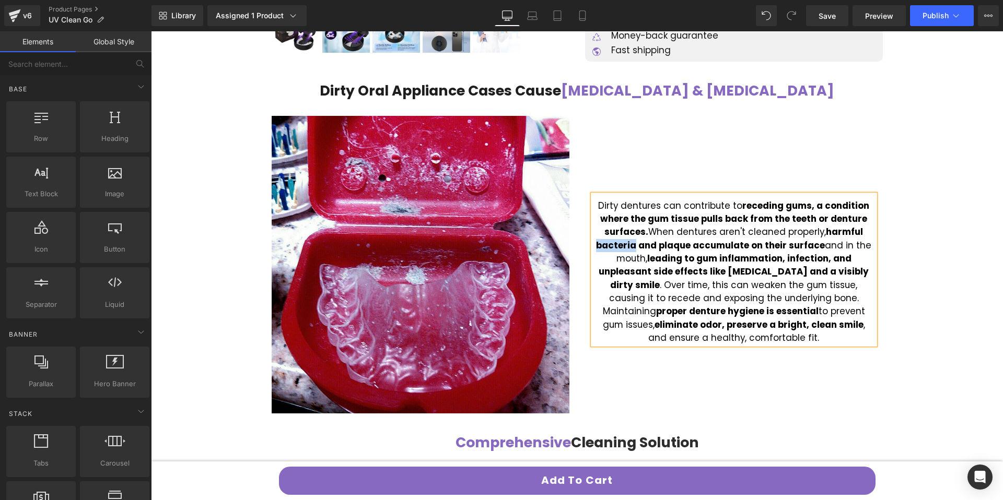
click at [623, 249] on strong "harmful bacteria and plaque accumulate on their surface" at bounding box center [729, 239] width 267 height 26
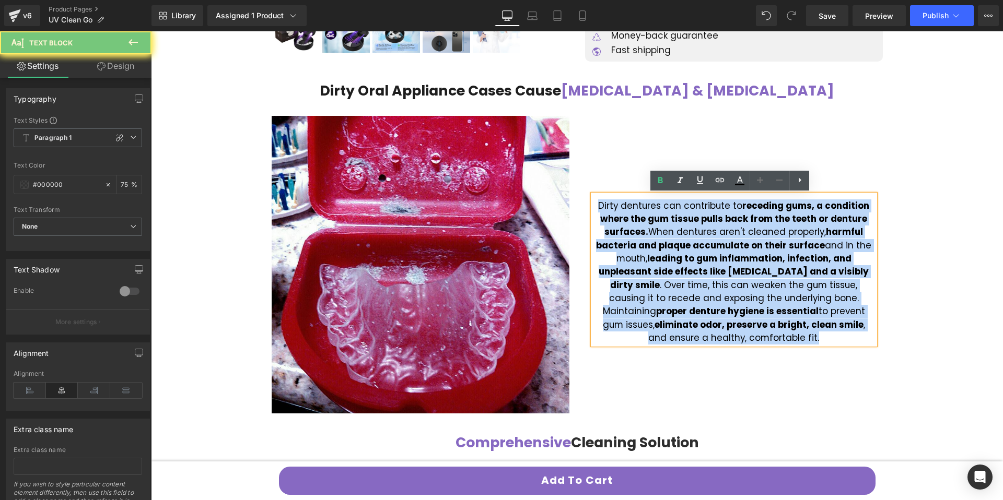
click at [623, 249] on strong "harmful bacteria and plaque accumulate on their surface" at bounding box center [729, 239] width 267 height 26
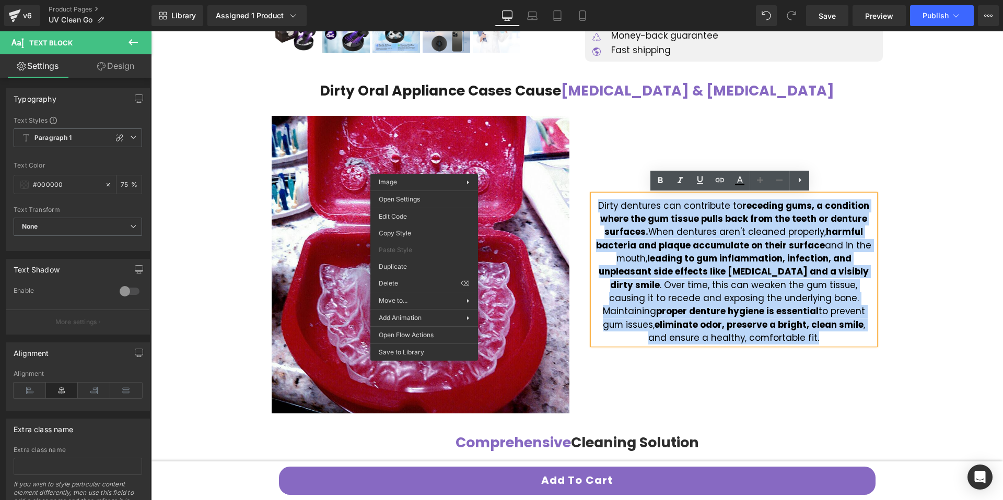
click at [661, 233] on font "Dirty dentures can contribute to receding gums, a condition where the gum tissu…" at bounding box center [733, 271] width 275 height 145
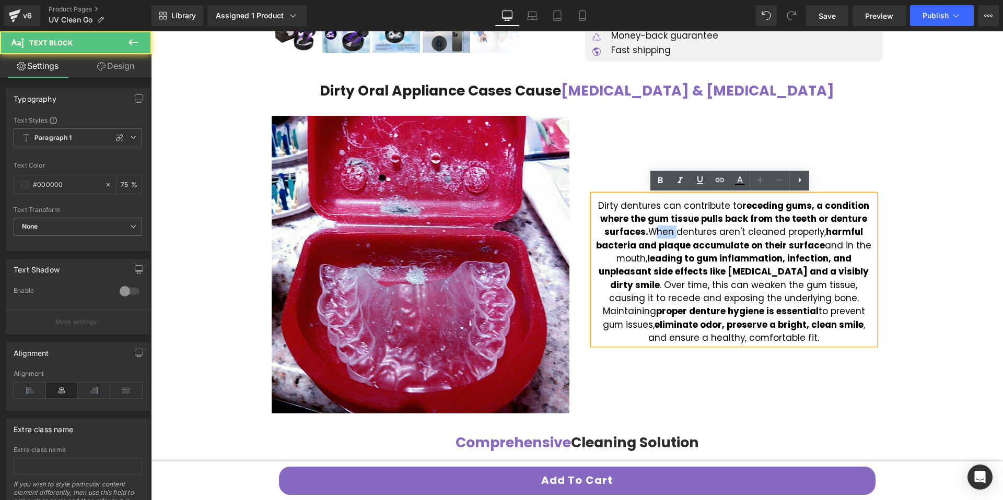
click at [661, 233] on font "Dirty dentures can contribute to receding gums, a condition where the gum tissu…" at bounding box center [733, 271] width 275 height 145
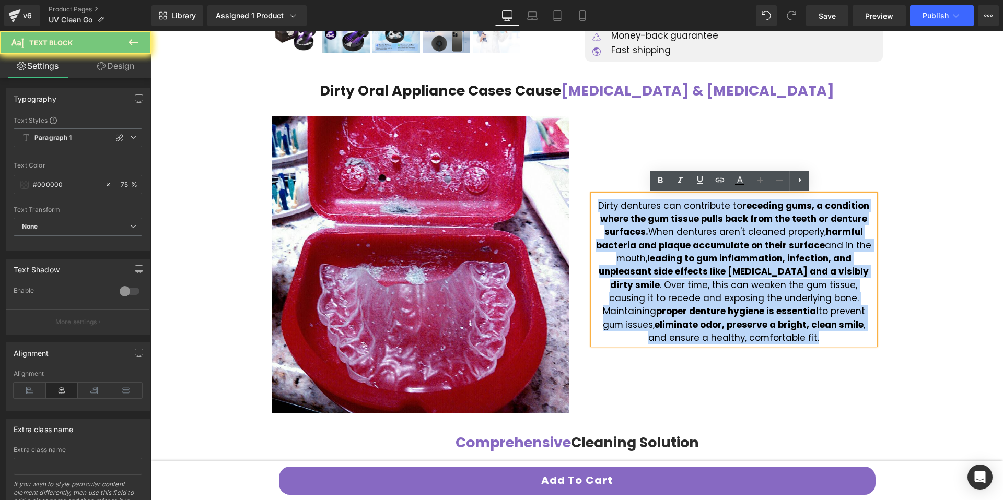
click at [661, 233] on font "Dirty dentures can contribute to receding gums, a condition where the gum tissu…" at bounding box center [733, 271] width 275 height 145
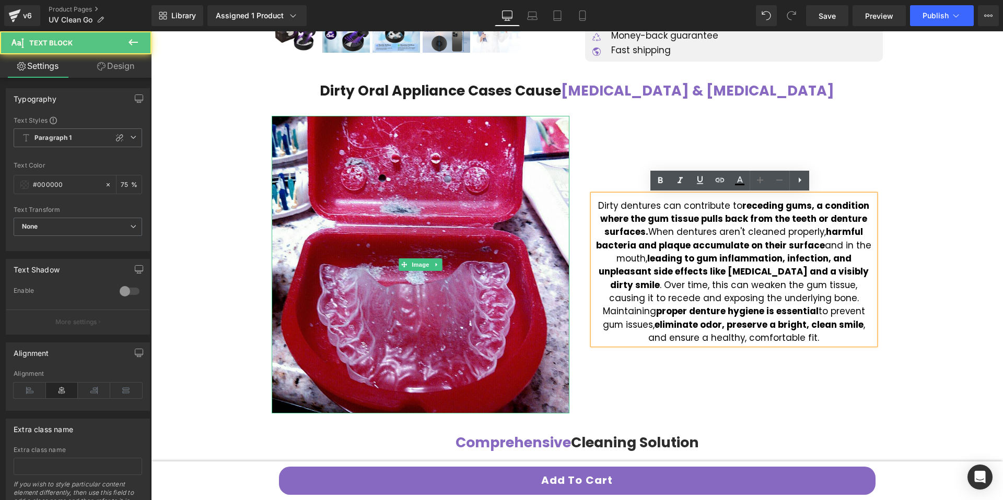
click at [633, 248] on strong "harmful bacteria and plaque accumulate on their surface" at bounding box center [729, 239] width 267 height 26
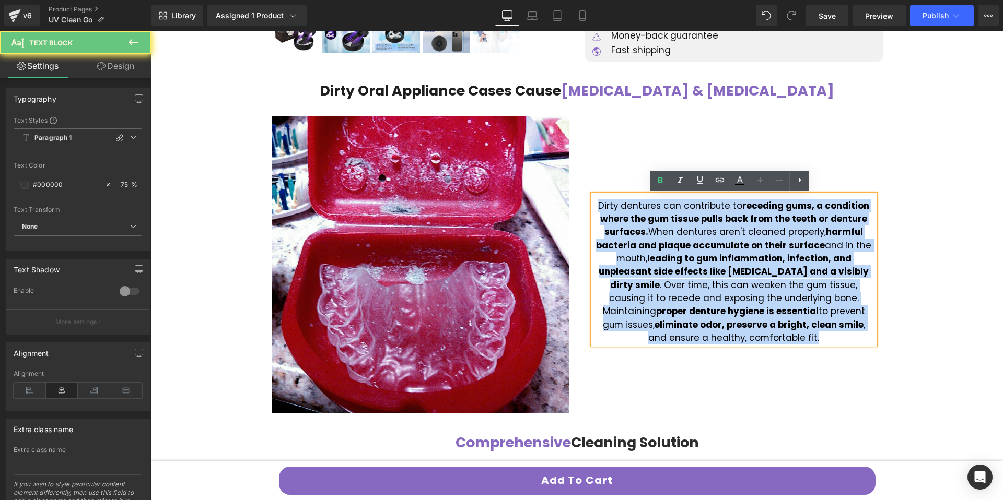
click at [632, 248] on strong "harmful bacteria and plaque accumulate on their surface" at bounding box center [729, 239] width 267 height 26
copy font "Dirty dentures can contribute to receding gums, a condition where the gum tissu…"
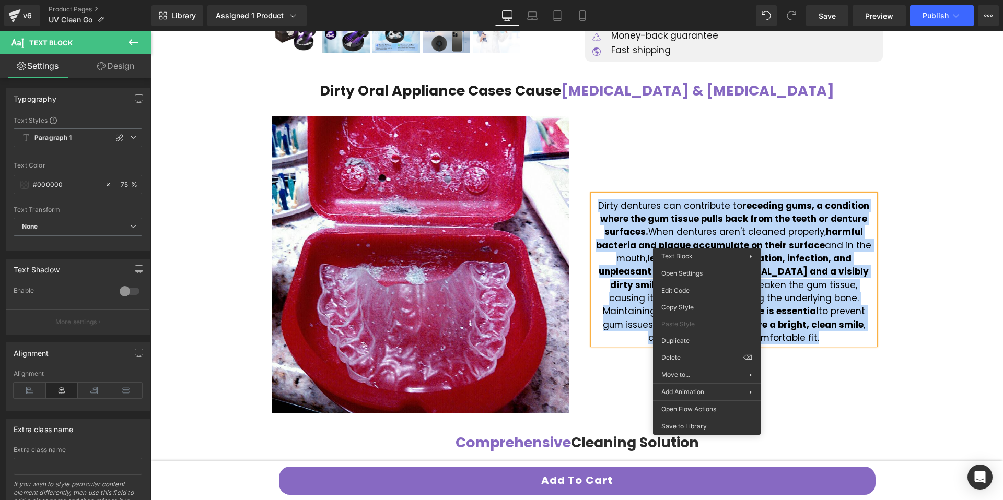
click at [630, 240] on strong "harmful bacteria and plaque accumulate on their surface" at bounding box center [729, 239] width 267 height 26
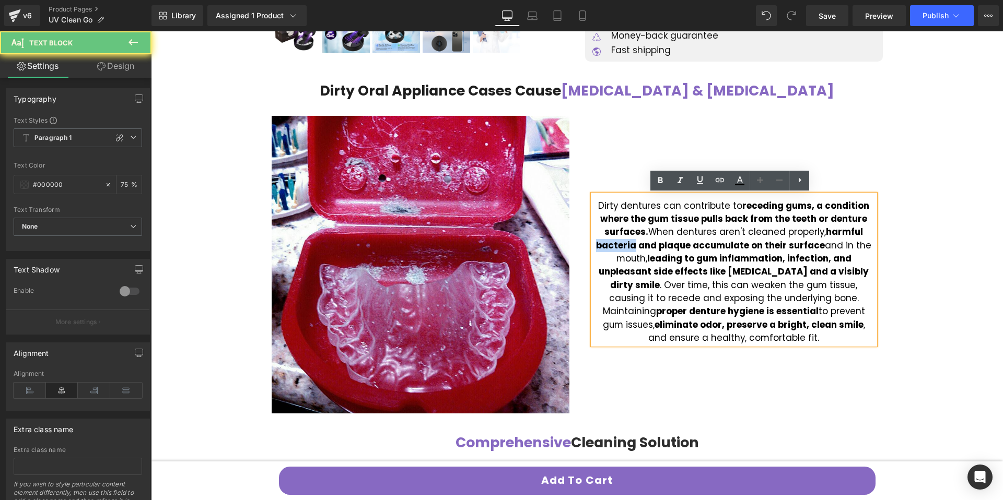
click at [629, 241] on strong "harmful bacteria and plaque accumulate on their surface" at bounding box center [729, 239] width 267 height 26
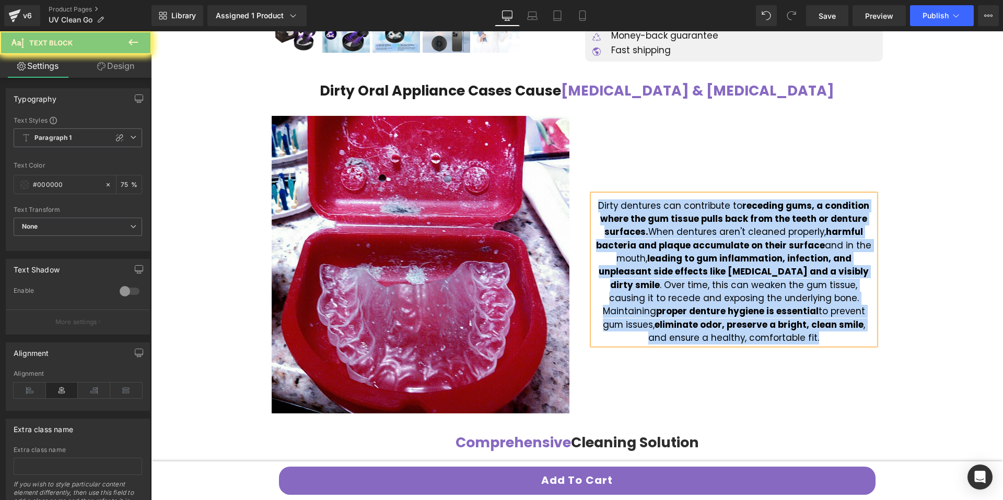
copy font "Dirty dentures can contribute to receding gums, a condition where the gum tissu…"
click at [151, 31] on div at bounding box center [151, 31] width 0 height 0
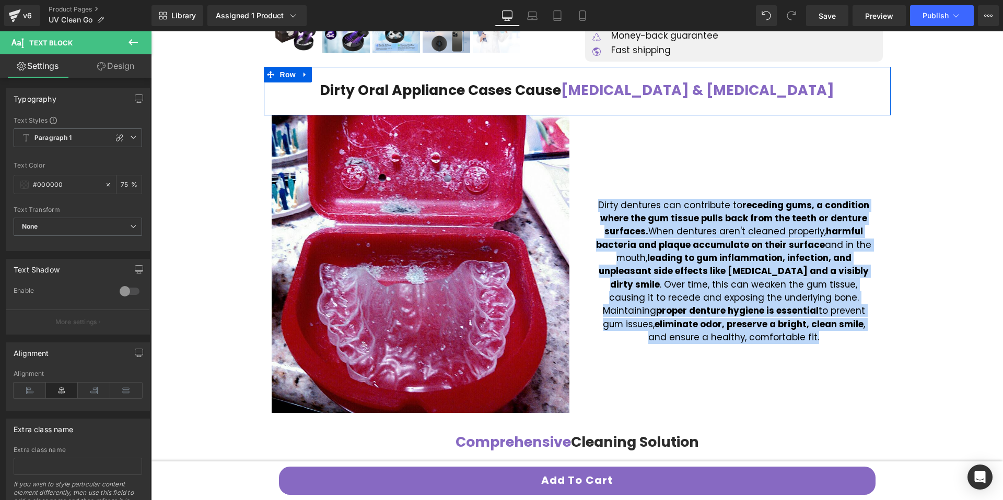
click at [459, 79] on div at bounding box center [577, 74] width 627 height 15
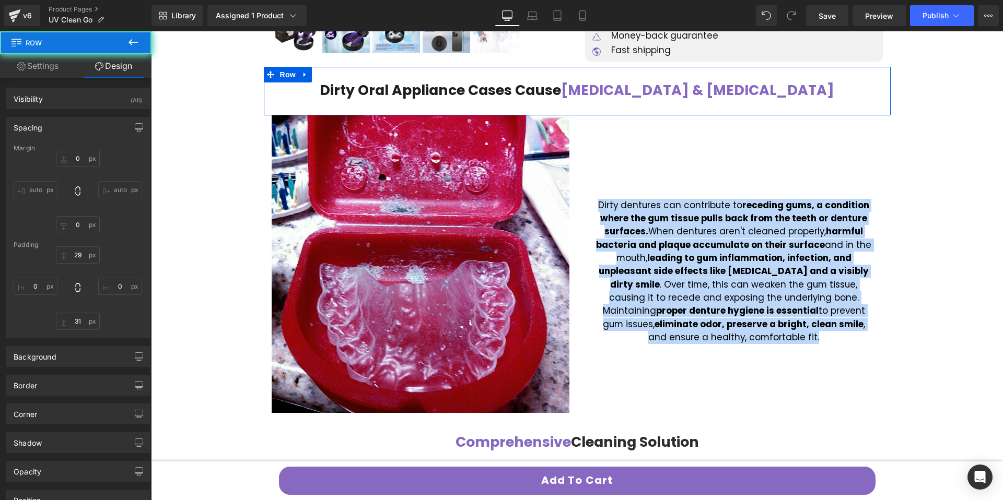
scroll to position [430, 0]
click at [454, 91] on span "Dirty Oral Appliance Cases Cause" at bounding box center [440, 90] width 241 height 19
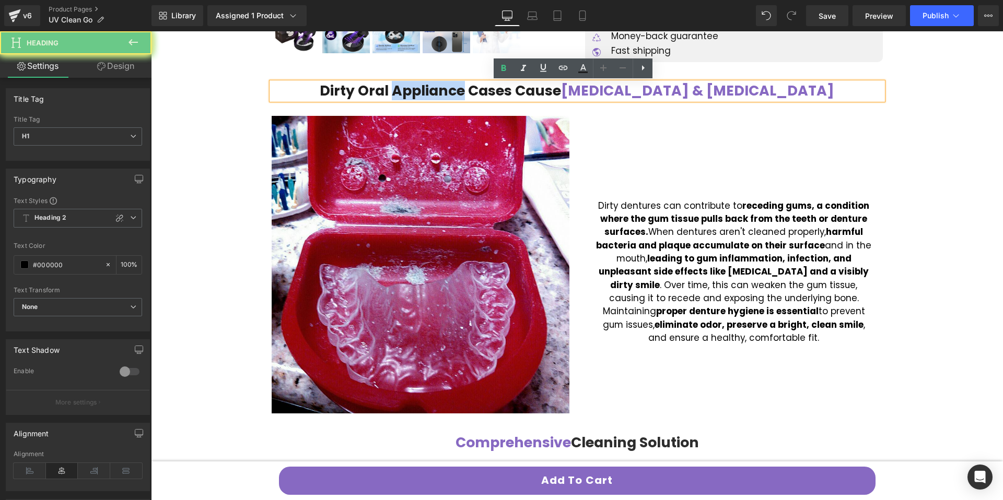
click at [454, 91] on span "Dirty Oral Appliance Cases Cause" at bounding box center [440, 90] width 241 height 19
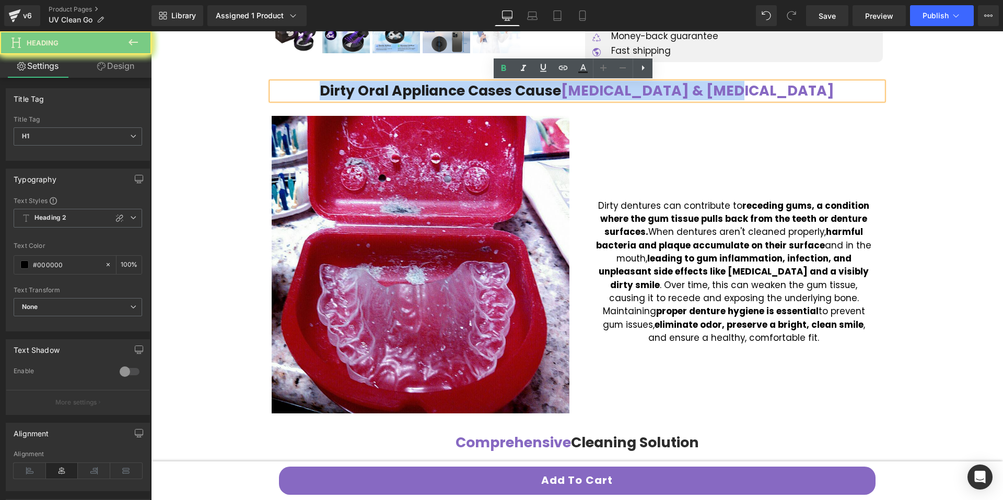
click at [454, 91] on span "Dirty Oral Appliance Cases Cause" at bounding box center [440, 90] width 241 height 19
copy h1 "Dirty Oral Appliance Cases Cause Bad Breath & Cavities"
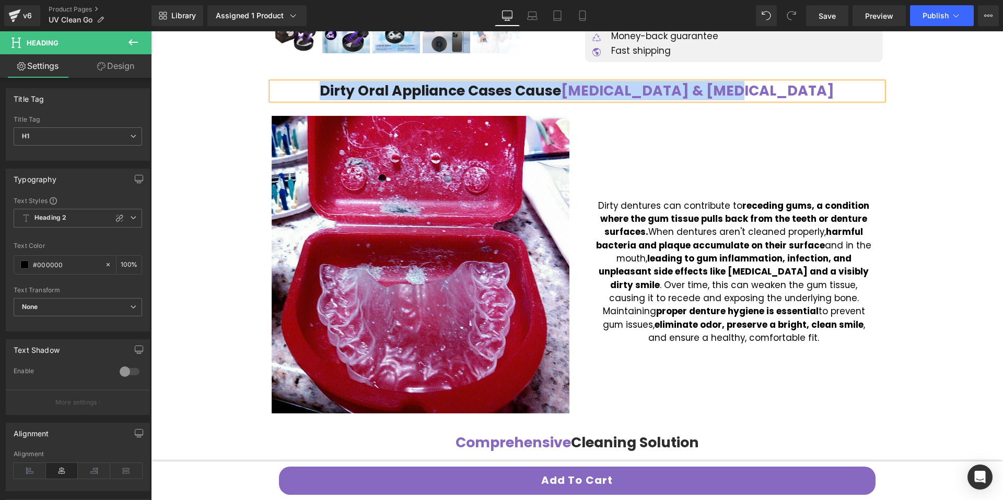
click at [640, 209] on font "Dirty dentures can contribute to receding gums, a condition where the gum tissu…" at bounding box center [733, 271] width 275 height 145
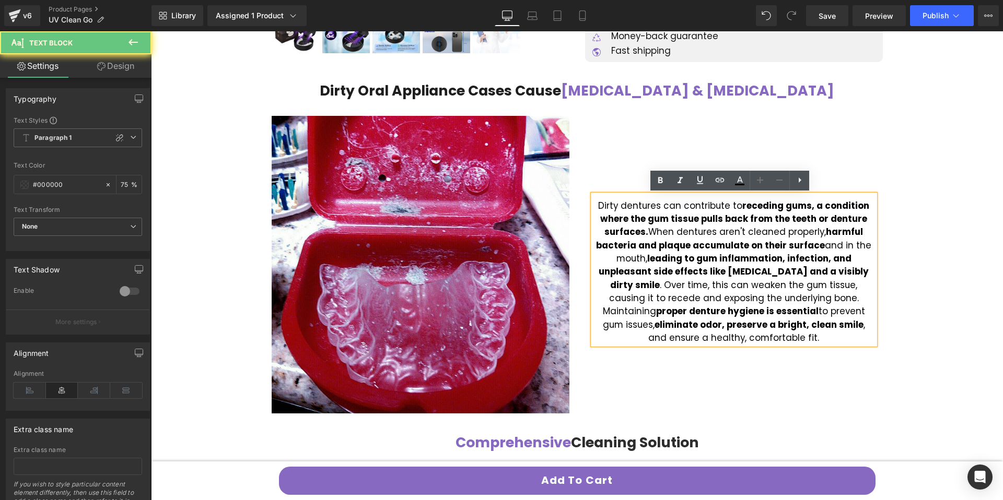
click at [640, 210] on font "Dirty dentures can contribute to receding gums, a condition where the gum tissu…" at bounding box center [733, 271] width 275 height 145
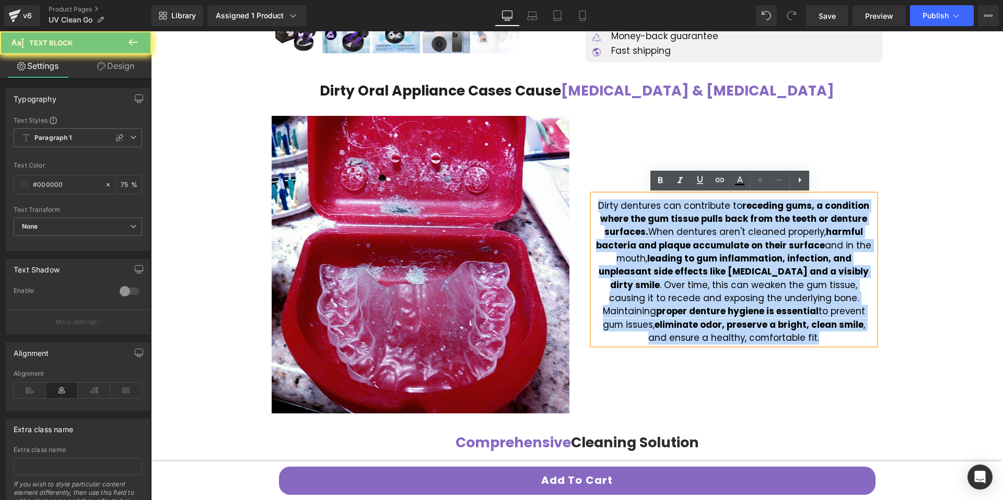
click at [640, 210] on font "Dirty dentures can contribute to receding gums, a condition where the gum tissu…" at bounding box center [733, 271] width 275 height 145
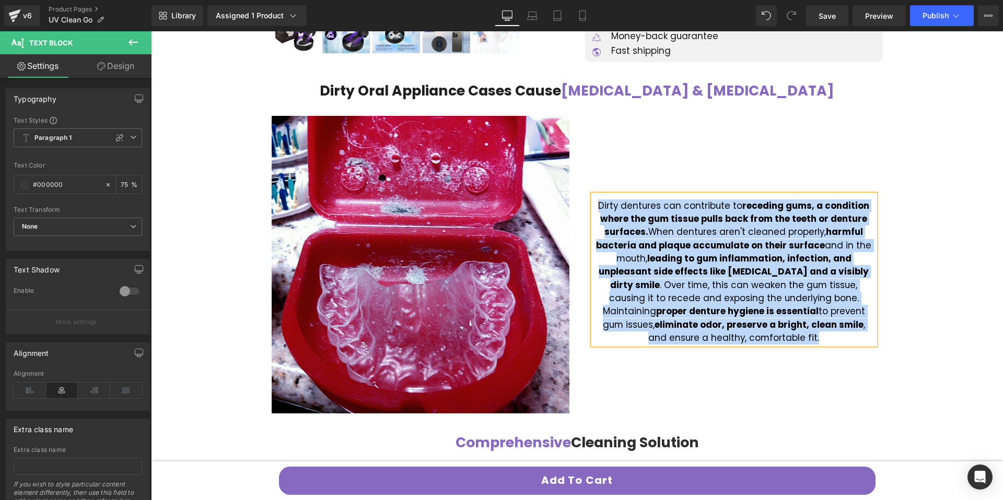
paste div
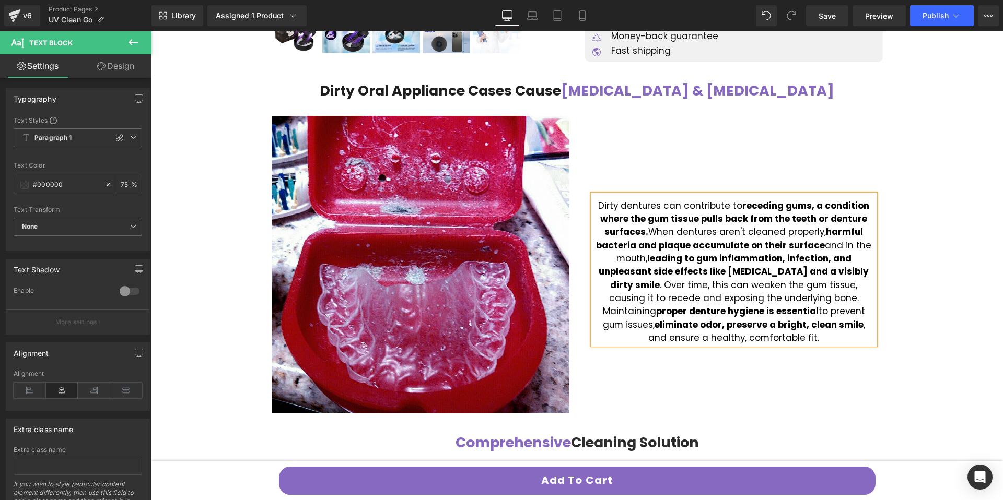
scroll to position [436, 0]
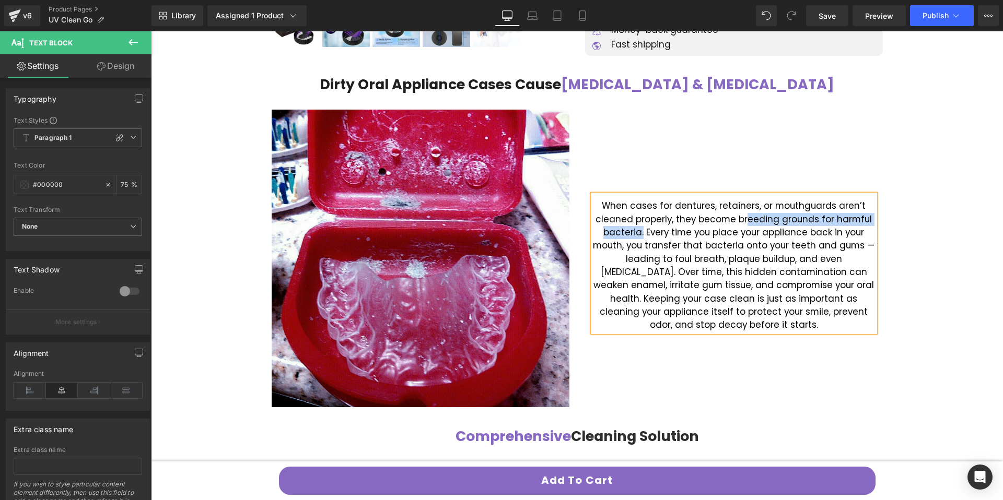
drag, startPoint x: 746, startPoint y: 220, endPoint x: 640, endPoint y: 232, distance: 106.2
click at [641, 233] on font "When cases for dentures, retainers, or mouthguards aren’t cleaned properly, the…" at bounding box center [733, 265] width 281 height 132
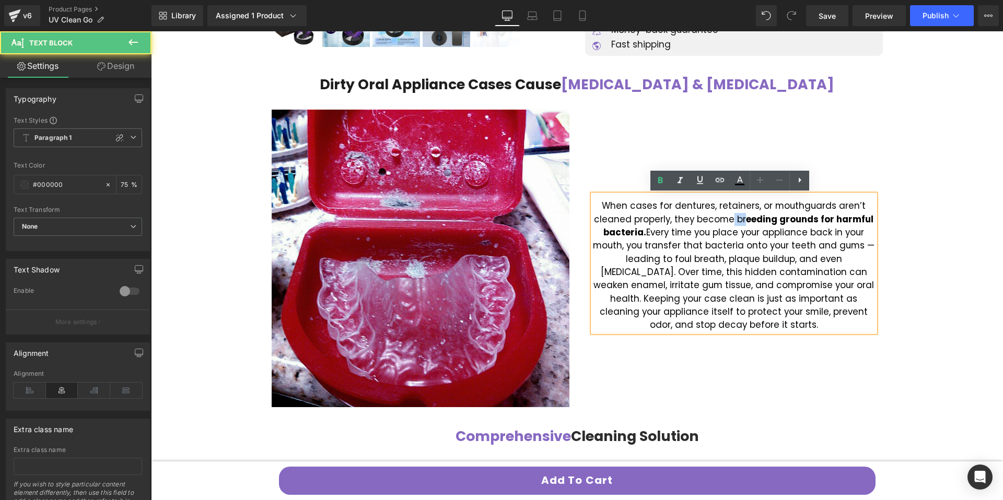
drag, startPoint x: 731, startPoint y: 220, endPoint x: 742, endPoint y: 222, distance: 11.2
click at [742, 222] on font "When cases for dentures, retainers, or mouthguards aren’t cleaned properly, the…" at bounding box center [733, 265] width 281 height 132
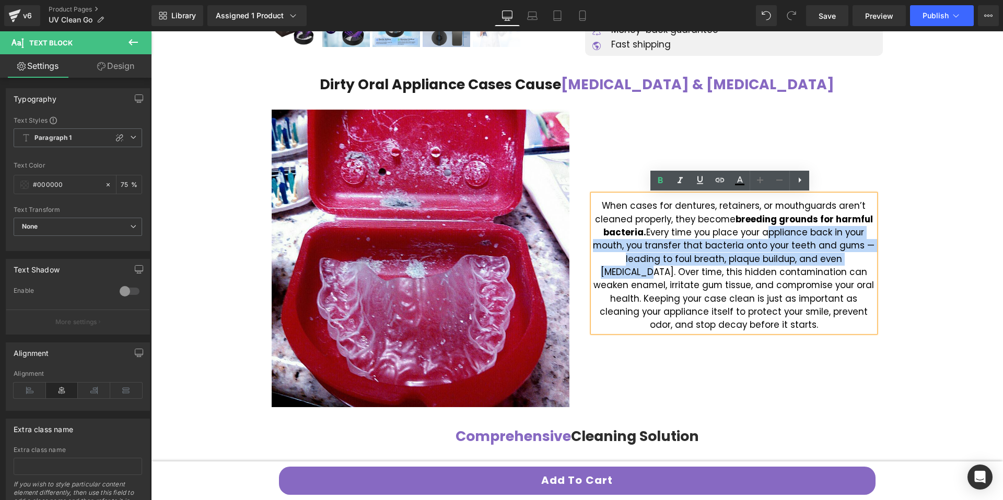
drag, startPoint x: 760, startPoint y: 233, endPoint x: 843, endPoint y: 257, distance: 85.8
click at [843, 257] on font "When cases for dentures, retainers, or mouthguards aren’t cleaned properly, the…" at bounding box center [733, 265] width 281 height 132
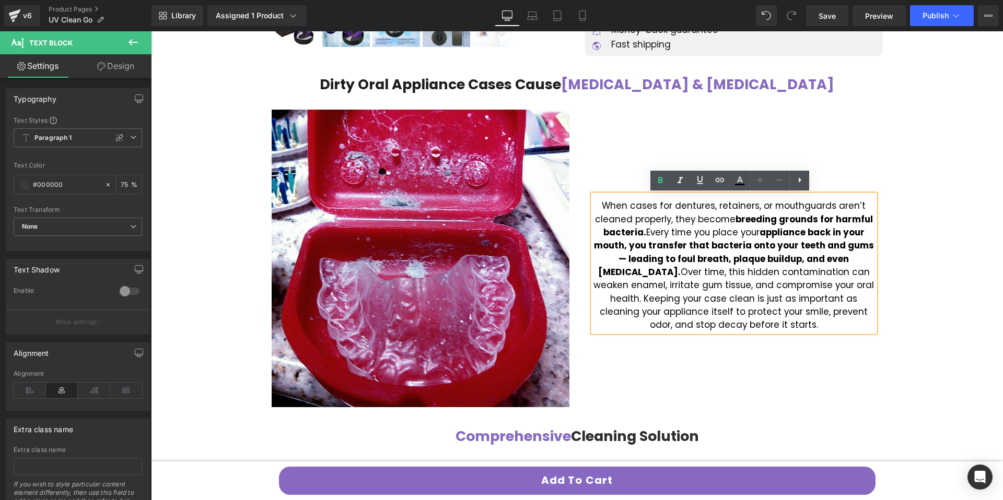
drag, startPoint x: 590, startPoint y: 300, endPoint x: 814, endPoint y: 322, distance: 225.2
click at [814, 322] on p "When cases for dentures, retainers, or mouthguards aren’t cleaned properly, the…" at bounding box center [734, 265] width 282 height 132
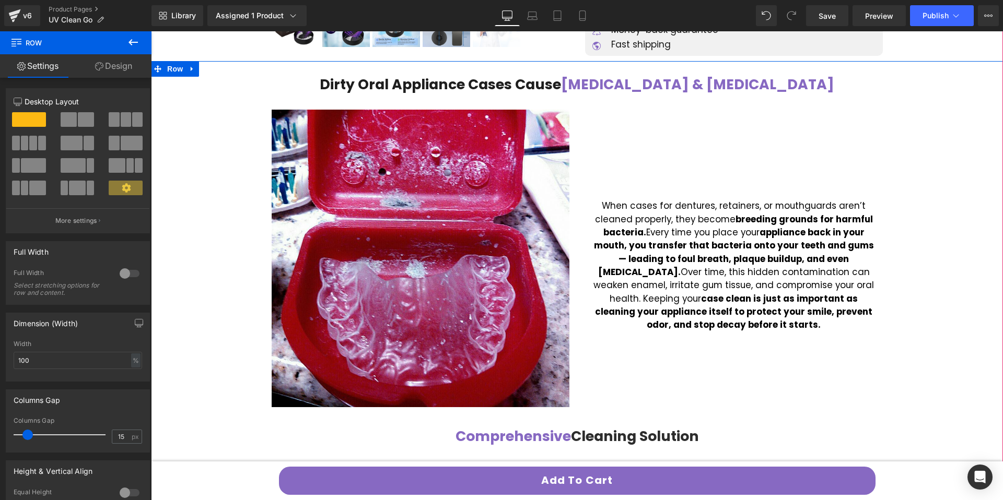
click at [796, 206] on font "When cases for dentures, retainers, or mouthguards aren’t cleaned properly, the…" at bounding box center [733, 265] width 280 height 132
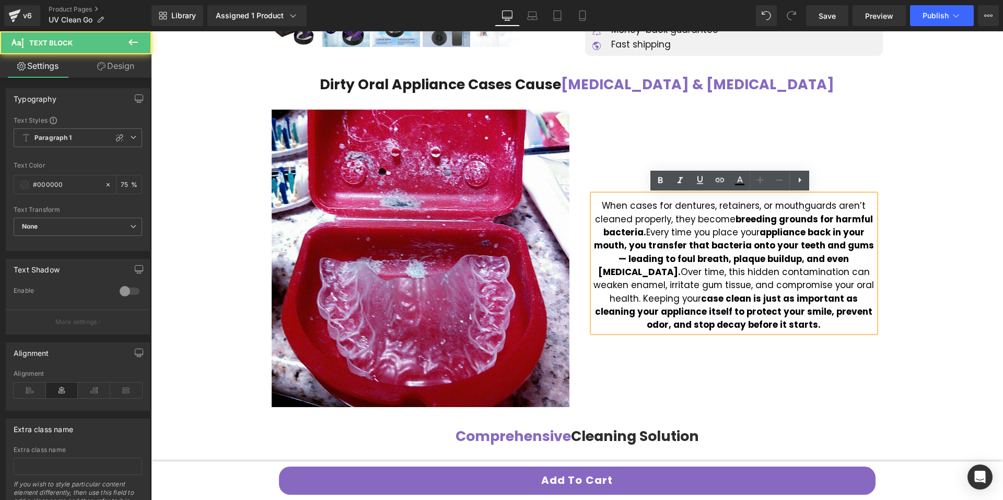
click at [792, 207] on font "When cases for dentures, retainers, or mouthguards aren’t cleaned properly, the…" at bounding box center [733, 265] width 280 height 132
click at [795, 208] on font "When cases for dentures, retainers, or mouthguards aren’t cleaned properly, the…" at bounding box center [733, 265] width 280 height 132
click at [799, 208] on font "When cases for dentures, retainers, or mouthguards aren’t cleaned properly, the…" at bounding box center [733, 265] width 280 height 132
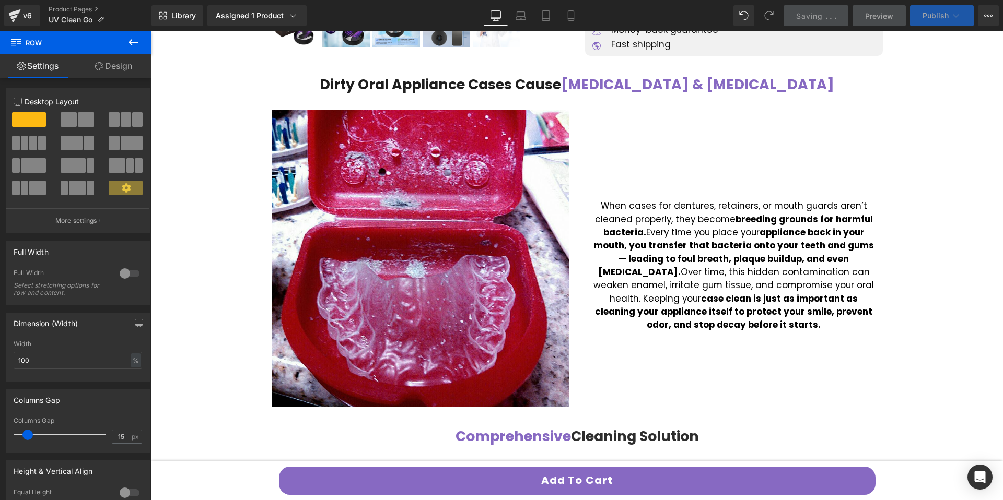
click at [929, 21] on button "Publish" at bounding box center [942, 15] width 64 height 21
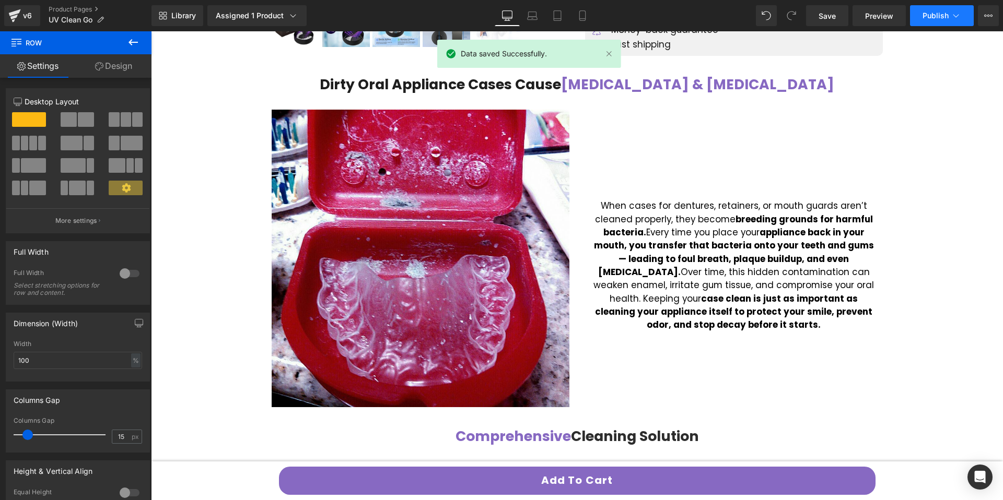
click at [929, 20] on button "Publish" at bounding box center [942, 15] width 64 height 21
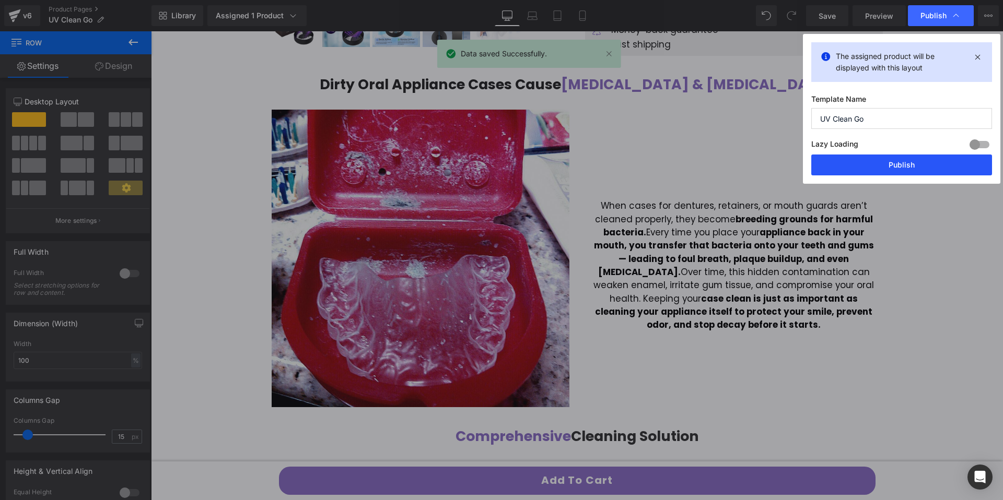
click at [896, 168] on button "Publish" at bounding box center [901, 165] width 181 height 21
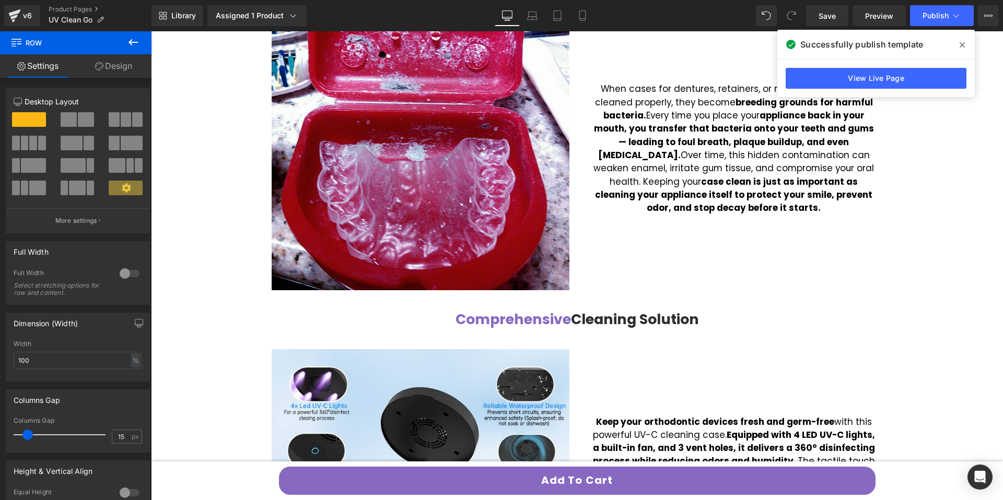
scroll to position [0, 0]
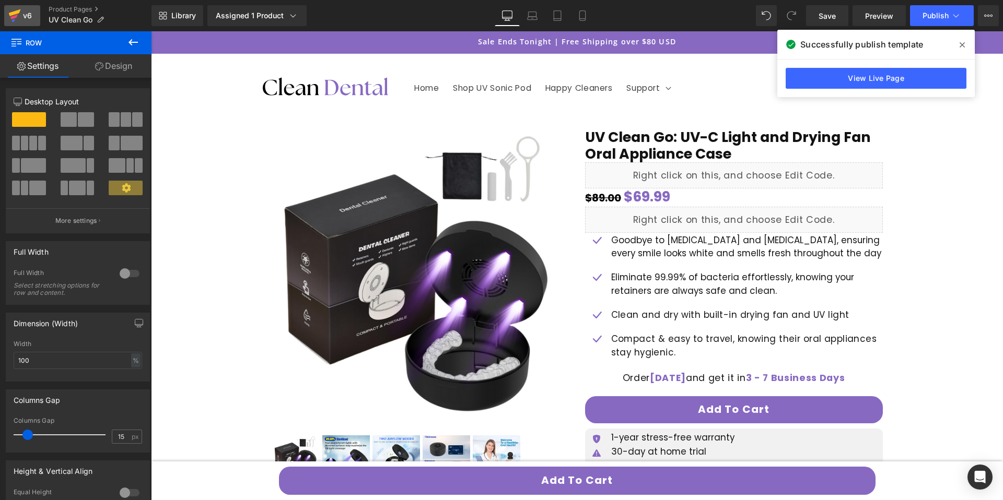
click at [21, 12] on div "v6" at bounding box center [27, 16] width 13 height 14
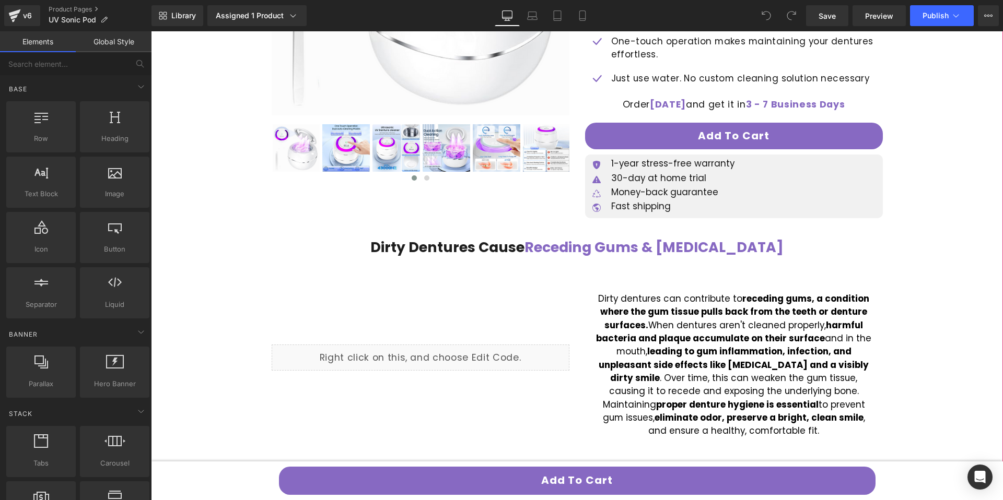
scroll to position [516, 0]
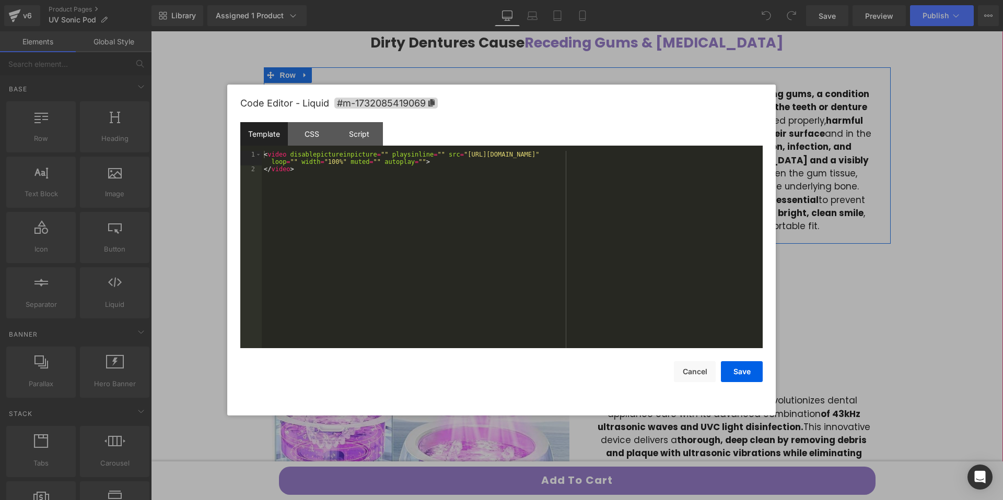
drag, startPoint x: 429, startPoint y: 147, endPoint x: 591, endPoint y: 201, distance: 170.6
click at [429, 147] on div "Liquid" at bounding box center [421, 153] width 298 height 26
drag, startPoint x: 468, startPoint y: 155, endPoint x: 741, endPoint y: 153, distance: 272.6
click at [741, 153] on div "< video disablepictureinpicture = "" playsinline = "" src = "https://cdn.shopif…" at bounding box center [512, 260] width 501 height 219
click at [373, 65] on div at bounding box center [501, 250] width 1003 height 500
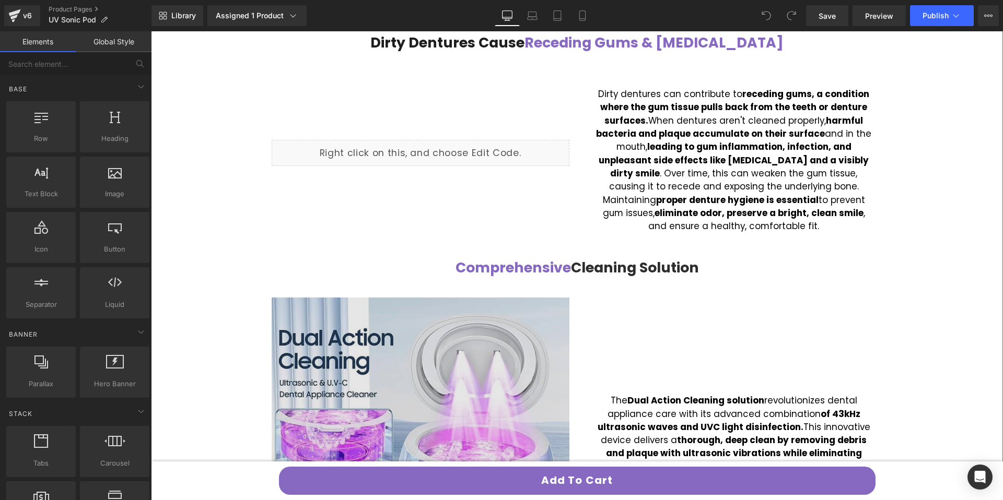
click at [450, 356] on img at bounding box center [421, 447] width 298 height 298
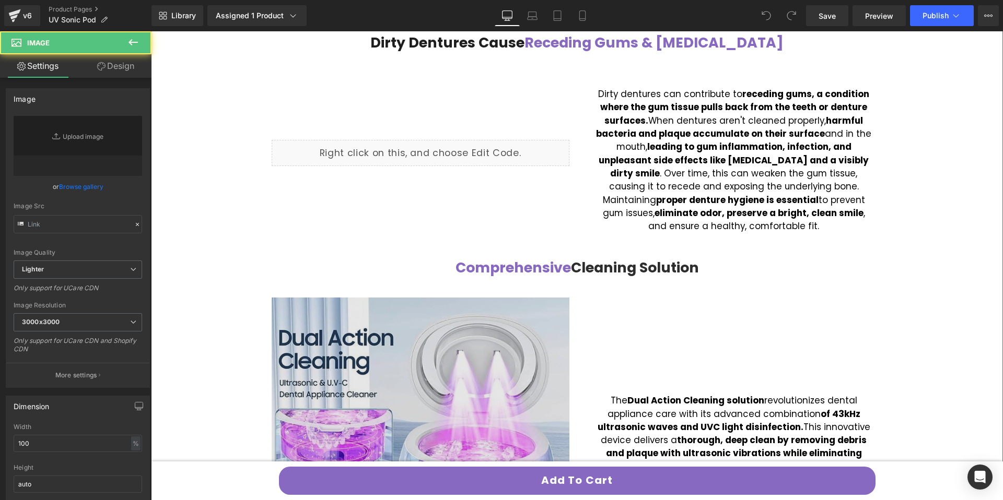
type input "[URL][DOMAIN_NAME]"
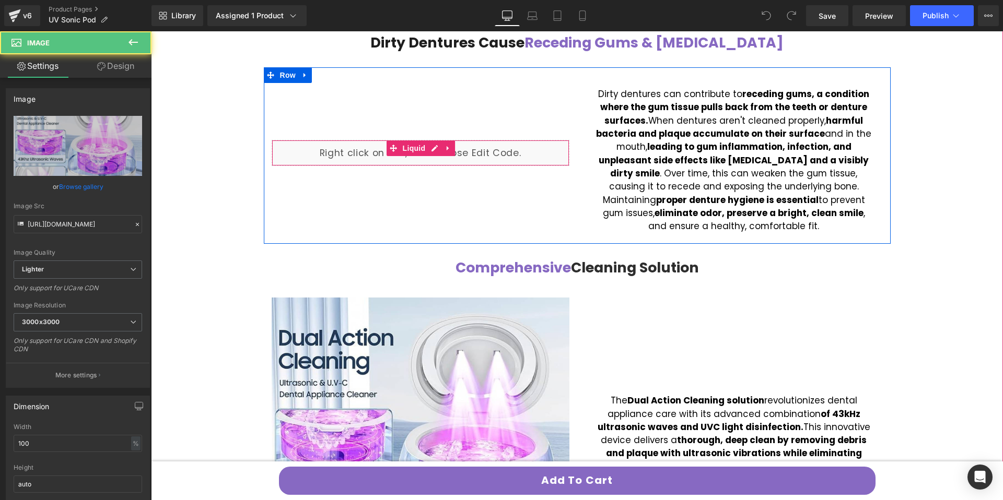
click at [478, 148] on div "Liquid" at bounding box center [421, 153] width 298 height 26
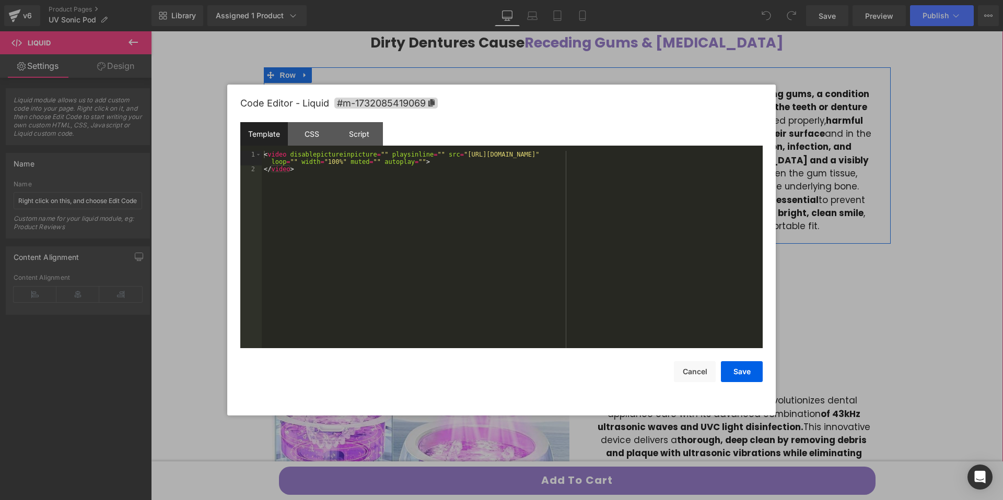
click at [431, 149] on icon at bounding box center [434, 148] width 6 height 6
click at [812, 252] on div at bounding box center [501, 250] width 1003 height 500
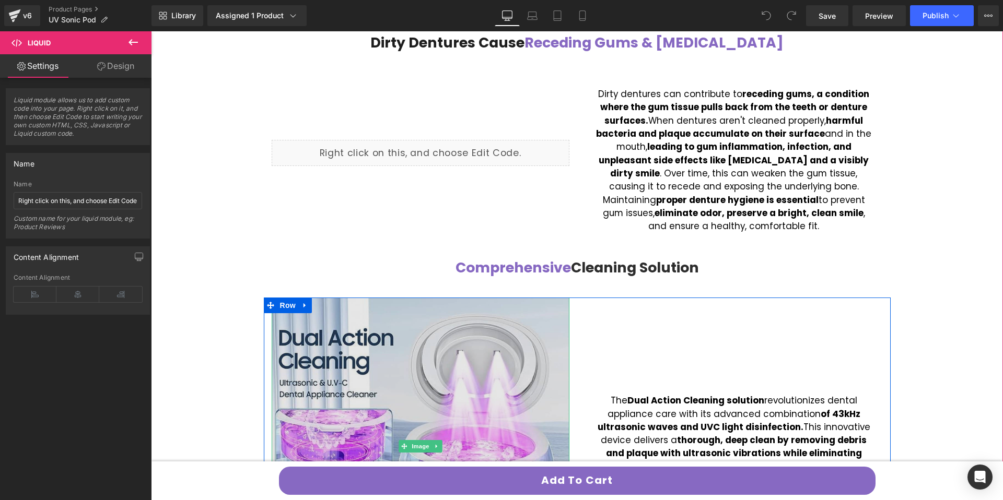
scroll to position [564, 0]
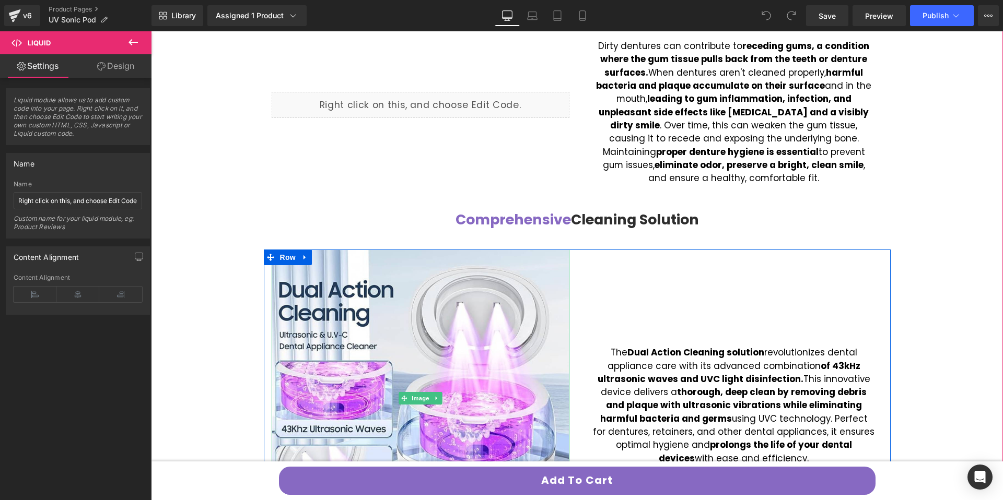
click at [437, 400] on link at bounding box center [436, 398] width 11 height 13
click at [428, 400] on icon at bounding box center [431, 398] width 6 height 6
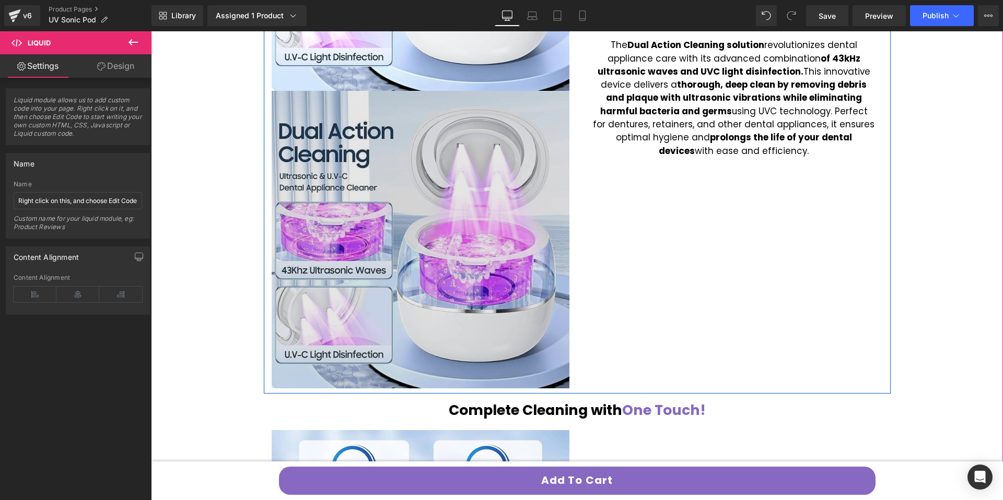
scroll to position [1038, 0]
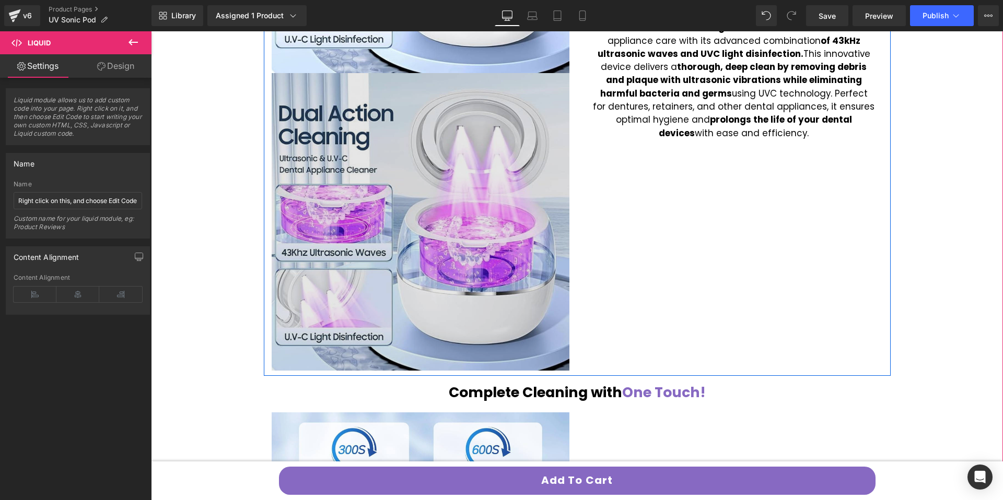
click at [361, 259] on img at bounding box center [421, 222] width 298 height 298
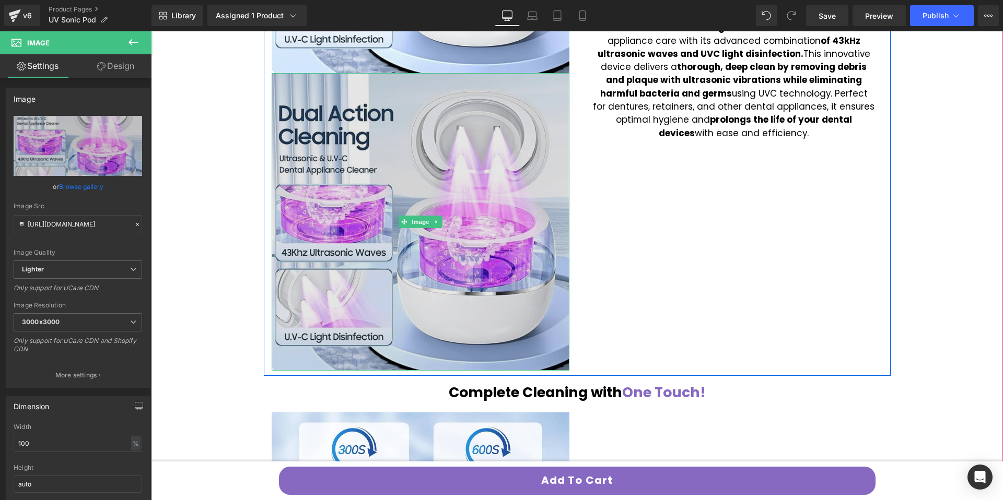
click at [337, 142] on img at bounding box center [421, 222] width 298 height 298
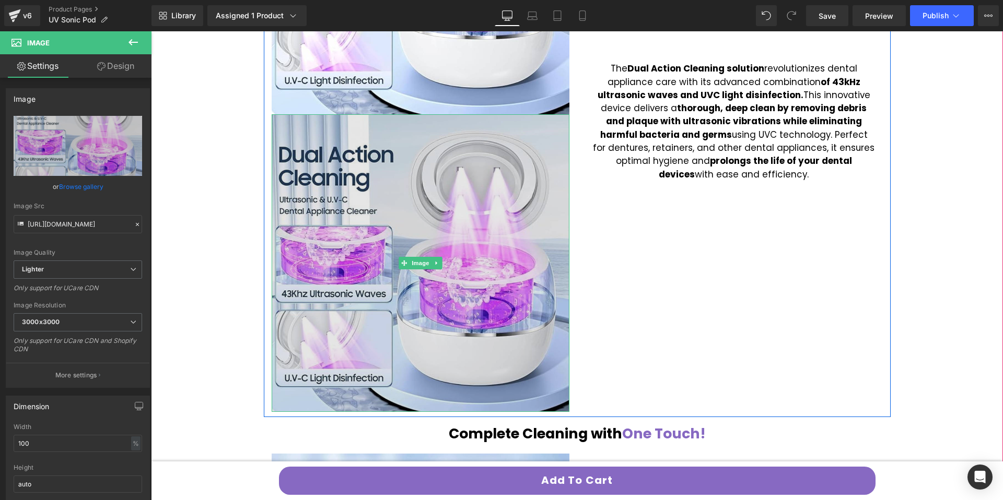
scroll to position [962, 0]
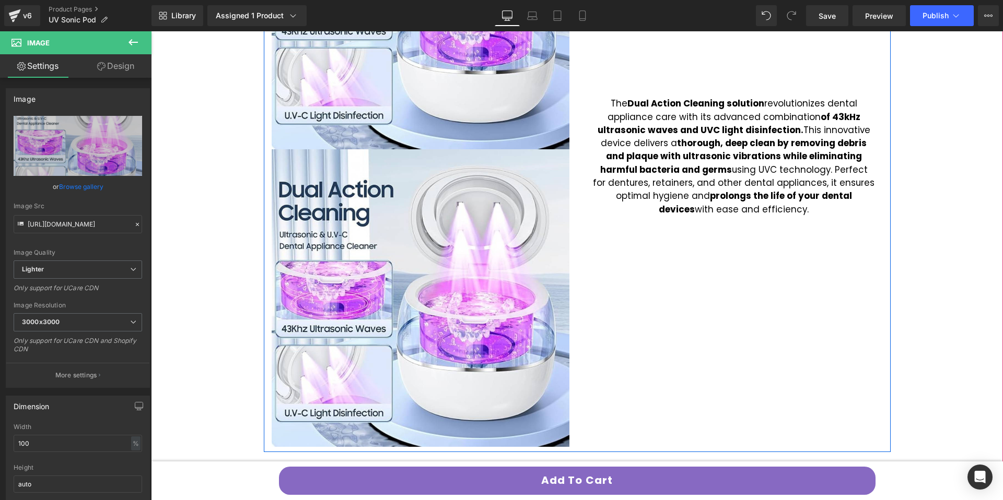
click at [689, 232] on div "The Dual Action Cleaning solution revolutionizes dental appliance care with its…" at bounding box center [733, 149] width 313 height 595
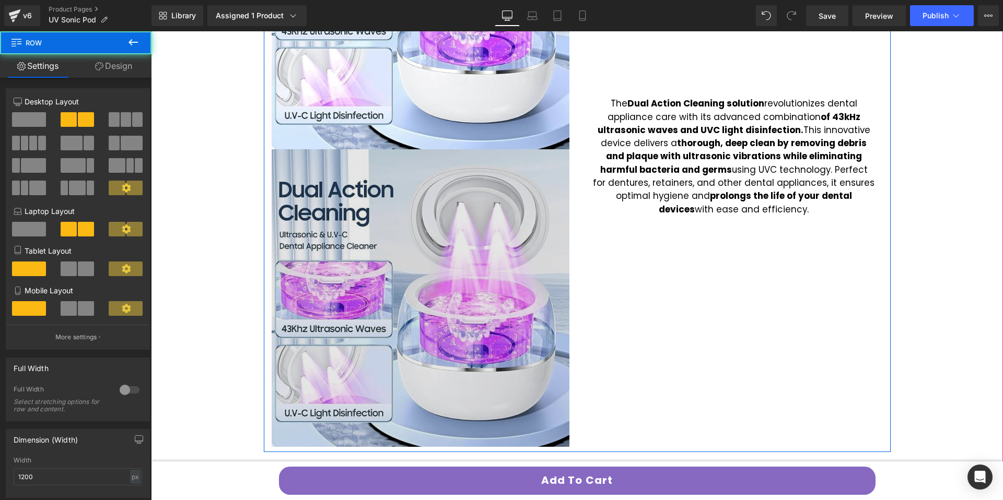
click at [407, 219] on img at bounding box center [421, 298] width 298 height 298
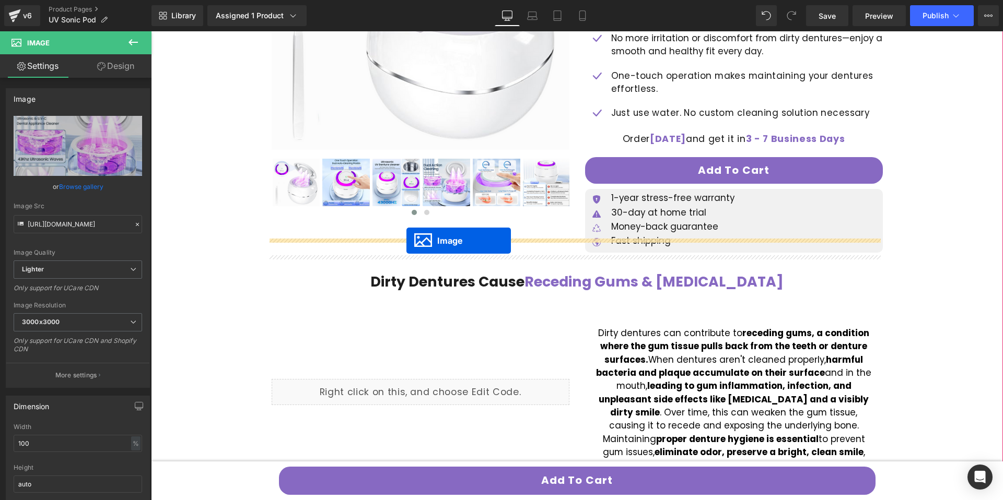
scroll to position [312, 0]
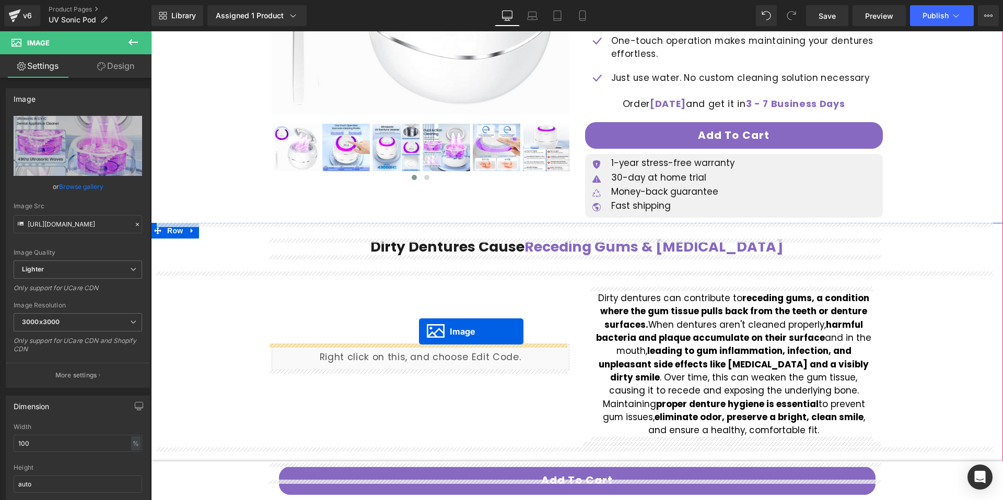
drag, startPoint x: 398, startPoint y: 296, endPoint x: 419, endPoint y: 332, distance: 41.7
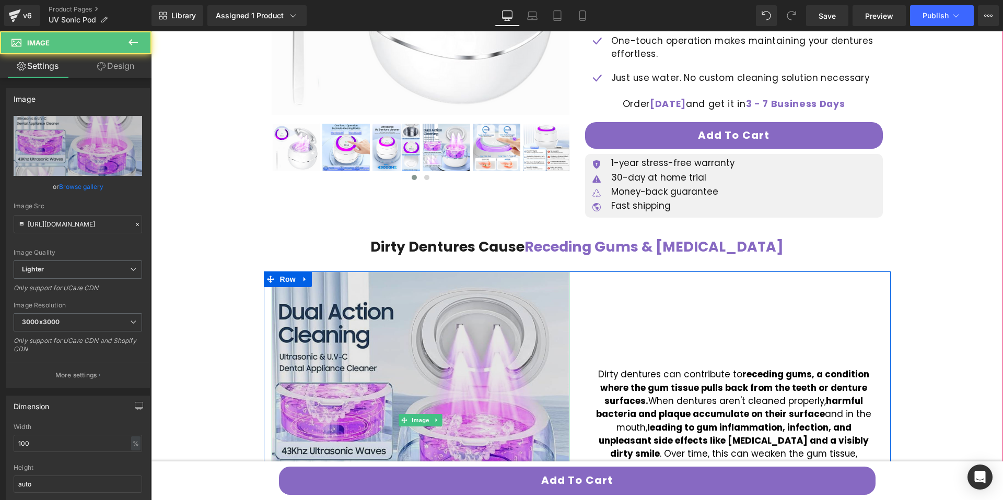
click at [428, 346] on img at bounding box center [421, 421] width 298 height 298
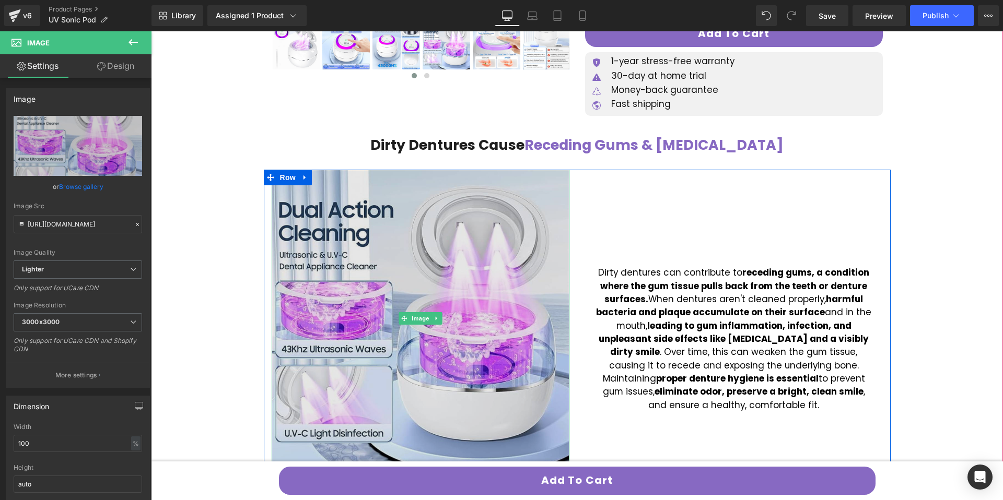
scroll to position [407, 0]
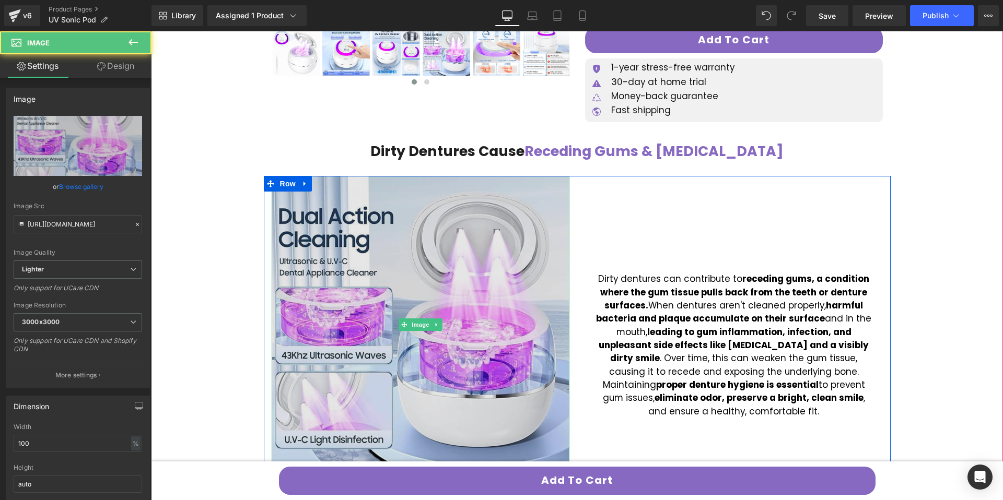
click at [389, 270] on img at bounding box center [421, 325] width 298 height 298
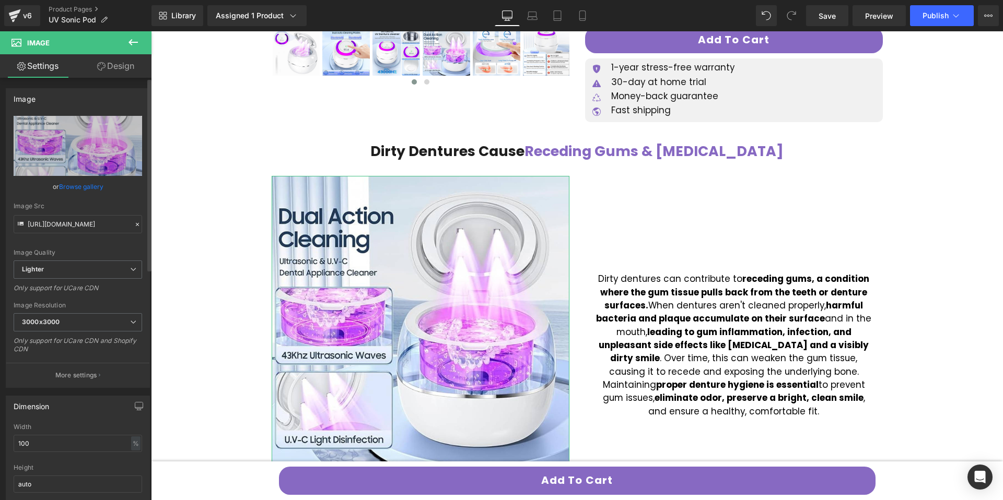
click at [85, 184] on link "Browse gallery" at bounding box center [81, 187] width 44 height 18
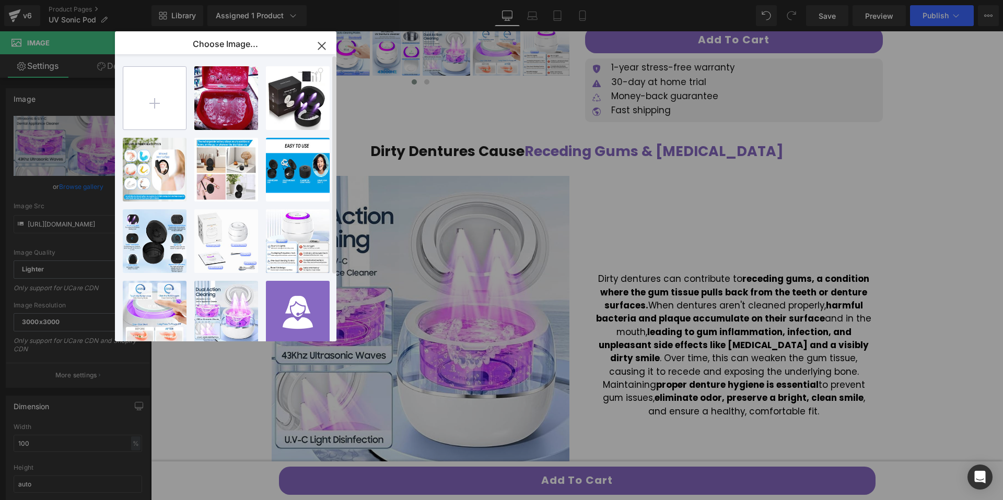
click at [157, 122] on input "file" at bounding box center [154, 98] width 63 height 63
type input "C:\fakepath\Your paragraph text (3).png"
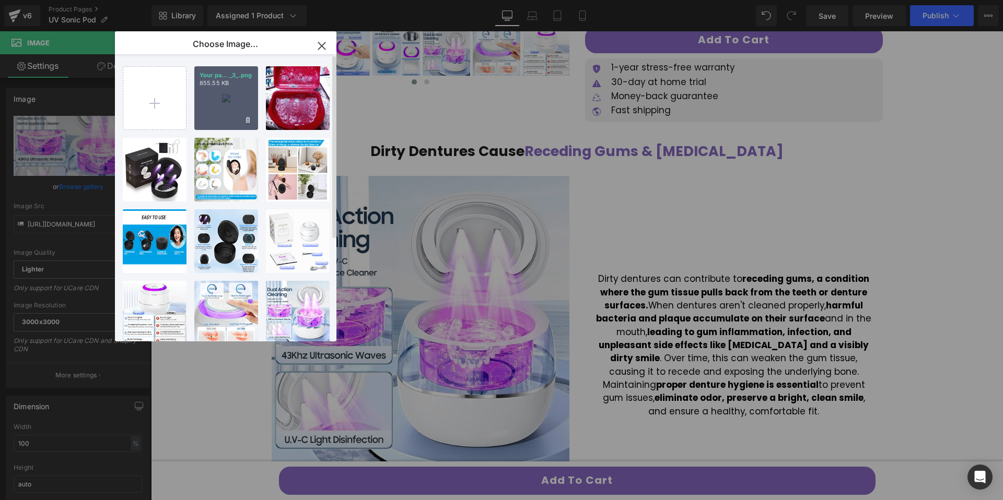
click at [221, 98] on div "Your pa... _3_.png 855.55 KB" at bounding box center [226, 98] width 64 height 64
type input "https://ucarecdn.com/168d1ba2-30fb-4e37-a7ac-7c34317a7348/-/format/auto/-/previ…"
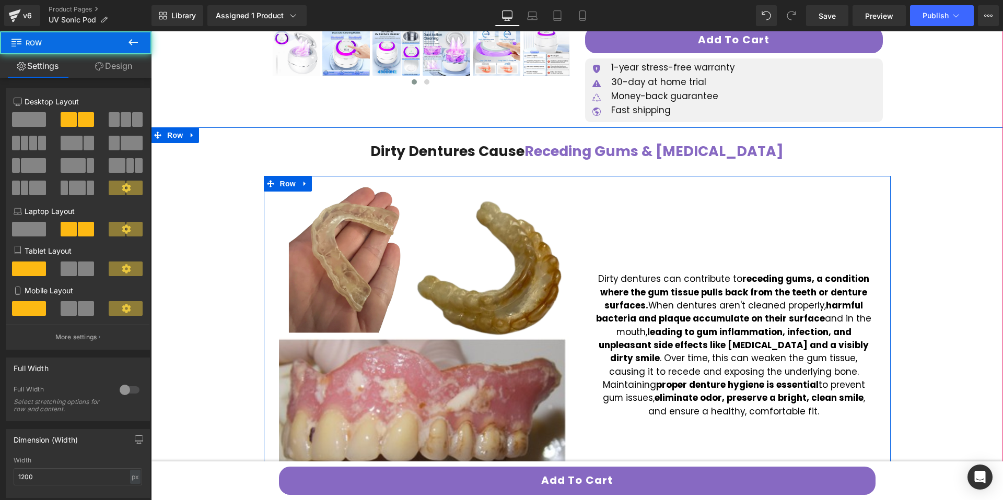
click at [709, 216] on div "Dirty dentures can contribute to receding gums, a condition where the gum tissu…" at bounding box center [733, 338] width 313 height 324
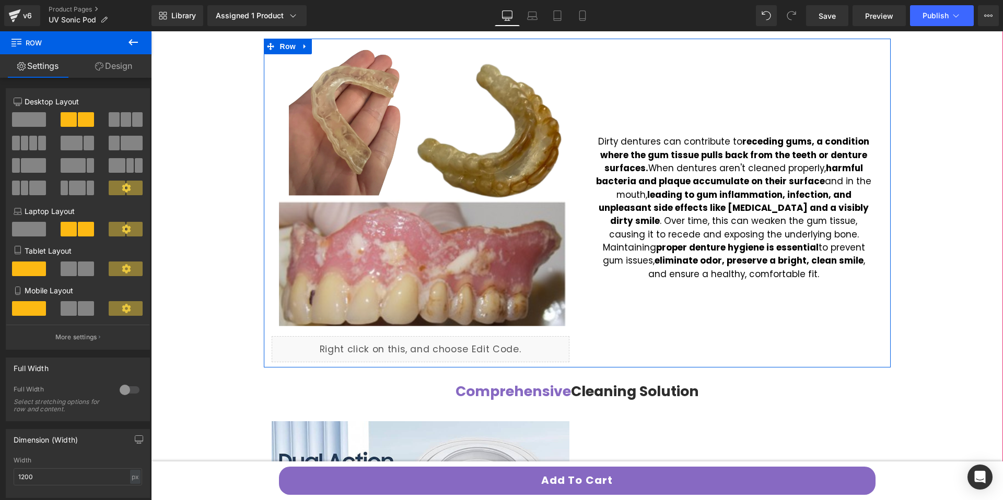
scroll to position [598, 0]
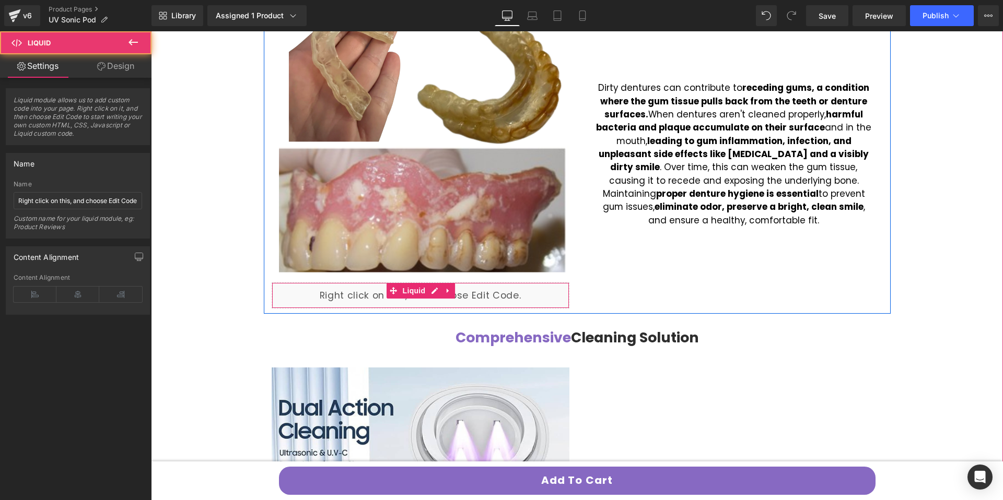
click at [462, 302] on div "Liquid" at bounding box center [421, 296] width 298 height 26
click at [441, 291] on link at bounding box center [448, 291] width 14 height 16
click at [451, 291] on icon at bounding box center [454, 290] width 7 height 7
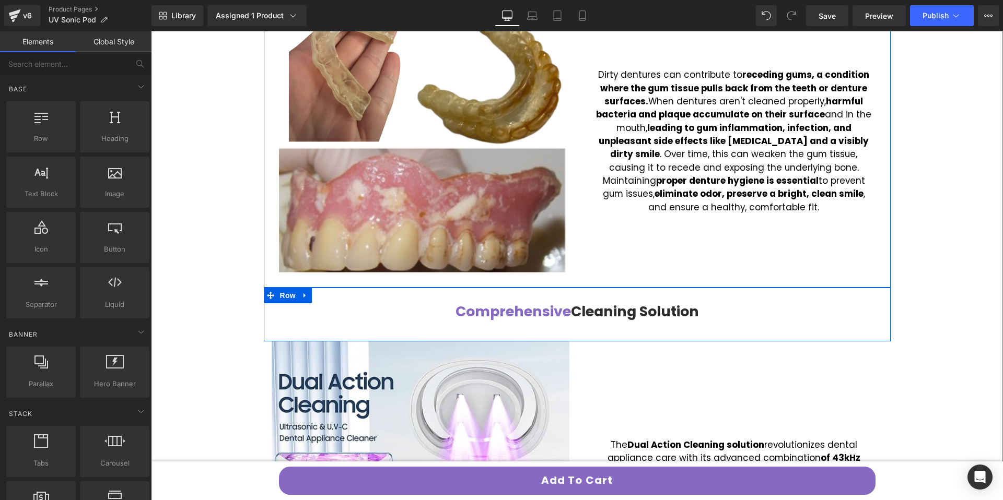
scroll to position [508, 0]
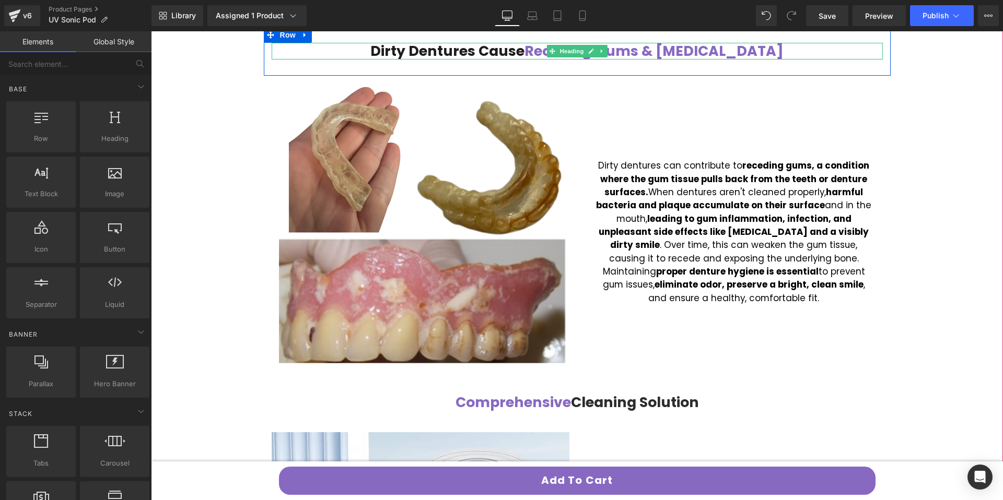
click at [462, 46] on span "Dirty Dentures Cause" at bounding box center [447, 50] width 154 height 19
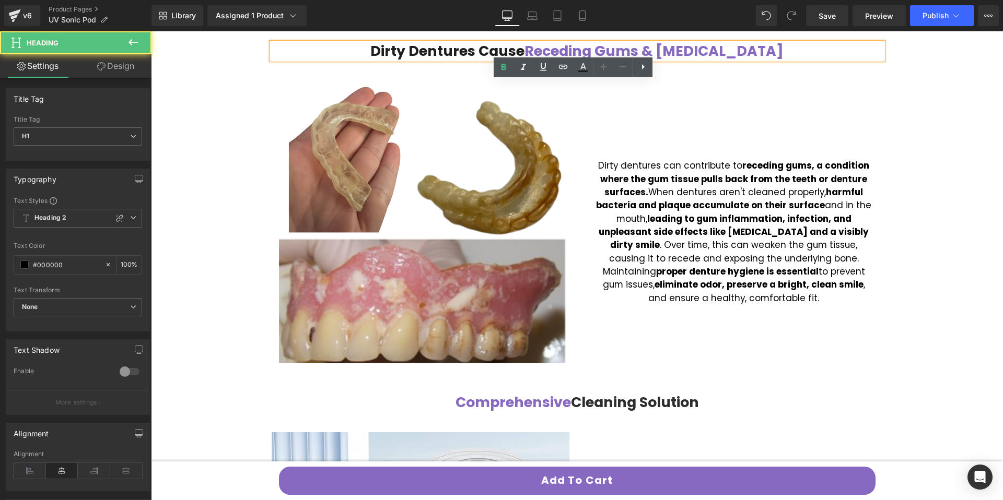
click at [462, 47] on span "Dirty Dentures Cause" at bounding box center [447, 50] width 154 height 19
click at [461, 49] on span "Dirty Dentures Cause" at bounding box center [447, 50] width 154 height 19
click at [461, 47] on span "Dirty Dentures Cause" at bounding box center [447, 50] width 154 height 19
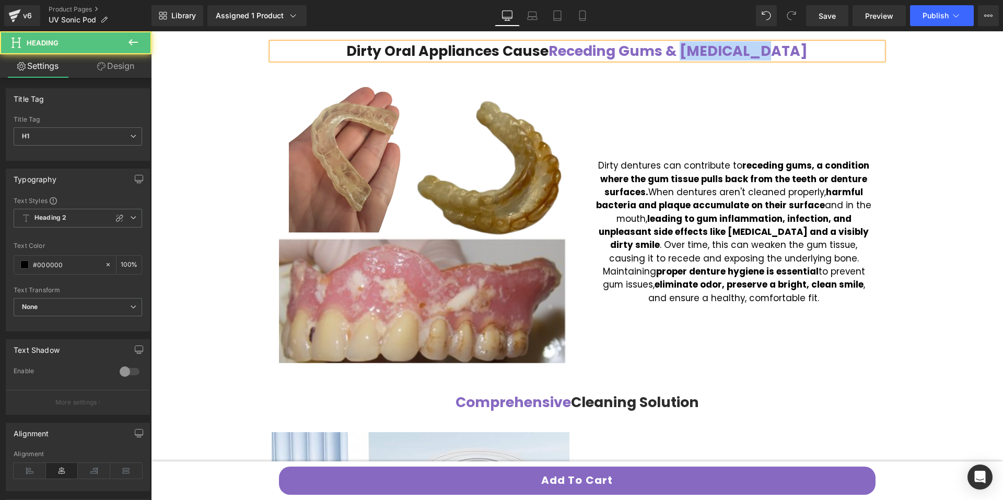
drag, startPoint x: 791, startPoint y: 50, endPoint x: 701, endPoint y: 46, distance: 89.9
click at [701, 46] on h1 "Dirty Oral Appliances Cause Receding Gums & Bad Breath" at bounding box center [577, 51] width 611 height 17
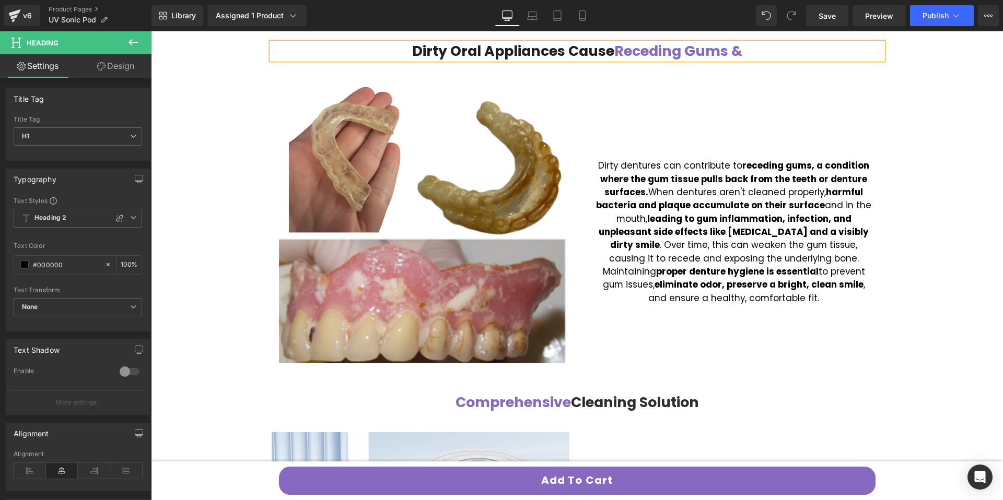
click at [609, 52] on span "Dirty Oral Appliances Cause" at bounding box center [513, 50] width 202 height 19
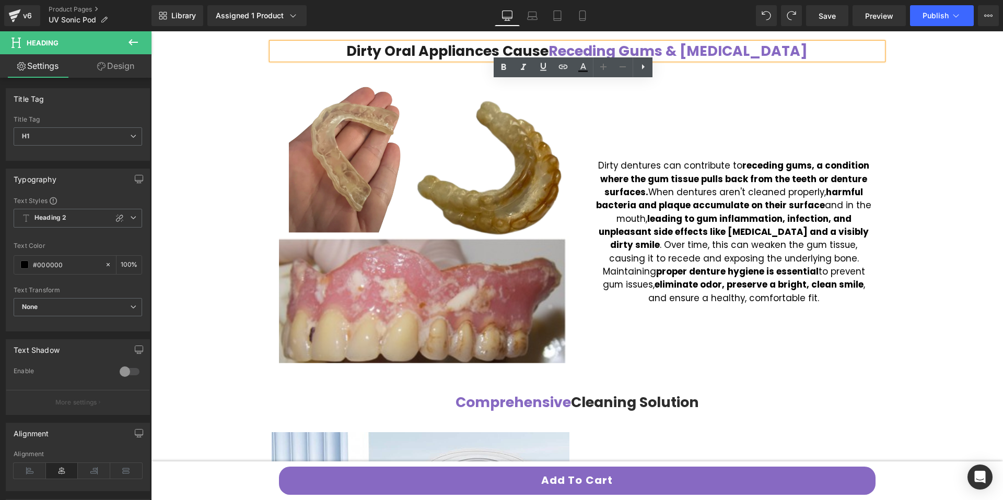
click at [732, 51] on span "Receding Gums & [MEDICAL_DATA]" at bounding box center [677, 50] width 259 height 19
click at [706, 50] on span "Receding Gums & [MEDICAL_DATA]" at bounding box center [677, 50] width 259 height 19
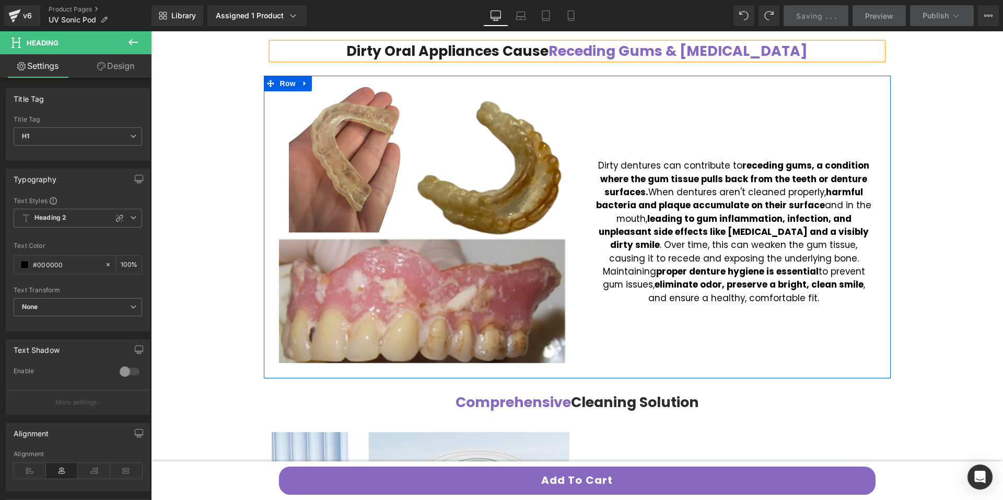
click at [632, 161] on font "Dirty dentures can contribute to receding gums, a condition where the gum tissu…" at bounding box center [733, 231] width 275 height 145
click at [637, 168] on font "Dirty dentures can contribute to receding gums, a condition where the gum tissu…" at bounding box center [733, 231] width 275 height 145
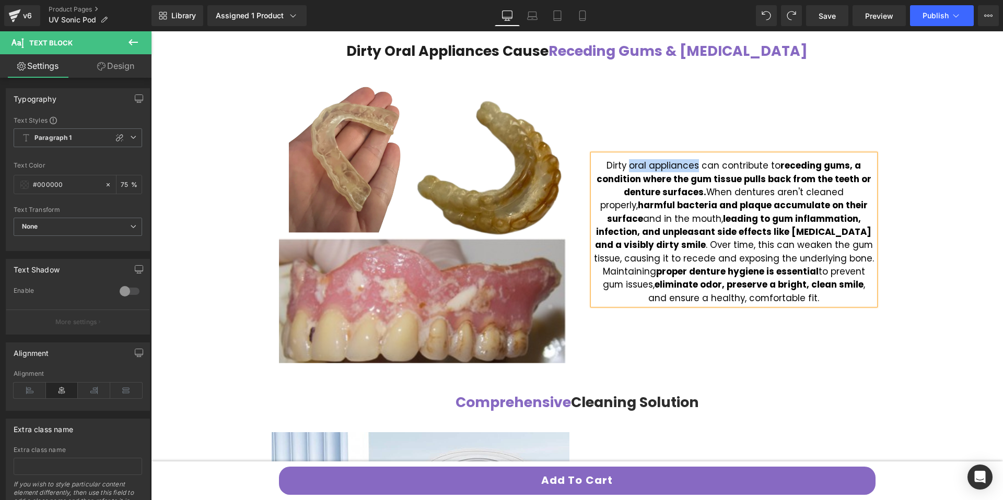
click at [627, 168] on font "Dirty oral appliances can contribute to receding gums, a condition where the gu…" at bounding box center [734, 231] width 280 height 145
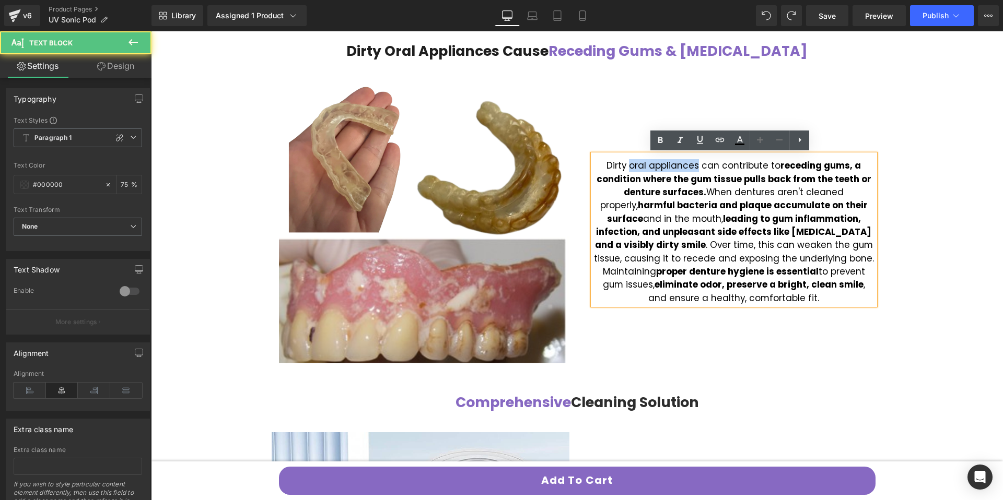
copy font "oral appliances"
click at [737, 194] on font "Dirty oral appliances can contribute to receding gums, a condition where the gu…" at bounding box center [734, 231] width 280 height 145
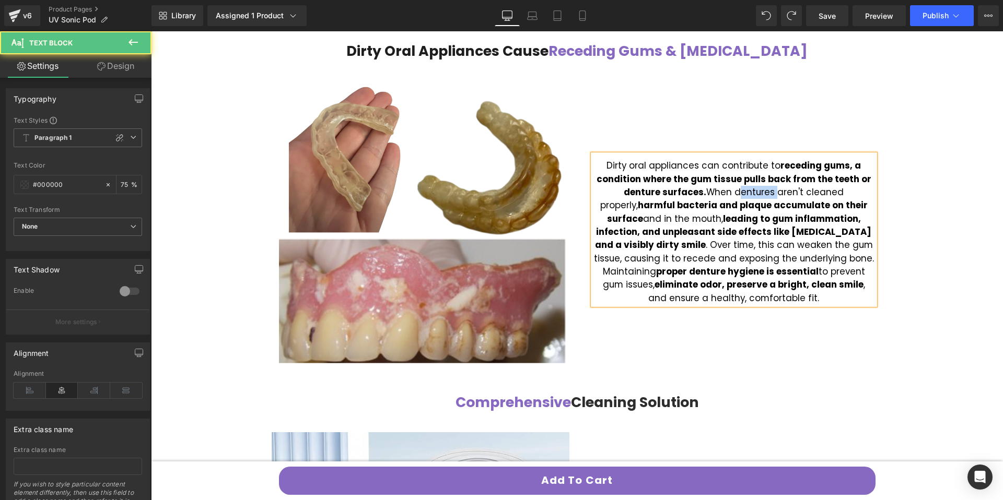
click at [738, 194] on font "Dirty oral appliances can contribute to receding gums, a condition where the gu…" at bounding box center [734, 231] width 280 height 145
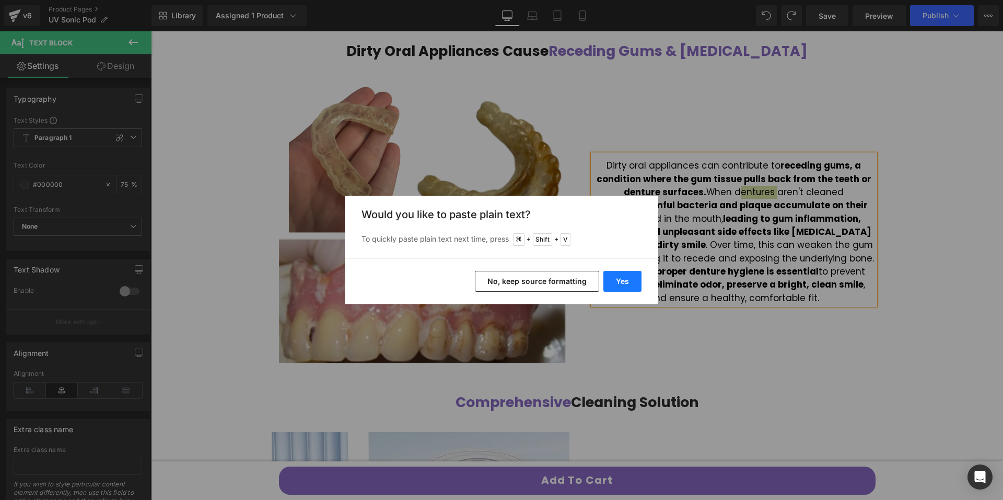
click at [627, 276] on button "Yes" at bounding box center [622, 281] width 38 height 21
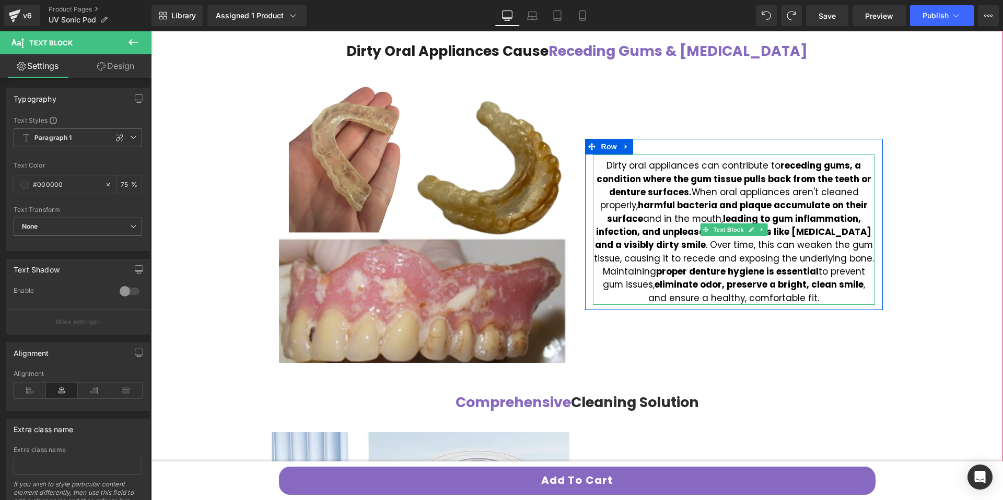
click at [653, 216] on font "Dirty oral appliances can contribute to receding gums, a condition where the gu…" at bounding box center [734, 231] width 280 height 145
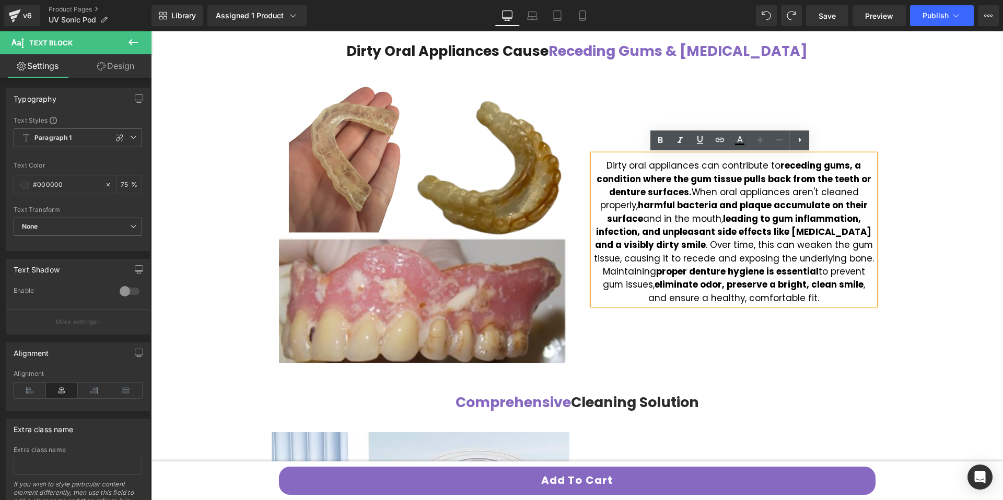
click at [702, 272] on strong "proper denture hygiene is essential" at bounding box center [737, 271] width 162 height 13
drag, startPoint x: 702, startPoint y: 272, endPoint x: 707, endPoint y: 273, distance: 5.3
click at [702, 272] on strong "proper denture hygiene is essential" at bounding box center [737, 271] width 162 height 13
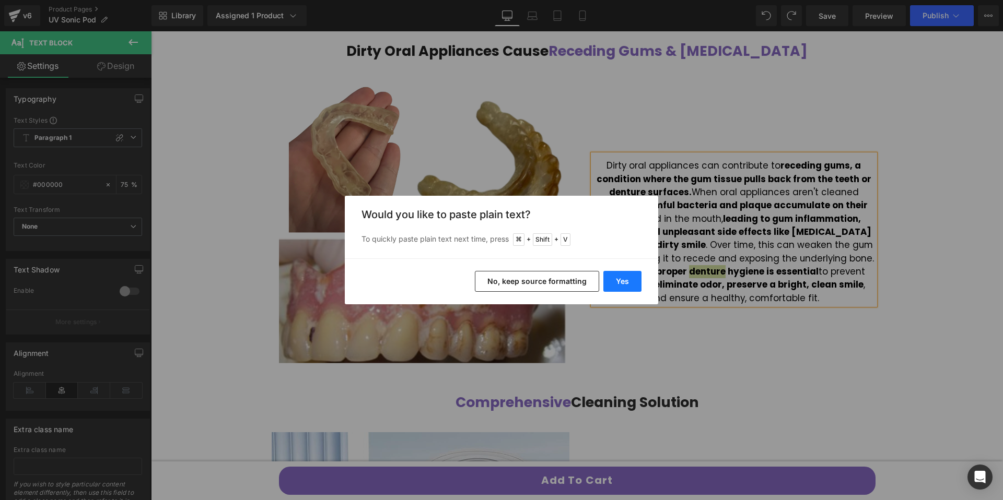
click at [621, 287] on button "Yes" at bounding box center [622, 281] width 38 height 21
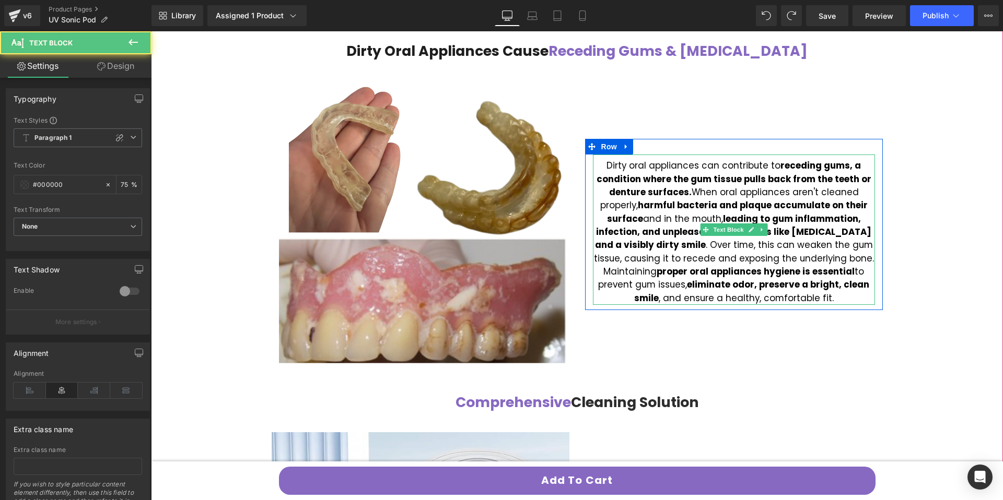
click at [756, 275] on strong "proper oral appliances hygiene is essential" at bounding box center [755, 271] width 198 height 13
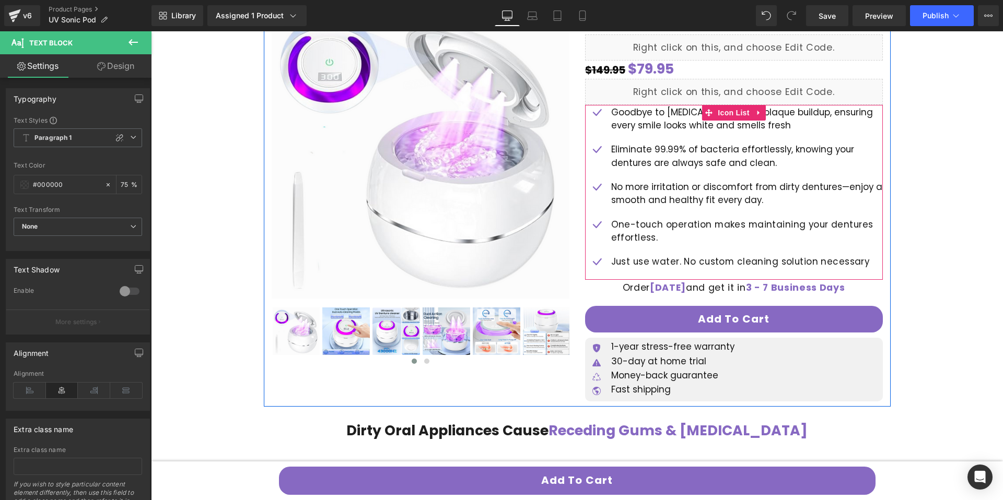
scroll to position [2, 0]
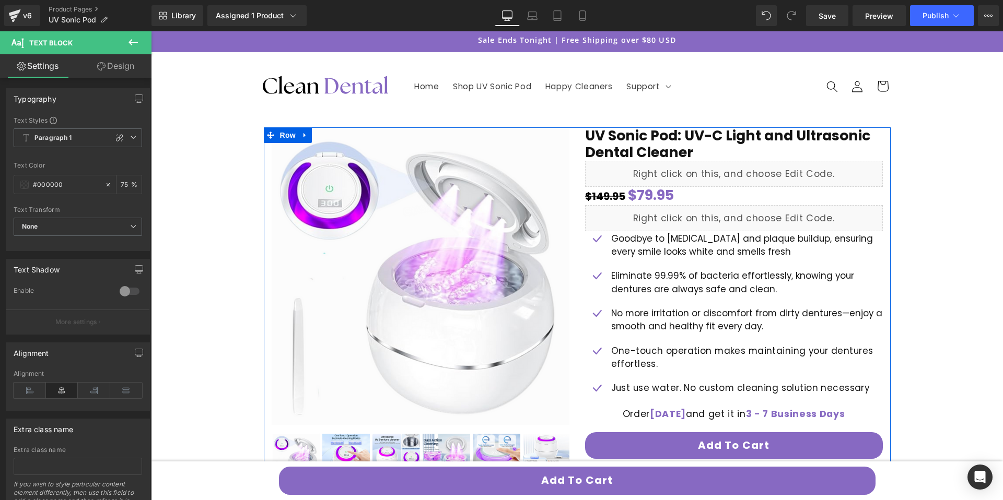
click at [612, 147] on h1 "UV Sonic Pod: UV-C Light and Ultrasonic Dental Cleaner" at bounding box center [734, 143] width 298 height 33
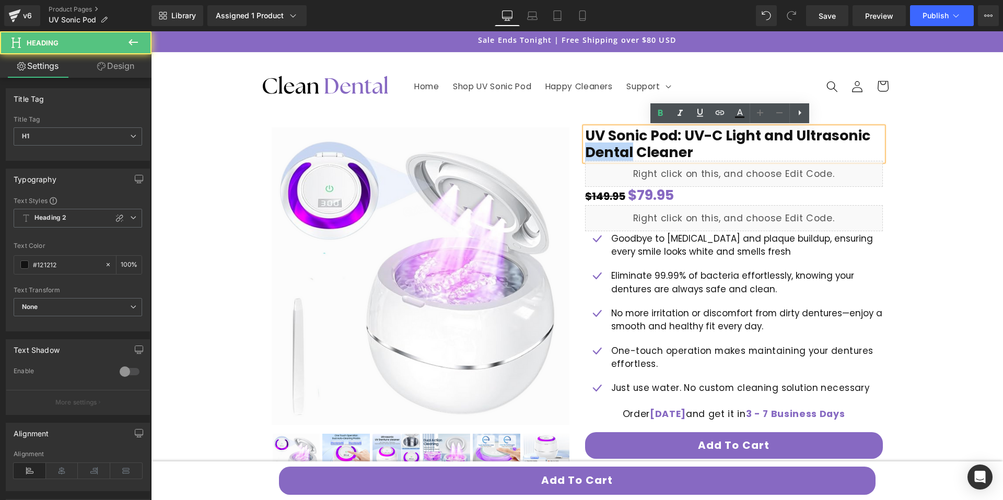
click at [611, 148] on h1 "UV Sonic Pod: UV-C Light and Ultrasonic Dental Cleaner" at bounding box center [734, 143] width 298 height 33
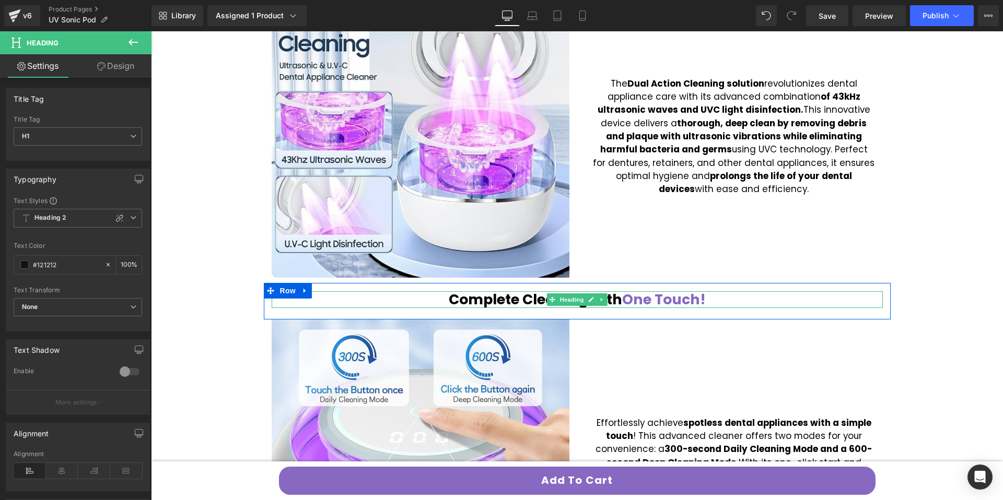
scroll to position [0, 0]
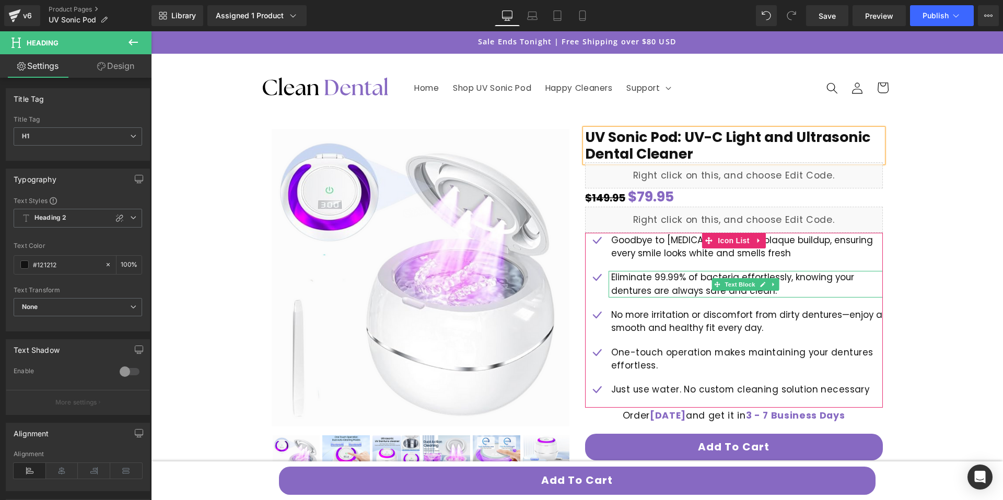
click at [616, 291] on p "Eliminate 99.99% of bacteria effortlessly, knowing your dentures are always saf…" at bounding box center [747, 284] width 272 height 27
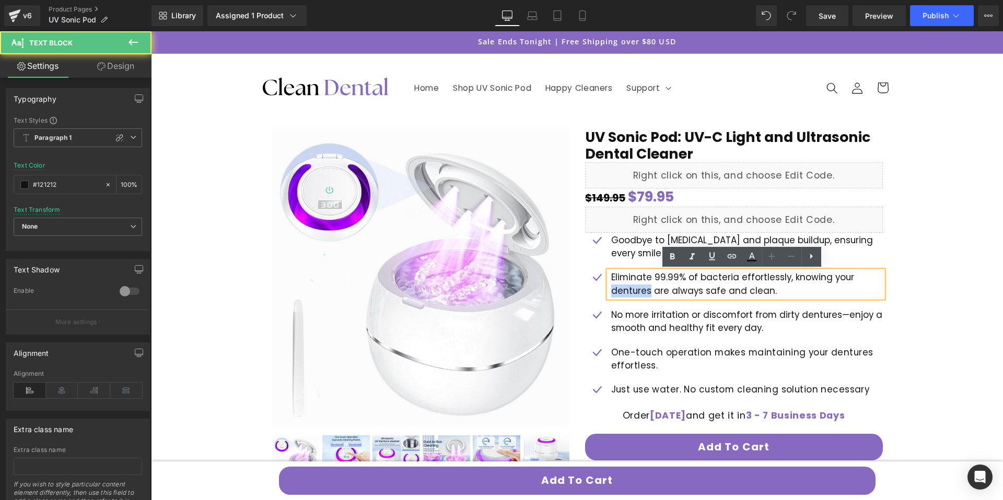
click at [616, 291] on p "Eliminate 99.99% of bacteria effortlessly, knowing your dentures are always saf…" at bounding box center [747, 284] width 272 height 27
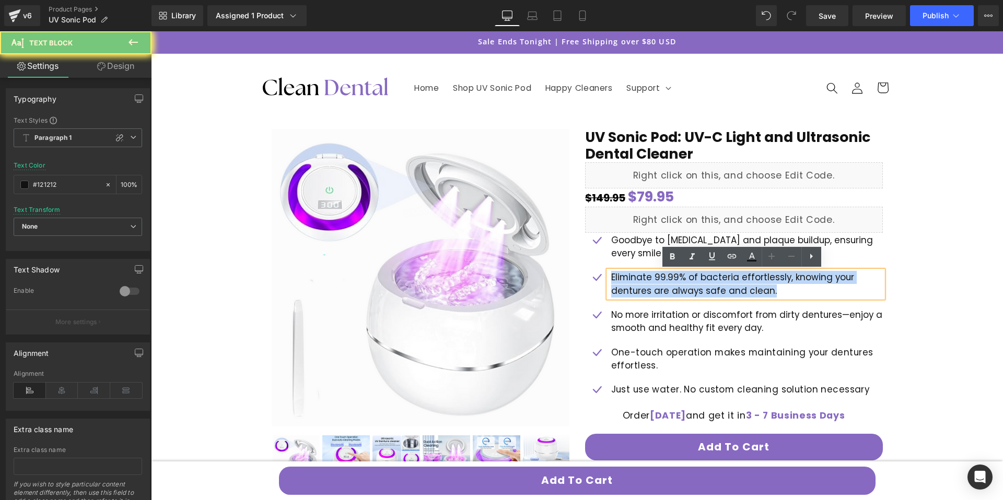
click at [616, 291] on p "Eliminate 99.99% of bacteria effortlessly, knowing your dentures are always saf…" at bounding box center [747, 284] width 272 height 27
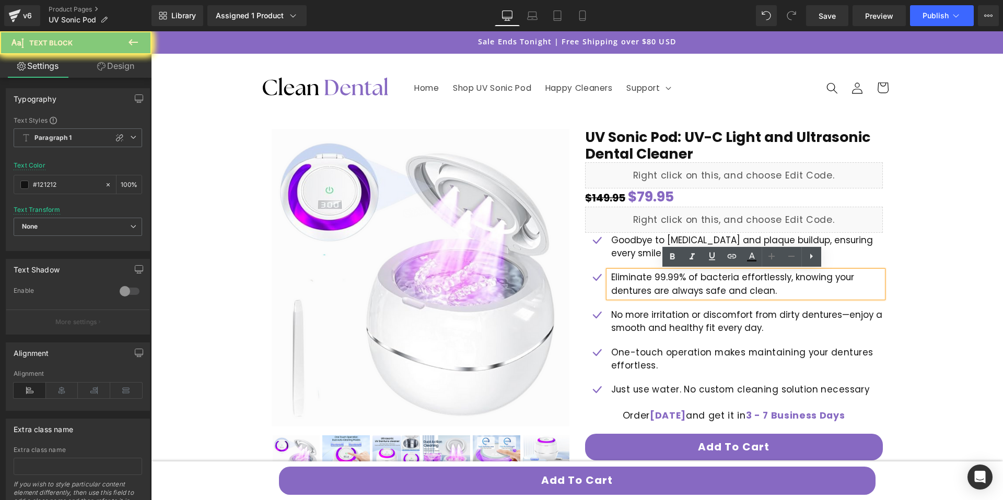
click at [625, 293] on p "Eliminate 99.99% of bacteria effortlessly, knowing your dentures are always saf…" at bounding box center [747, 284] width 272 height 27
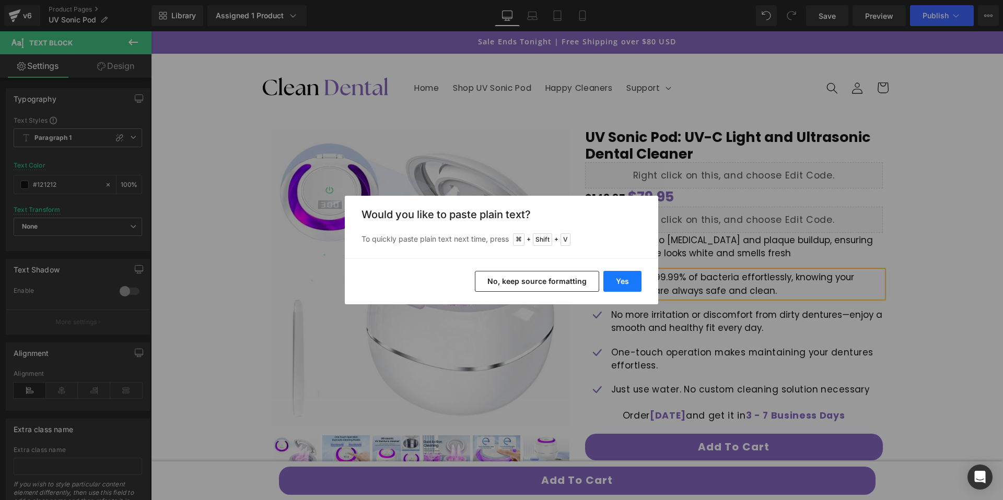
click at [620, 279] on button "Yes" at bounding box center [622, 281] width 38 height 21
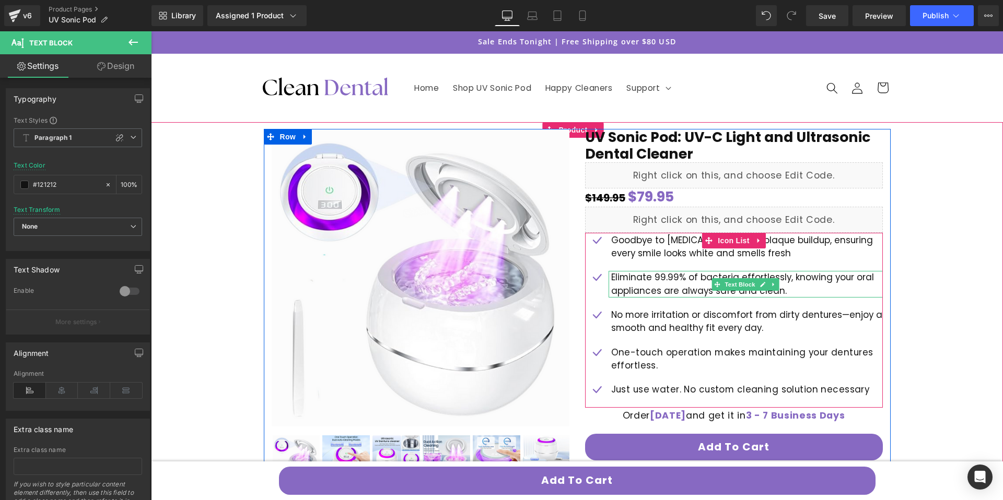
click at [657, 292] on p "Eliminate 99.99% of bacteria effortlessly, knowing your oral appliances are alw…" at bounding box center [747, 284] width 272 height 27
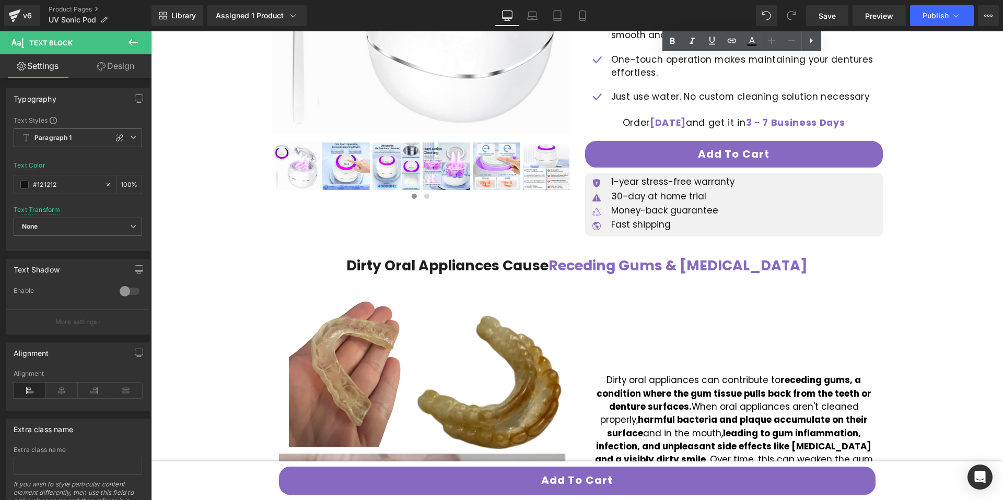
scroll to position [857, 0]
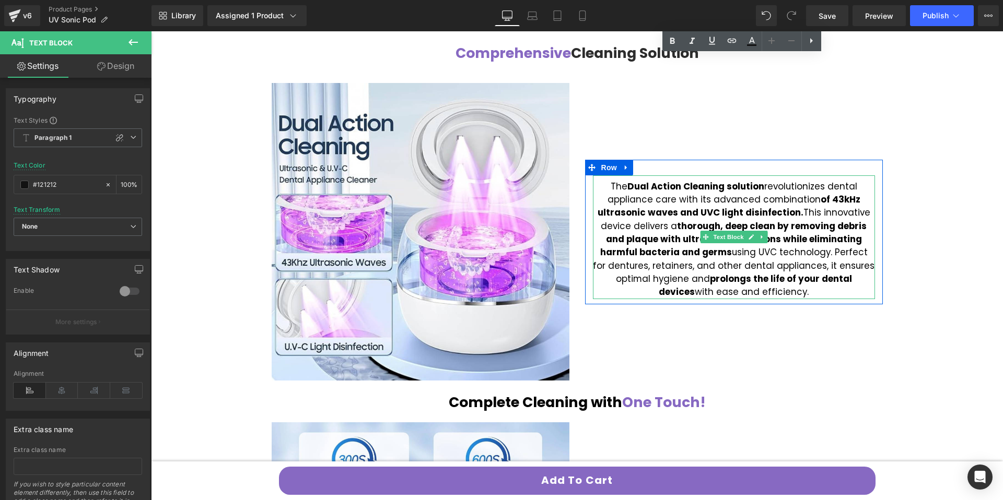
click at [619, 265] on span "The Dual Action Cleaning solution revolutionizes dental appliance care with its…" at bounding box center [733, 239] width 281 height 119
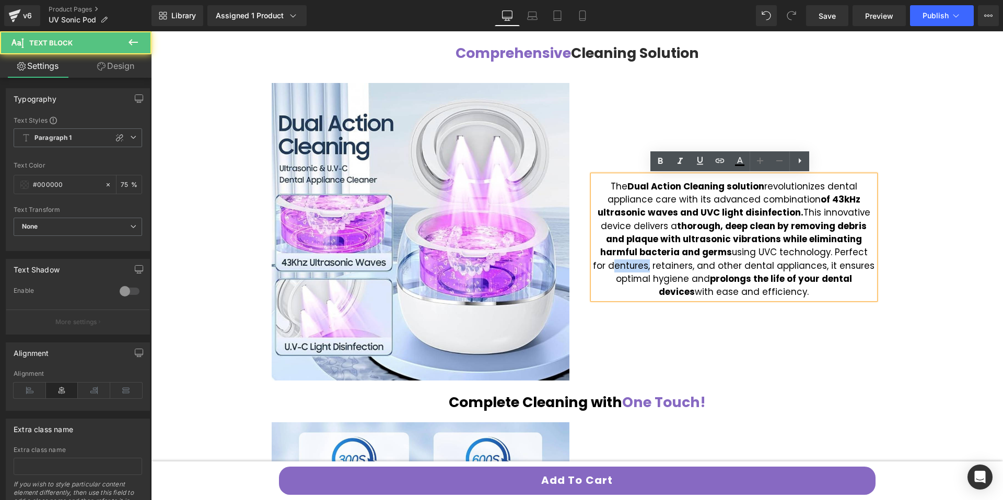
click at [619, 265] on span "The Dual Action Cleaning solution revolutionizes dental appliance care with its…" at bounding box center [733, 239] width 281 height 119
click at [624, 265] on span "The Dual Action Cleaning solution revolutionizes dental appliance care with its…" at bounding box center [733, 239] width 281 height 119
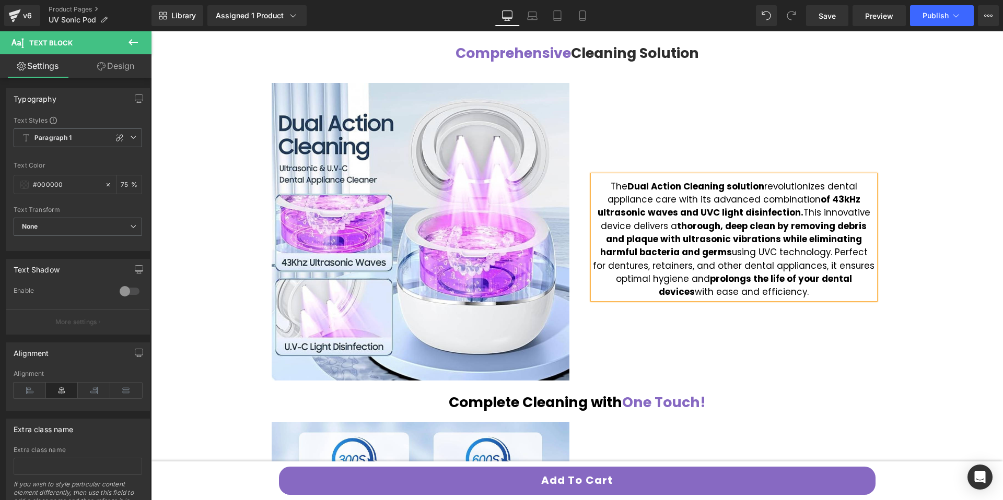
scroll to position [87, 0]
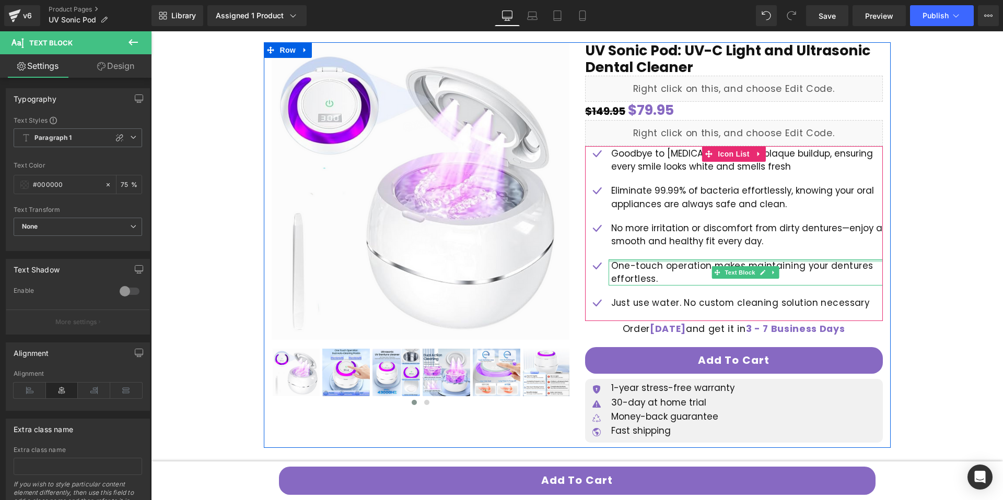
click at [841, 260] on div at bounding box center [745, 261] width 274 height 3
click at [841, 260] on span "One-touch operation makes maintaining your dentures effortless." at bounding box center [742, 273] width 262 height 26
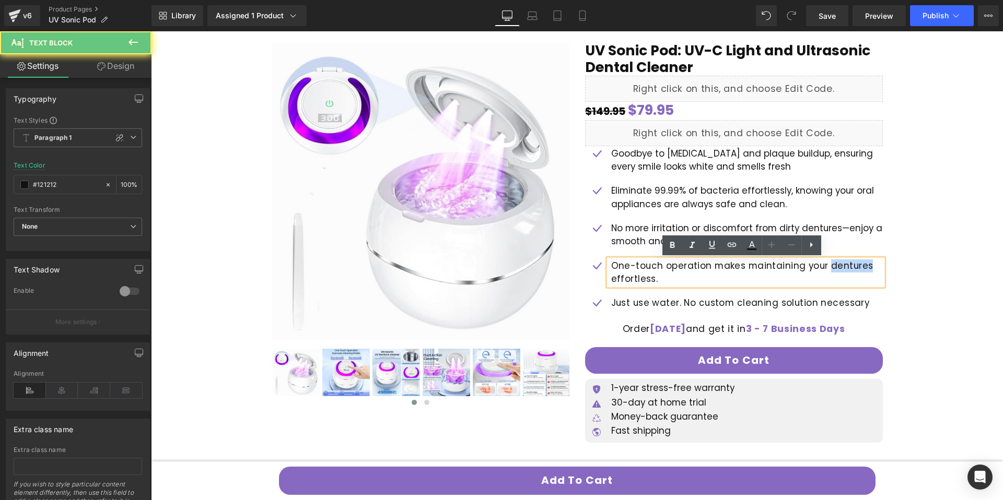
click at [843, 267] on span "One-touch operation makes maintaining your dentures effortless." at bounding box center [742, 273] width 262 height 26
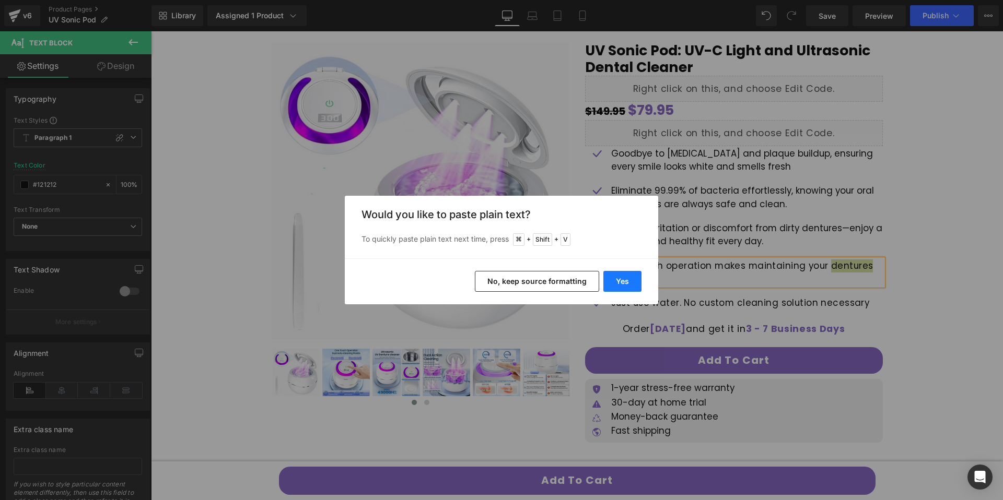
click at [630, 279] on button "Yes" at bounding box center [622, 281] width 38 height 21
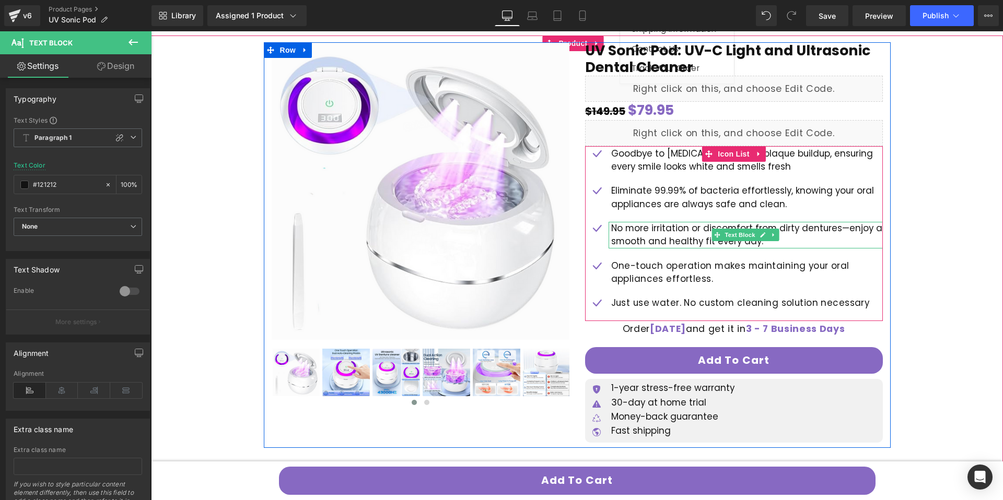
click at [805, 225] on p "No more irritation or discomfort from dirty dentures—enjoy a smooth and healthy…" at bounding box center [747, 235] width 272 height 27
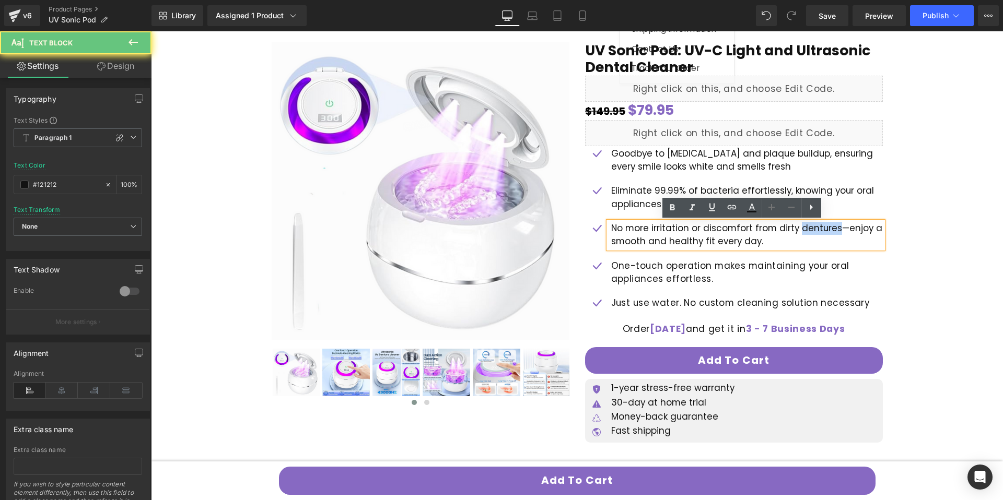
click at [805, 225] on p "No more irritation or discomfort from dirty dentures—enjoy a smooth and healthy…" at bounding box center [747, 235] width 272 height 27
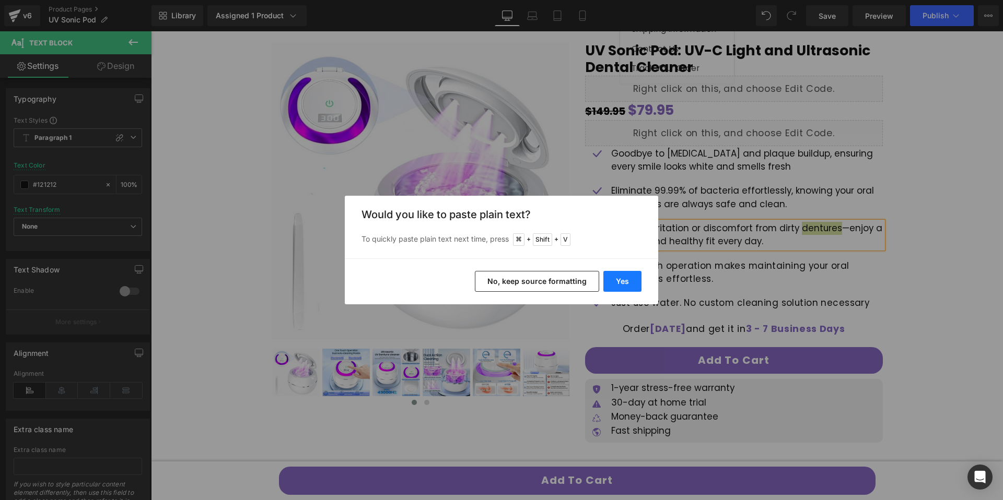
click at [629, 287] on button "Yes" at bounding box center [622, 281] width 38 height 21
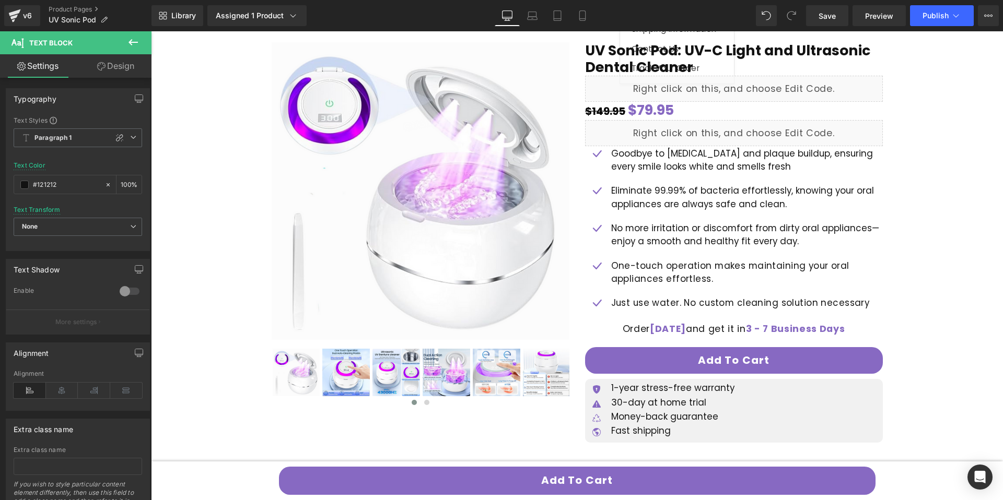
scroll to position [435, 0]
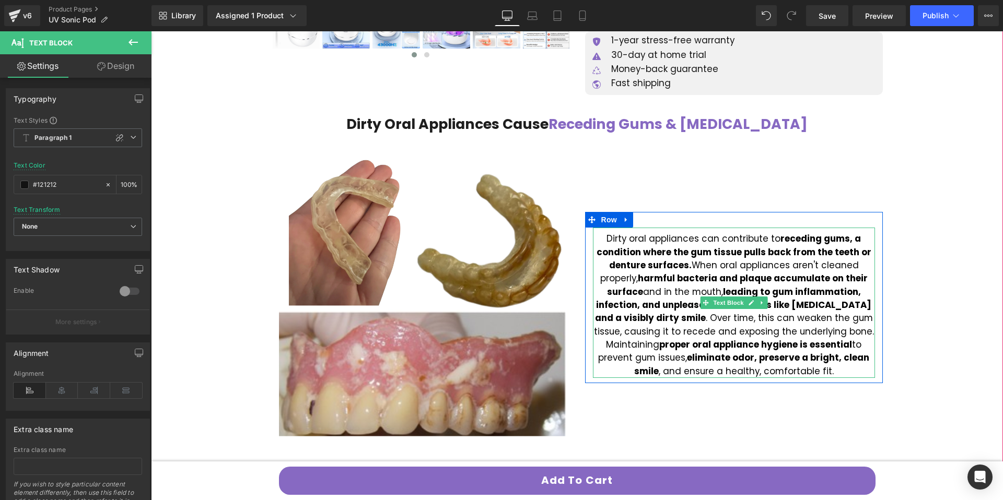
click at [623, 267] on strong "receding gums, a condition where the gum tissue pulls back from the teeth or de…" at bounding box center [733, 251] width 275 height 39
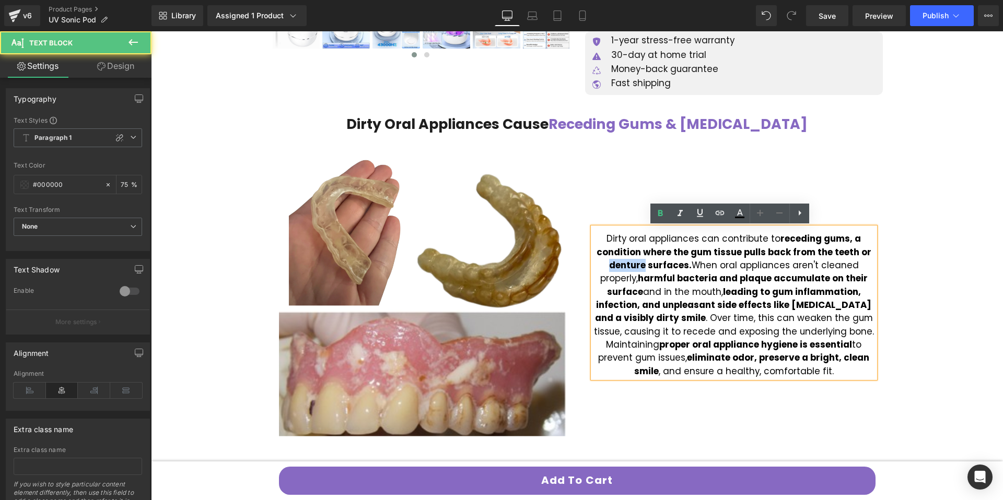
click at [623, 267] on strong "receding gums, a condition where the gum tissue pulls back from the teeth or de…" at bounding box center [733, 251] width 275 height 39
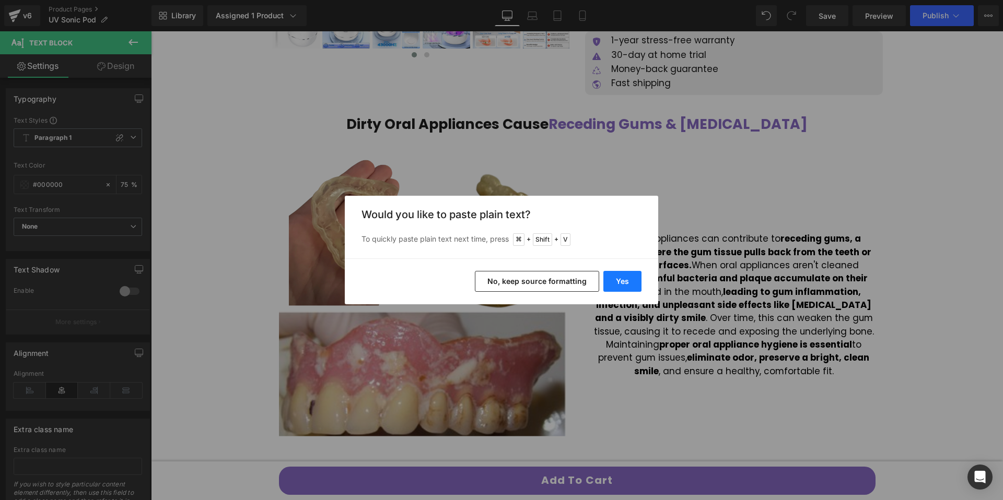
drag, startPoint x: 620, startPoint y: 284, endPoint x: 486, endPoint y: 247, distance: 139.1
click at [620, 284] on button "Yes" at bounding box center [622, 281] width 38 height 21
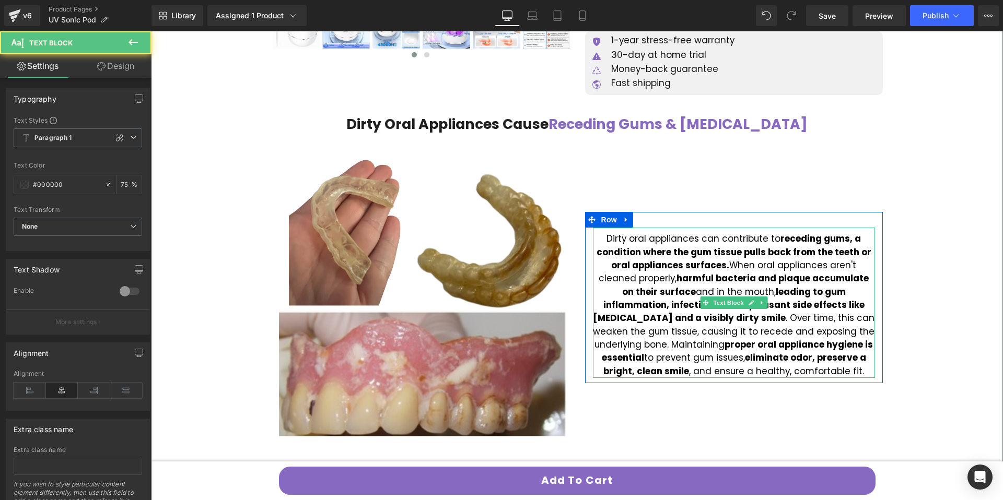
click at [655, 266] on strong "receding gums, a condition where the gum tissue pulls back from the teeth or or…" at bounding box center [733, 251] width 275 height 39
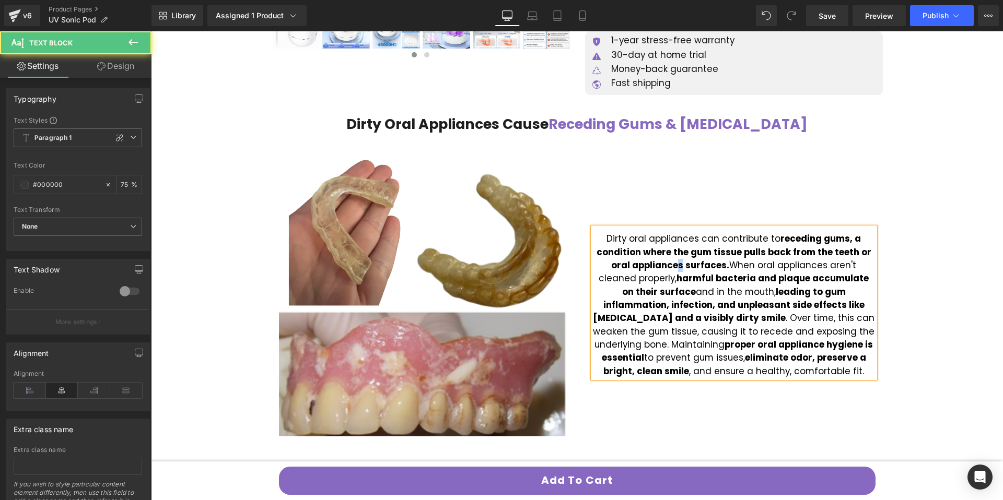
click at [656, 266] on strong "receding gums, a condition where the gum tissue pulls back from the teeth or or…" at bounding box center [733, 251] width 275 height 39
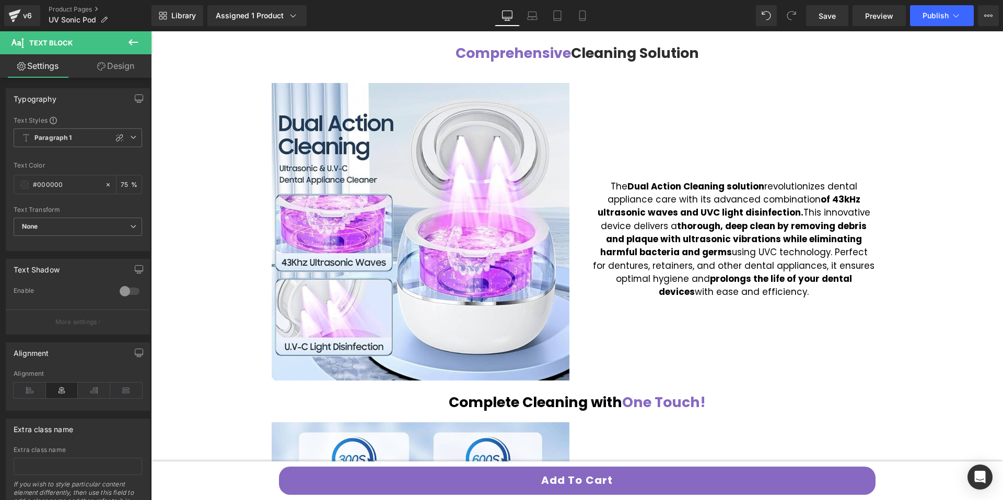
scroll to position [1196, 0]
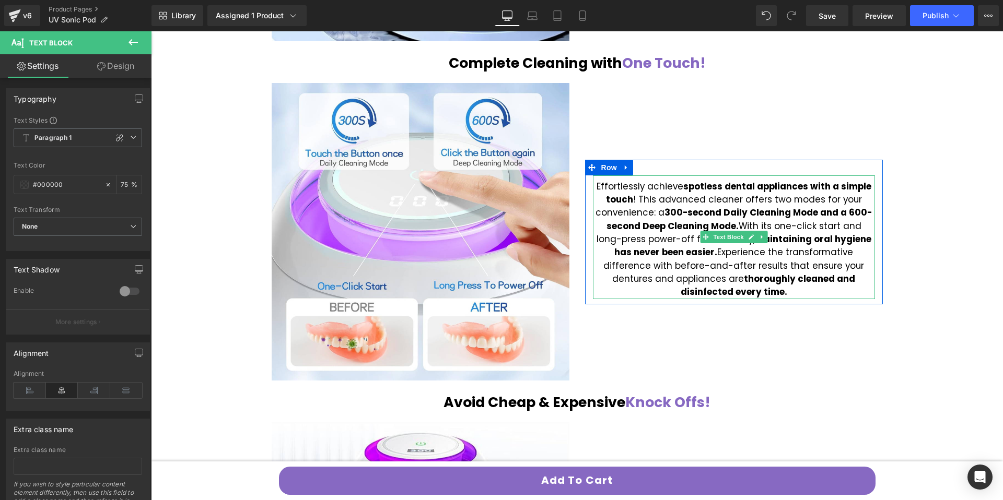
click at [814, 262] on span "Effortlessly achieve spotless dental appliances with a simple touch ! This adva…" at bounding box center [733, 239] width 276 height 119
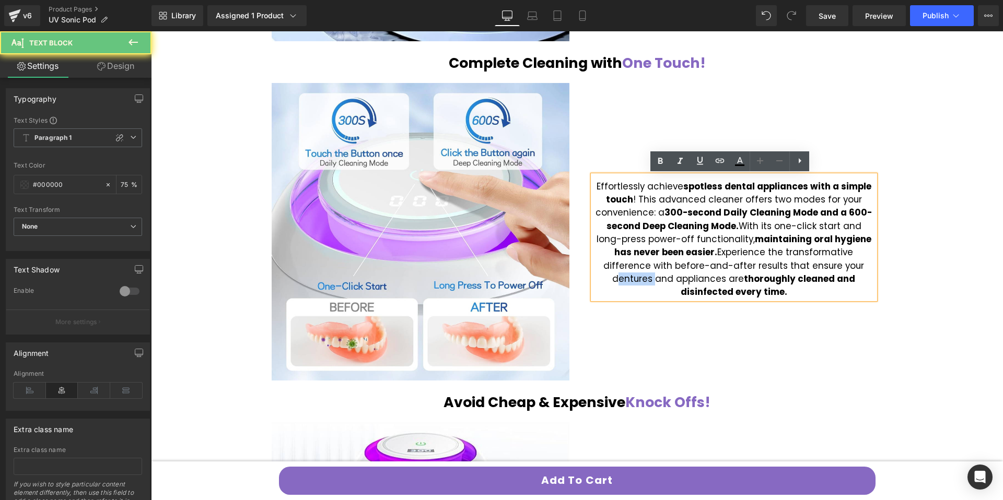
click at [819, 266] on span "Effortlessly achieve spotless dental appliances with a simple touch ! This adva…" at bounding box center [733, 239] width 276 height 119
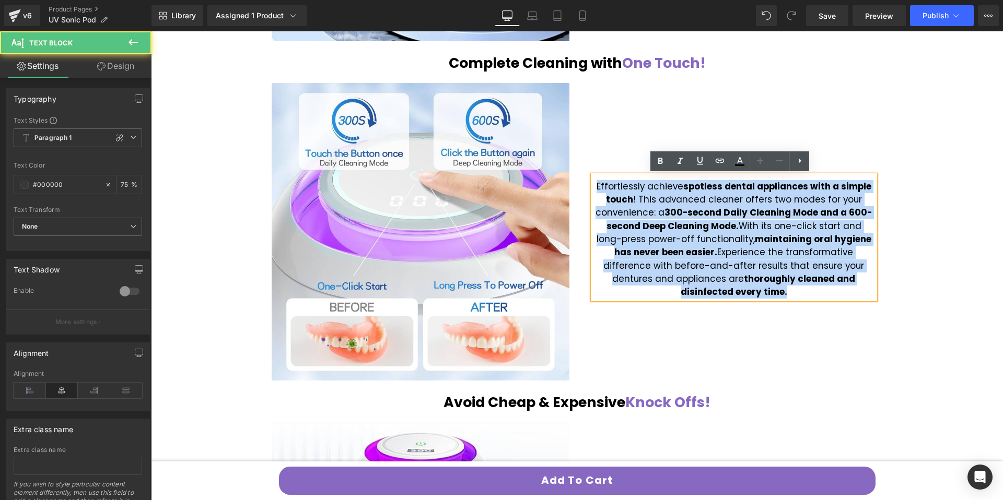
click at [819, 266] on span "Effortlessly achieve spotless dental appliances with a simple touch ! This adva…" at bounding box center [733, 239] width 276 height 119
click at [822, 265] on span "Effortlessly achieve spotless dental appliances with a simple touch ! This adva…" at bounding box center [733, 239] width 276 height 119
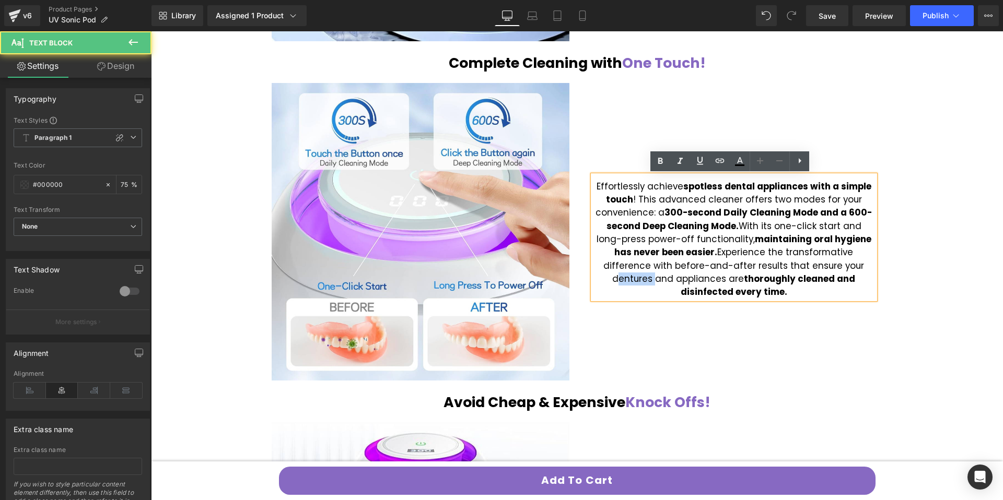
click at [822, 265] on span "Effortlessly achieve spotless dental appliances with a simple touch ! This adva…" at bounding box center [733, 239] width 276 height 119
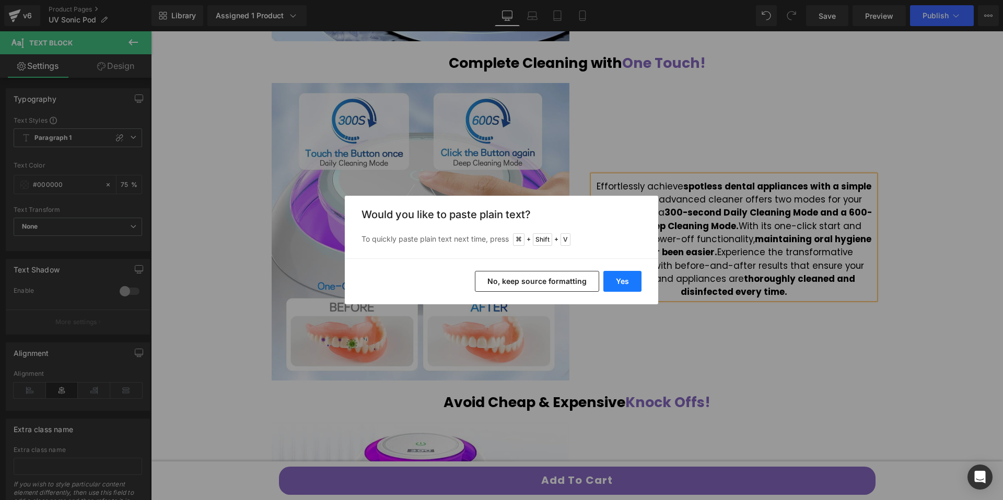
click at [627, 287] on button "Yes" at bounding box center [622, 281] width 38 height 21
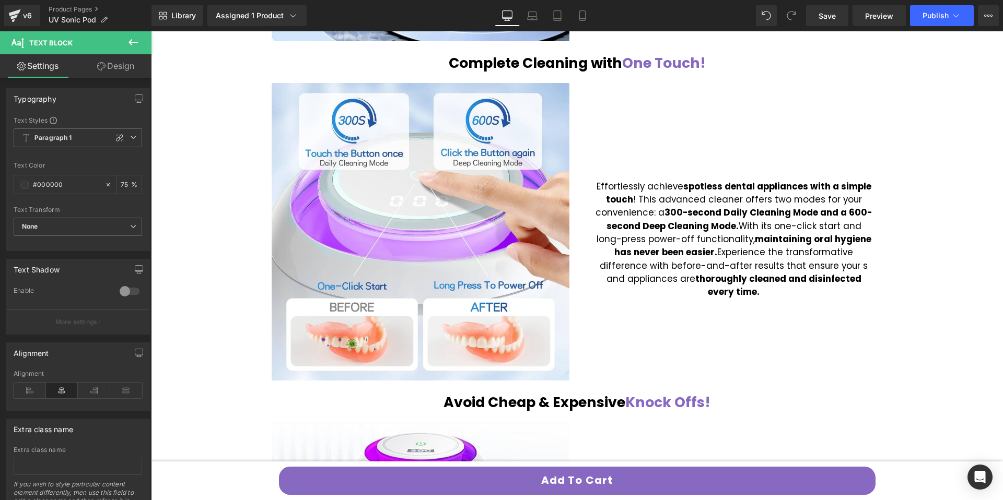
scroll to position [1203, 0]
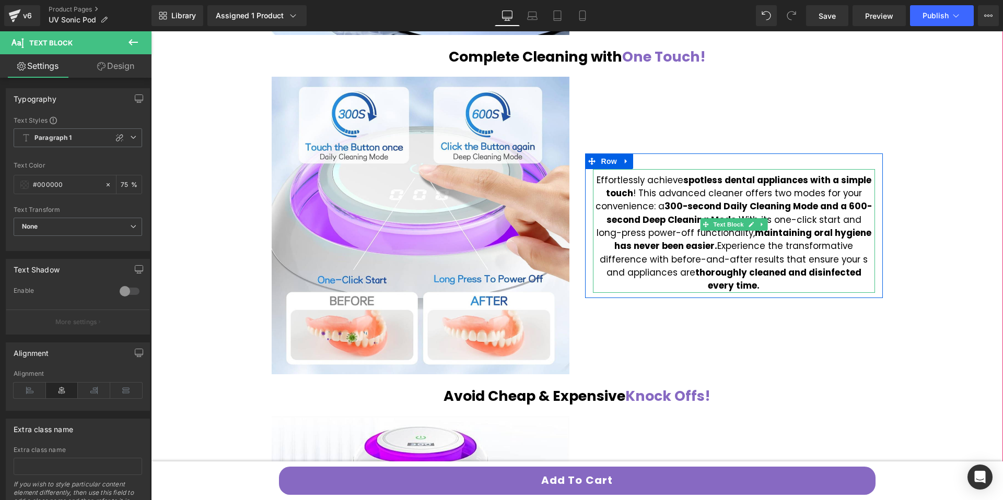
click at [811, 265] on span "Effortlessly achieve spotless dental appliances with a simple touch ! This adva…" at bounding box center [733, 233] width 276 height 119
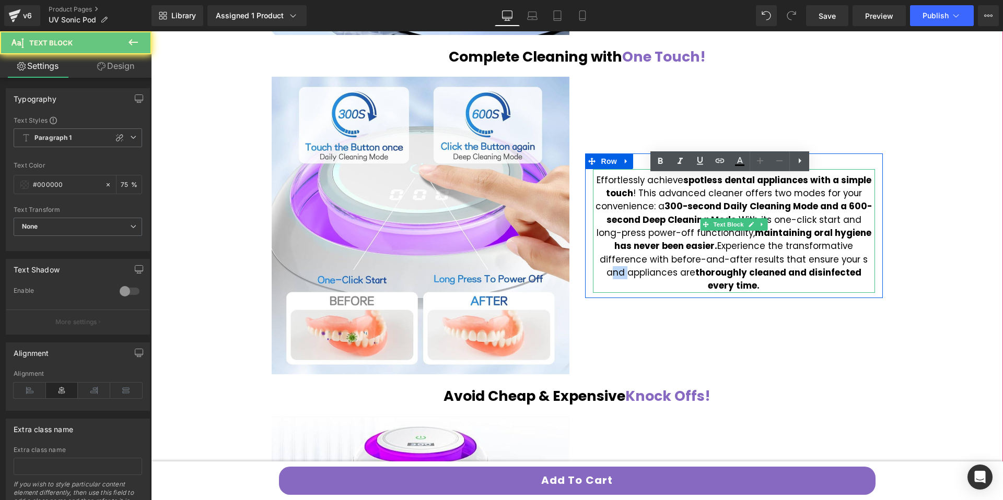
click at [811, 265] on span "Effortlessly achieve spotless dental appliances with a simple touch ! This adva…" at bounding box center [733, 233] width 276 height 119
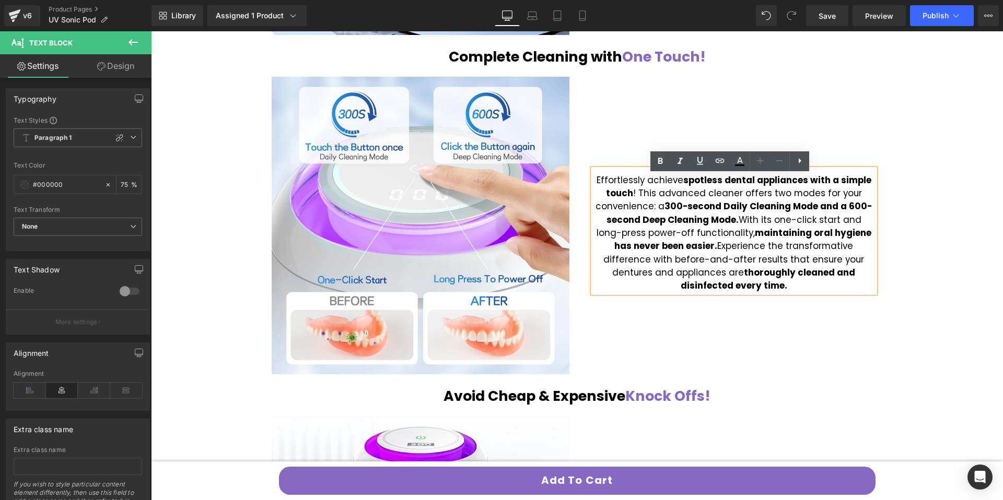
scroll to position [1196, 0]
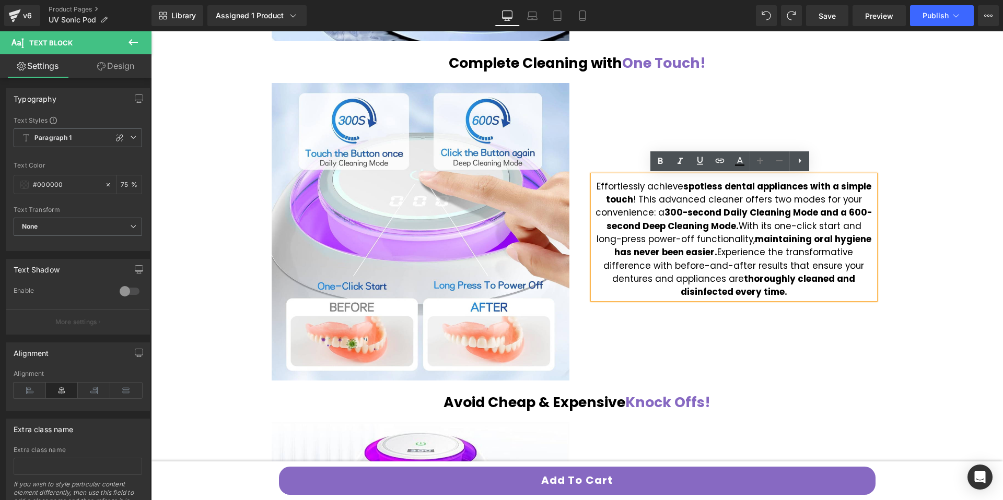
click at [821, 269] on span "Effortlessly achieve spotless dental appliances with a simple touch ! This adva…" at bounding box center [733, 239] width 276 height 119
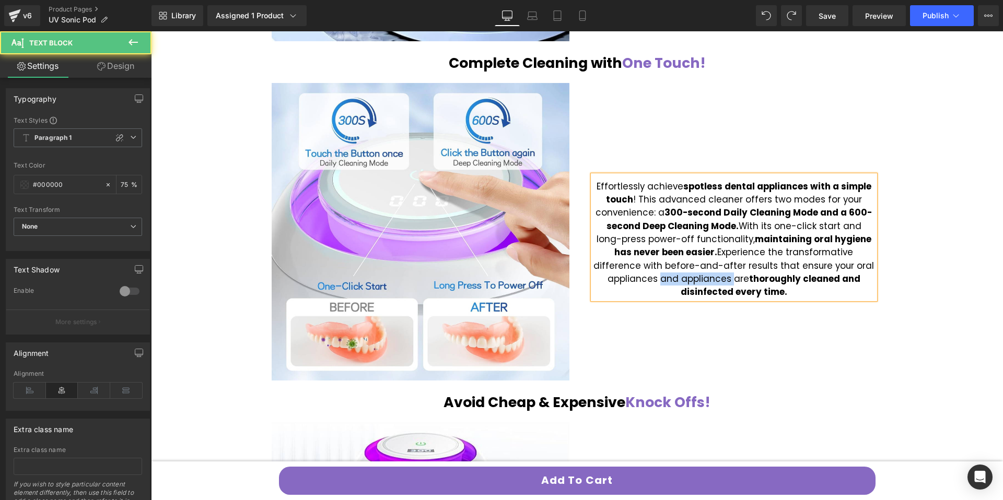
click at [658, 280] on span "Effortlessly achieve spotless dental appliances with a simple touch ! This adva…" at bounding box center [733, 239] width 280 height 119
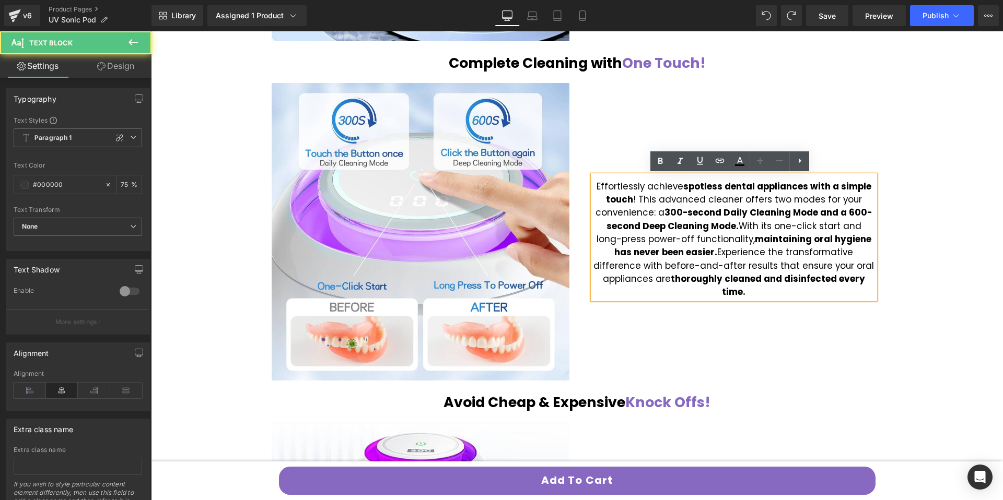
scroll to position [1203, 0]
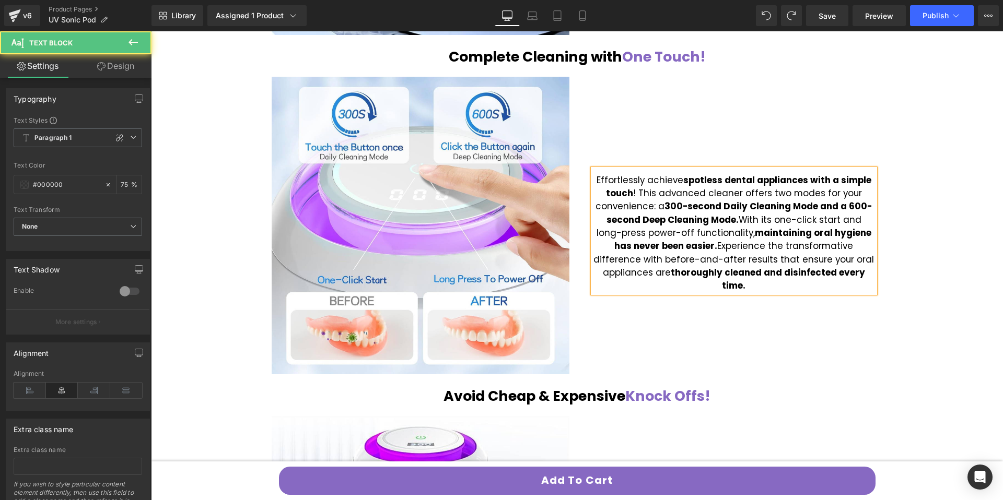
click at [615, 281] on span "Effortlessly achieve spotless dental appliances with a simple touch ! This adva…" at bounding box center [733, 233] width 280 height 119
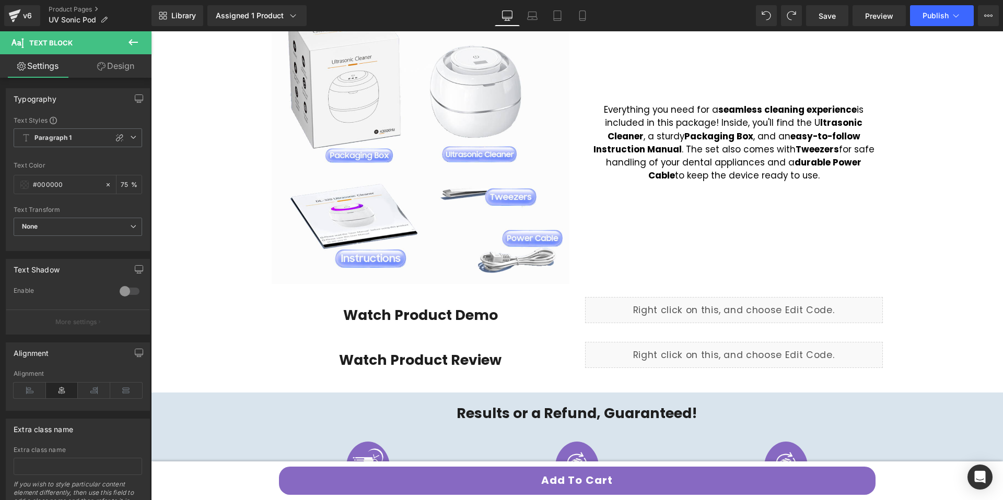
scroll to position [2072, 0]
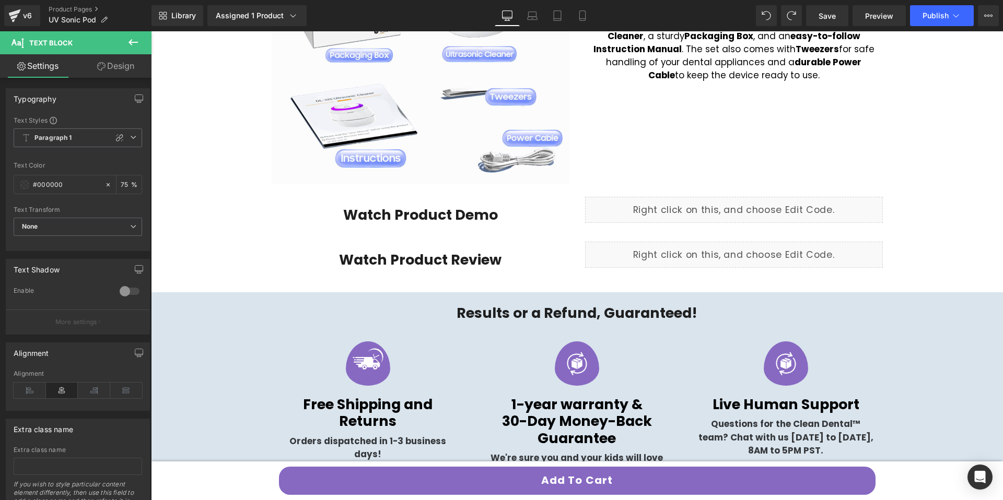
click at [462, 265] on font "Watch Product Review" at bounding box center [420, 259] width 162 height 19
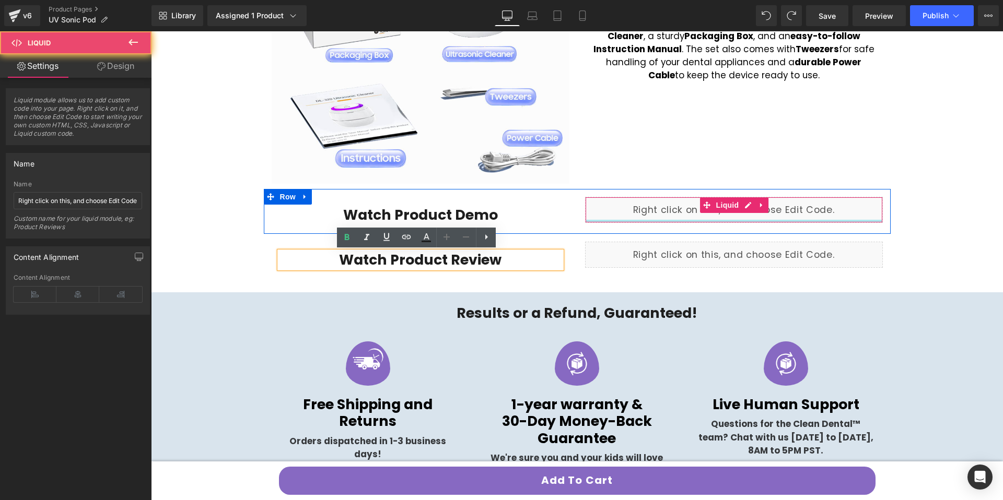
click at [664, 221] on div "Liquid" at bounding box center [734, 210] width 298 height 26
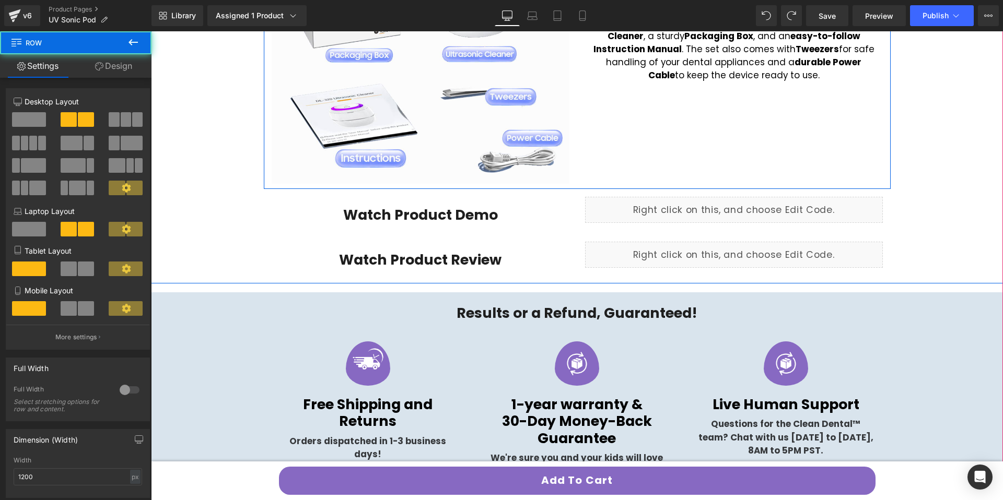
click at [598, 158] on div "Everything you need for a seamless cleaning experience is included in this pack…" at bounding box center [733, 35] width 313 height 298
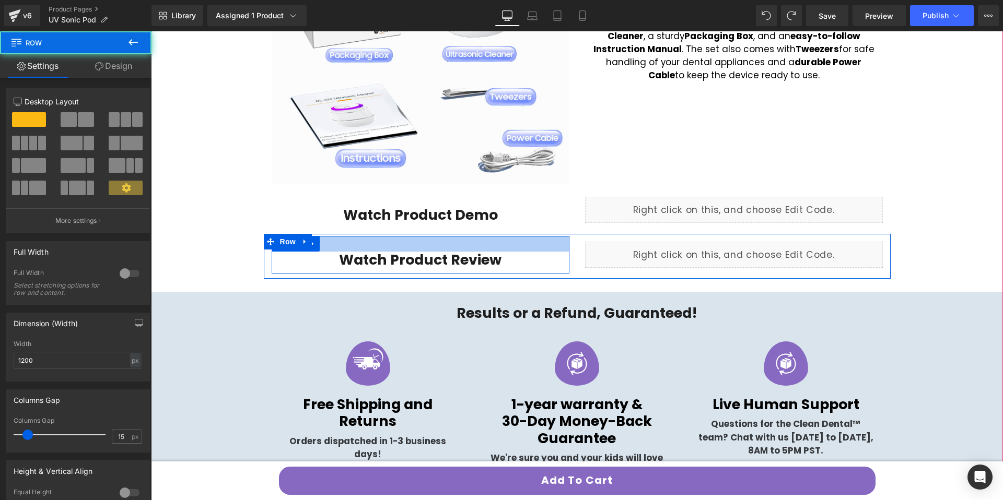
click at [342, 249] on div at bounding box center [421, 244] width 298 height 16
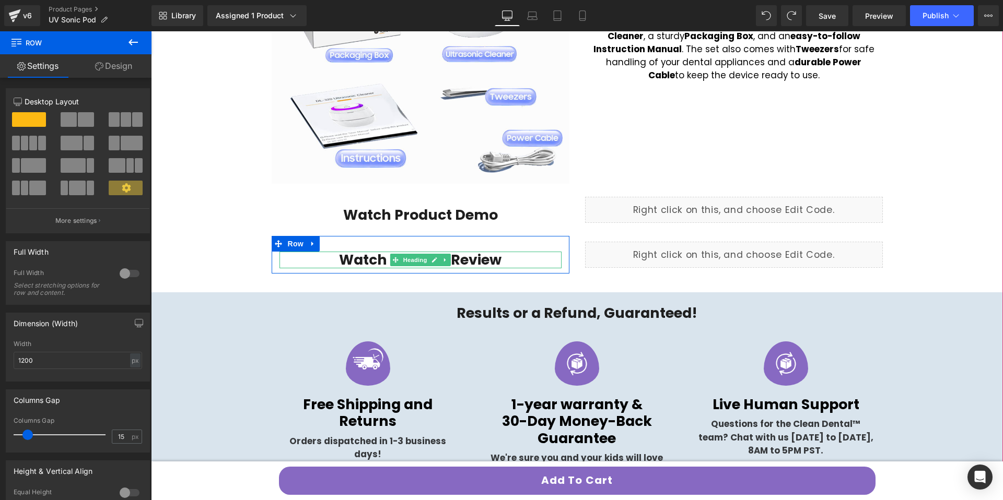
click at [551, 259] on h1 "Watch Product Review" at bounding box center [420, 260] width 282 height 17
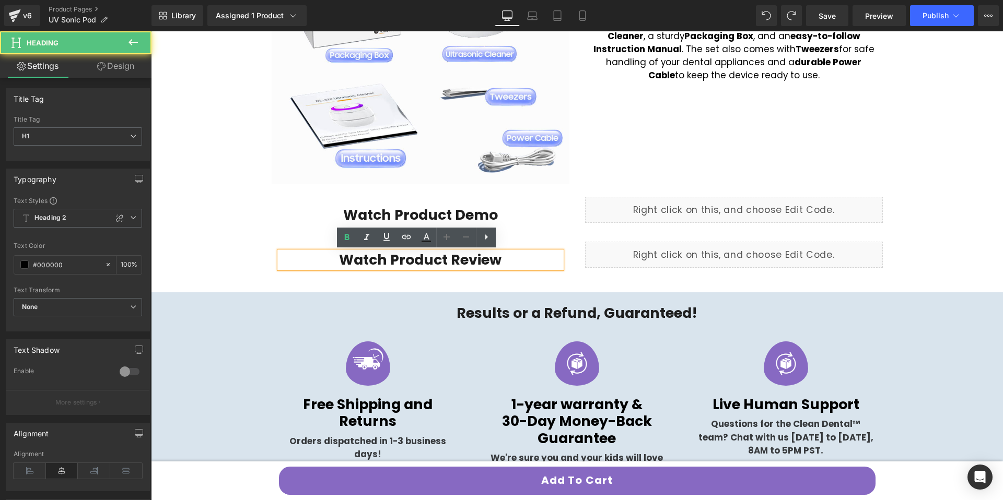
click at [274, 232] on div "Watch Product Demo Heading Row Liquid Row" at bounding box center [577, 211] width 627 height 45
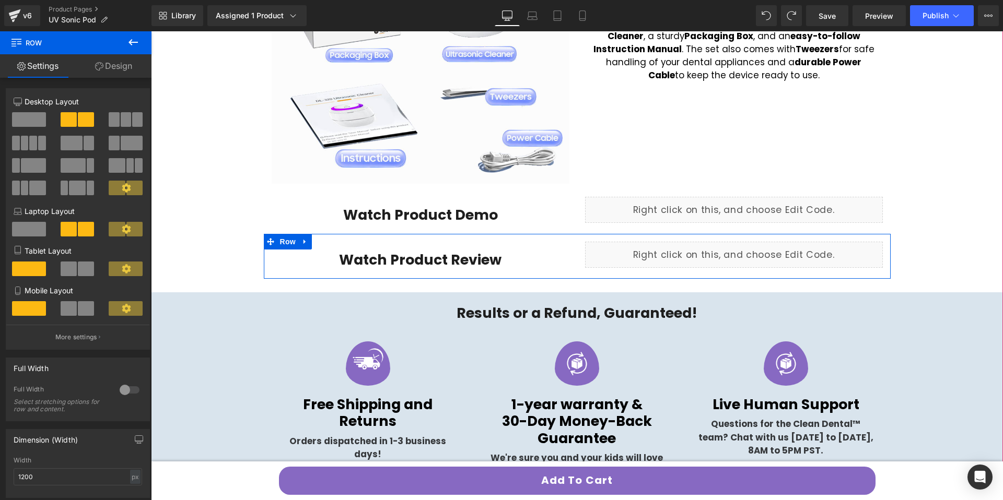
click at [295, 252] on div "Watch Product Review Heading" at bounding box center [420, 260] width 282 height 17
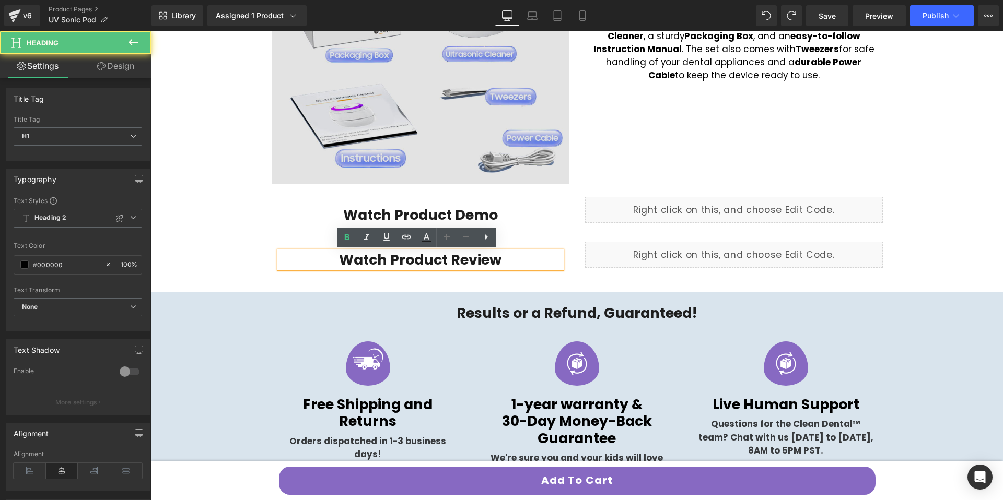
click at [363, 168] on img at bounding box center [421, 35] width 298 height 298
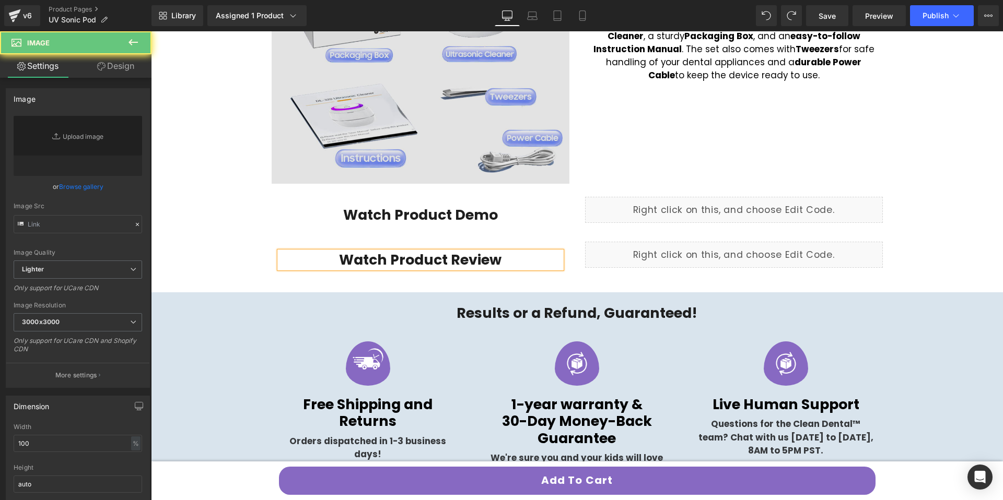
type input "https://ucarecdn.com/9a920828-bf61-4274-9f65-686e6f8e9ba2/-/format/auto/-/previ…"
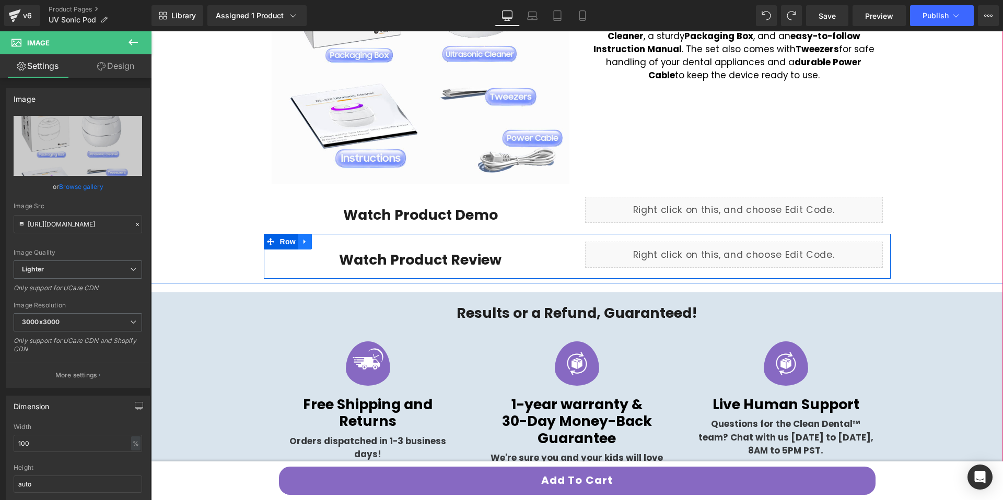
click at [303, 242] on icon at bounding box center [304, 242] width 2 height 5
click at [312, 243] on link at bounding box center [319, 242] width 14 height 16
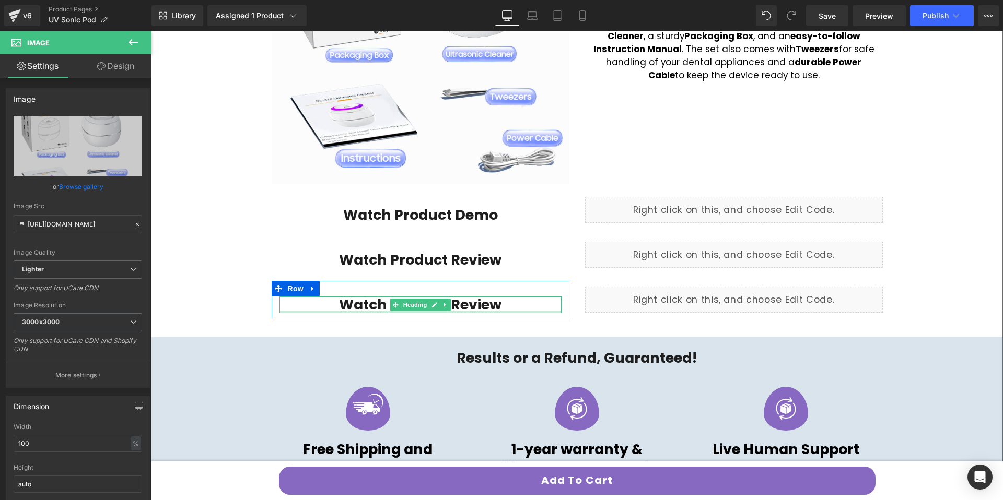
click at [504, 313] on div at bounding box center [420, 312] width 282 height 3
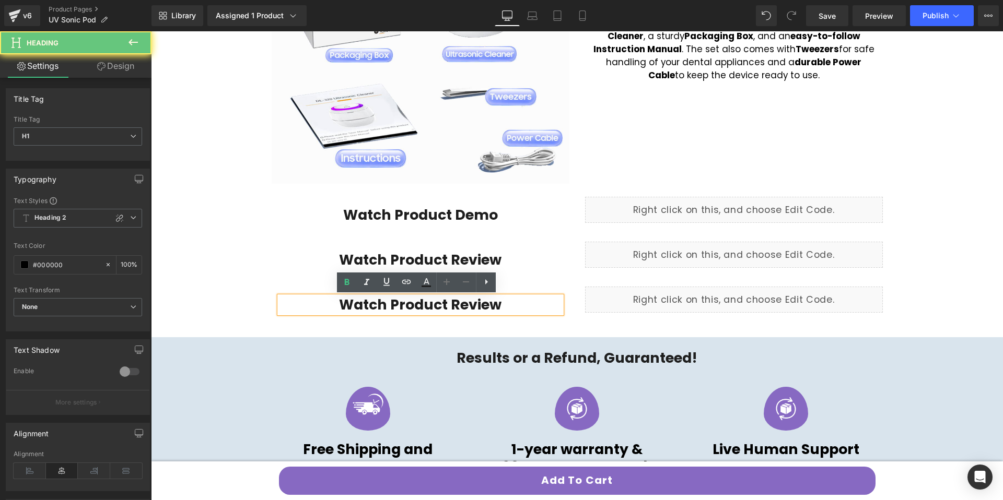
click at [488, 306] on font "Watch Product Review" at bounding box center [420, 304] width 162 height 19
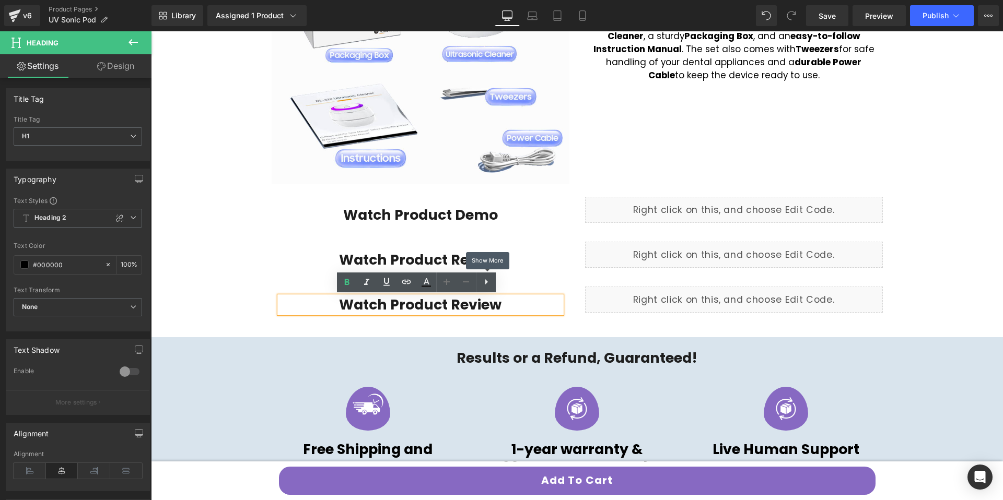
click at [487, 281] on icon at bounding box center [486, 282] width 13 height 13
click at [539, 291] on div "Watch Product Review Heading Row" at bounding box center [421, 300] width 298 height 38
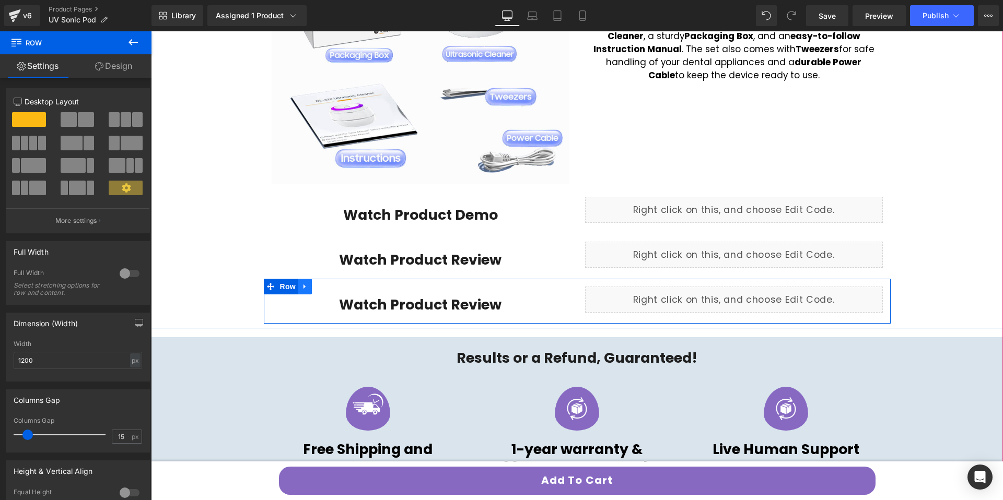
click at [302, 284] on icon at bounding box center [304, 287] width 7 height 8
click at [328, 286] on icon at bounding box center [331, 286] width 7 height 7
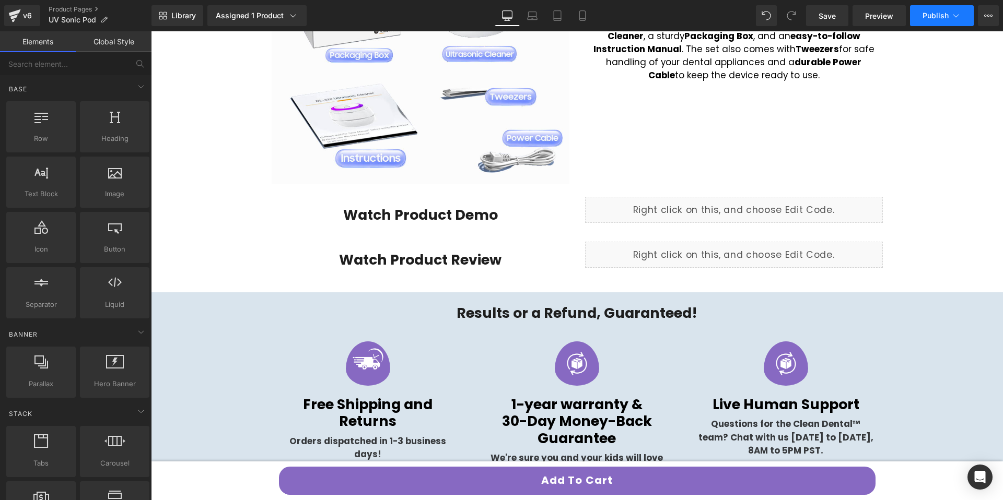
click at [956, 11] on icon at bounding box center [955, 15] width 10 height 10
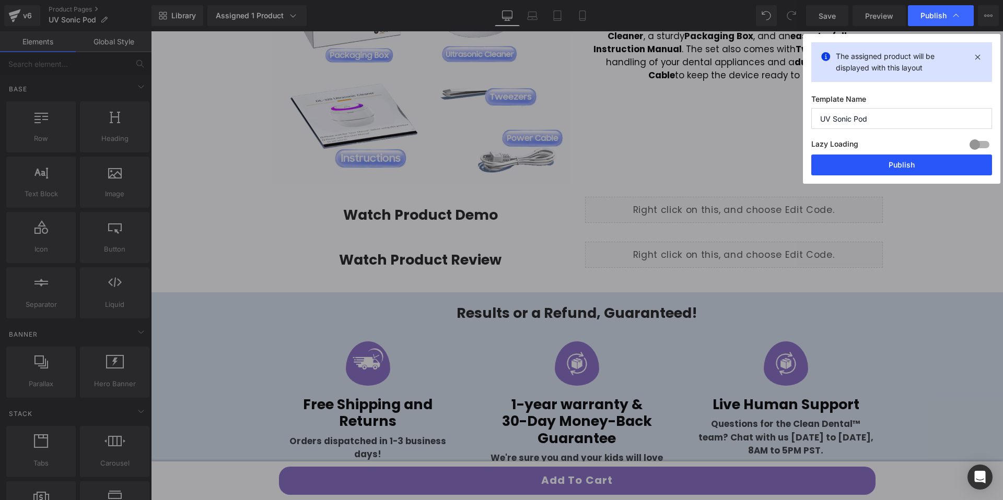
click at [908, 174] on button "Publish" at bounding box center [901, 165] width 181 height 21
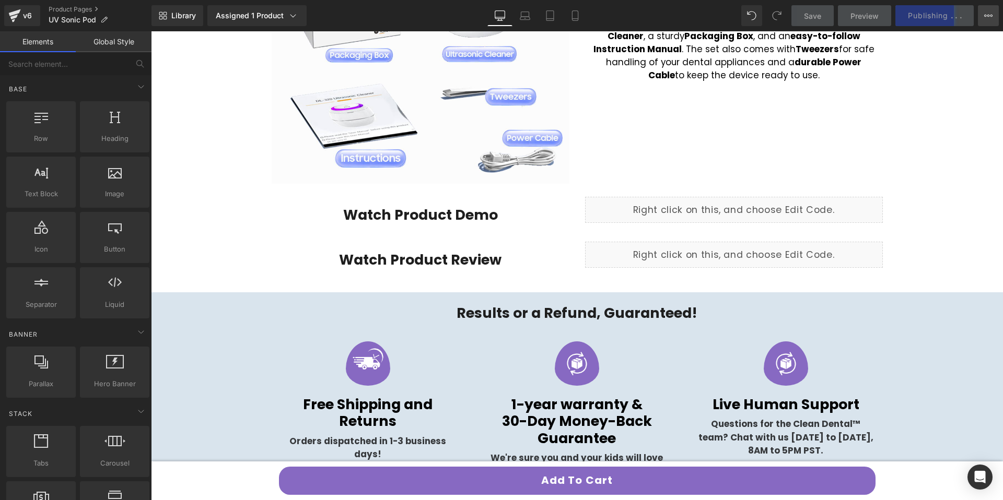
click at [989, 17] on icon at bounding box center [988, 15] width 8 height 8
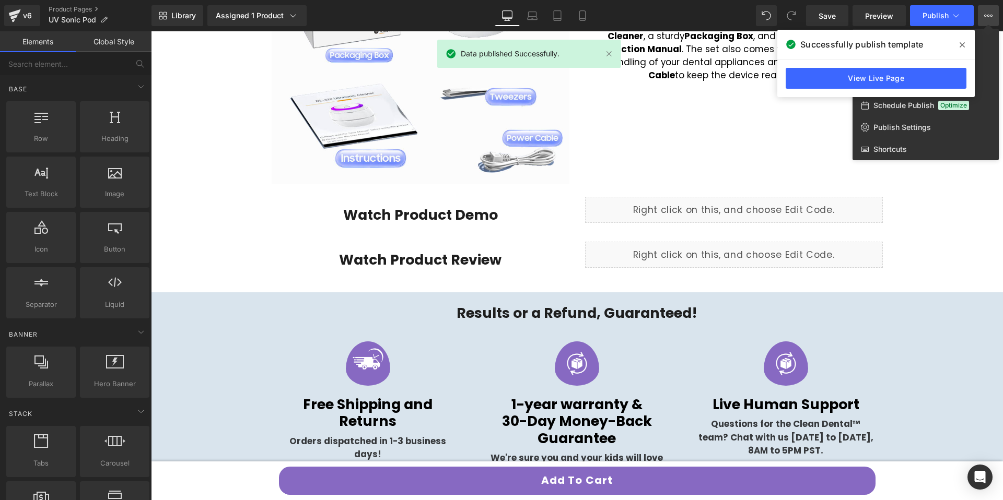
click at [966, 47] on span at bounding box center [962, 45] width 17 height 17
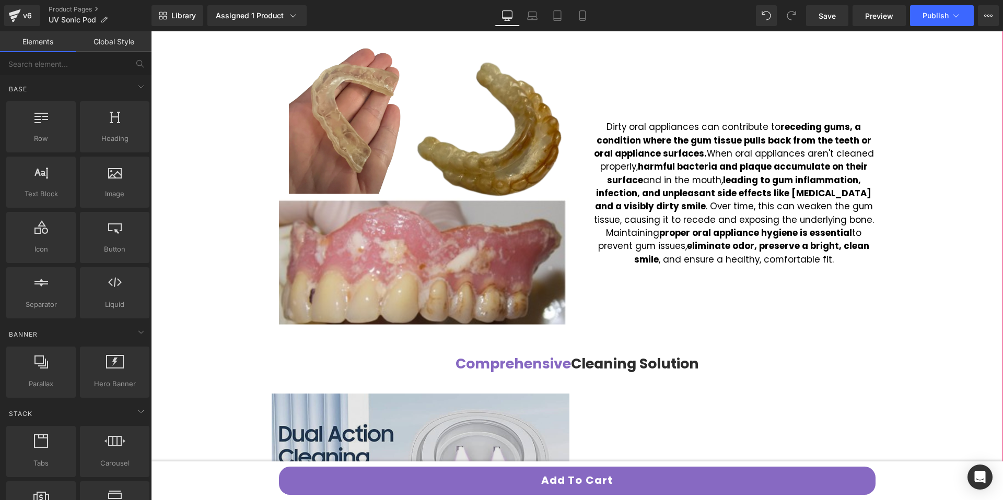
scroll to position [492, 0]
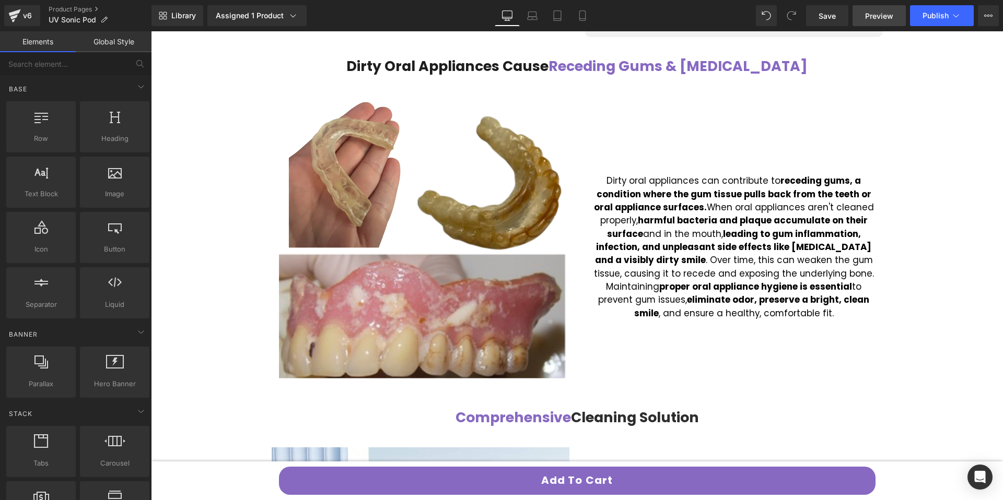
click at [872, 6] on link "Preview" at bounding box center [878, 15] width 53 height 21
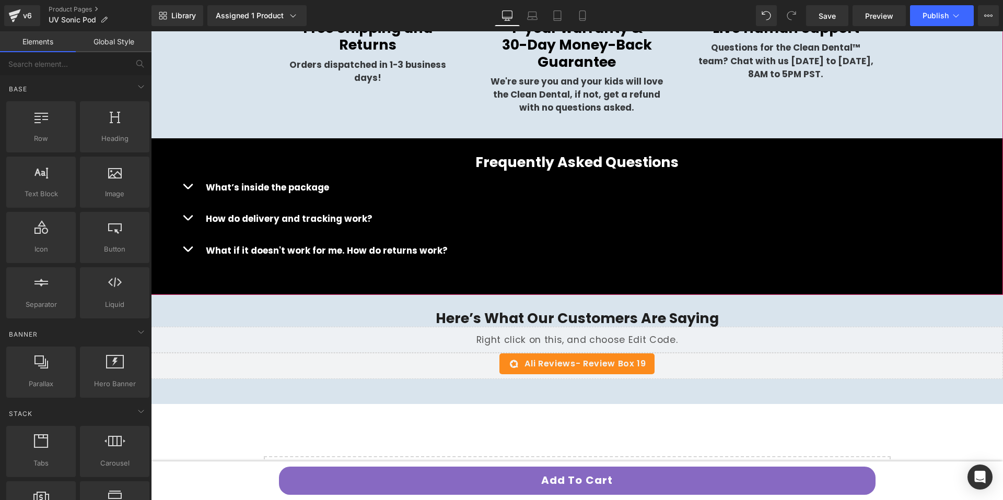
scroll to position [2752, 0]
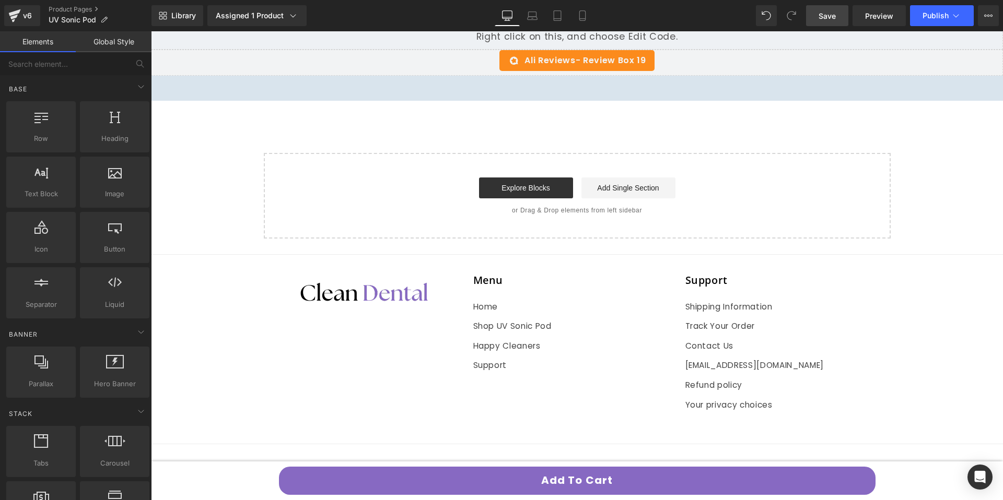
click at [842, 25] on link "Save" at bounding box center [827, 15] width 42 height 21
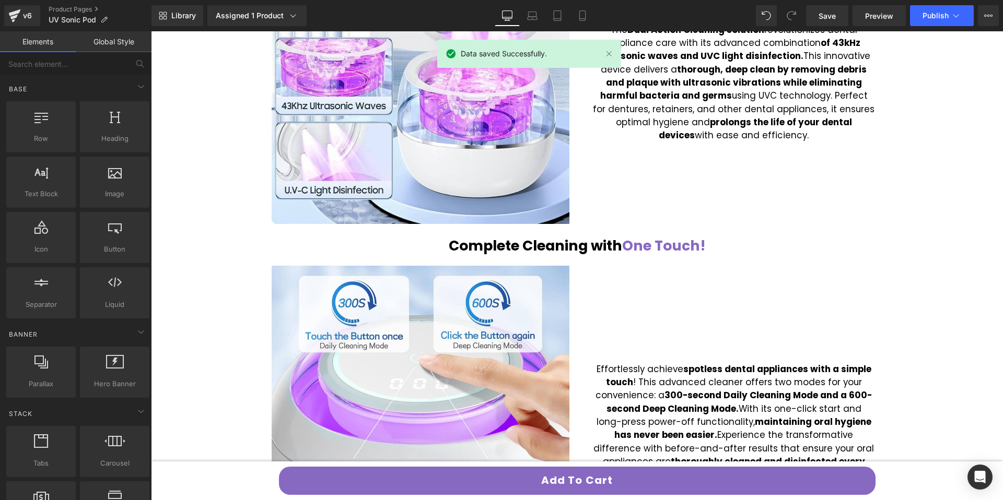
scroll to position [0, 0]
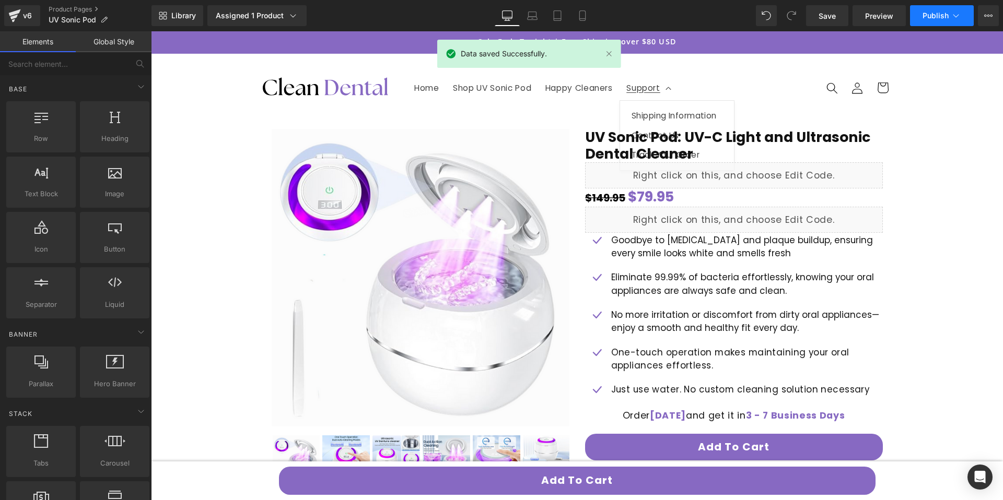
click at [919, 17] on button "Publish" at bounding box center [942, 15] width 64 height 21
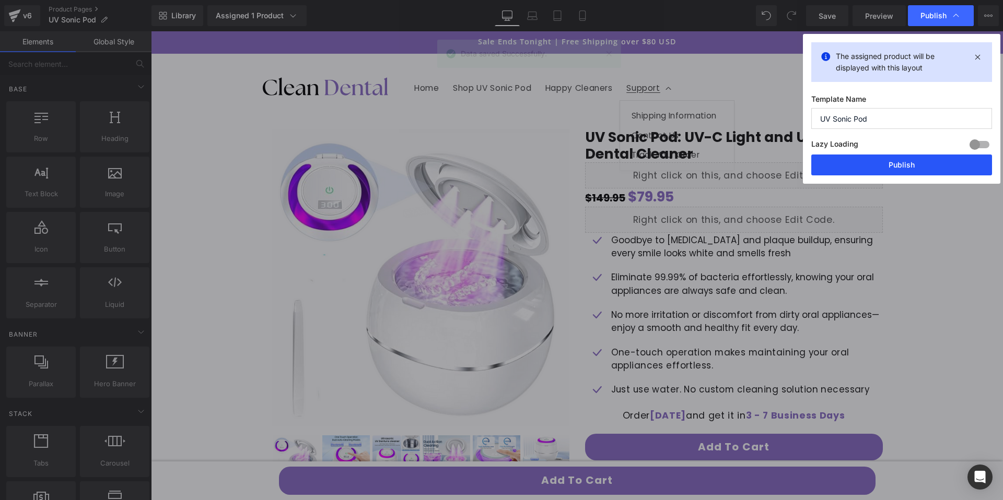
drag, startPoint x: 972, startPoint y: 159, endPoint x: 631, endPoint y: 186, distance: 342.1
click at [972, 159] on button "Publish" at bounding box center [901, 165] width 181 height 21
